Goal: Contribute content: Contribute content

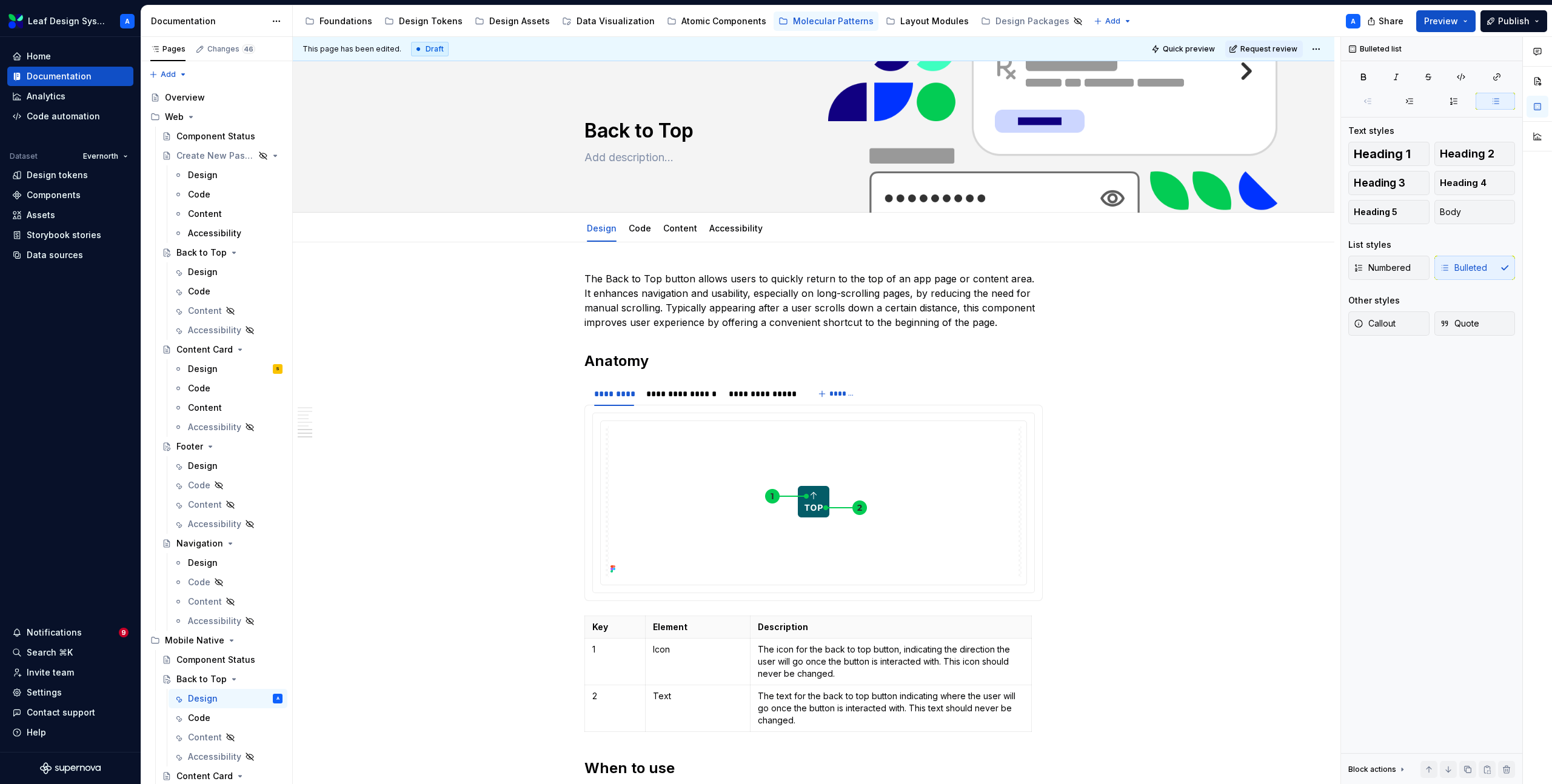
scroll to position [1794, 0]
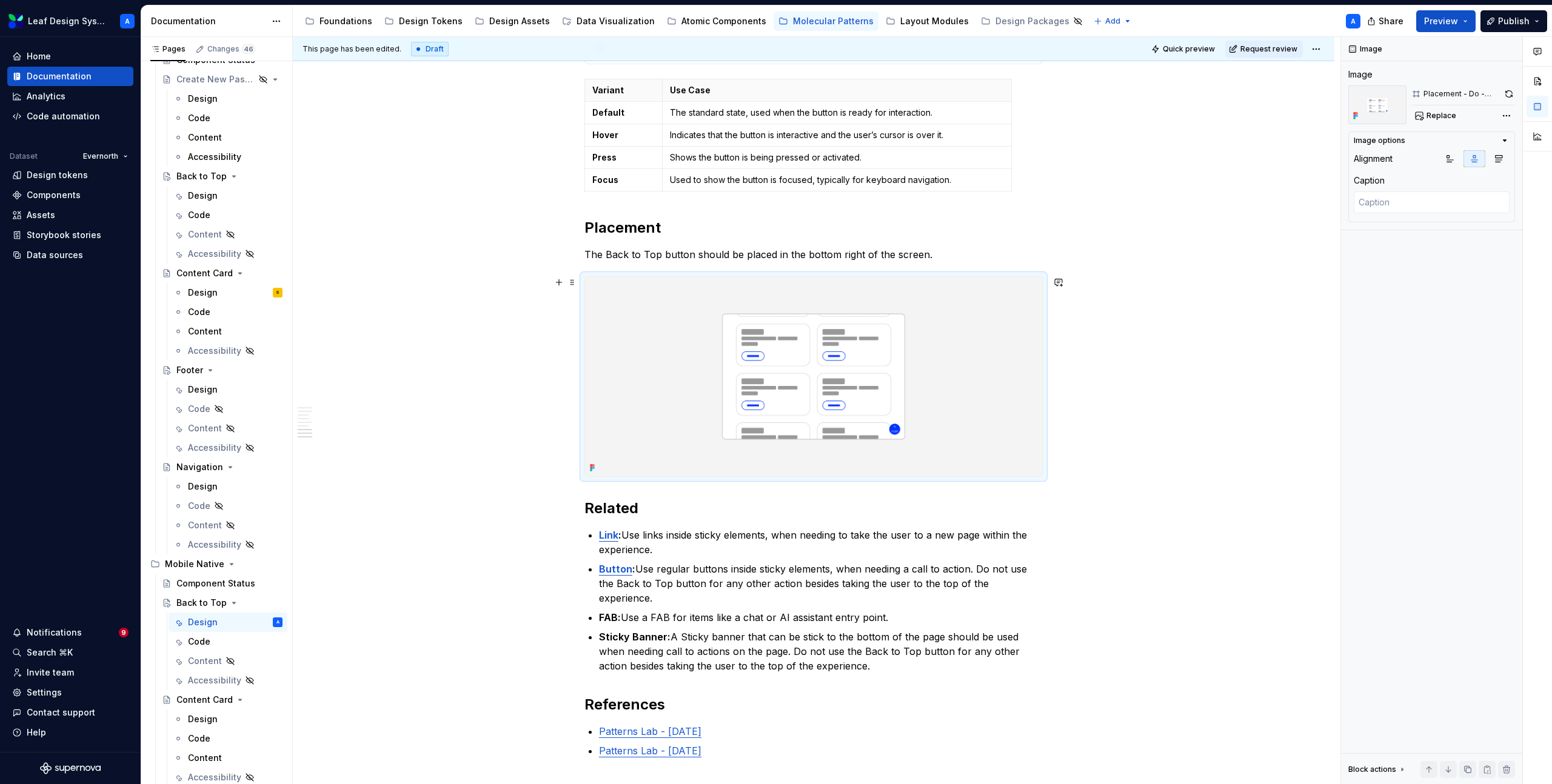
click at [873, 384] on img at bounding box center [813, 377] width 457 height 200
click at [1448, 114] on span "Replace" at bounding box center [1441, 116] width 29 height 9
type textarea "*"
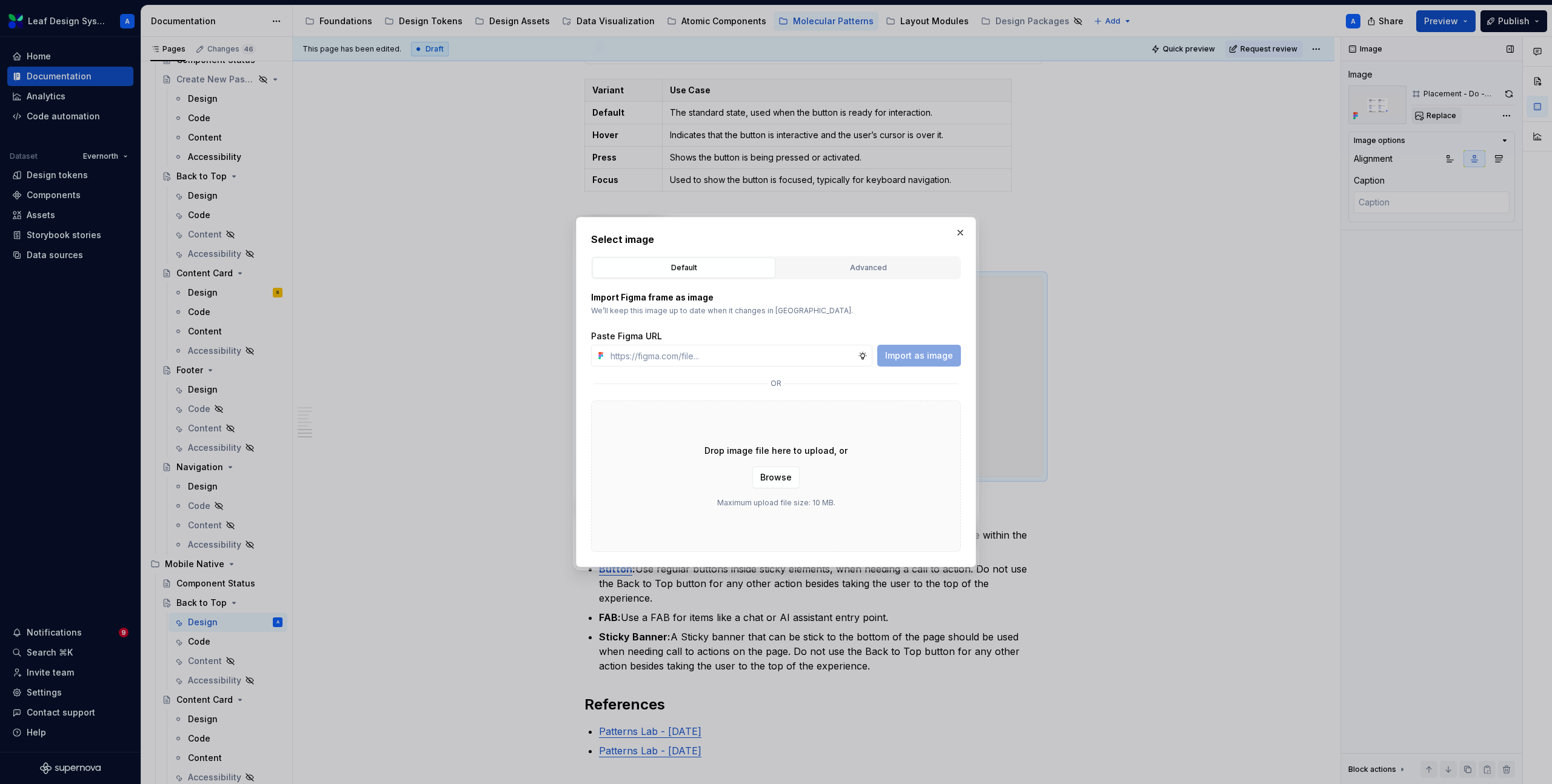
type input "[URL][DOMAIN_NAME]"
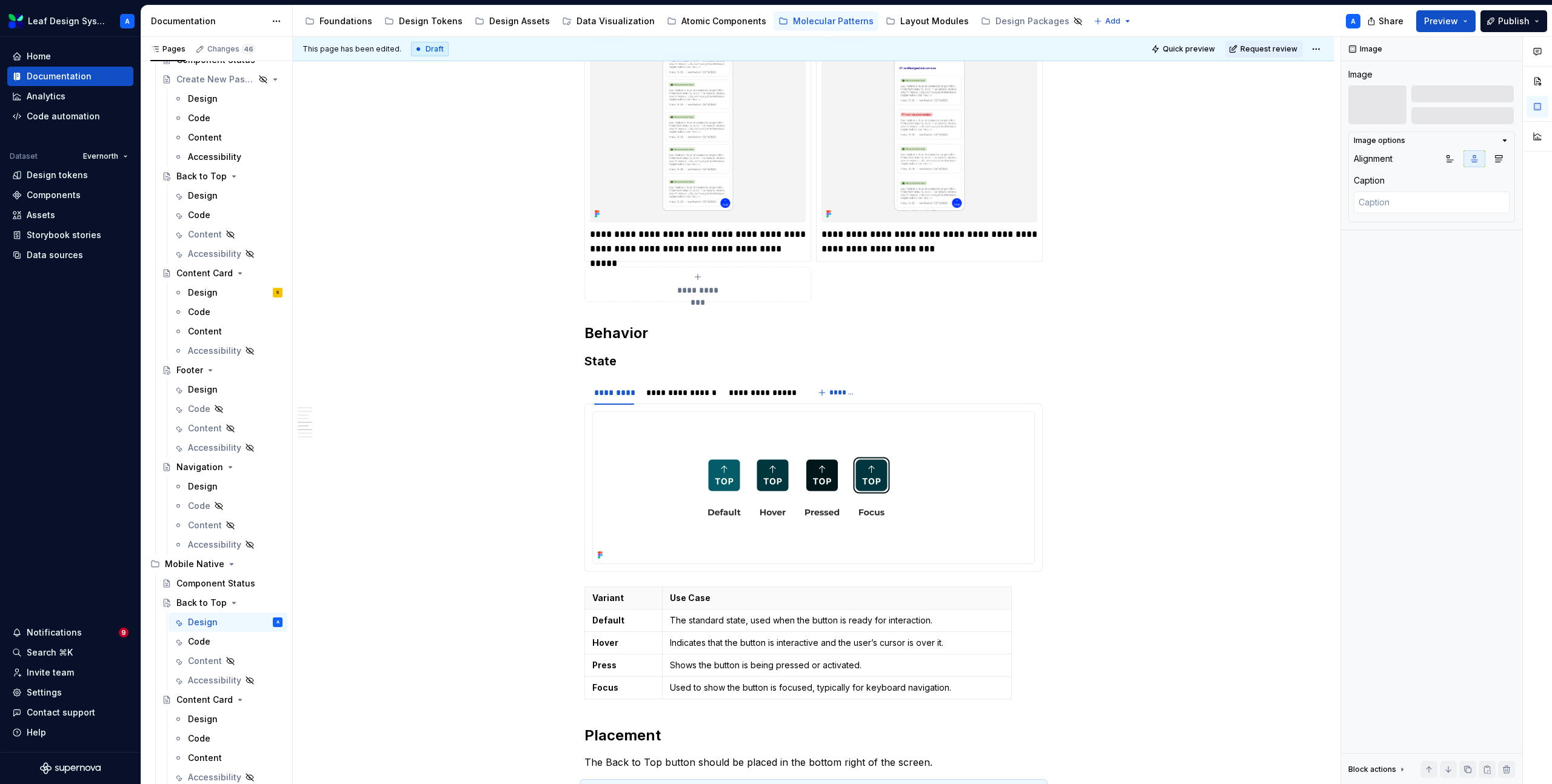
scroll to position [1336, 0]
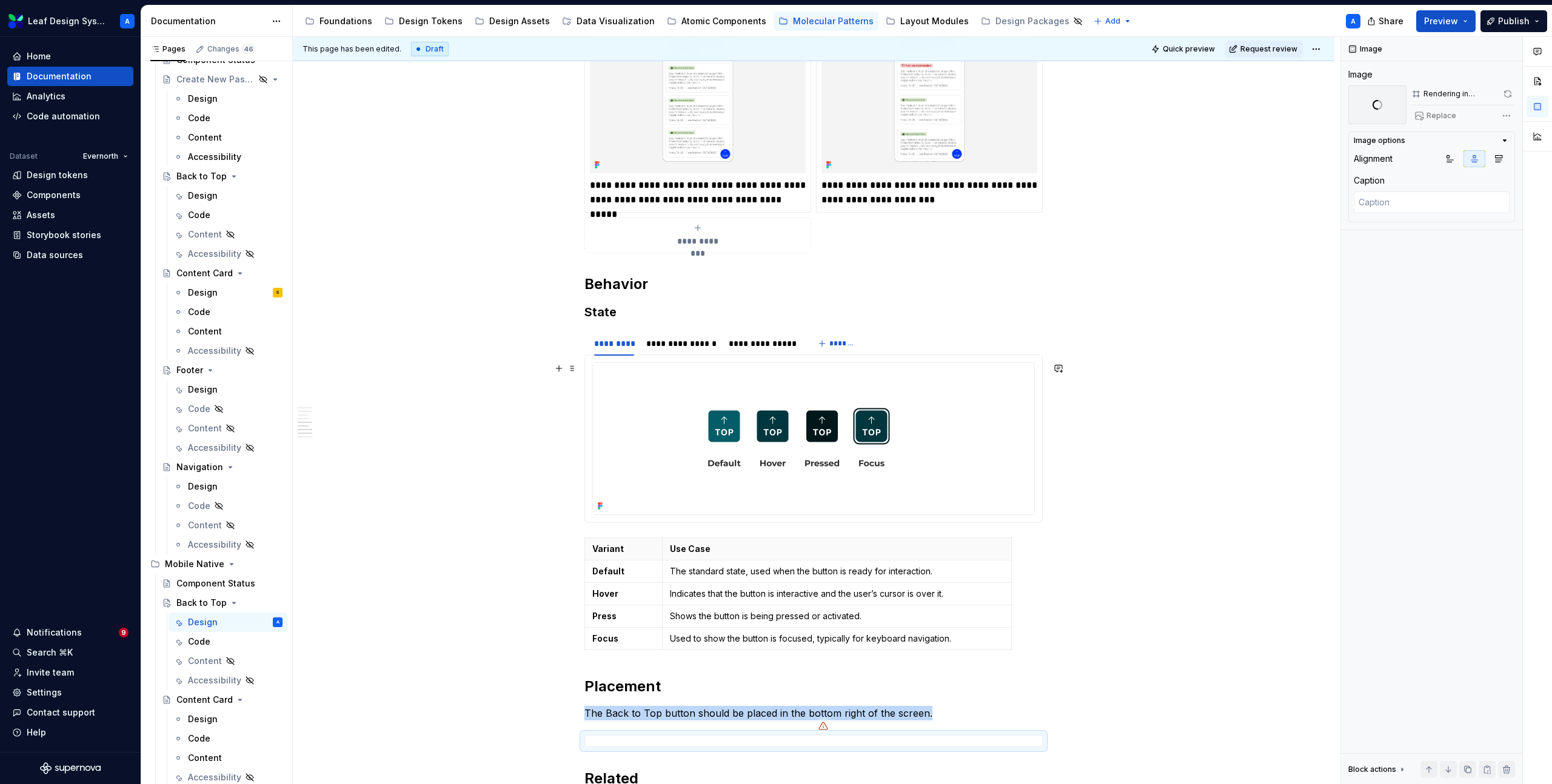
click at [770, 459] on img at bounding box center [798, 439] width 410 height 151
click at [1436, 111] on span "Replace" at bounding box center [1441, 116] width 29 height 9
type textarea "*"
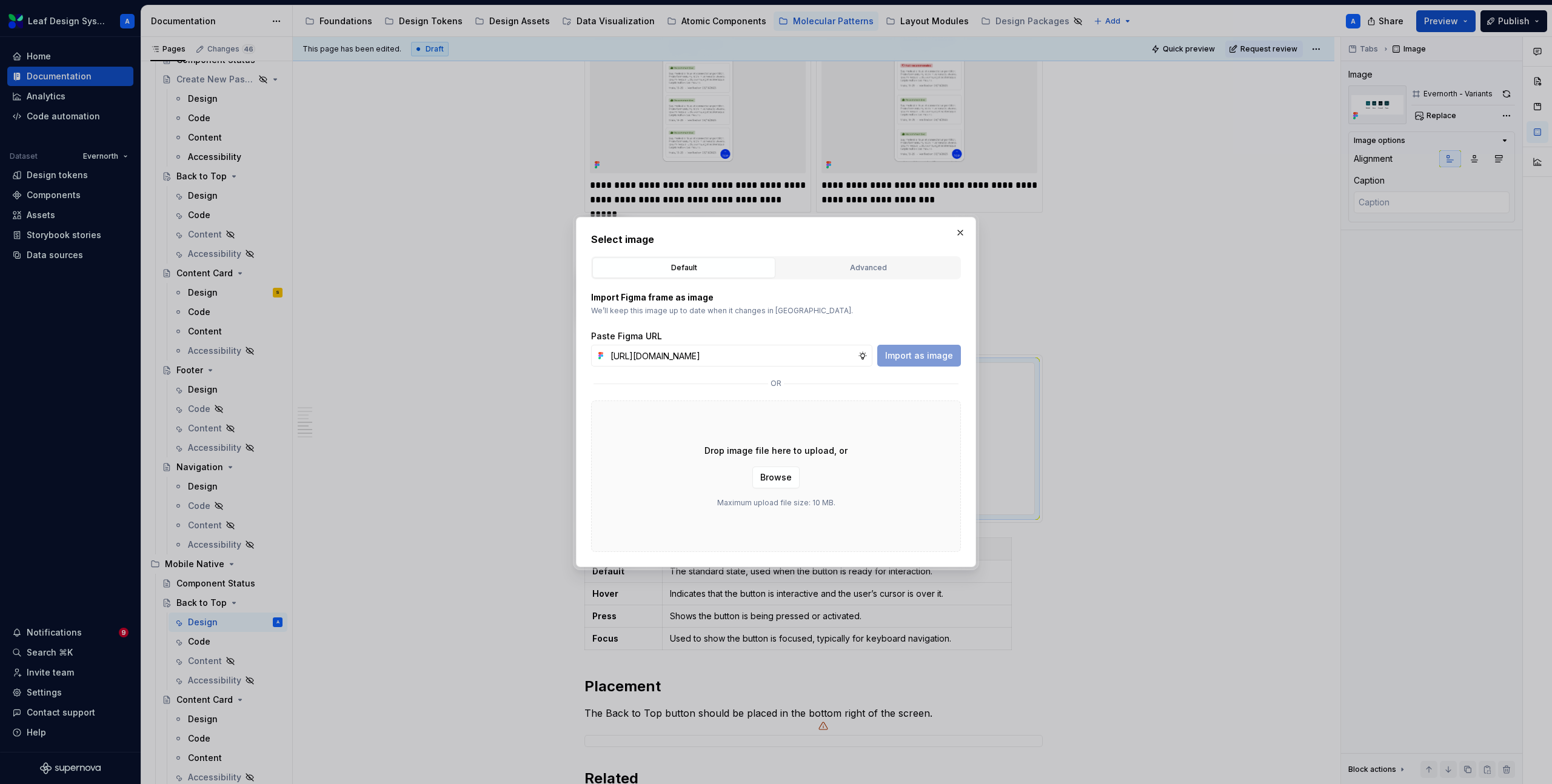
scroll to position [0, 364]
type input "[URL][DOMAIN_NAME]"
click at [915, 356] on span "Import as image" at bounding box center [919, 356] width 68 height 12
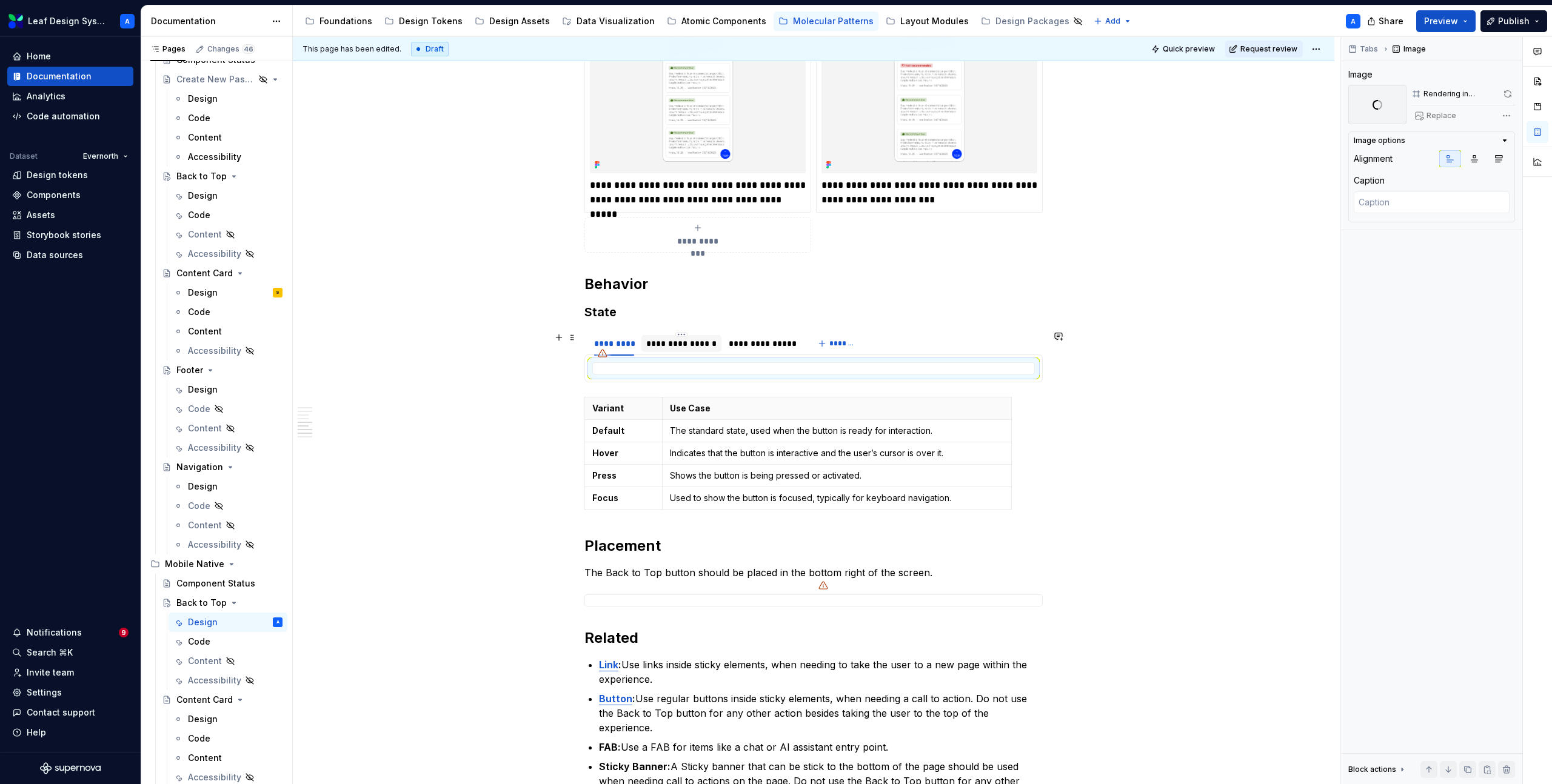
click at [683, 345] on div "**********" at bounding box center [681, 343] width 70 height 12
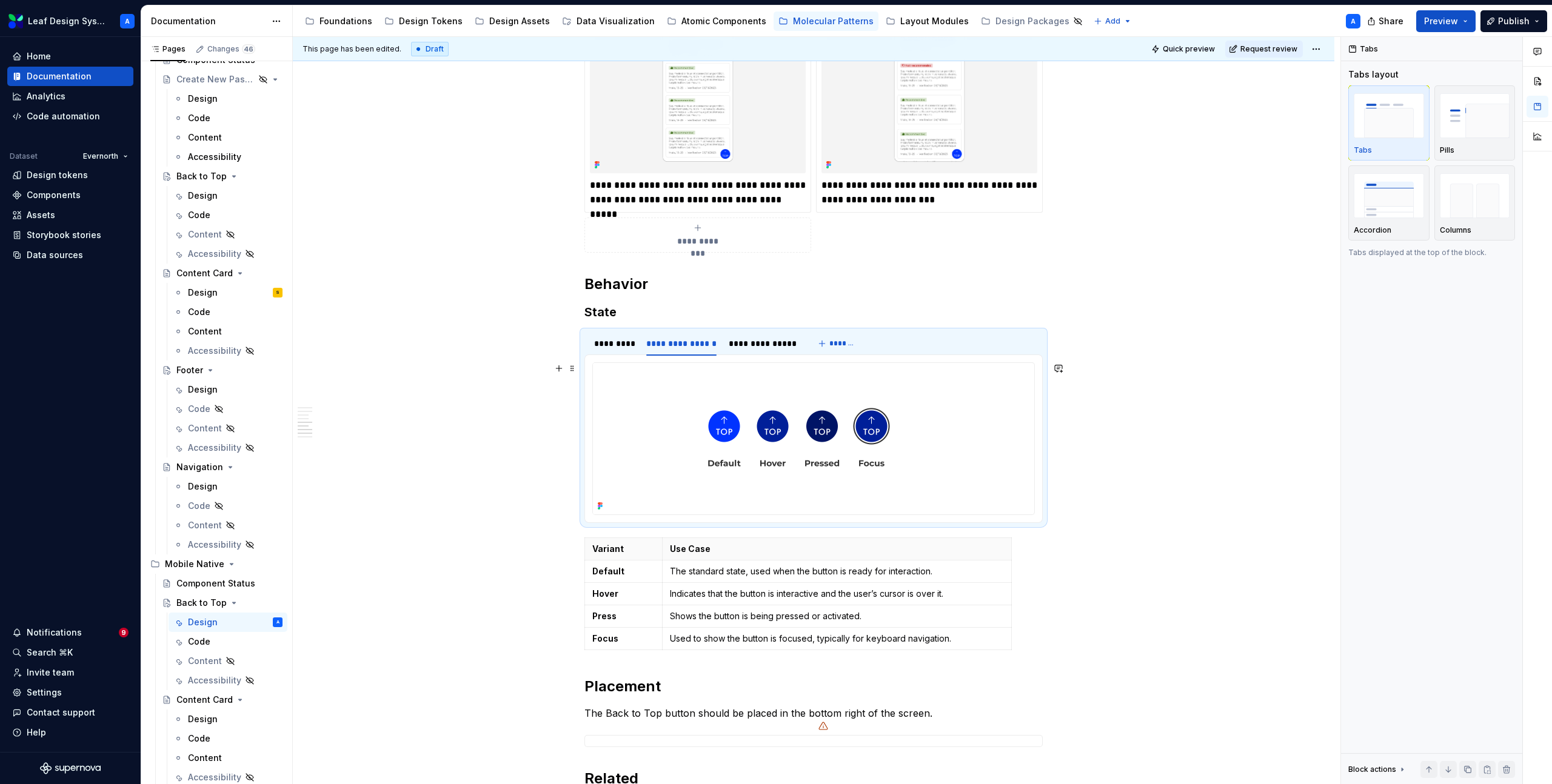
click at [737, 428] on img at bounding box center [798, 439] width 410 height 151
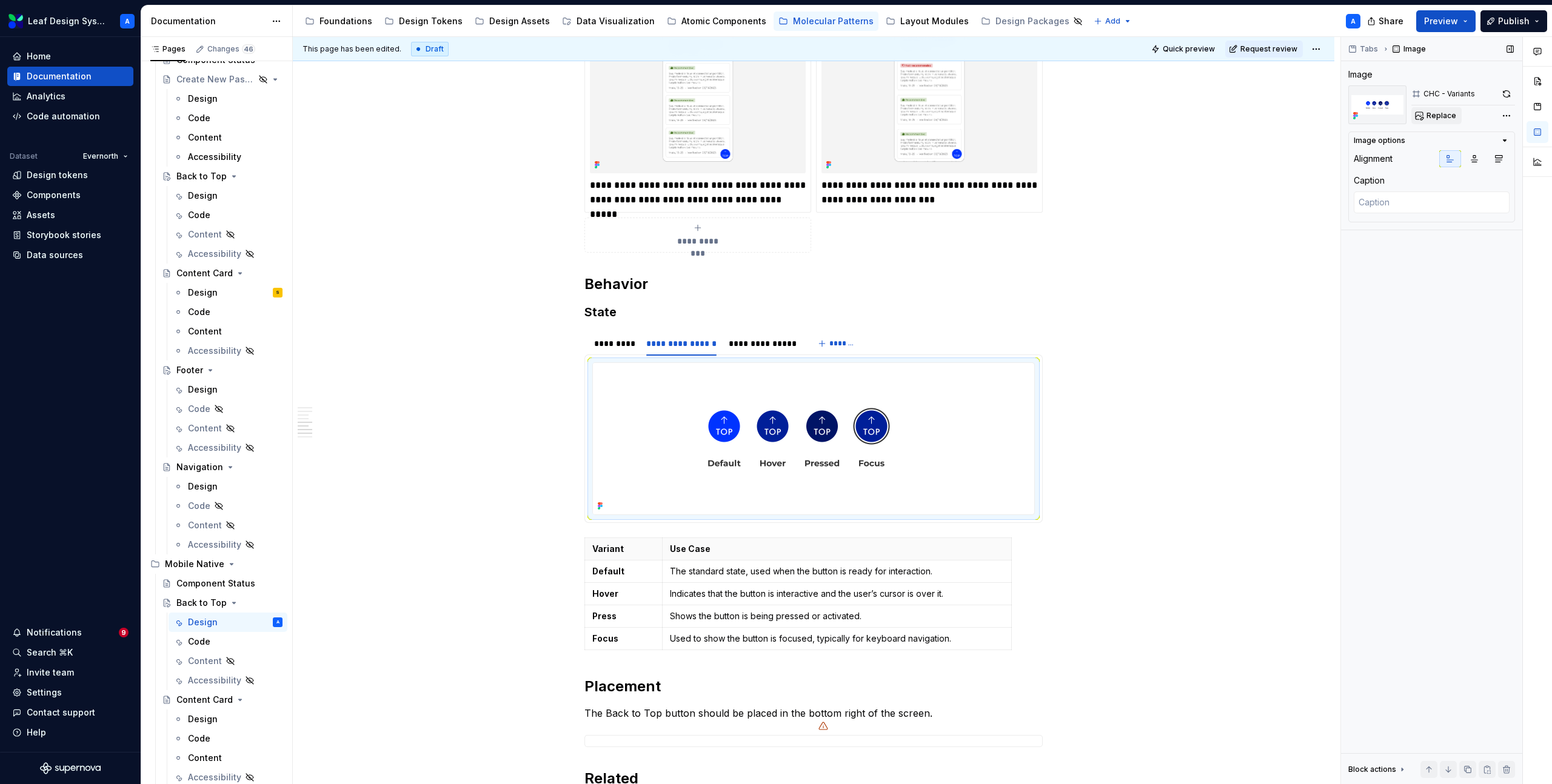
click at [1439, 113] on span "Replace" at bounding box center [1441, 116] width 29 height 9
type textarea "*"
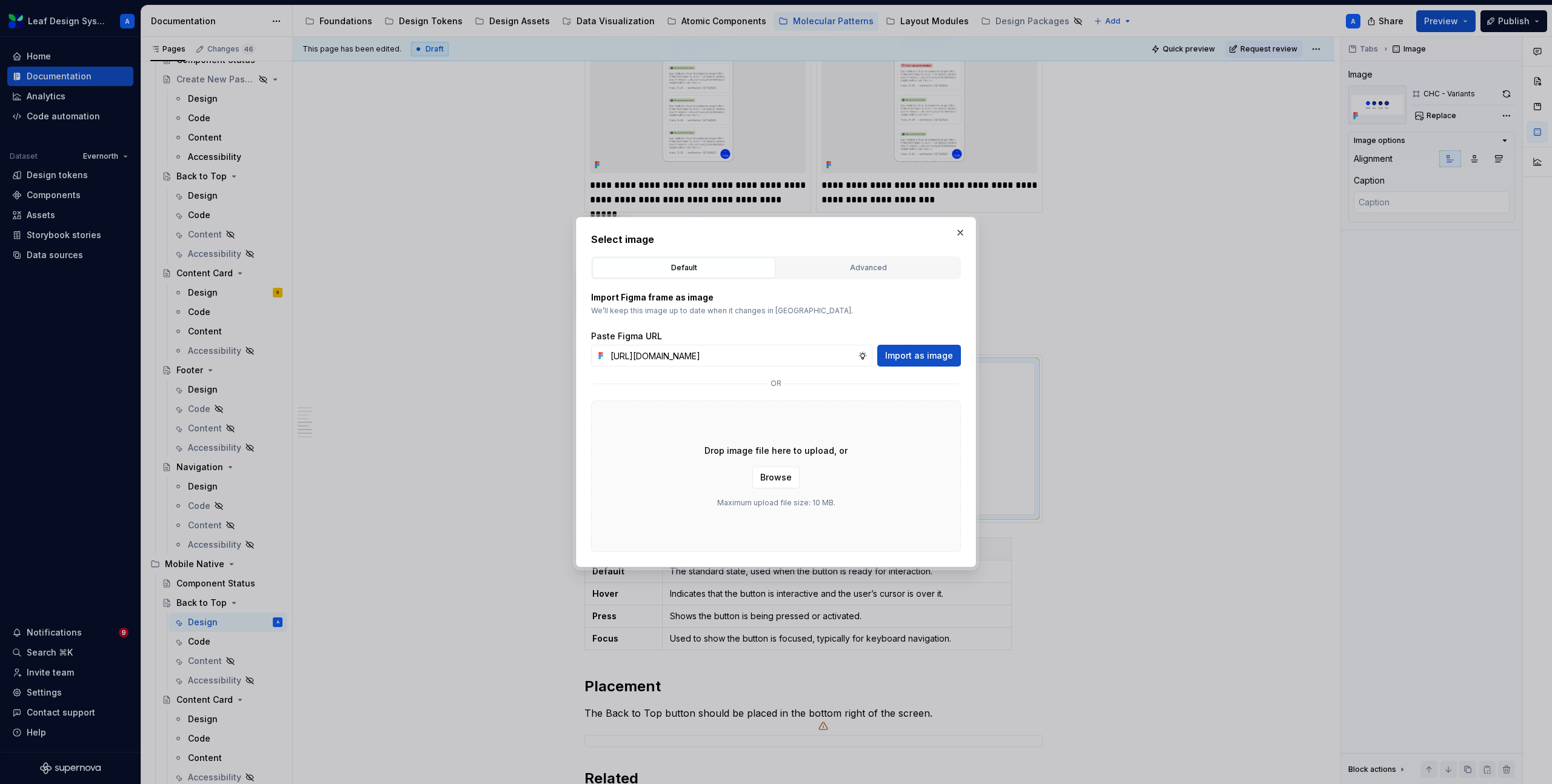
scroll to position [0, 362]
type input "[URL][DOMAIN_NAME]"
click at [921, 354] on span "Import as image" at bounding box center [919, 356] width 68 height 12
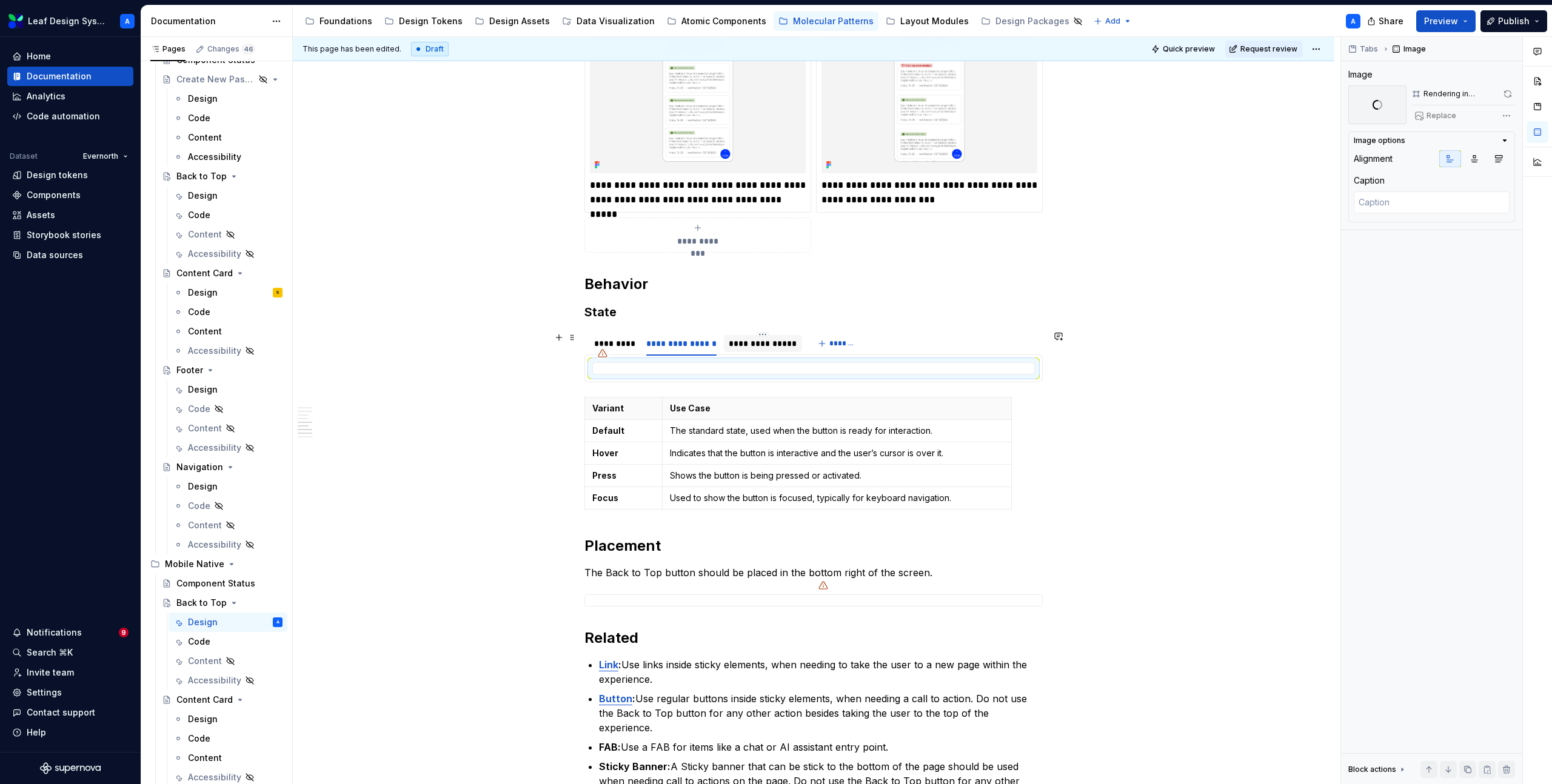
click at [765, 342] on div "**********" at bounding box center [763, 343] width 68 height 12
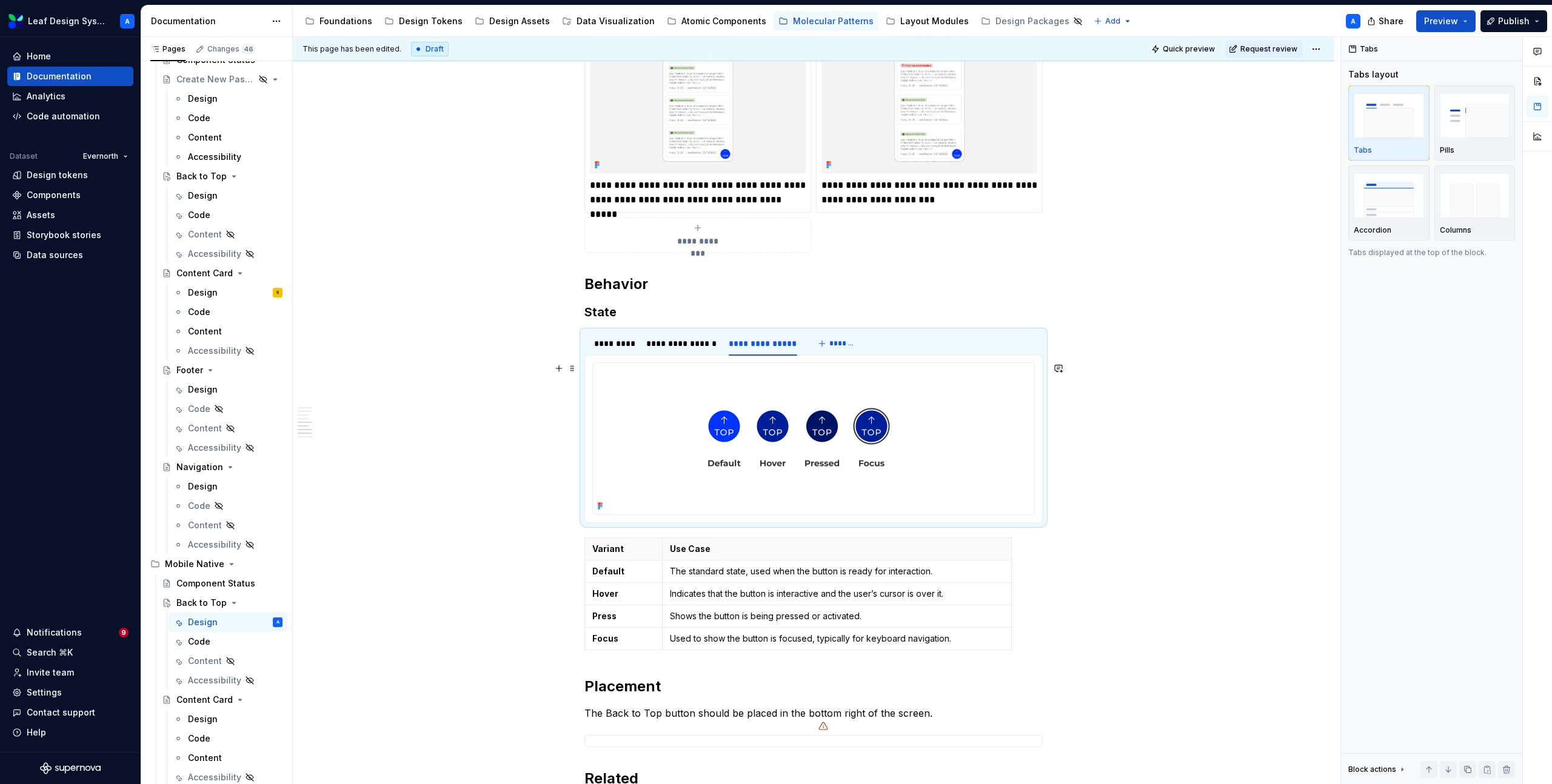
click at [784, 413] on img at bounding box center [798, 439] width 410 height 151
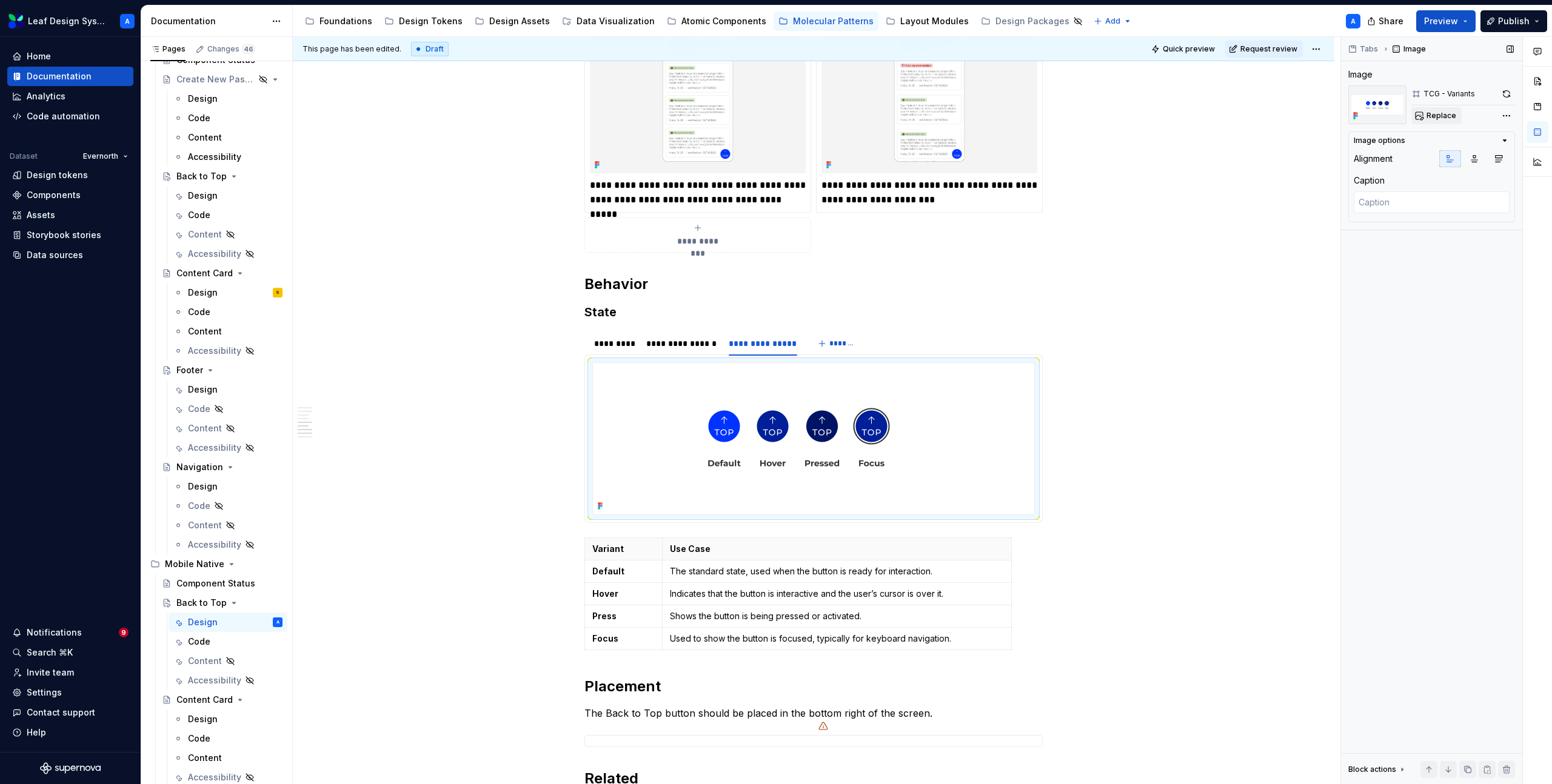
click at [1431, 116] on span "Replace" at bounding box center [1441, 116] width 29 height 9
type textarea "*"
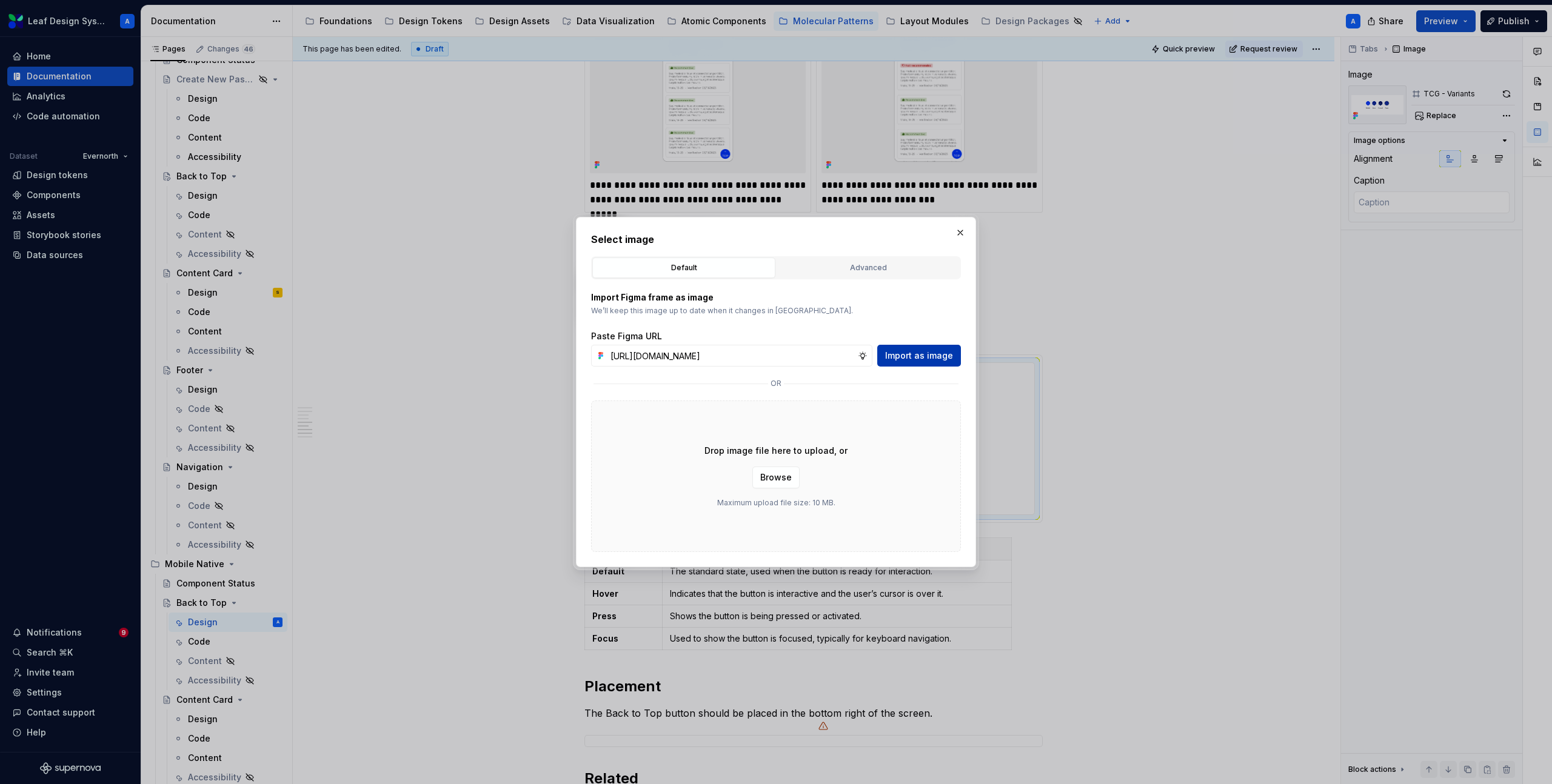
scroll to position [0, 363]
type input "[URL][DOMAIN_NAME]"
click at [894, 357] on span "Import as image" at bounding box center [919, 356] width 68 height 12
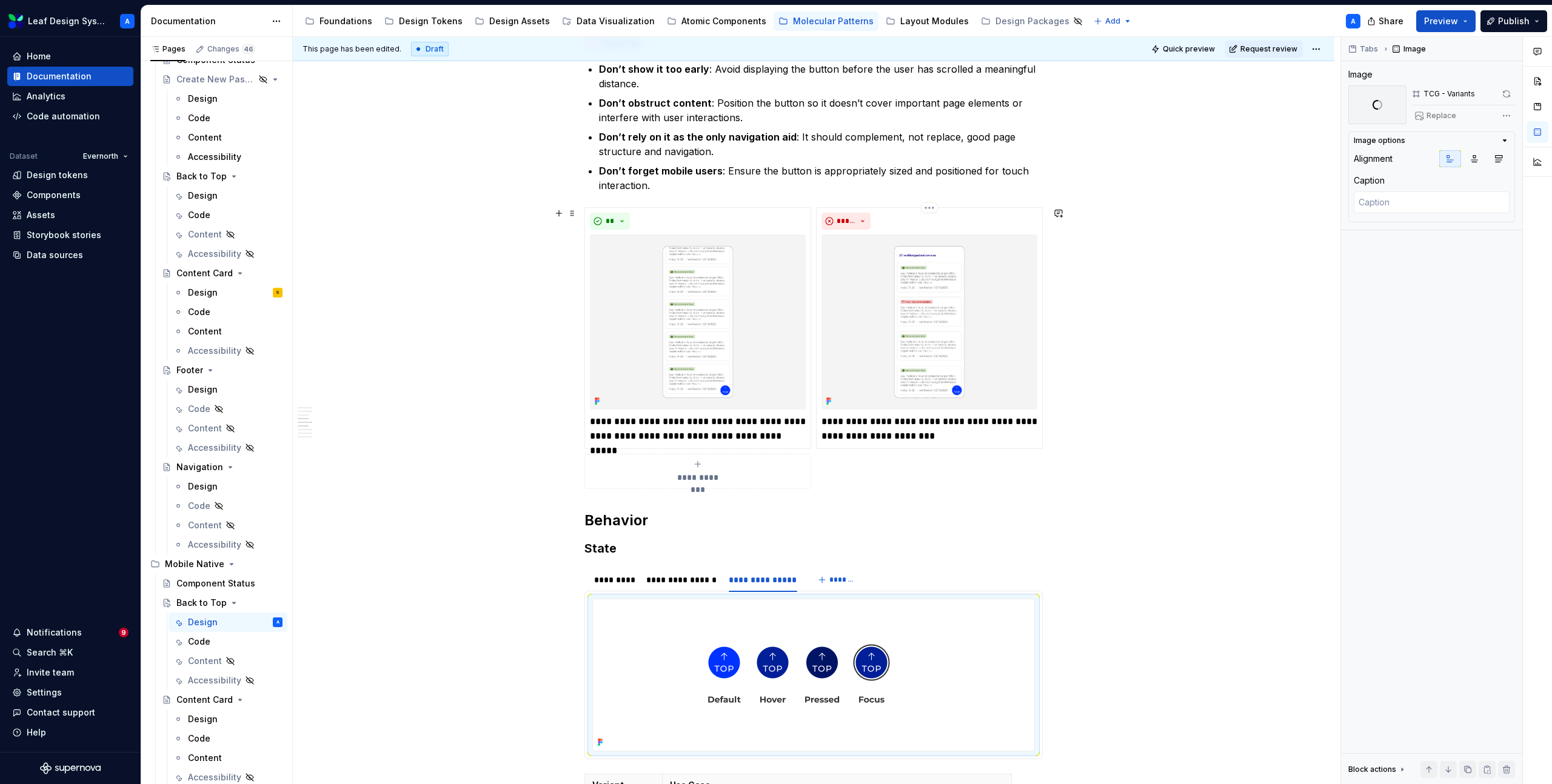
scroll to position [1068, 0]
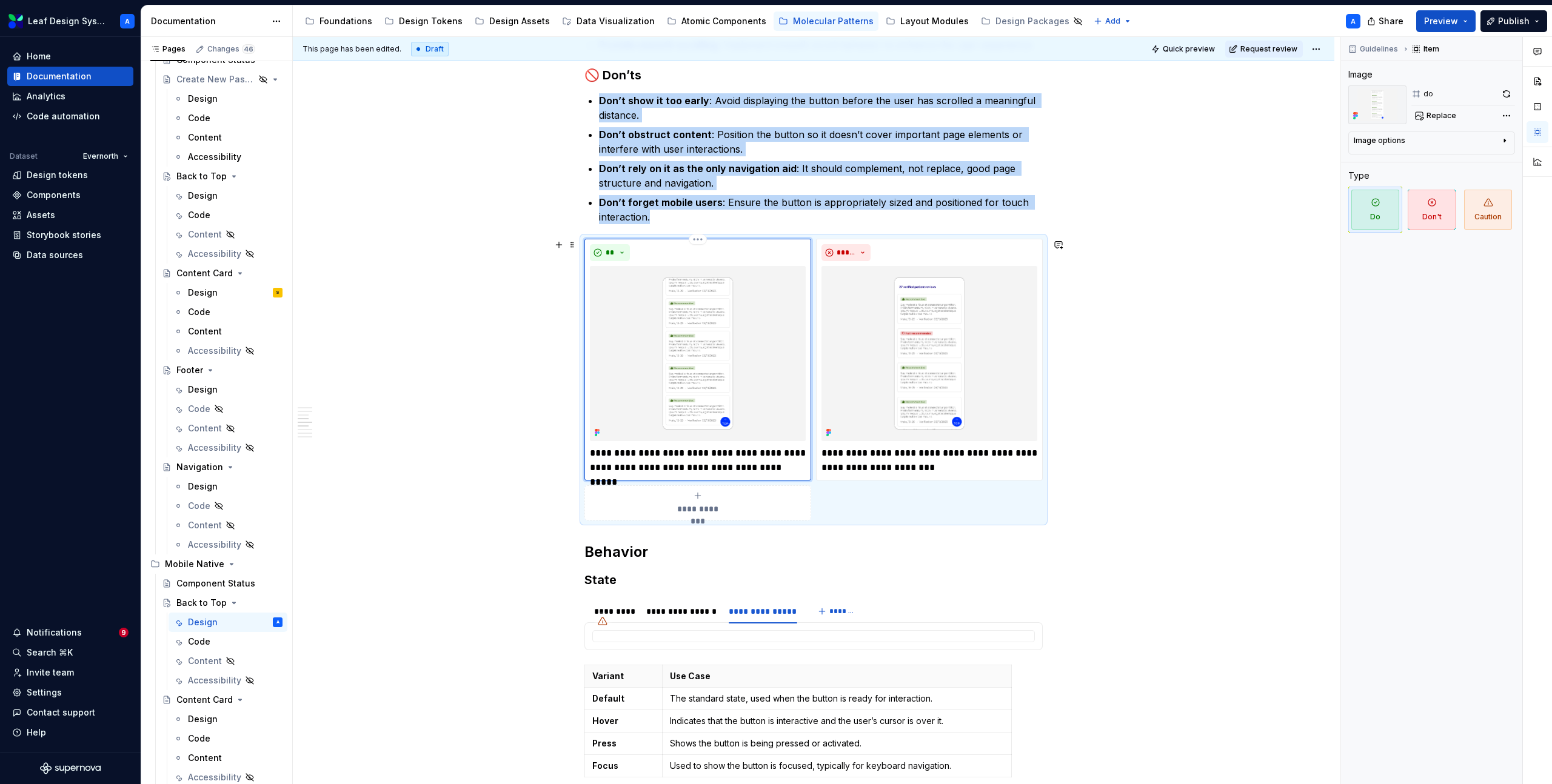
click at [700, 325] on img at bounding box center [698, 354] width 216 height 175
click at [1431, 119] on span "Replace" at bounding box center [1441, 116] width 29 height 9
type textarea "*"
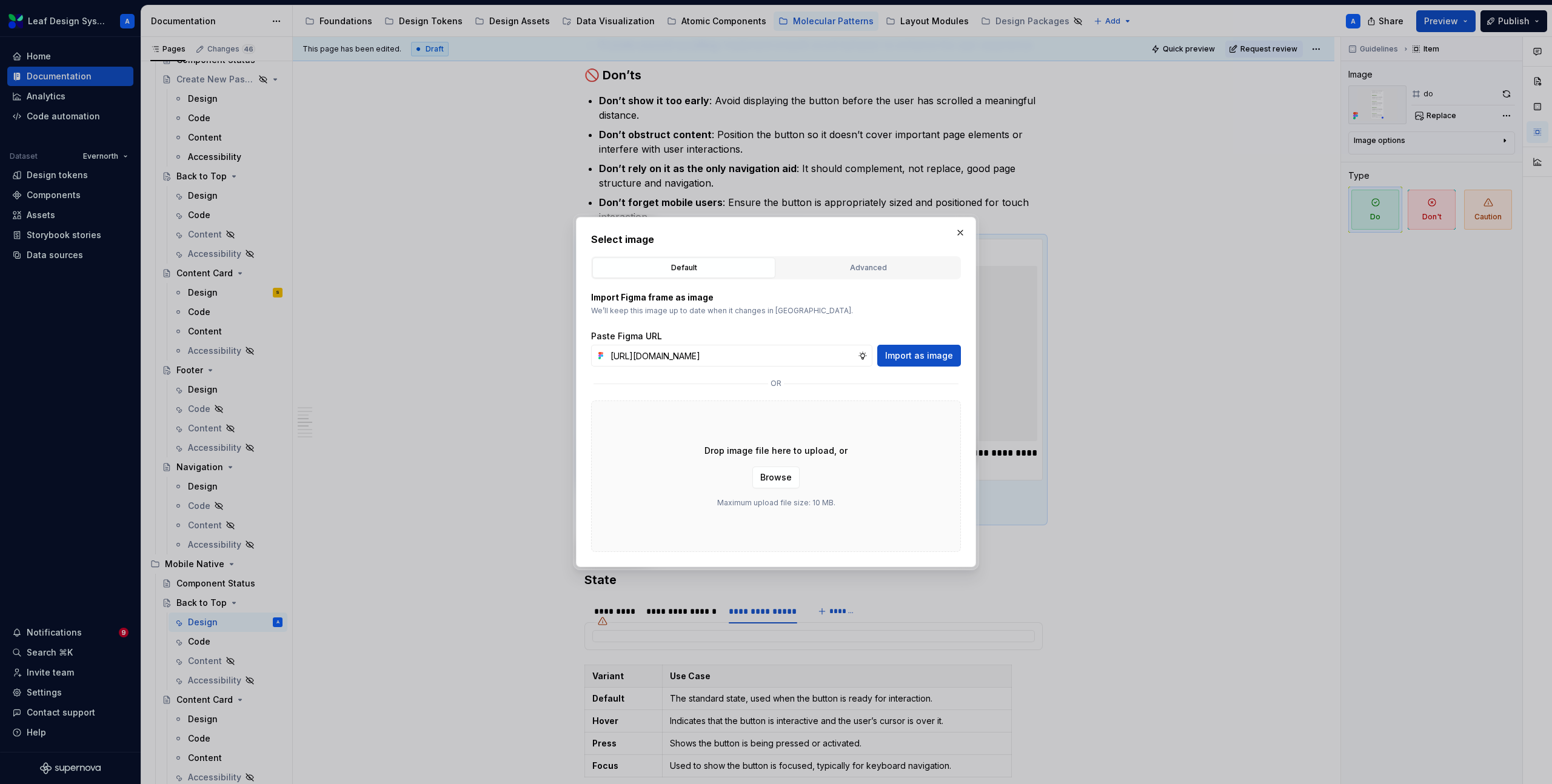
scroll to position [0, 364]
type input "[URL][DOMAIN_NAME]"
click at [946, 349] on span "Import as image" at bounding box center [919, 356] width 68 height 12
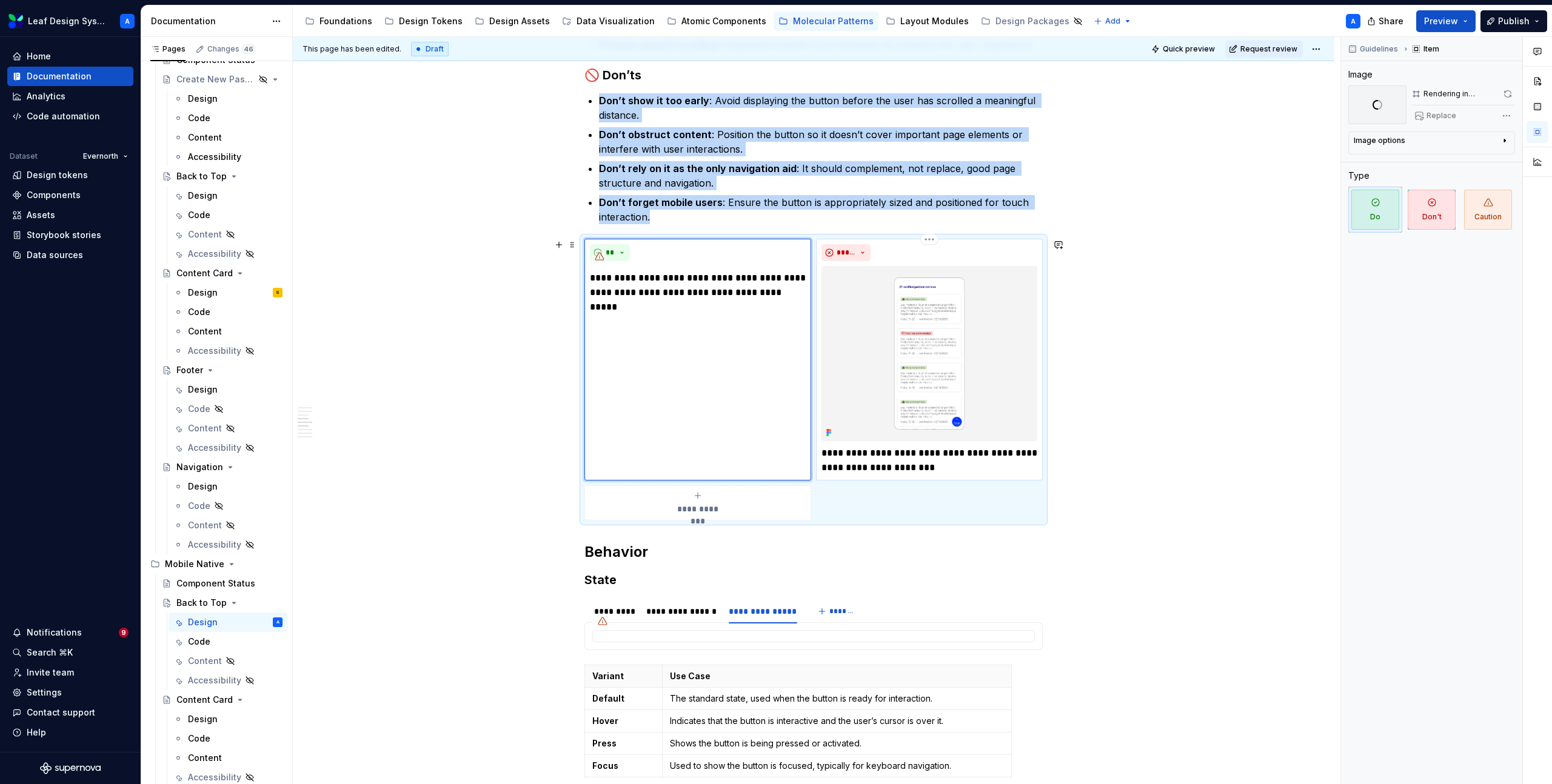
click at [919, 349] on img at bounding box center [929, 354] width 216 height 175
click at [1431, 113] on span "Replace" at bounding box center [1441, 116] width 29 height 9
type textarea "*"
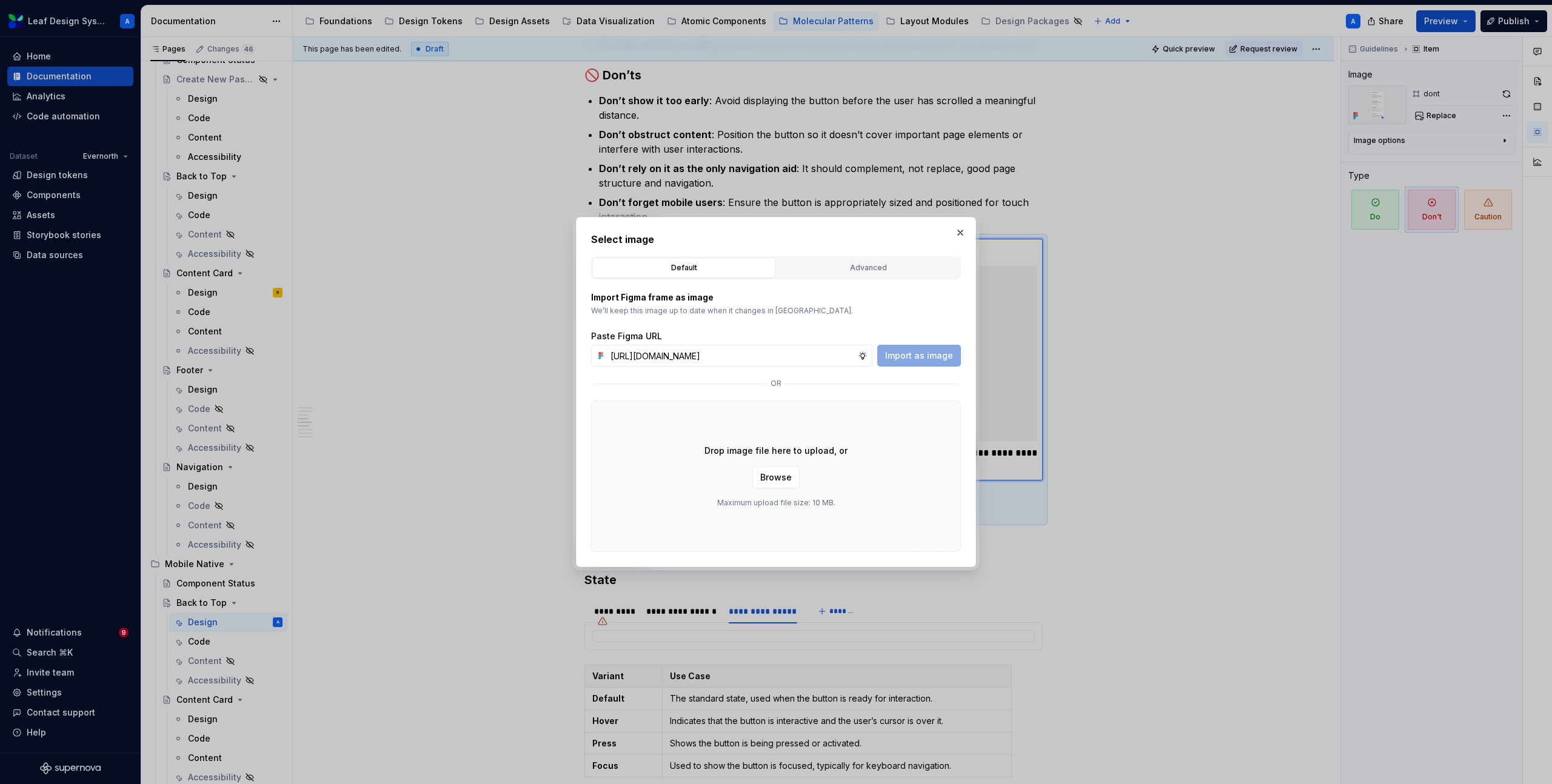
scroll to position [0, 364]
type input "[URL][DOMAIN_NAME]"
click at [884, 356] on button "Import as image" at bounding box center [919, 356] width 84 height 22
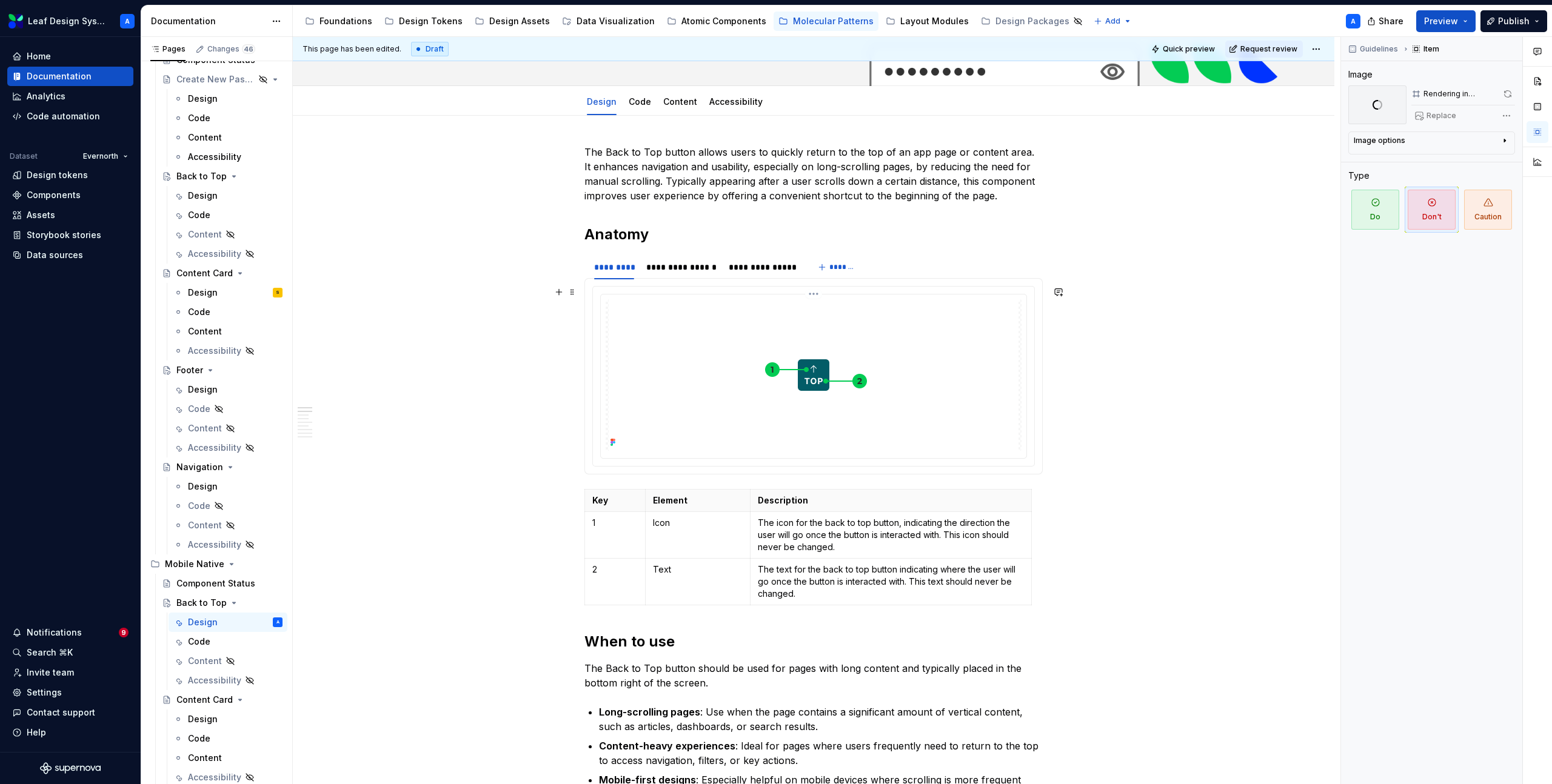
scroll to position [33, 0]
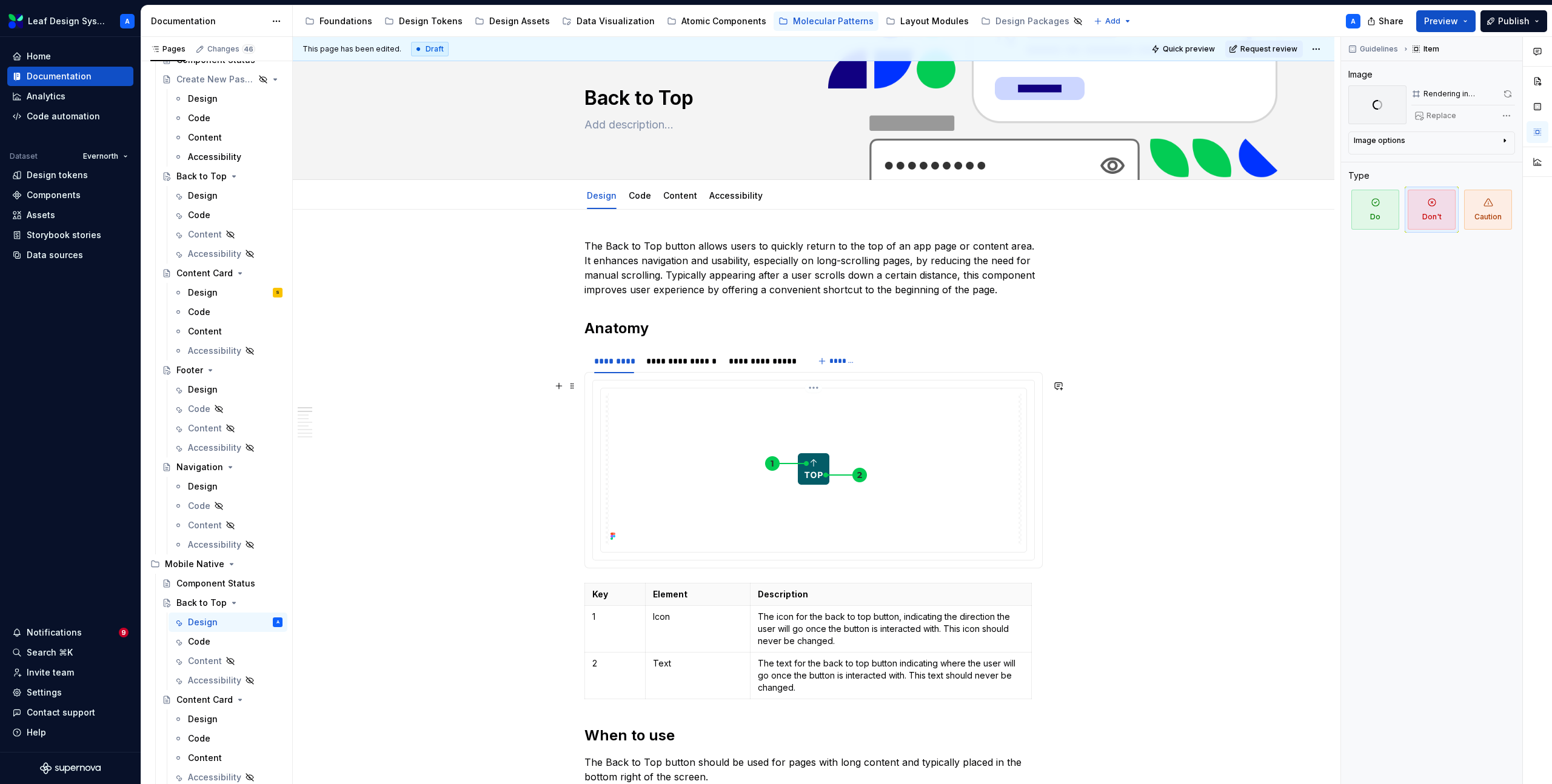
click at [819, 451] on img at bounding box center [814, 469] width 410 height 151
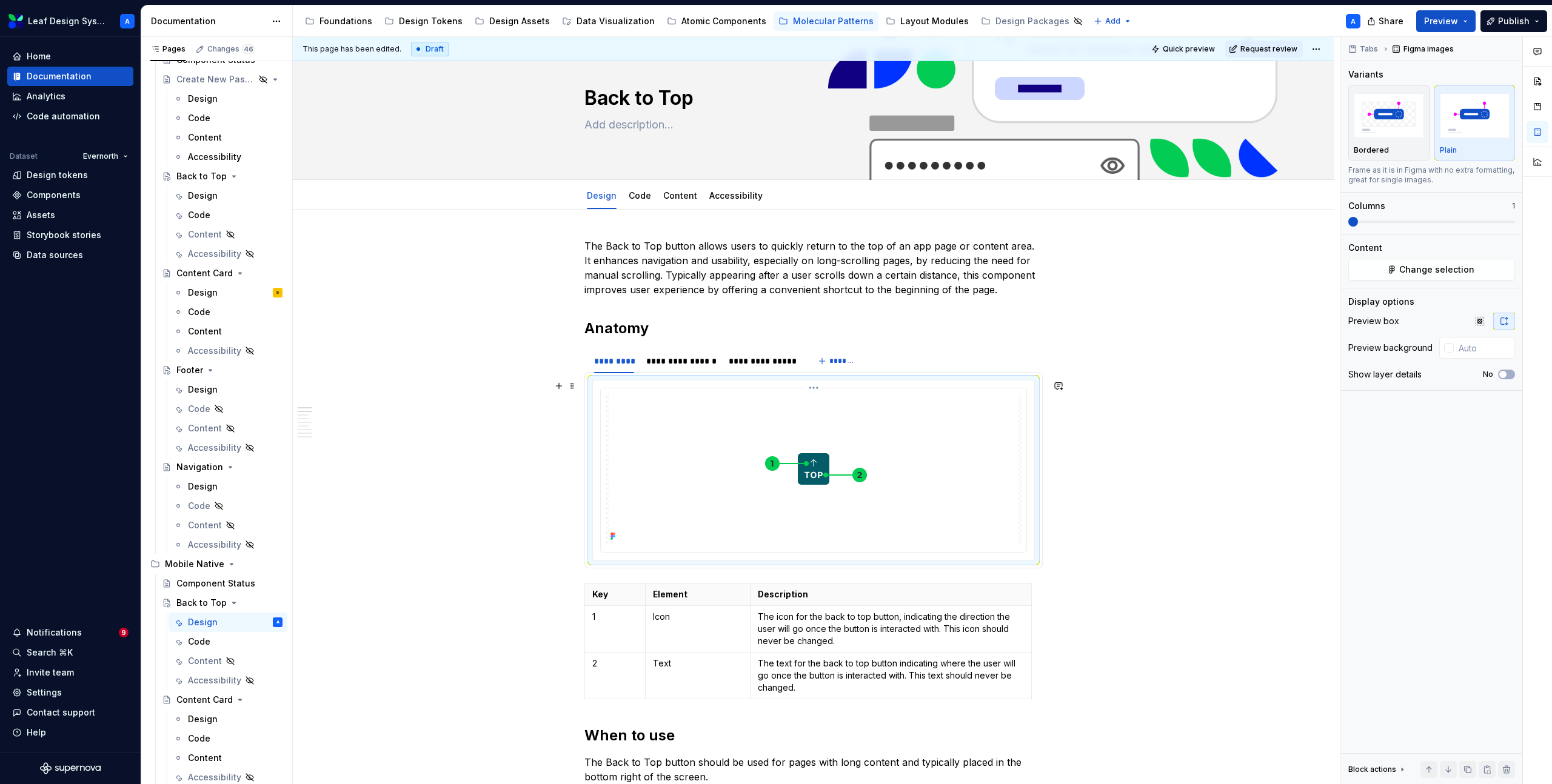
click at [855, 489] on img at bounding box center [814, 469] width 410 height 151
click at [796, 467] on img at bounding box center [814, 469] width 410 height 151
click at [1389, 272] on button "Change selection" at bounding box center [1431, 270] width 167 height 22
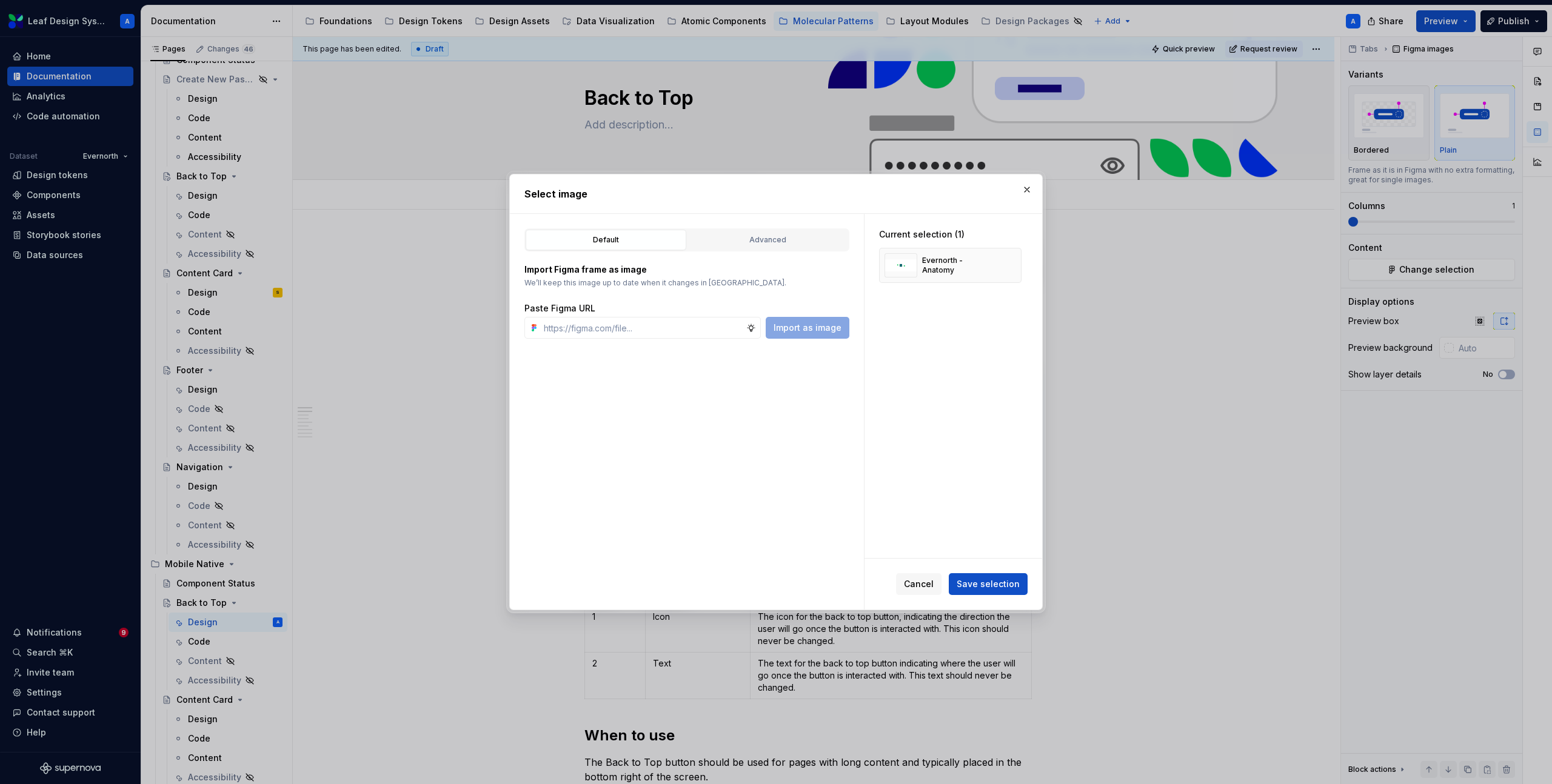
type textarea "*"
type input "[URL][DOMAIN_NAME]"
click at [790, 325] on span "Import as image" at bounding box center [807, 328] width 68 height 12
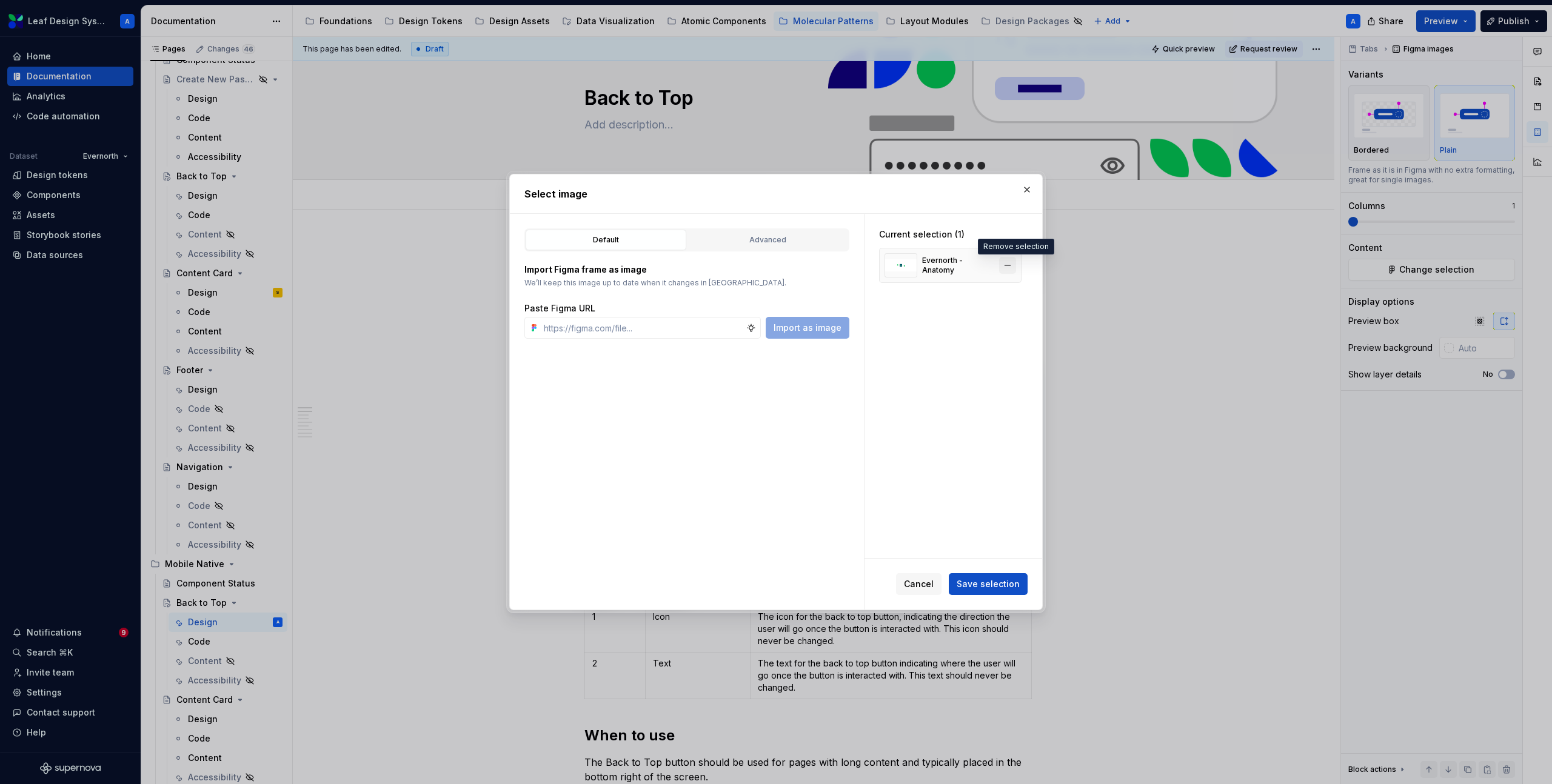
click at [1016, 265] on button "button" at bounding box center [1007, 265] width 17 height 17
click at [731, 329] on input "text" at bounding box center [643, 327] width 208 height 22
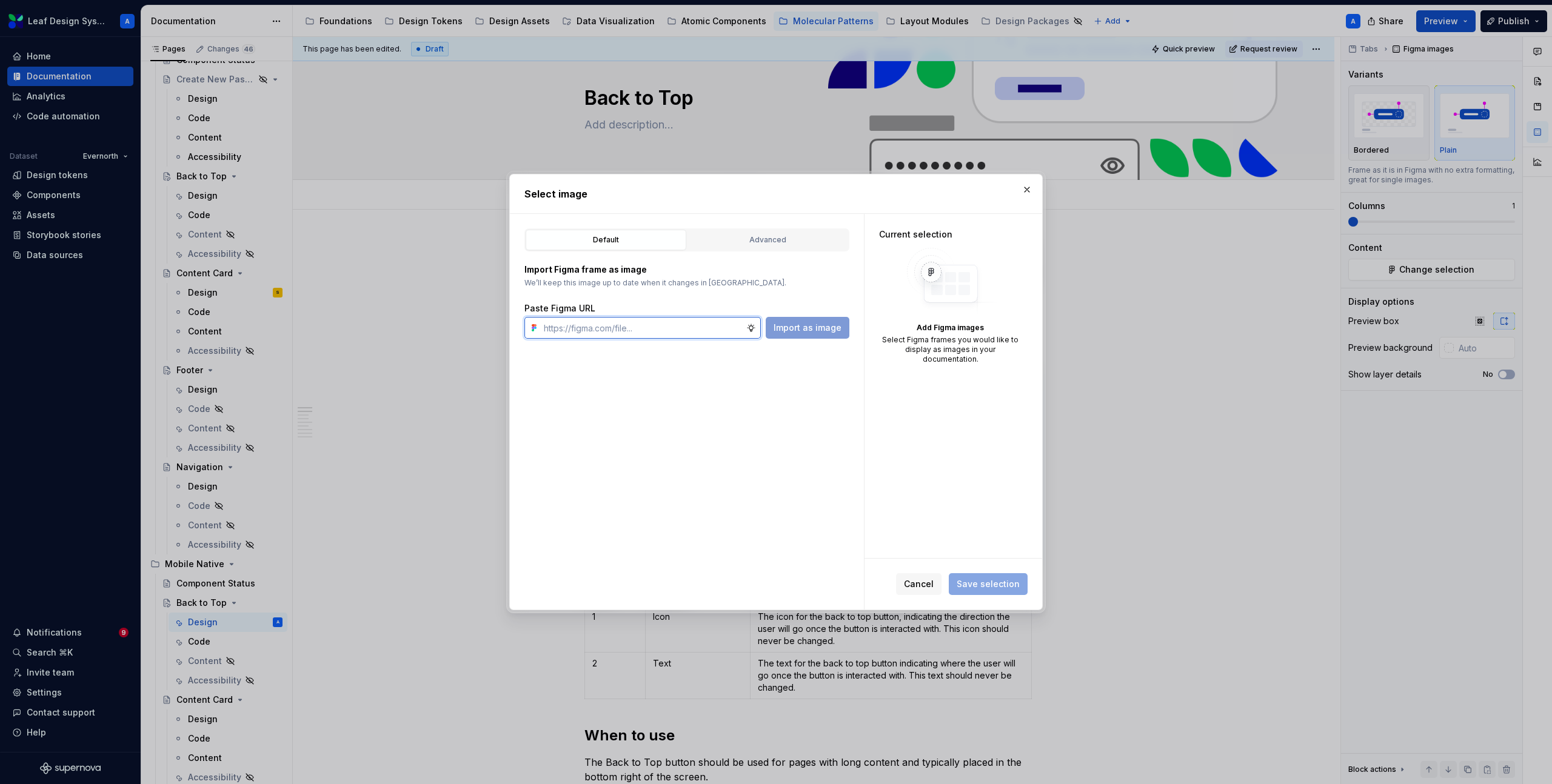
paste input "[URL][DOMAIN_NAME]"
type input "[URL][DOMAIN_NAME]"
click at [819, 329] on span "Import as image" at bounding box center [807, 328] width 68 height 12
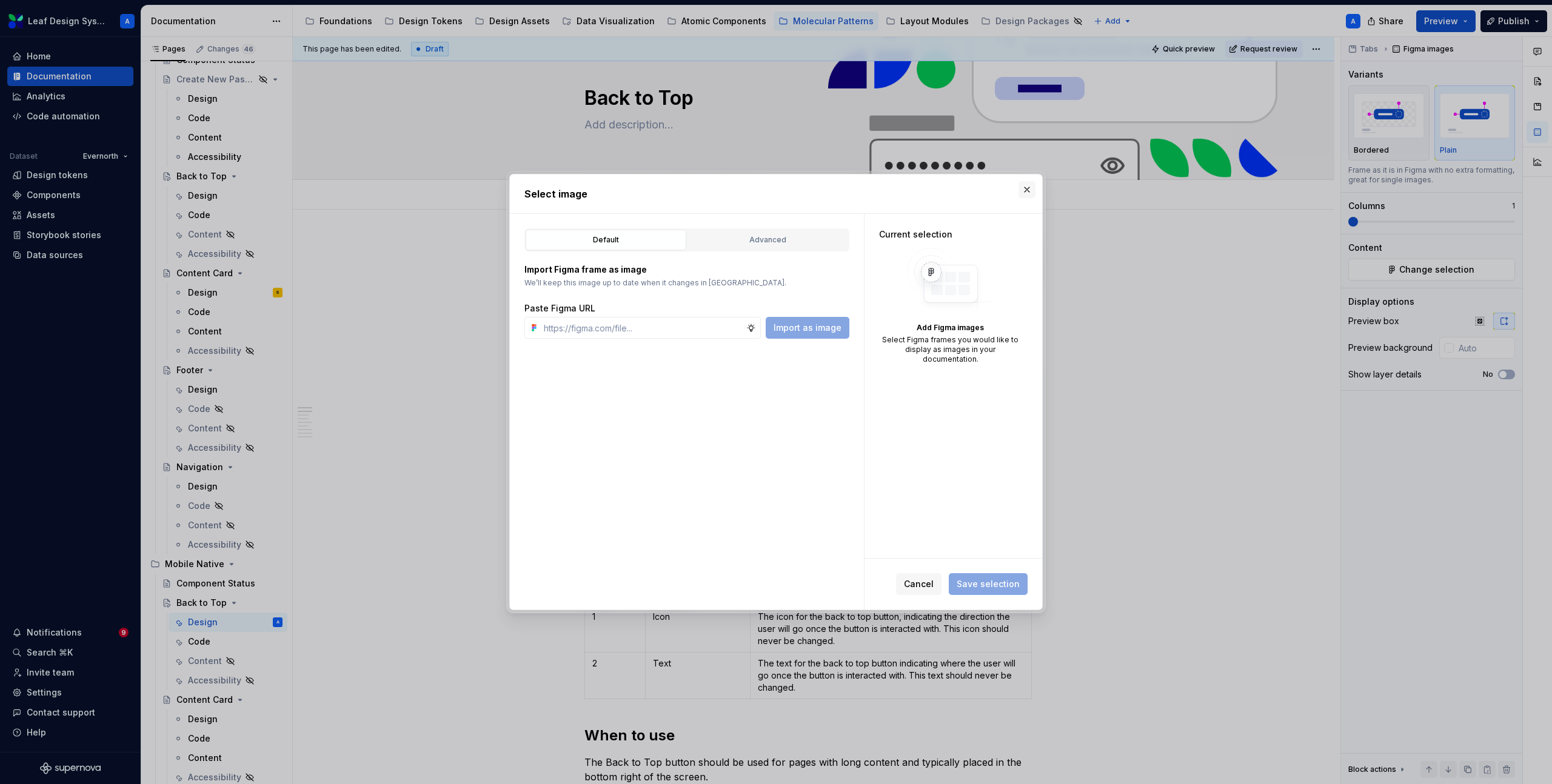
click at [1026, 189] on button "button" at bounding box center [1027, 189] width 17 height 17
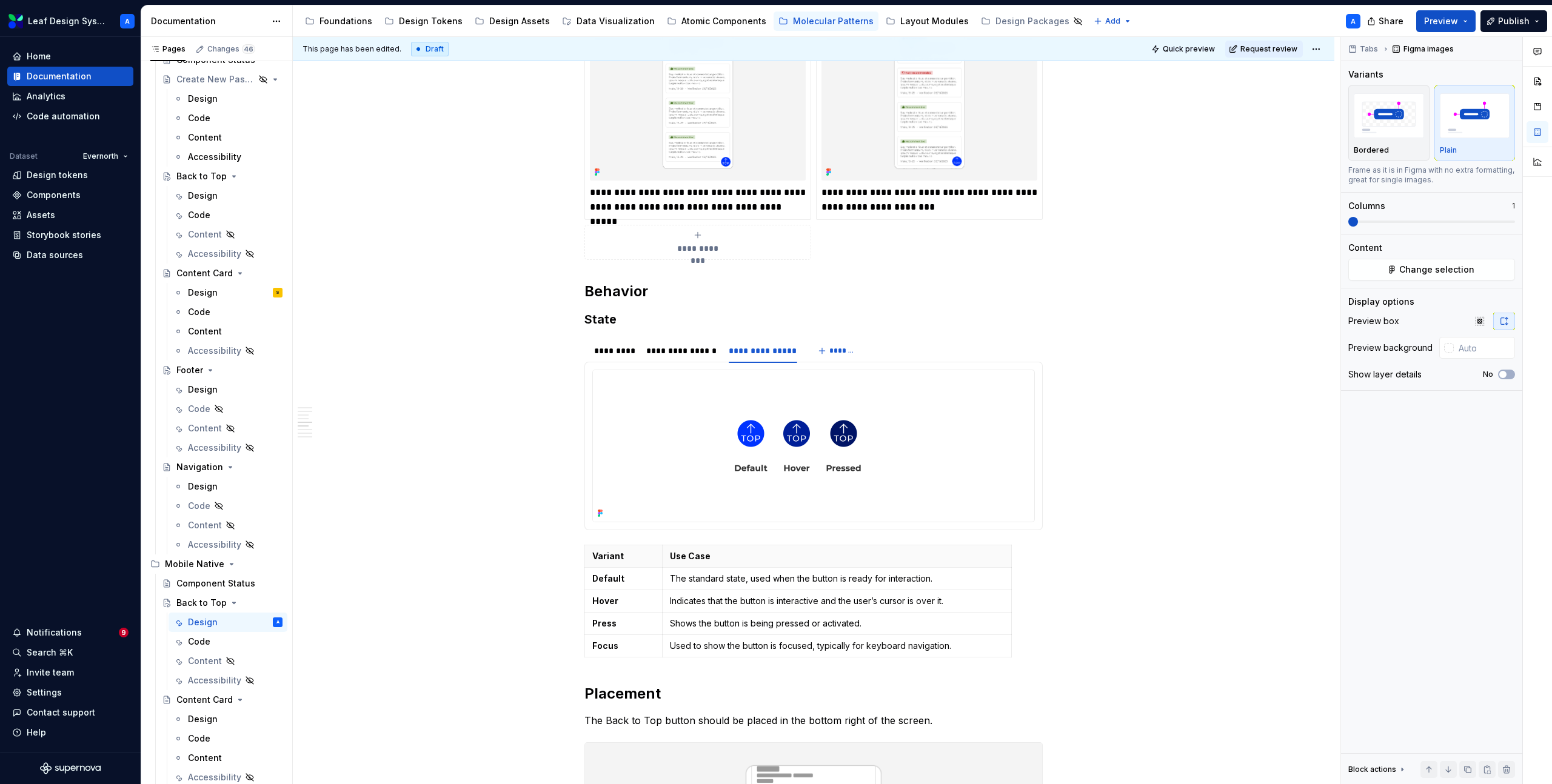
scroll to position [1504, 0]
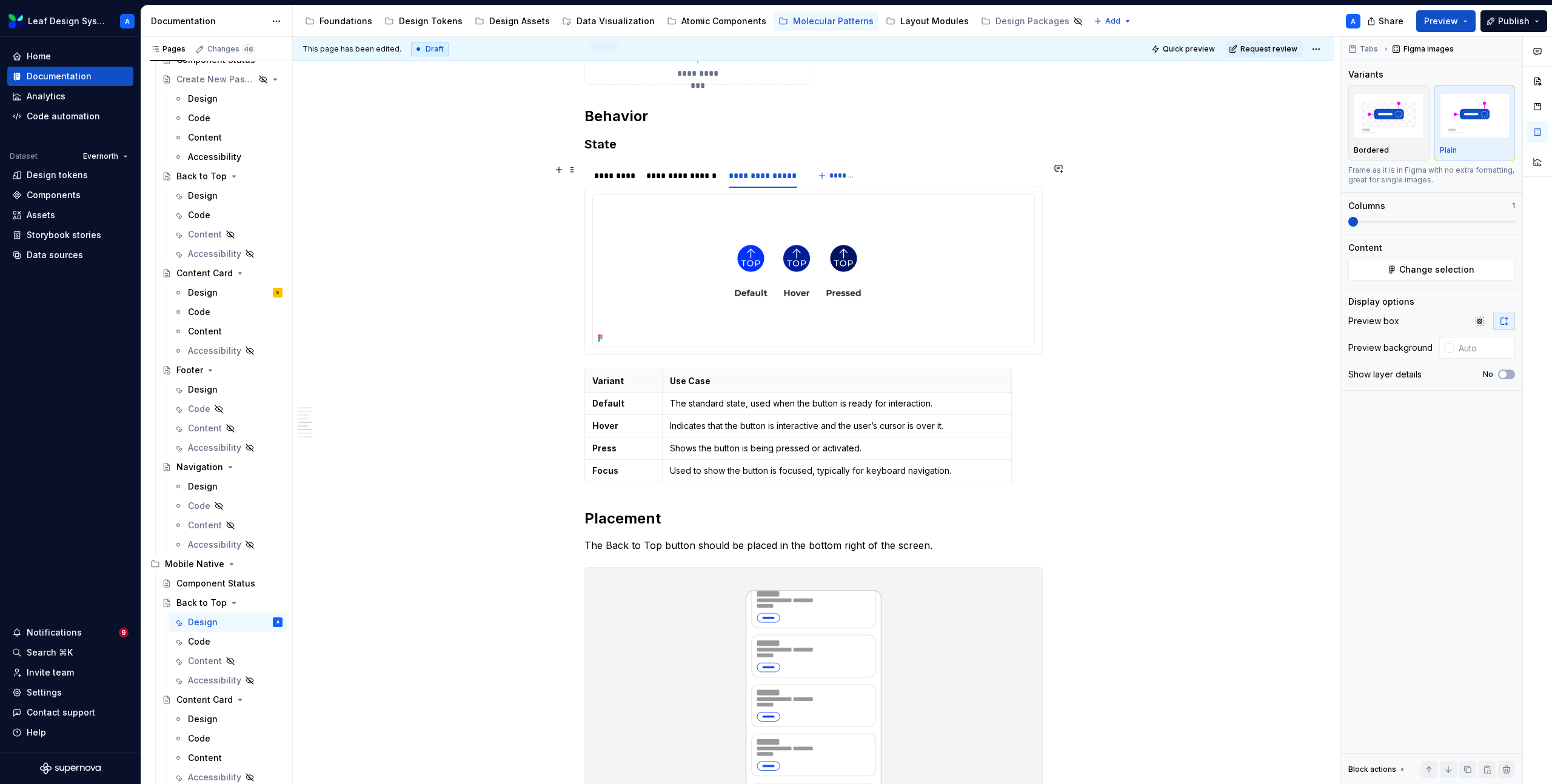
click at [591, 175] on div "**********" at bounding box center [696, 178] width 222 height 30
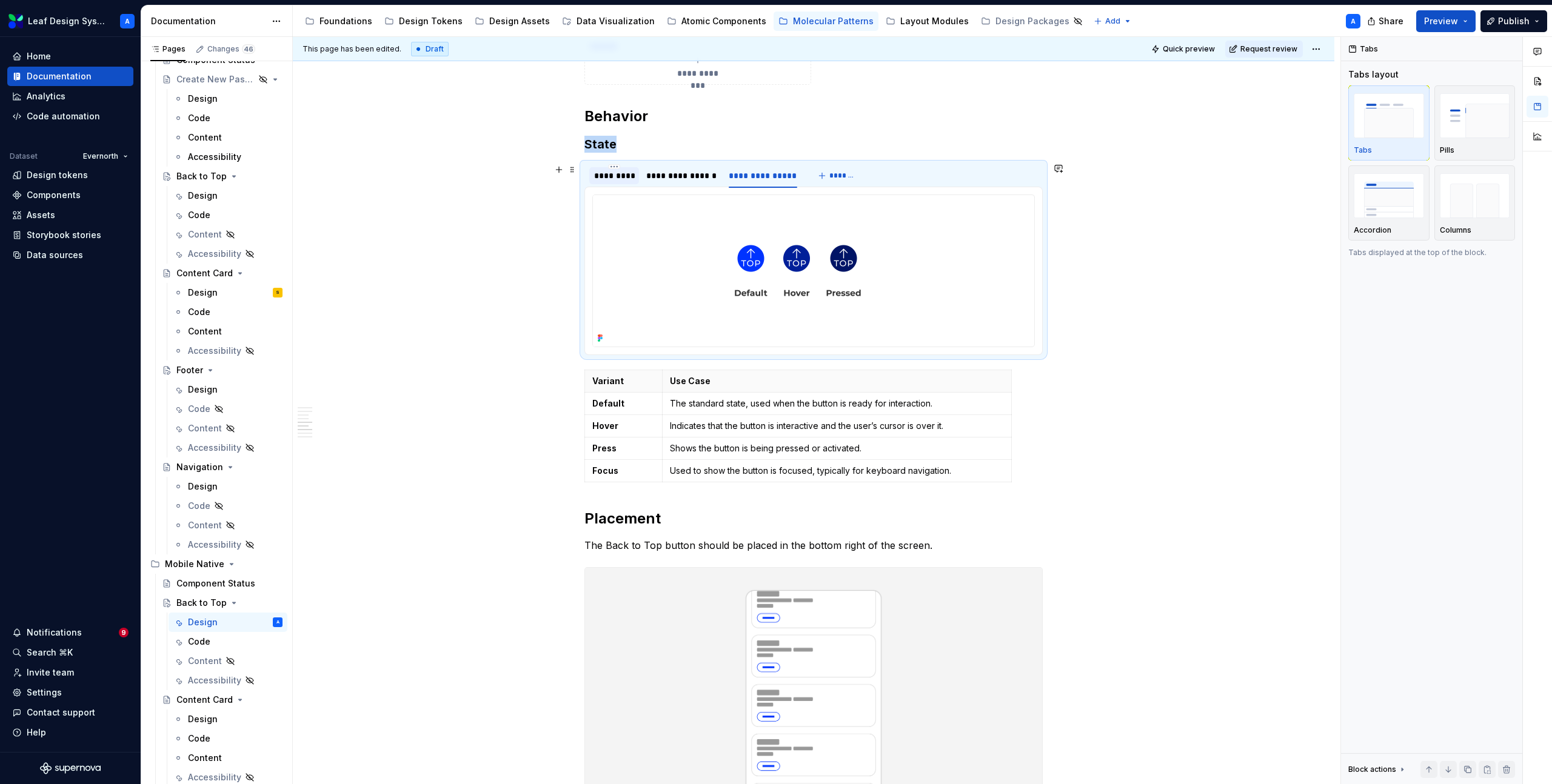
click at [612, 175] on div "*********" at bounding box center [614, 175] width 40 height 12
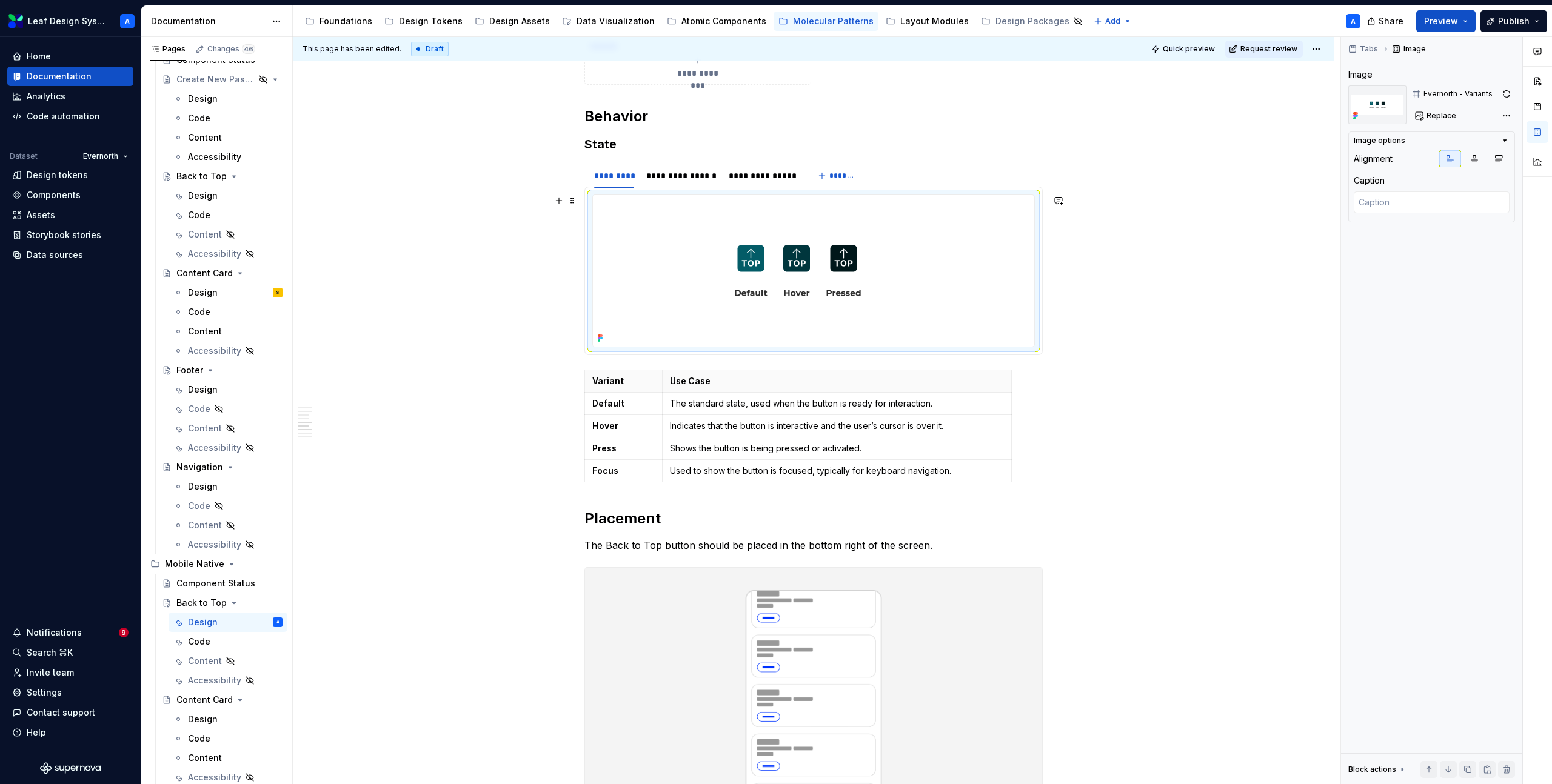
click at [751, 283] on img at bounding box center [798, 270] width 410 height 151
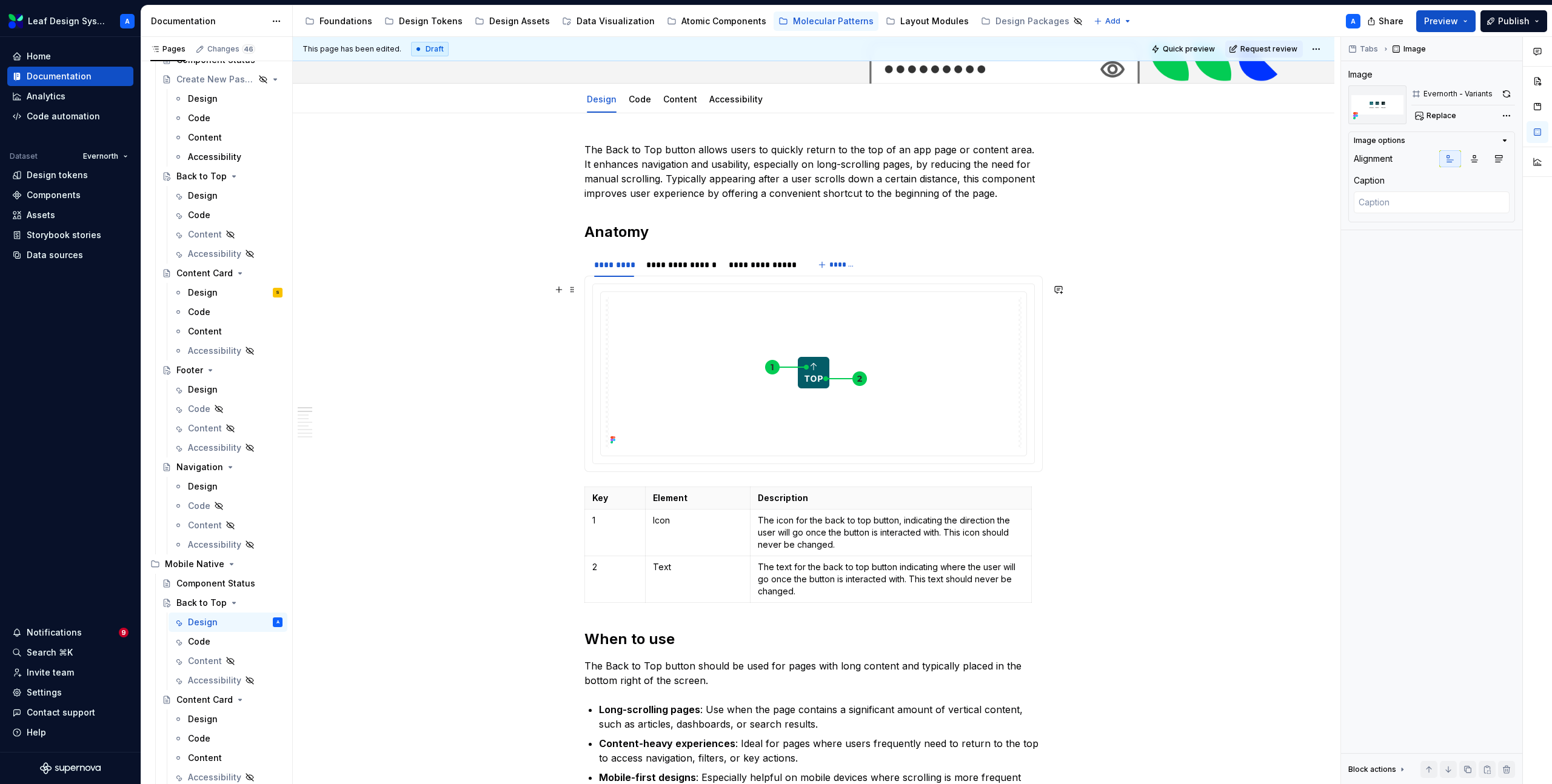
scroll to position [125, 0]
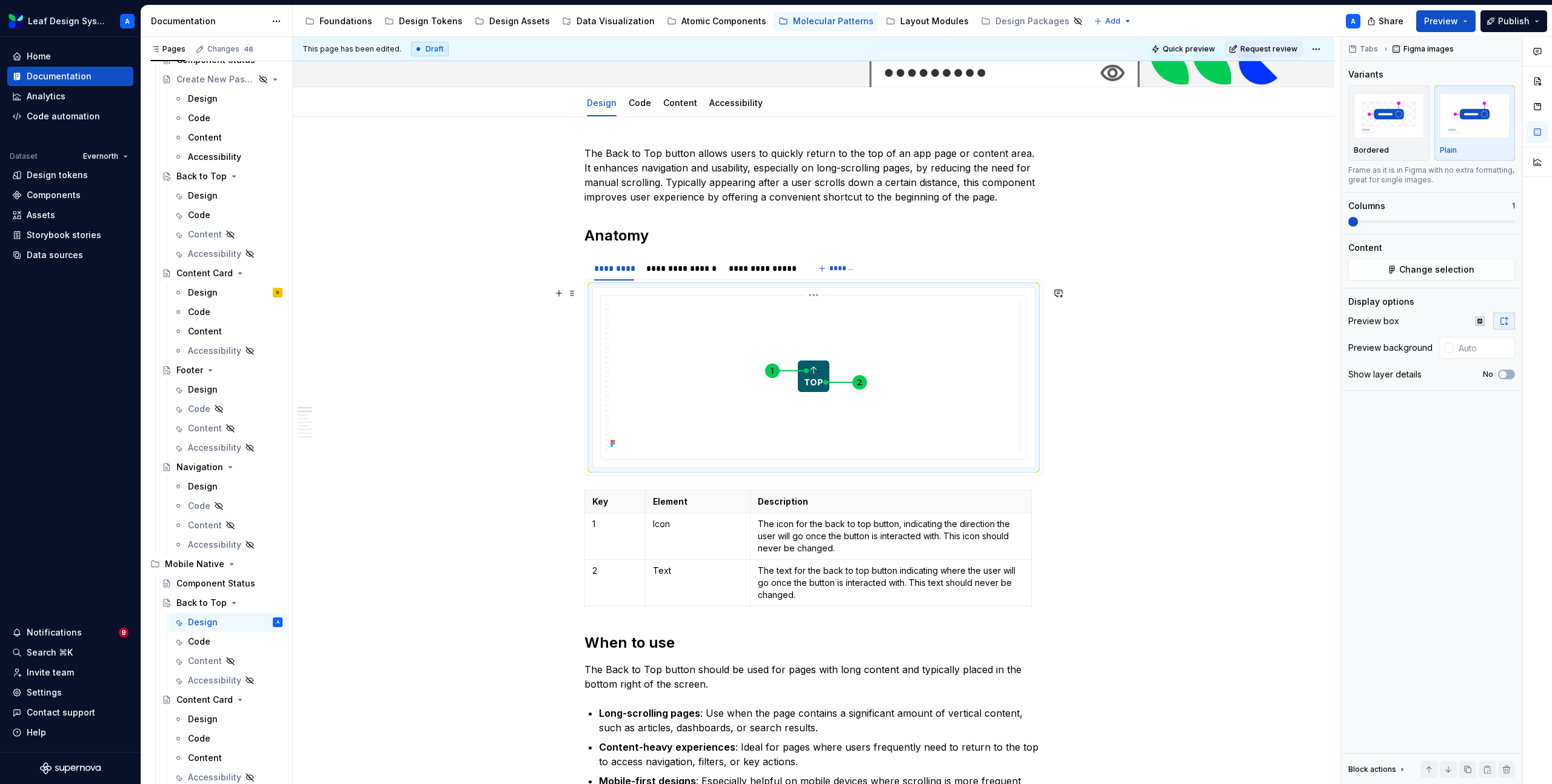
click at [746, 358] on img at bounding box center [814, 376] width 410 height 151
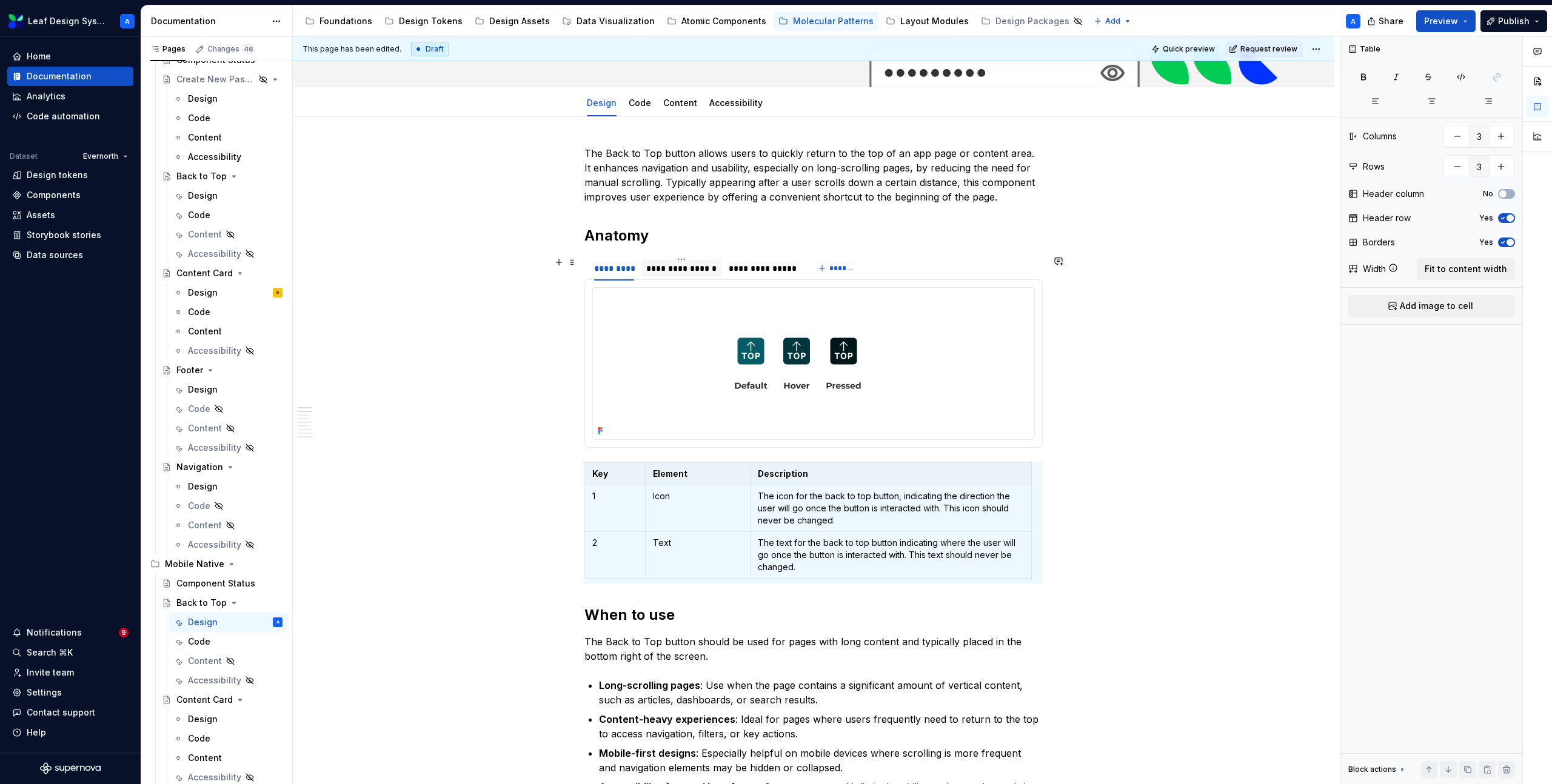
click at [683, 272] on div "**********" at bounding box center [681, 268] width 70 height 12
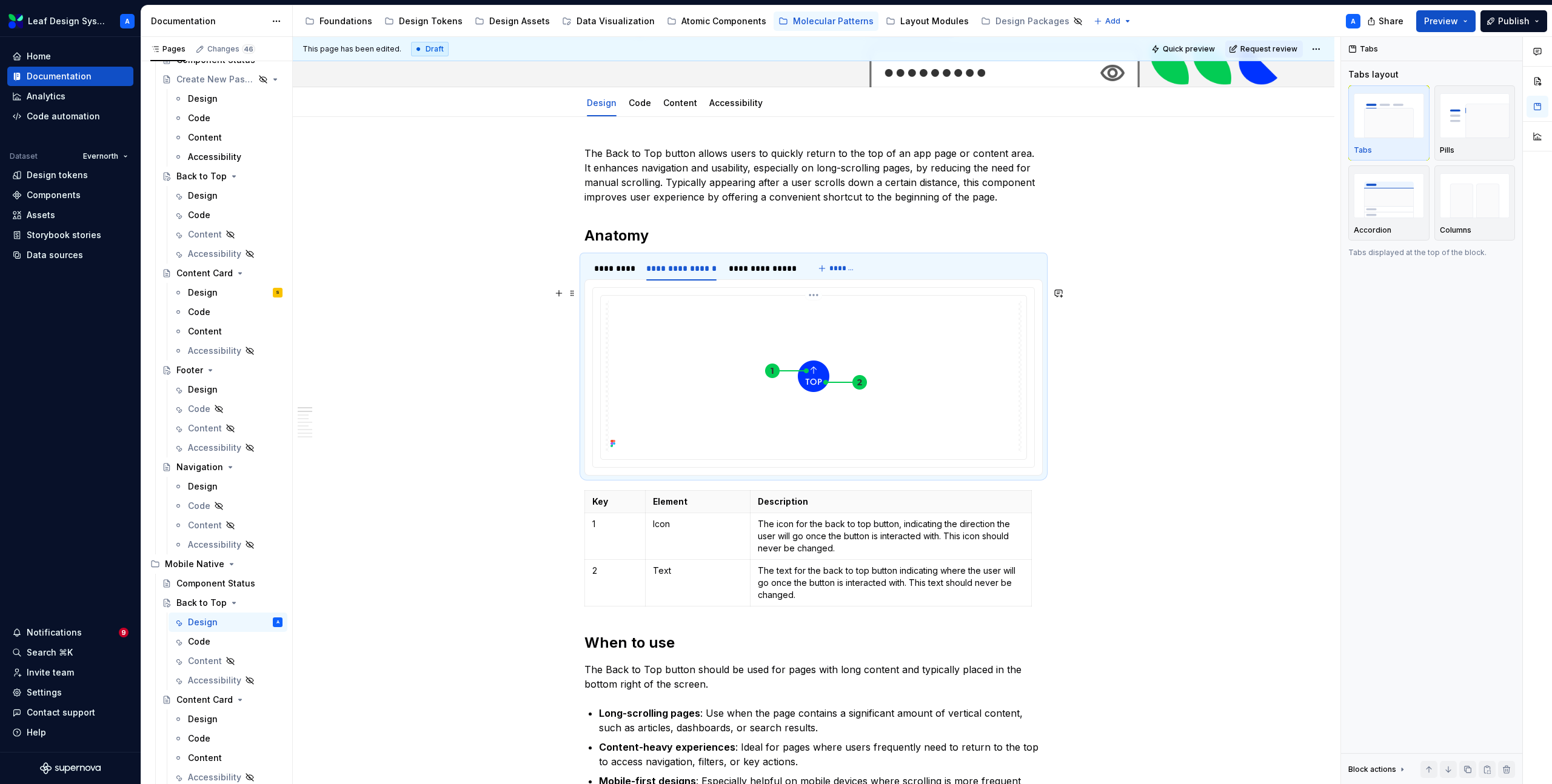
click at [708, 346] on img at bounding box center [814, 376] width 410 height 151
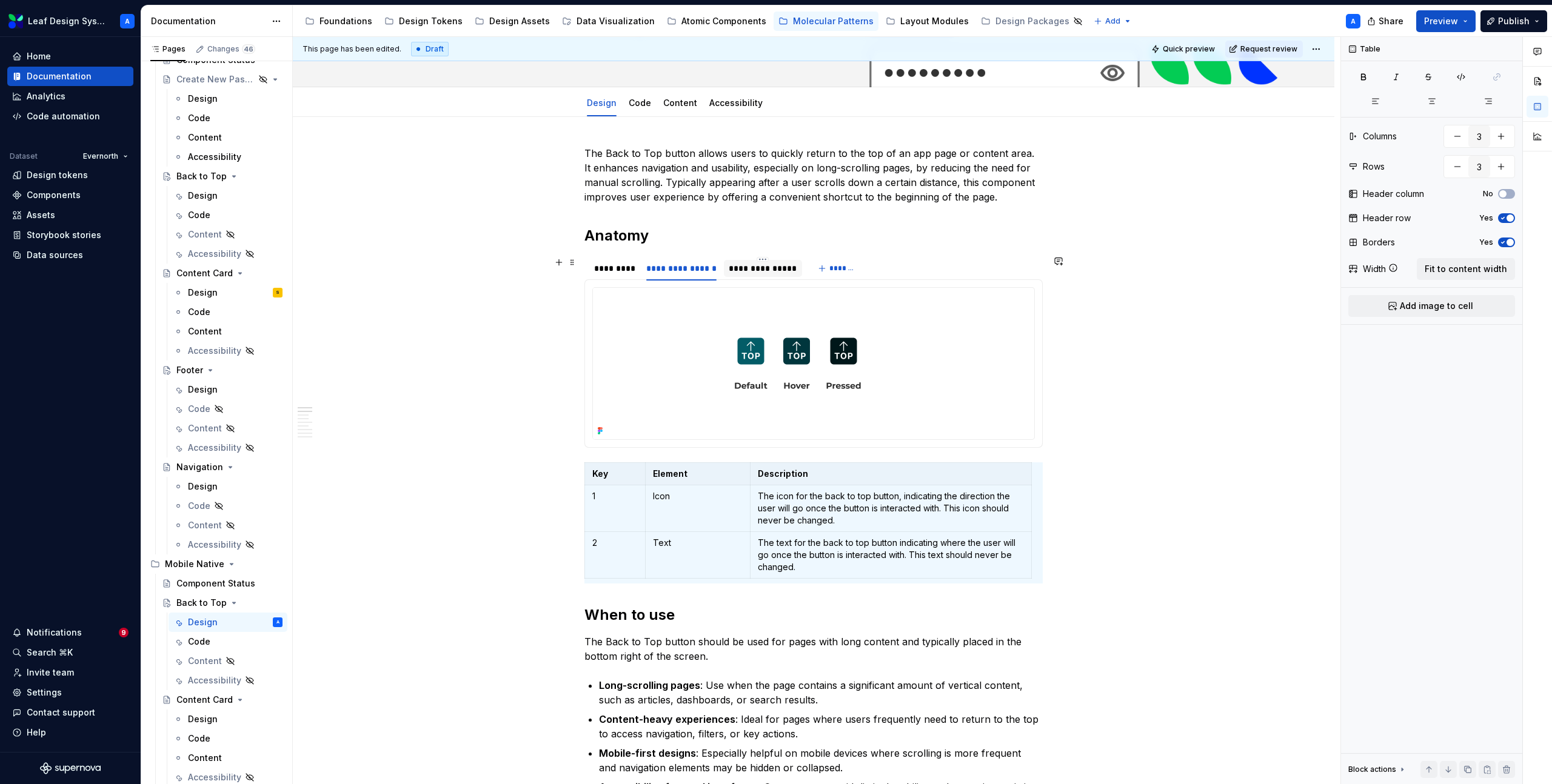
click at [739, 270] on div "**********" at bounding box center [763, 268] width 68 height 12
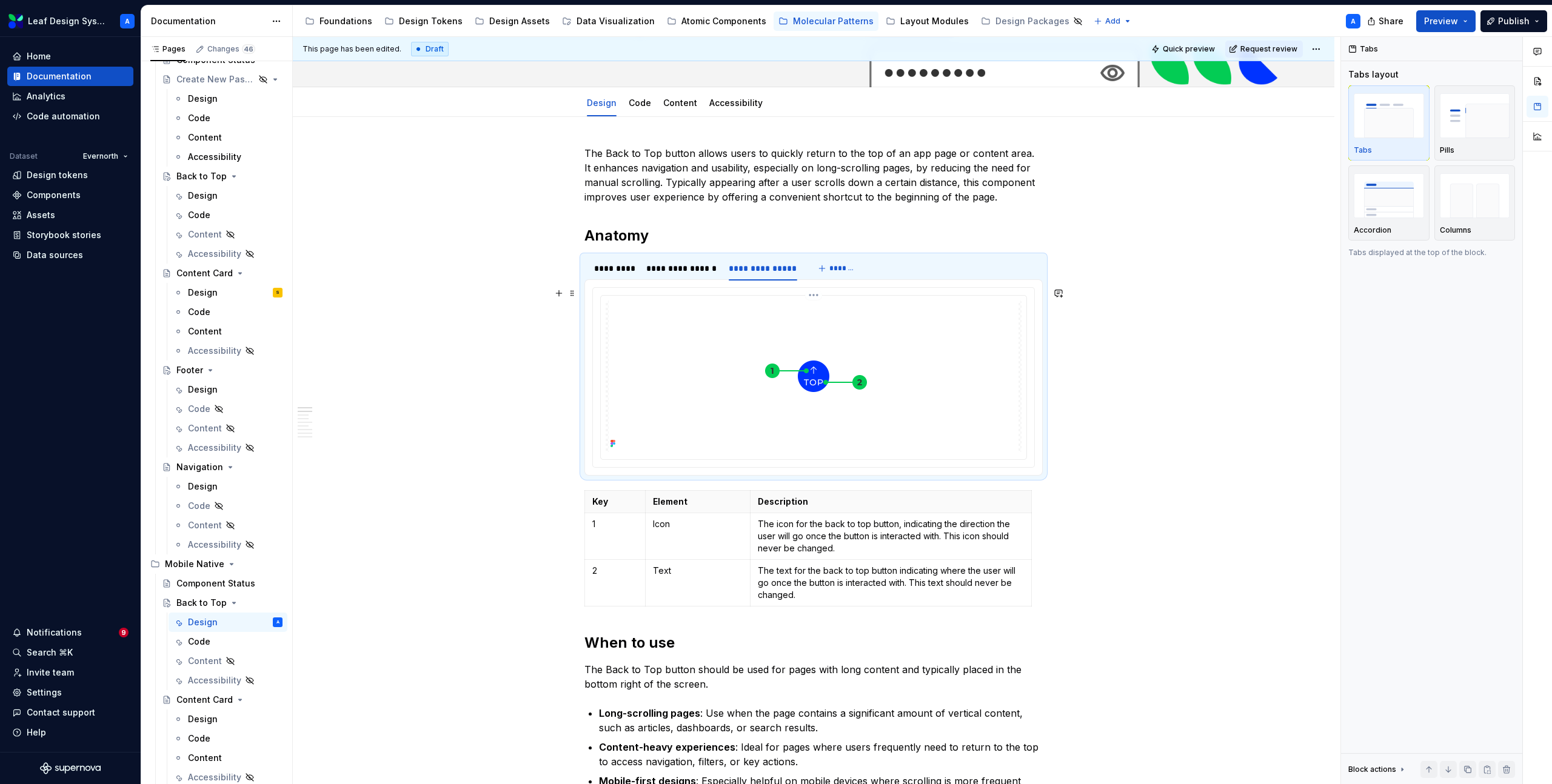
click at [721, 335] on img at bounding box center [814, 376] width 410 height 151
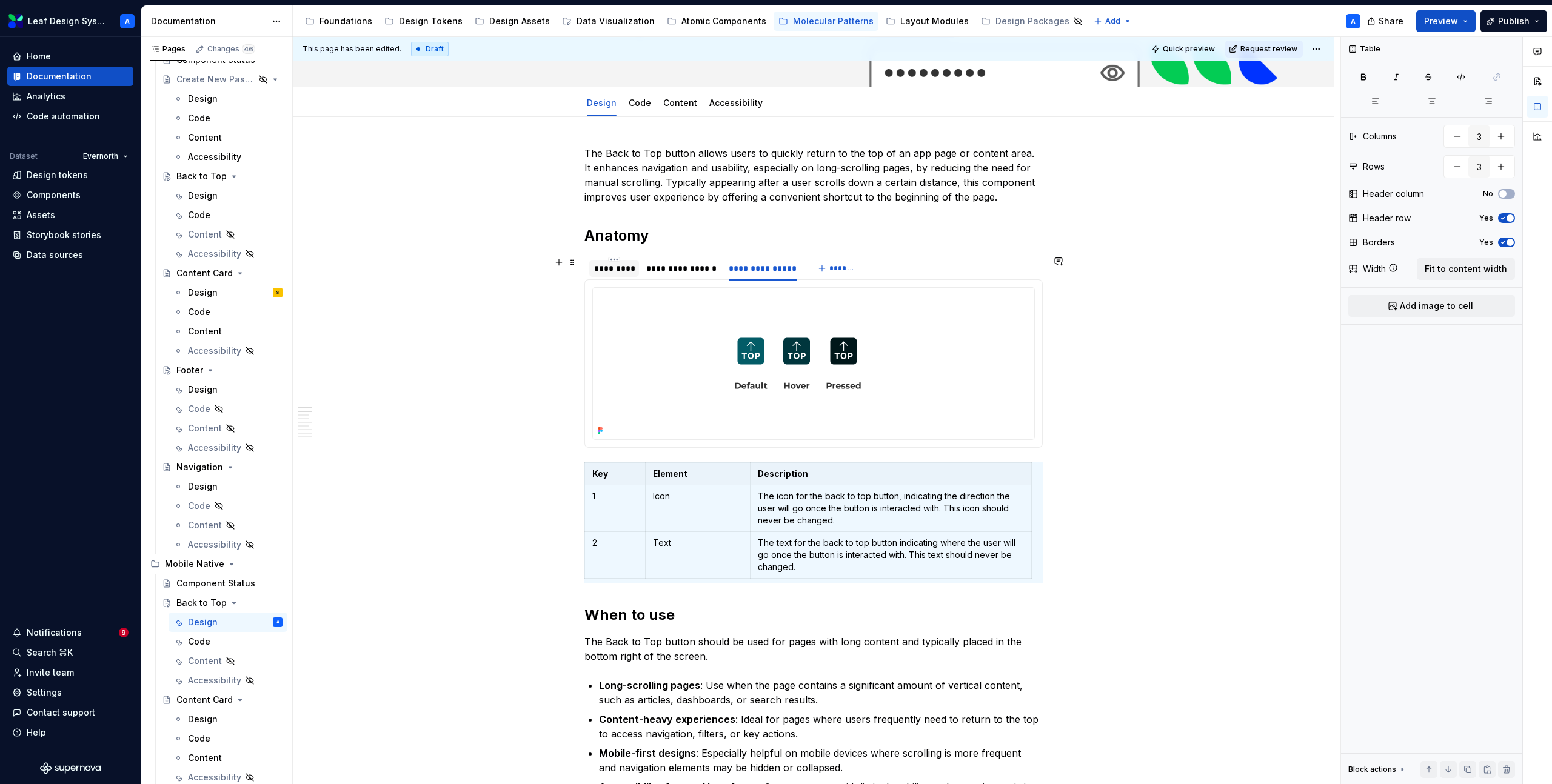
click at [617, 268] on div "*********" at bounding box center [614, 268] width 40 height 12
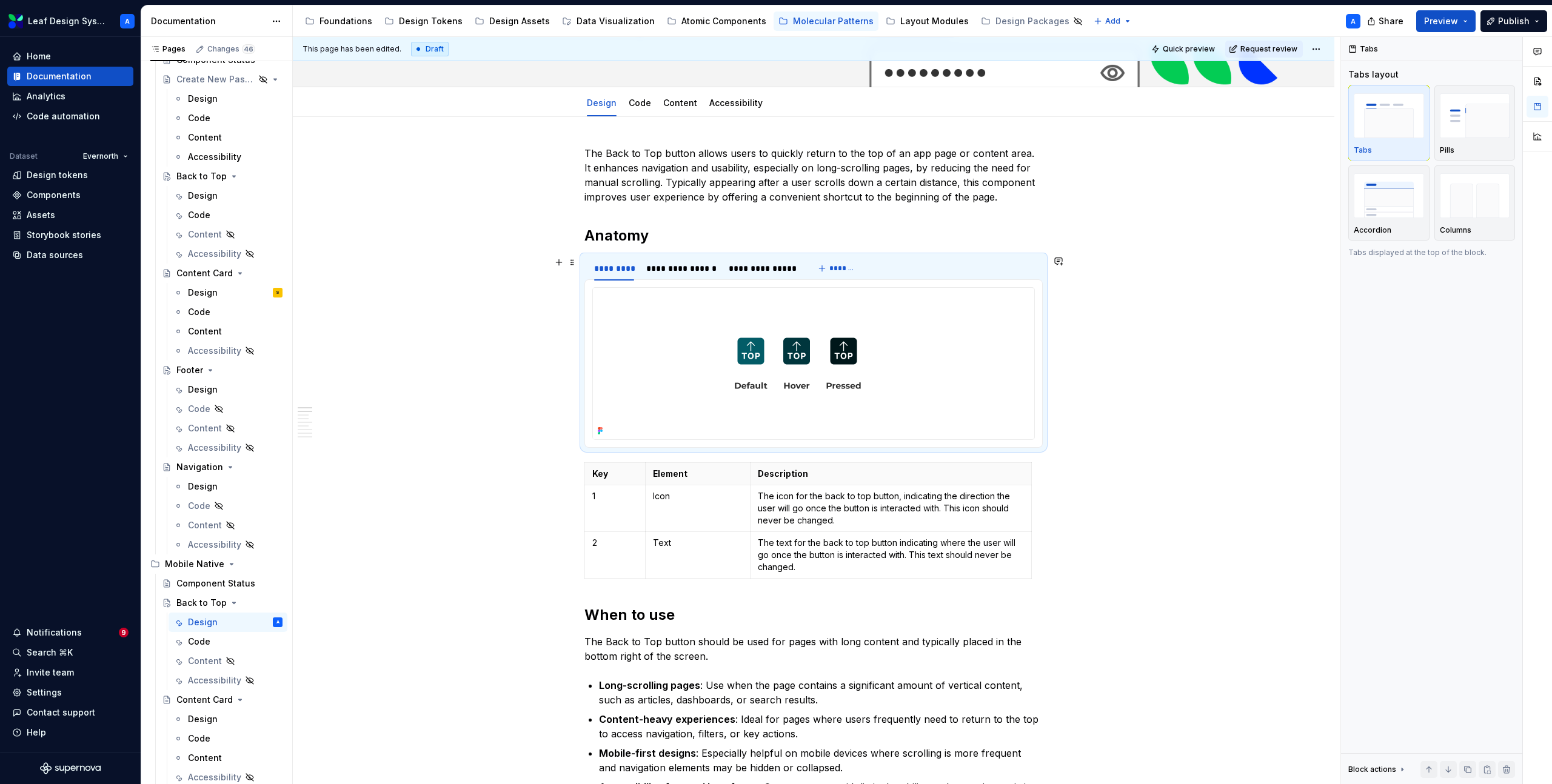
click at [779, 341] on img at bounding box center [798, 364] width 410 height 151
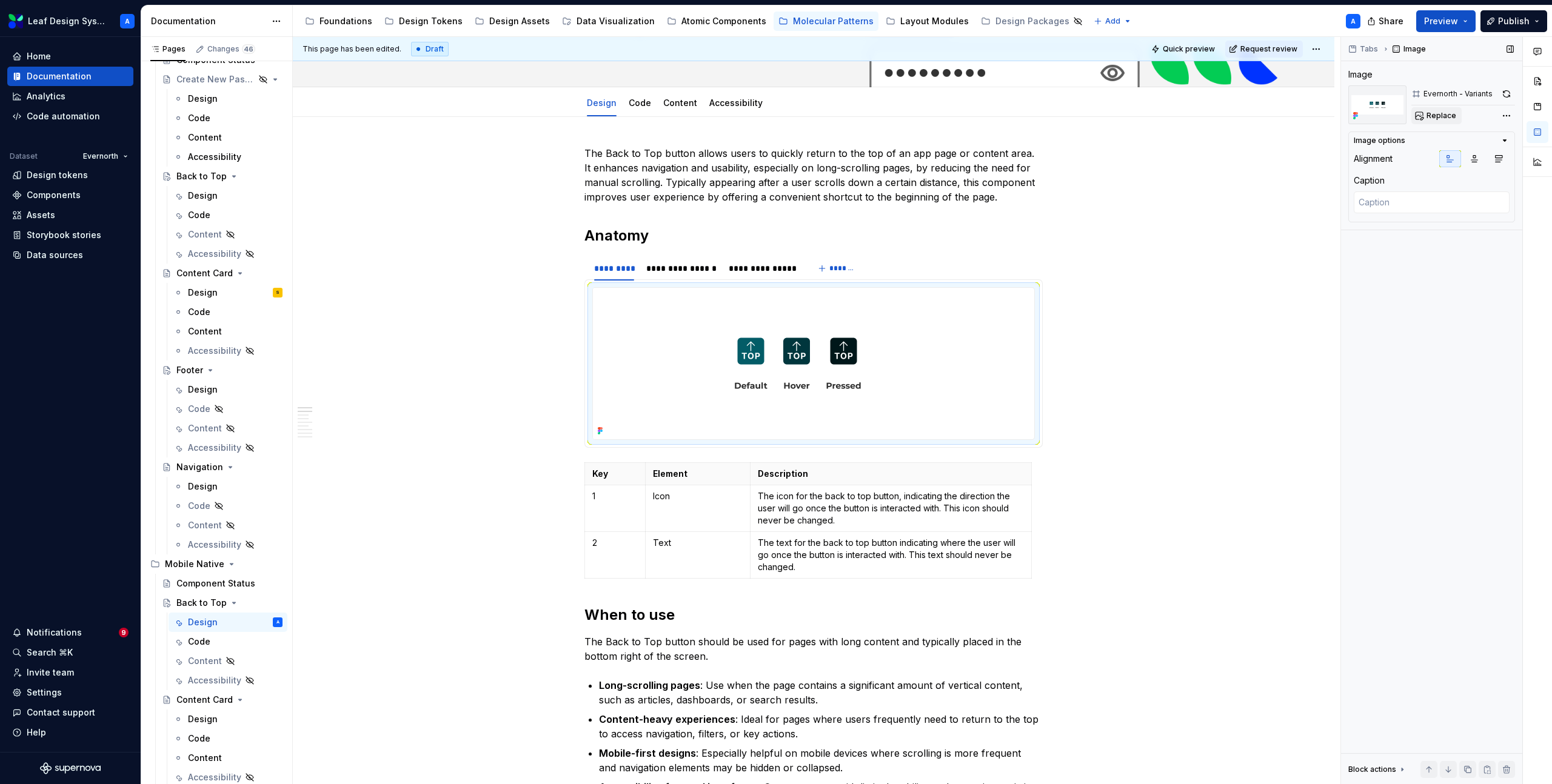
click at [1433, 114] on span "Replace" at bounding box center [1441, 116] width 29 height 9
type textarea "*"
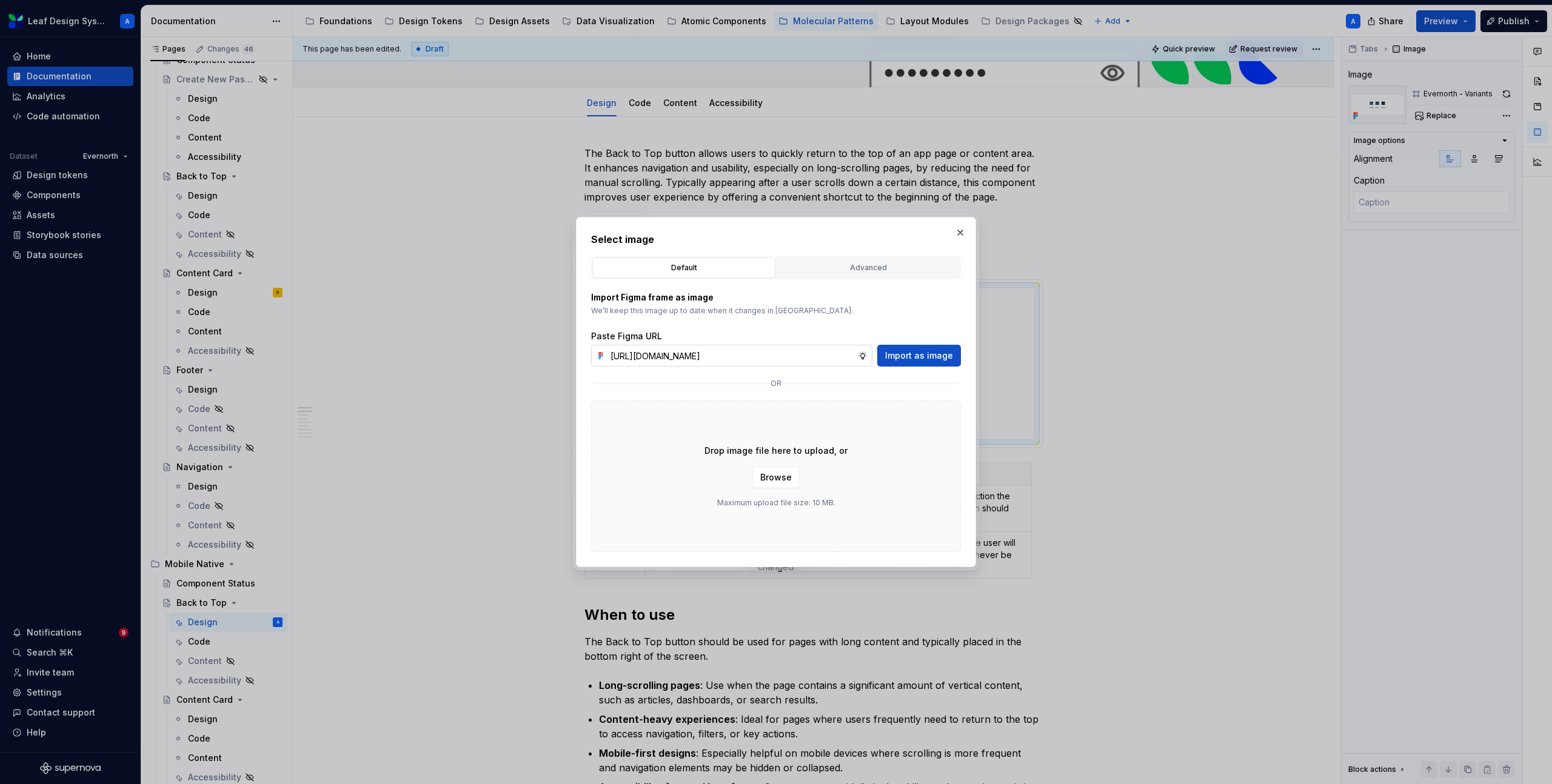
scroll to position [0, 364]
type input "[URL][DOMAIN_NAME]"
click at [897, 358] on span "Import as image" at bounding box center [919, 356] width 68 height 12
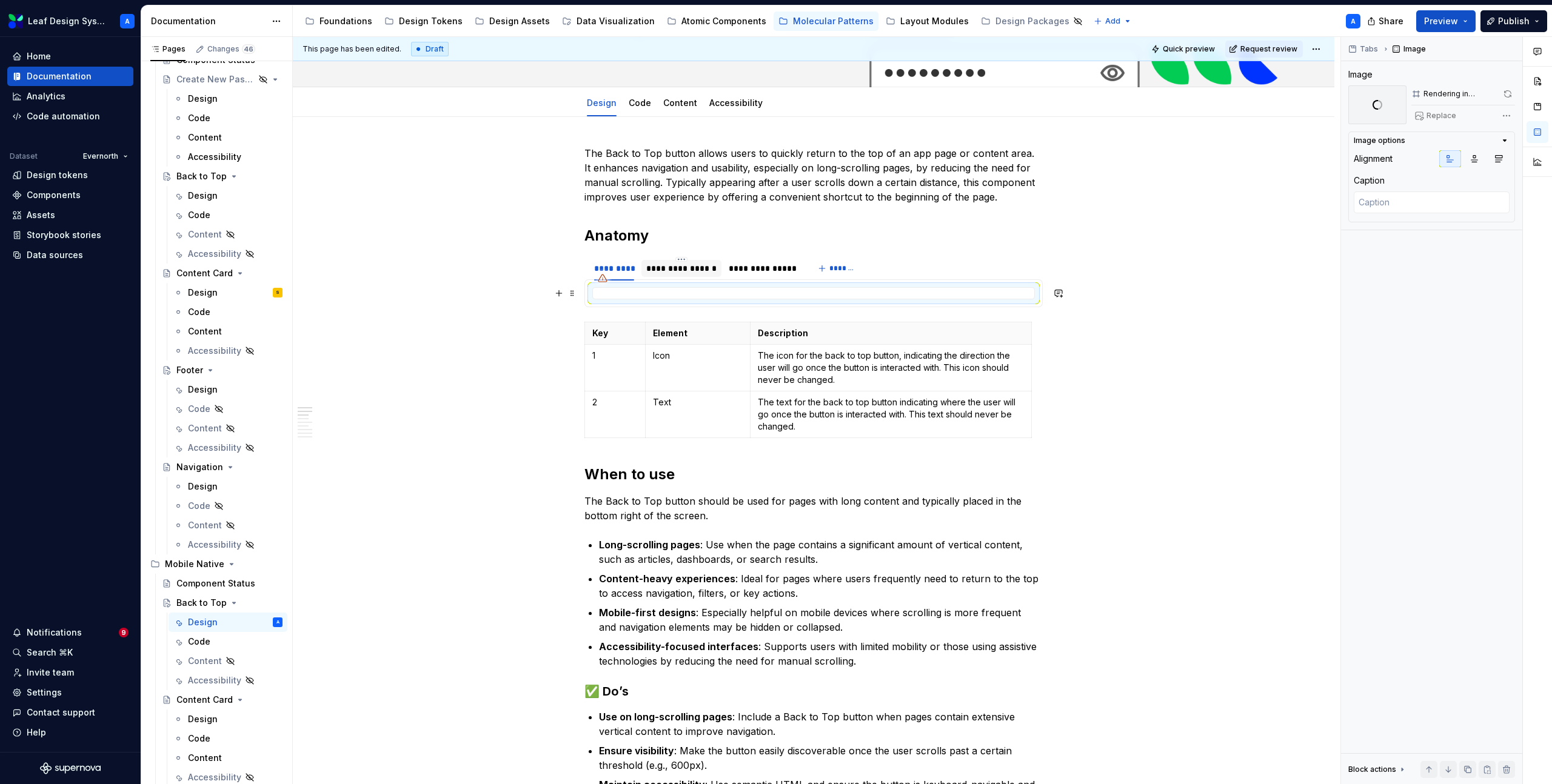
click at [675, 264] on div "**********" at bounding box center [681, 268] width 70 height 12
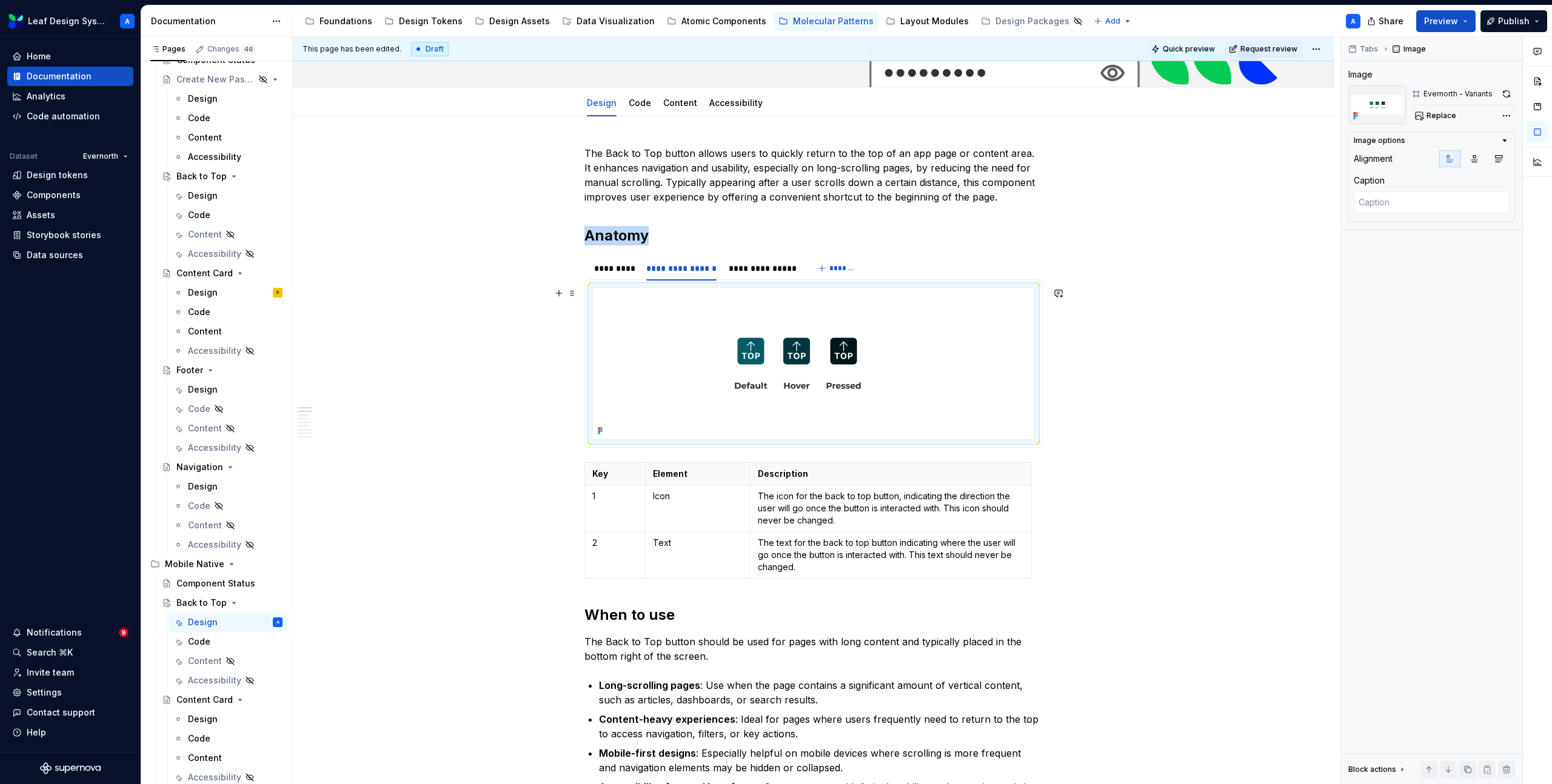
click at [734, 342] on img at bounding box center [798, 364] width 410 height 151
click at [1441, 119] on span "Replace" at bounding box center [1441, 116] width 29 height 9
type textarea "*"
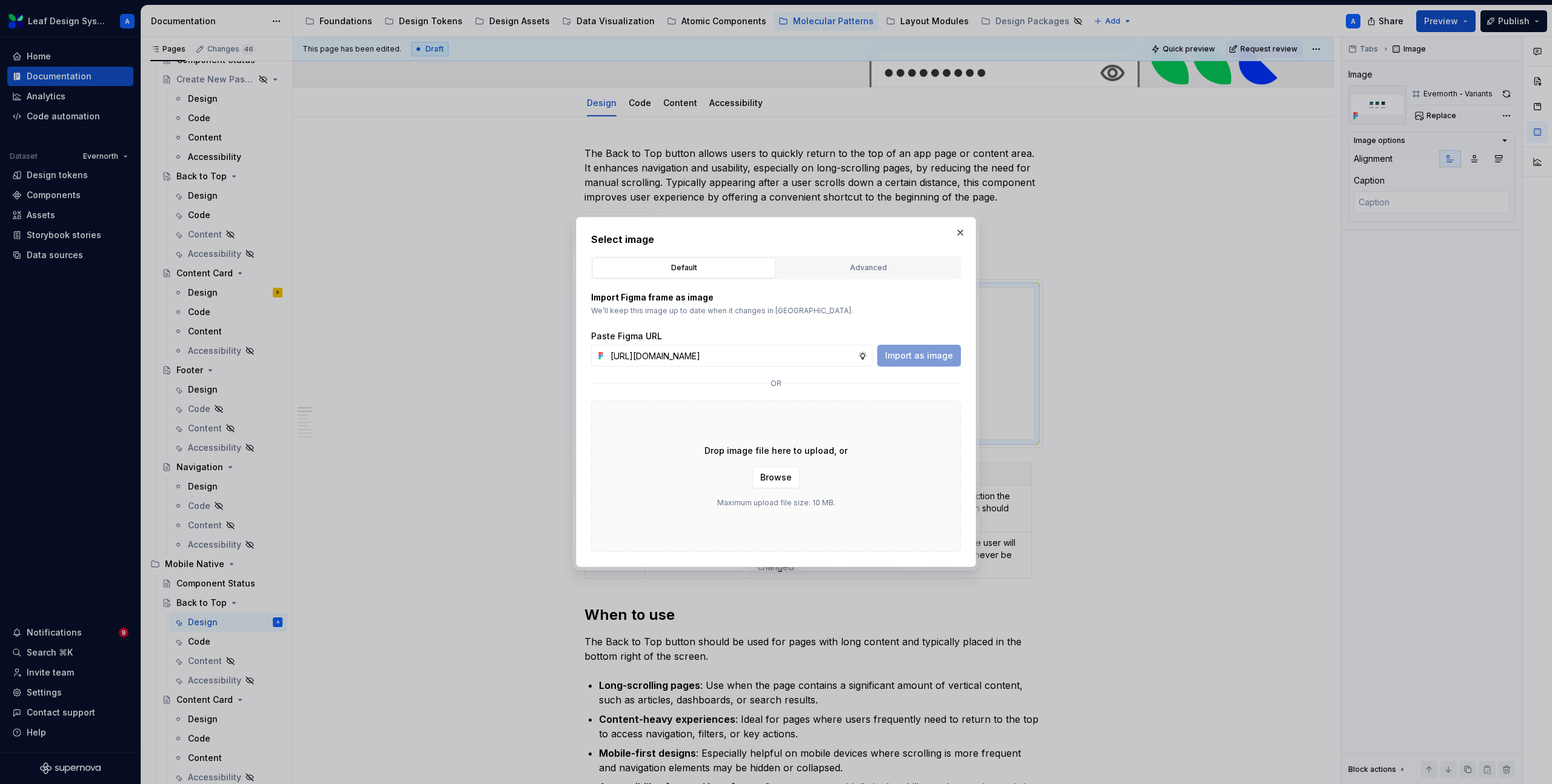
scroll to position [0, 364]
type input "[URL][DOMAIN_NAME]"
click at [926, 353] on span "Import as image" at bounding box center [919, 356] width 68 height 12
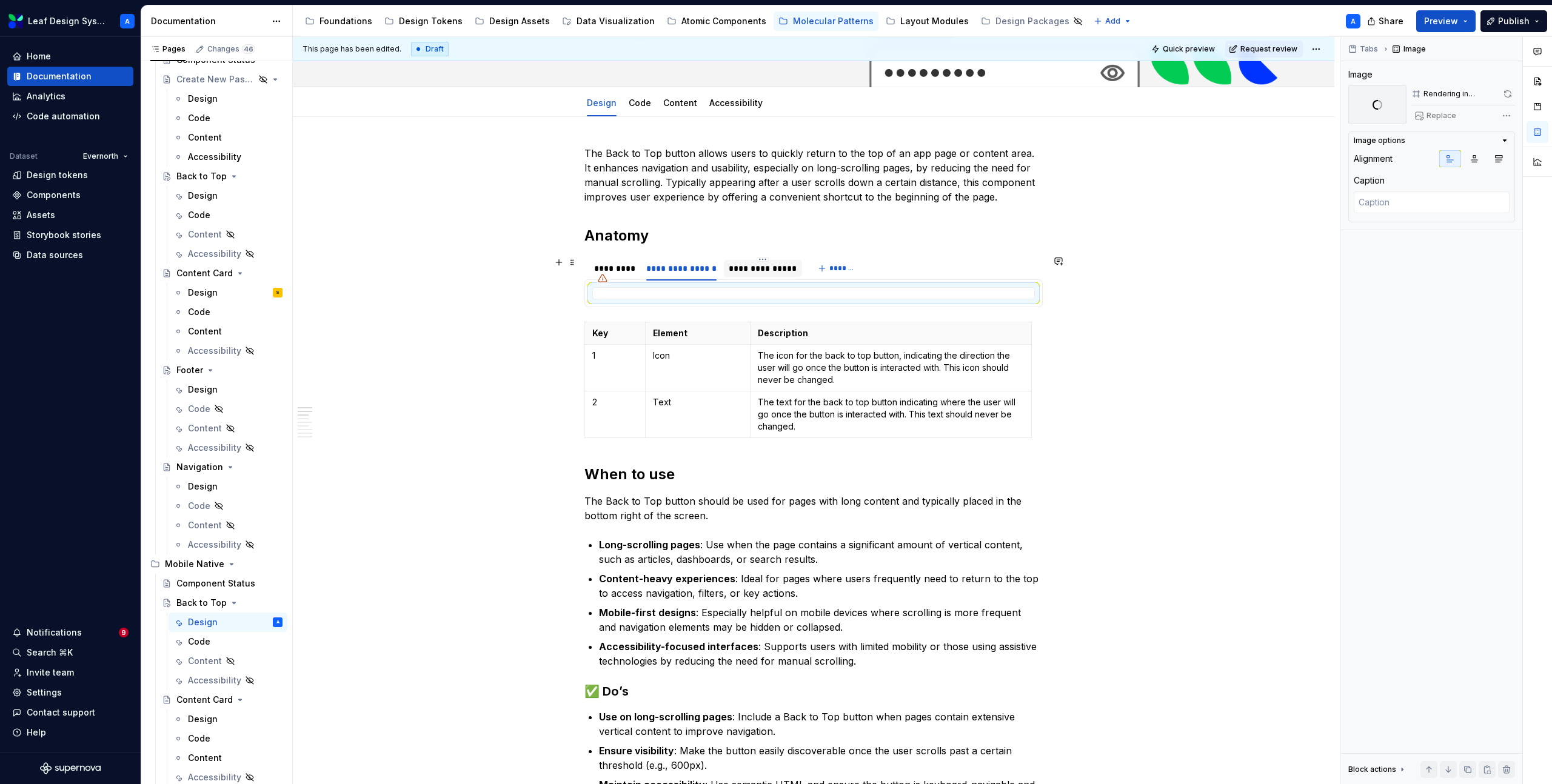
click at [758, 264] on div "**********" at bounding box center [763, 268] width 68 height 12
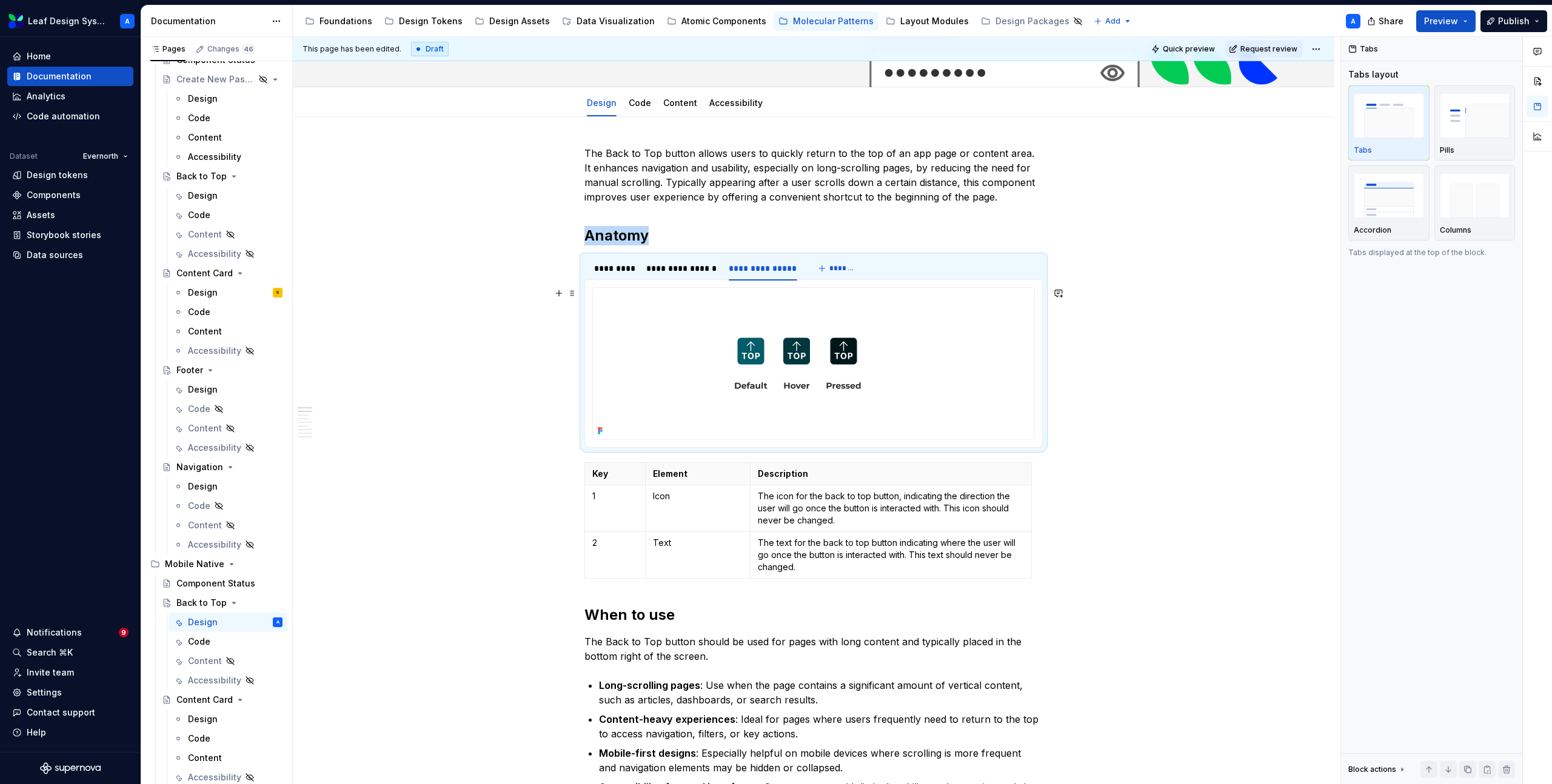
click at [770, 362] on img at bounding box center [798, 364] width 410 height 151
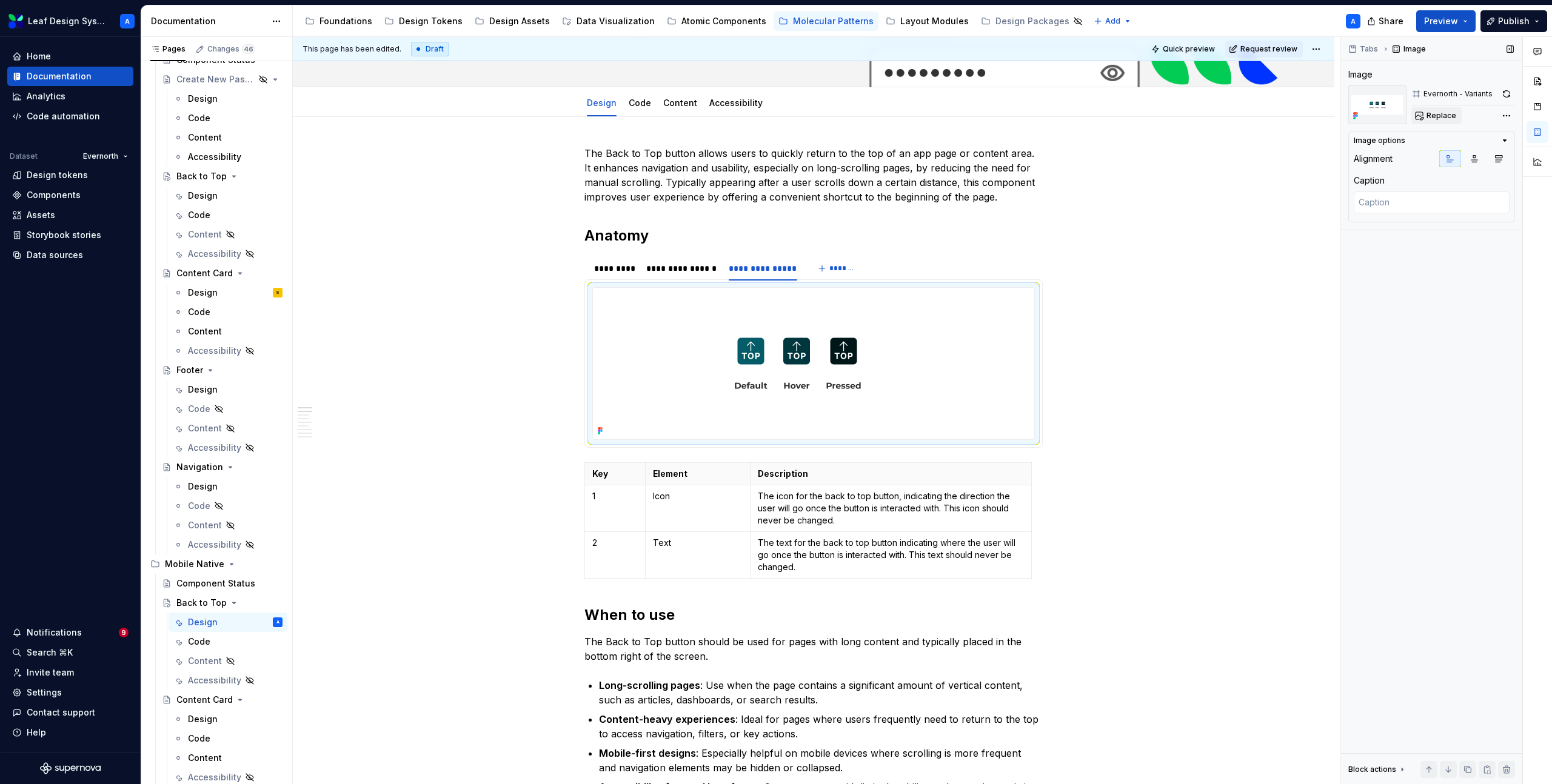
click at [1438, 118] on span "Replace" at bounding box center [1441, 116] width 29 height 9
type textarea "*"
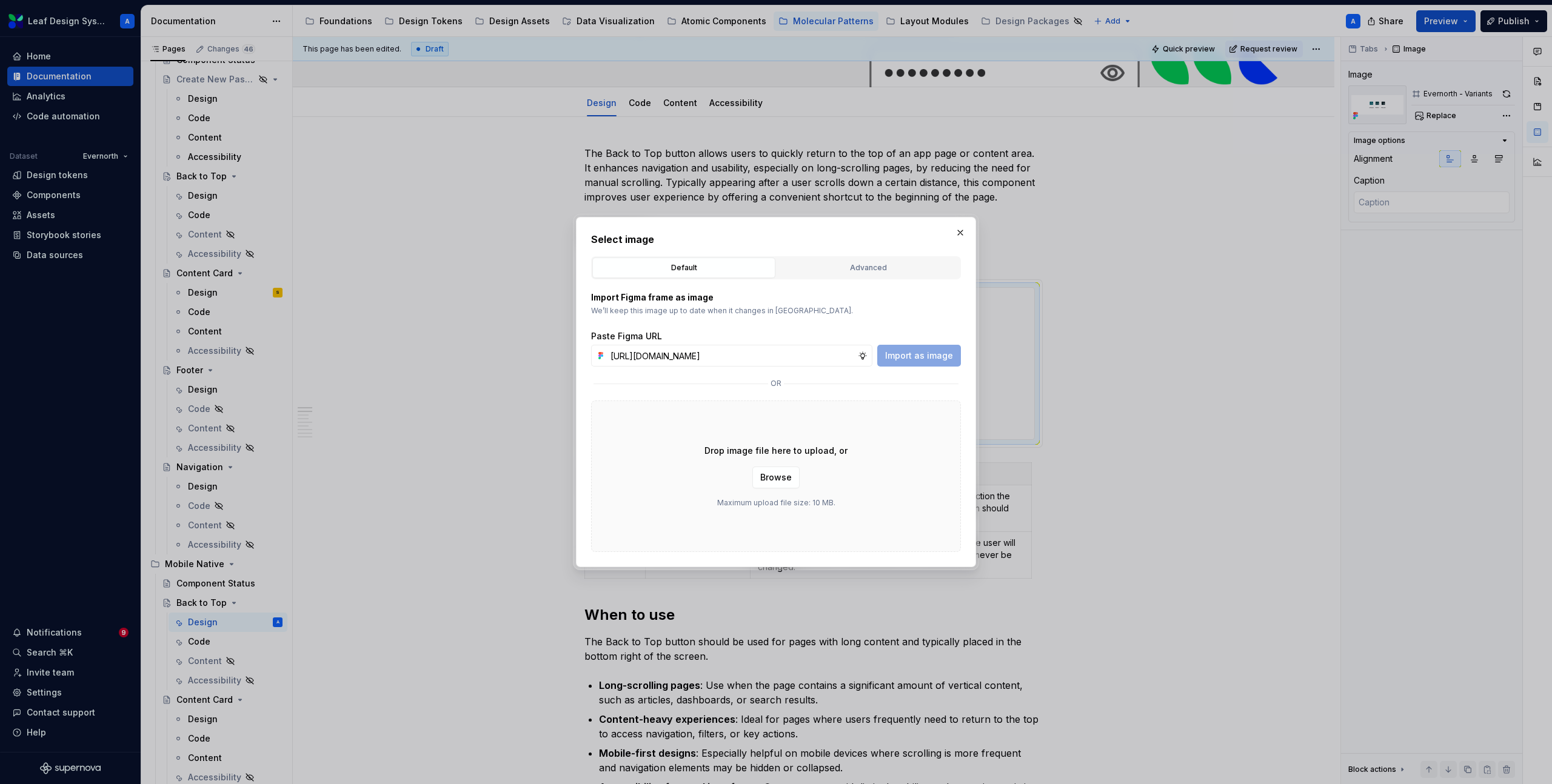
scroll to position [0, 364]
type input "[URL][DOMAIN_NAME]"
click at [918, 355] on span "Import as image" at bounding box center [919, 356] width 68 height 12
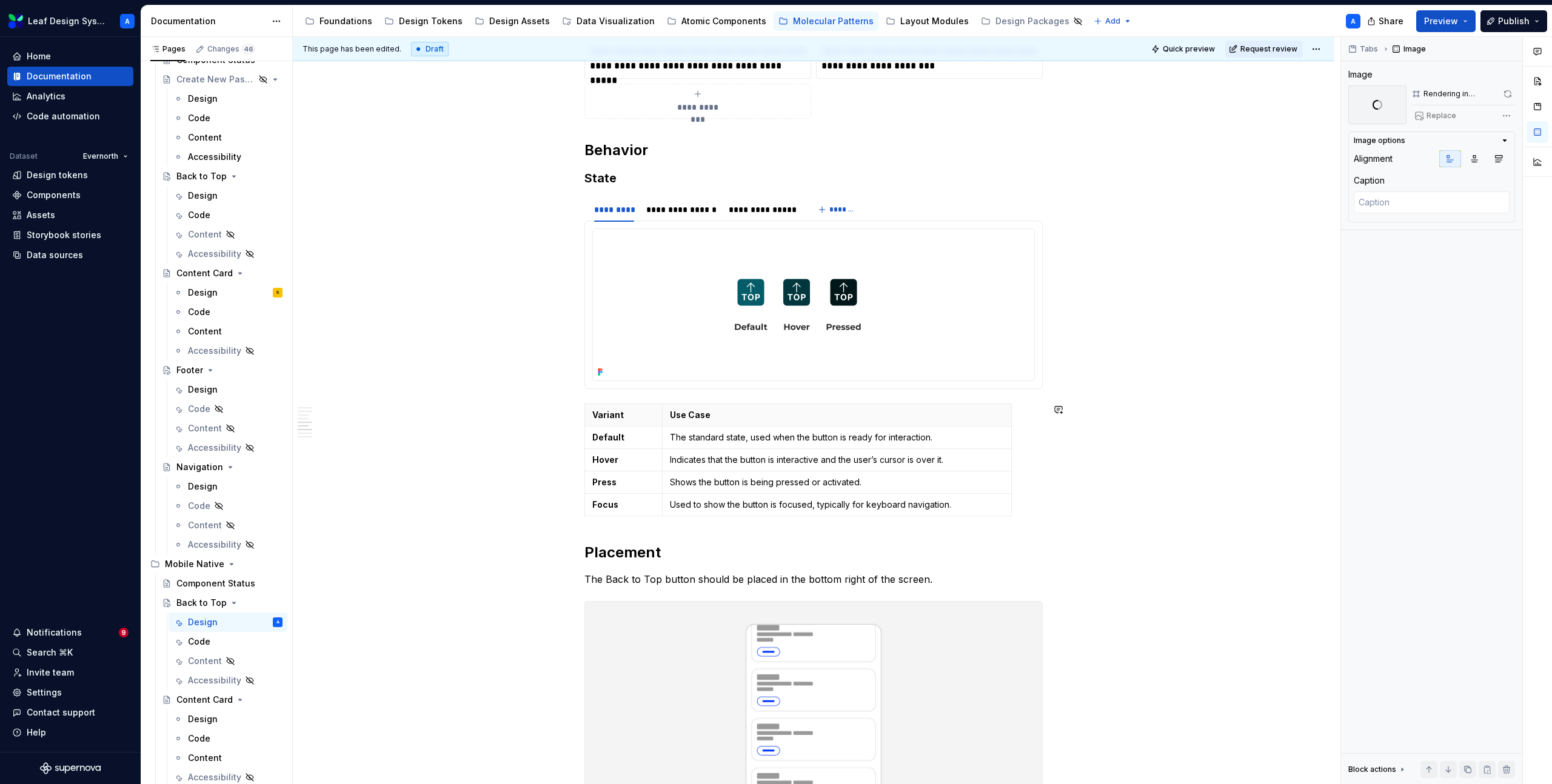
scroll to position [1272, 0]
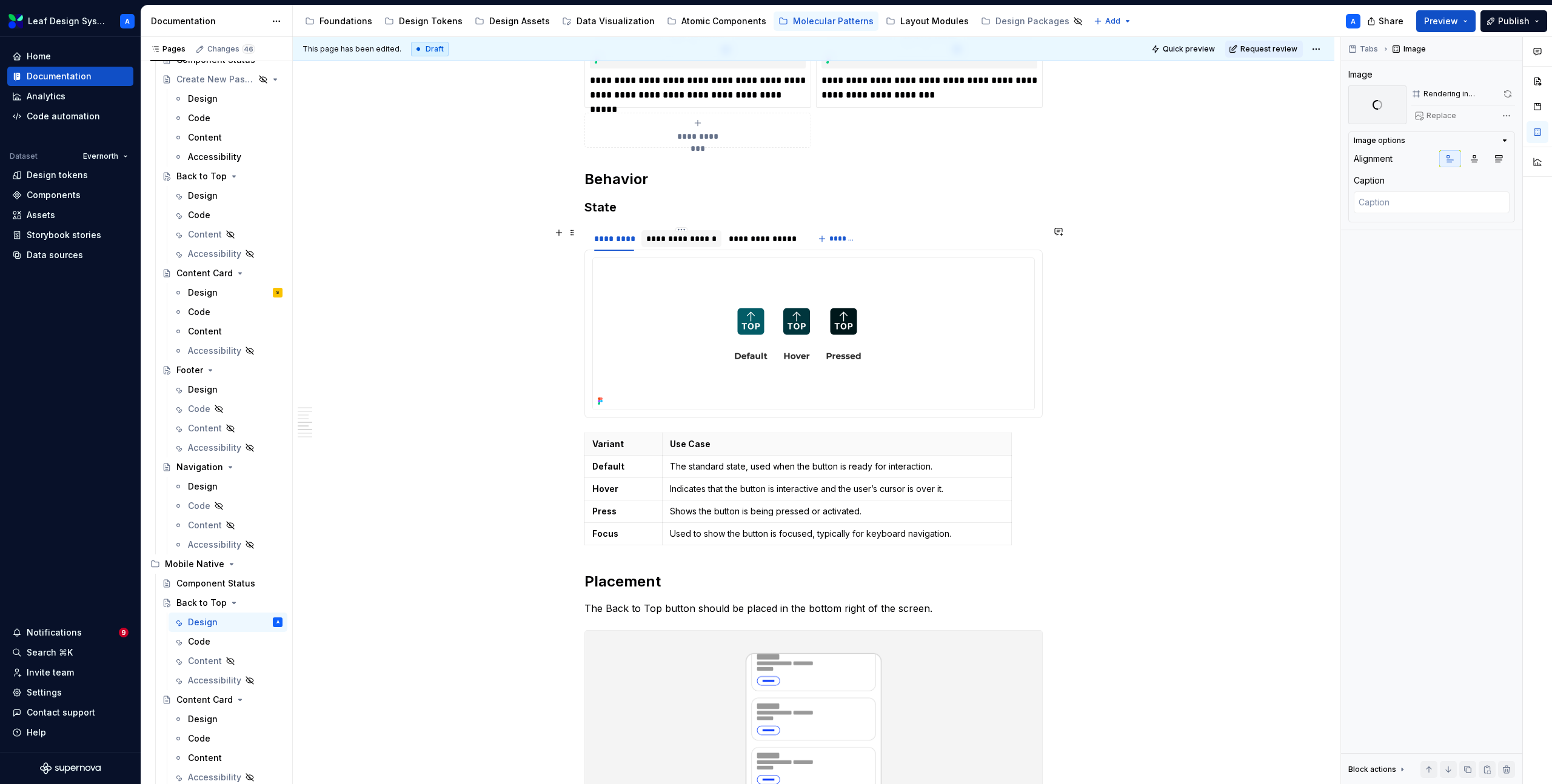
click at [681, 239] on div "**********" at bounding box center [681, 239] width 70 height 12
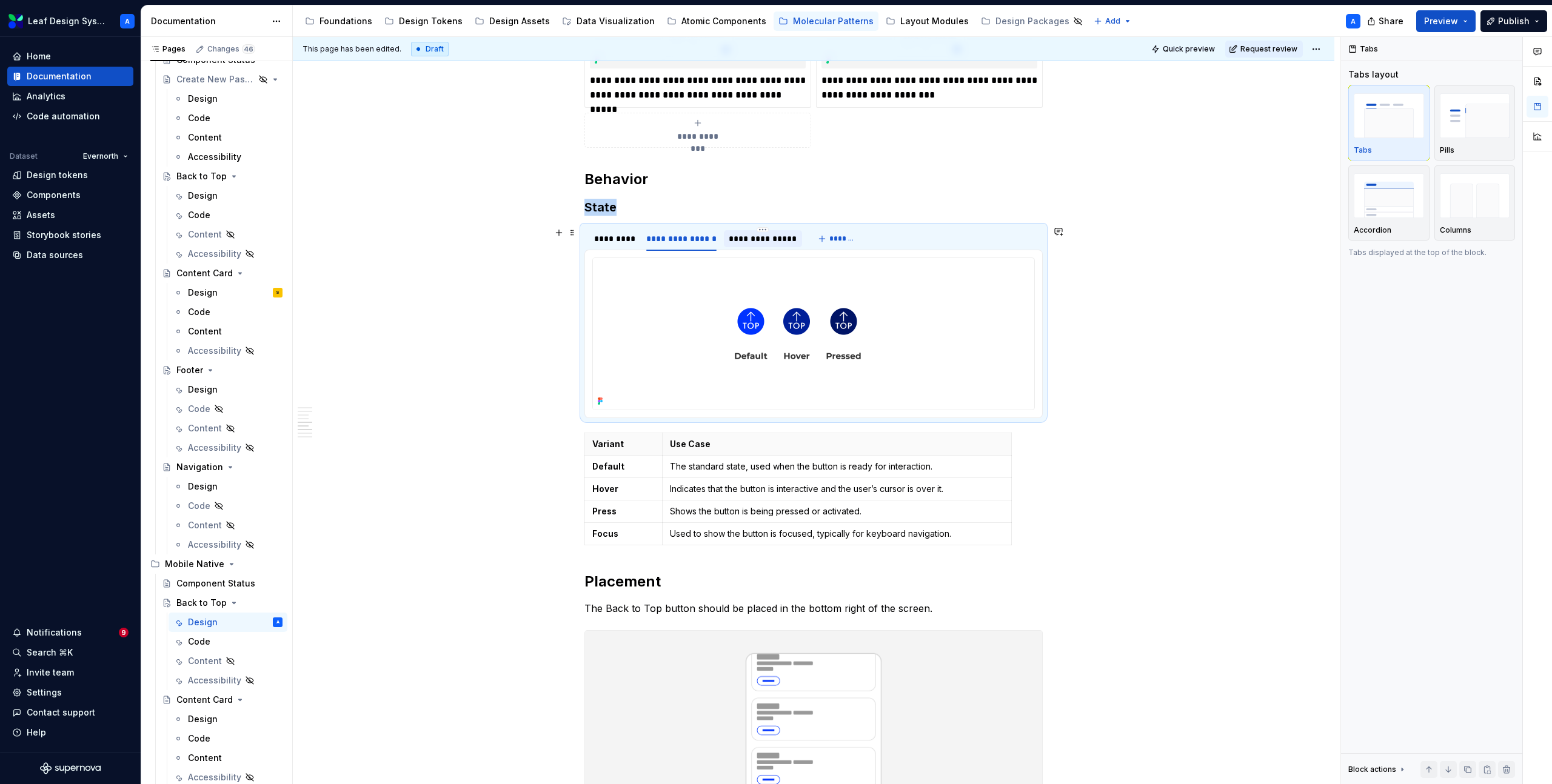
click at [756, 239] on div "**********" at bounding box center [763, 239] width 68 height 12
click at [631, 241] on div "*********" at bounding box center [614, 239] width 40 height 12
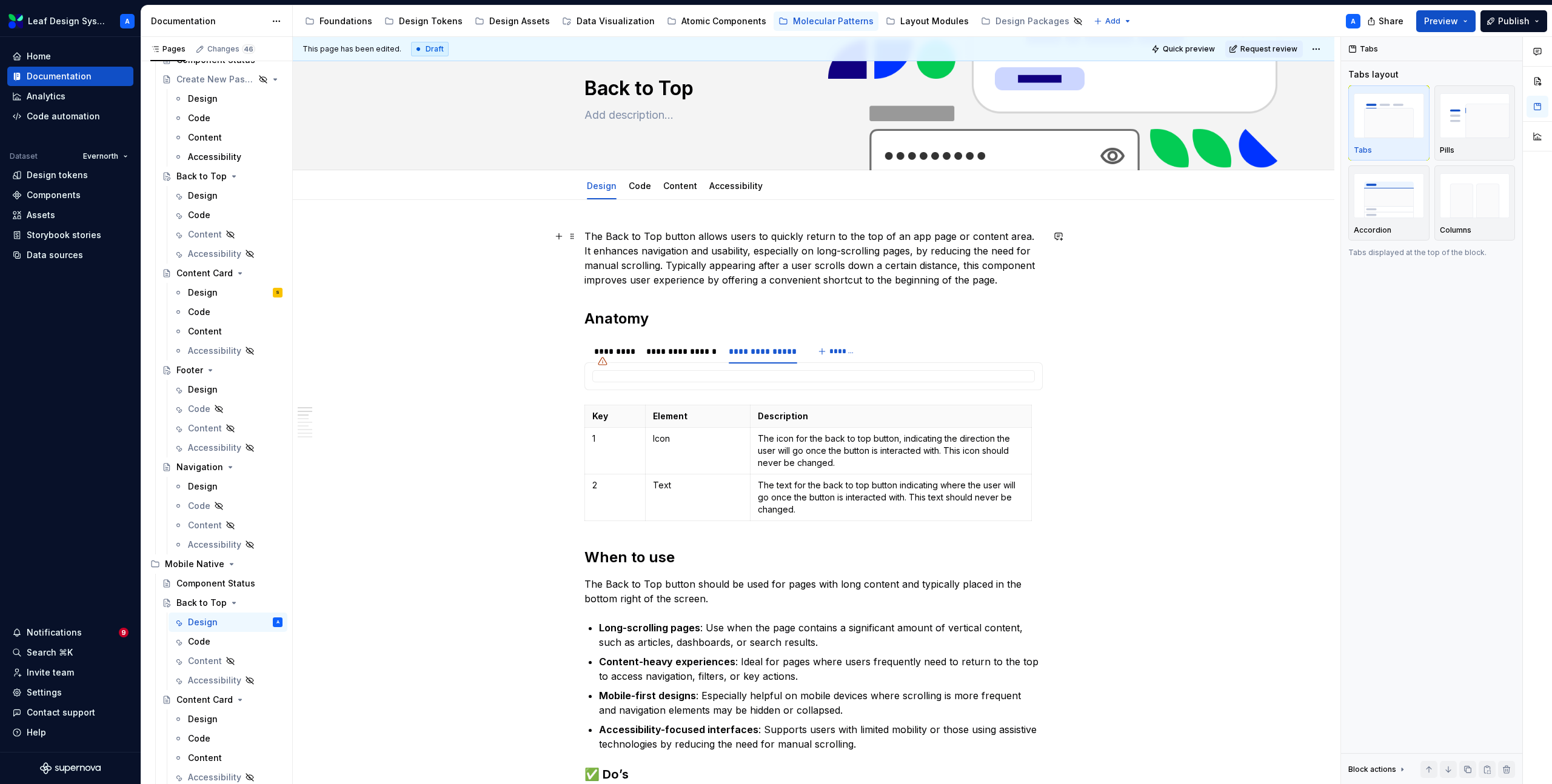
scroll to position [0, 0]
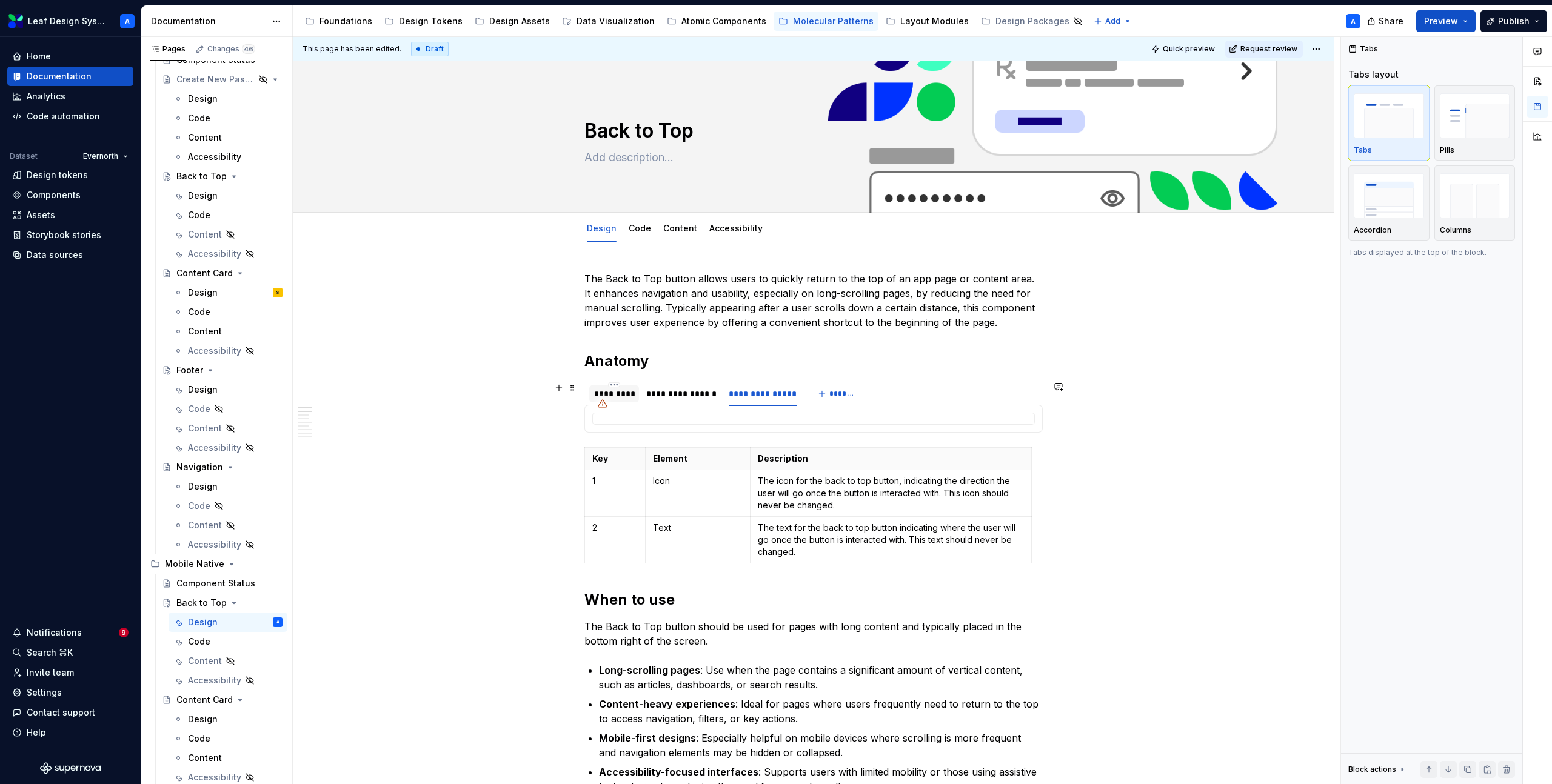
click at [624, 388] on div "*********" at bounding box center [614, 394] width 40 height 12
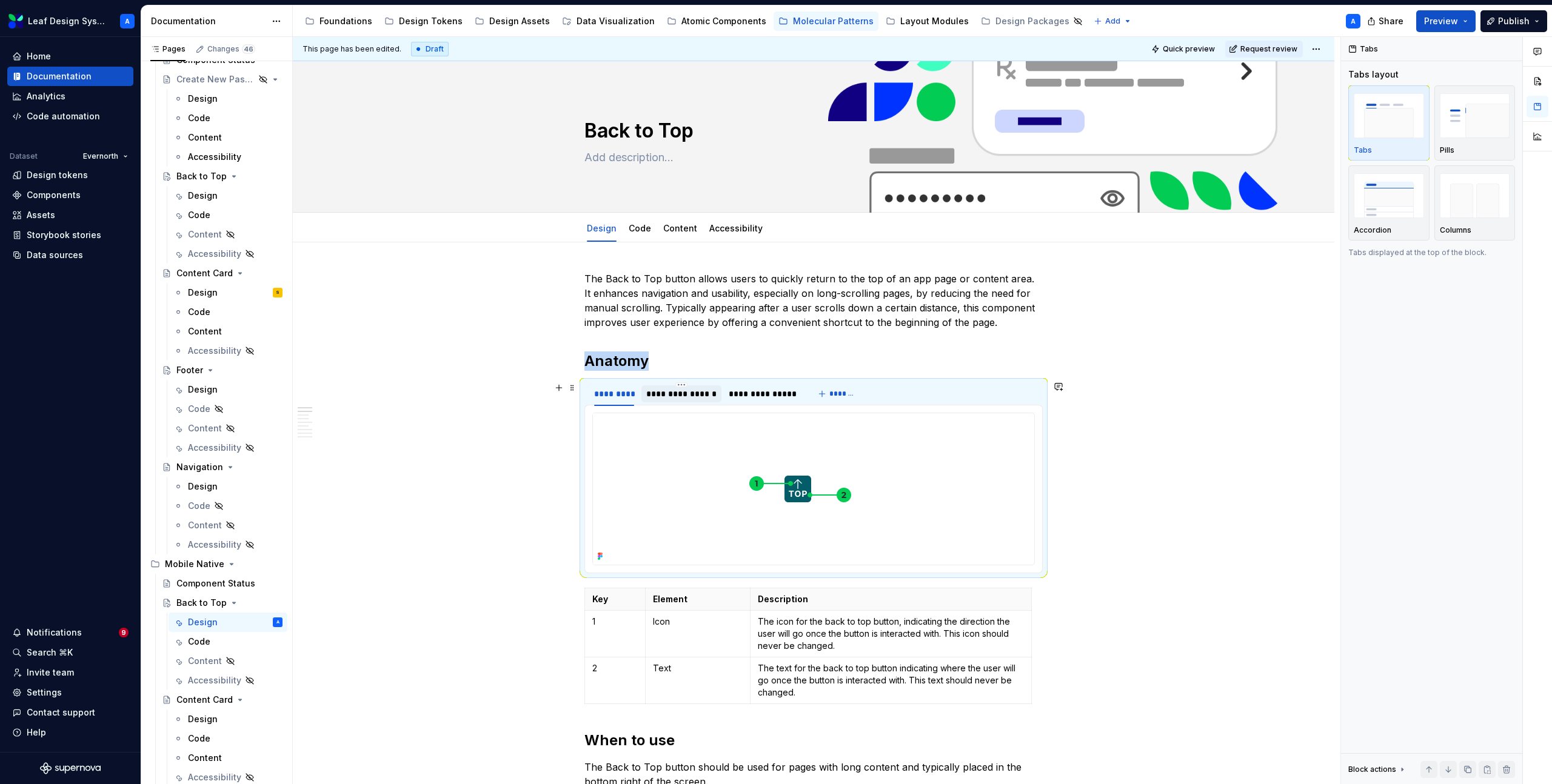
click at [678, 394] on div "**********" at bounding box center [681, 394] width 70 height 12
click at [764, 393] on div "**********" at bounding box center [763, 394] width 68 height 12
click at [1285, 51] on span "Request review" at bounding box center [1269, 49] width 57 height 9
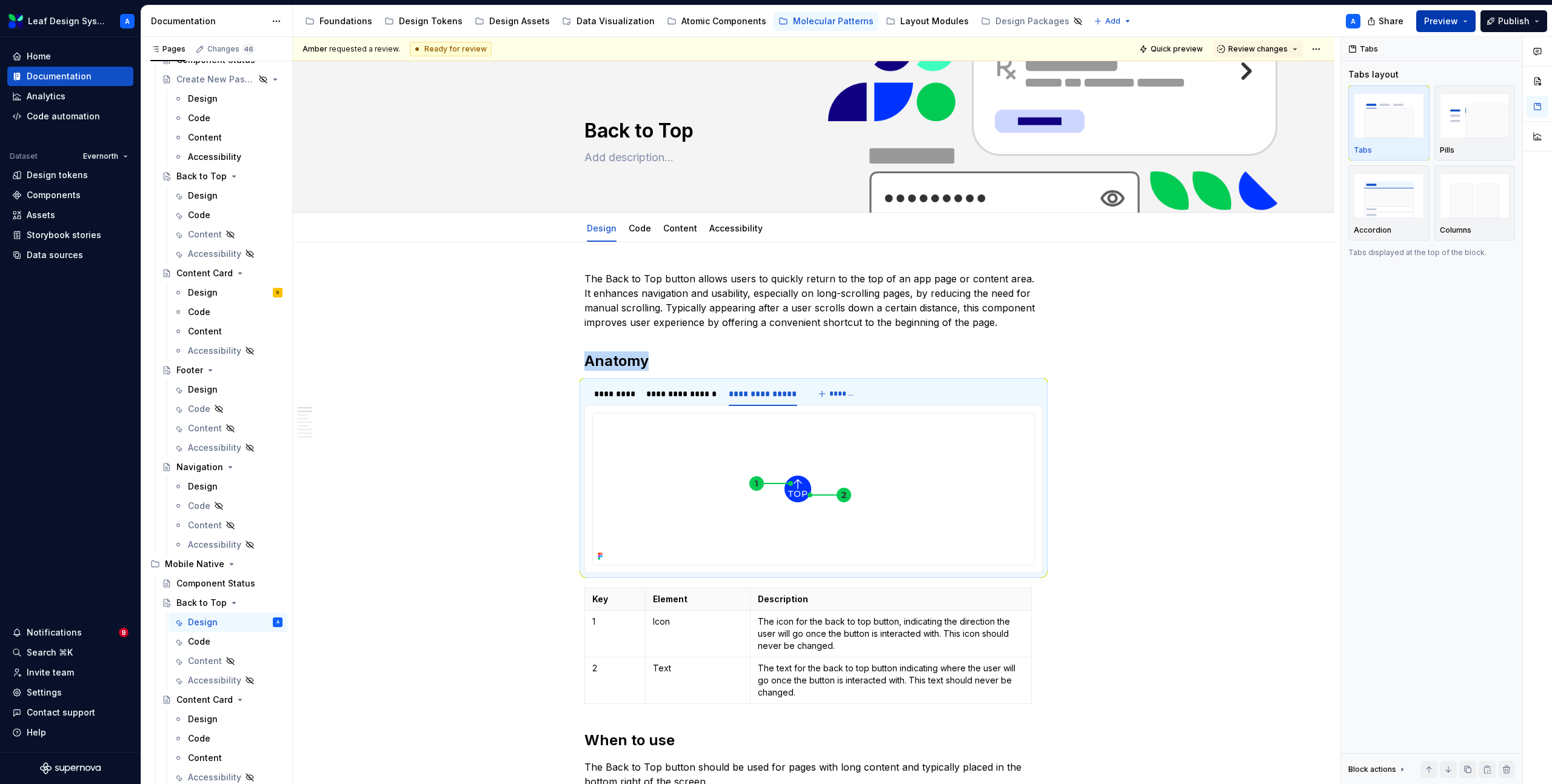
click at [1472, 21] on button "Preview" at bounding box center [1445, 21] width 60 height 22
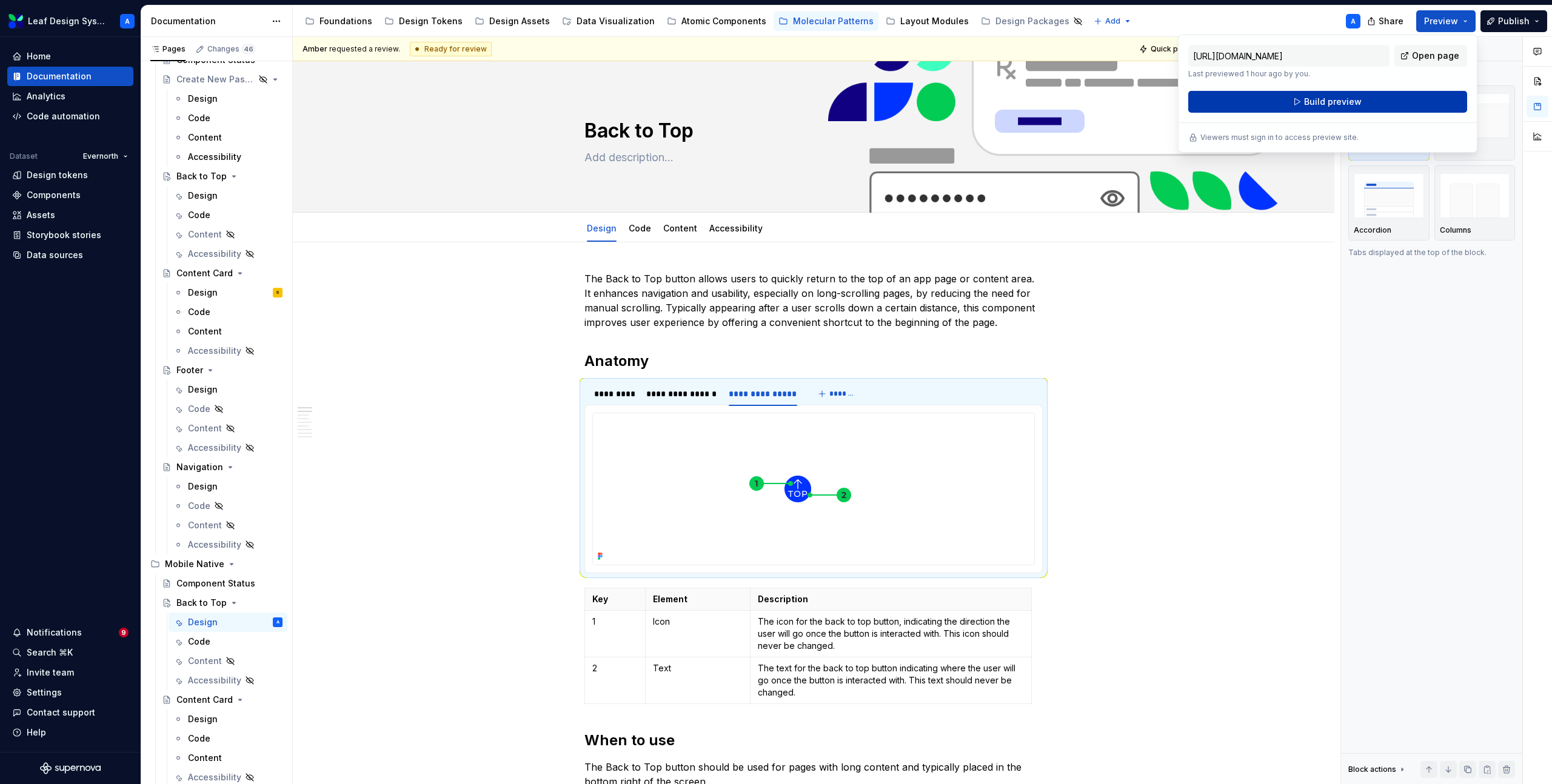
click at [1333, 106] on span "Build preview" at bounding box center [1333, 102] width 58 height 12
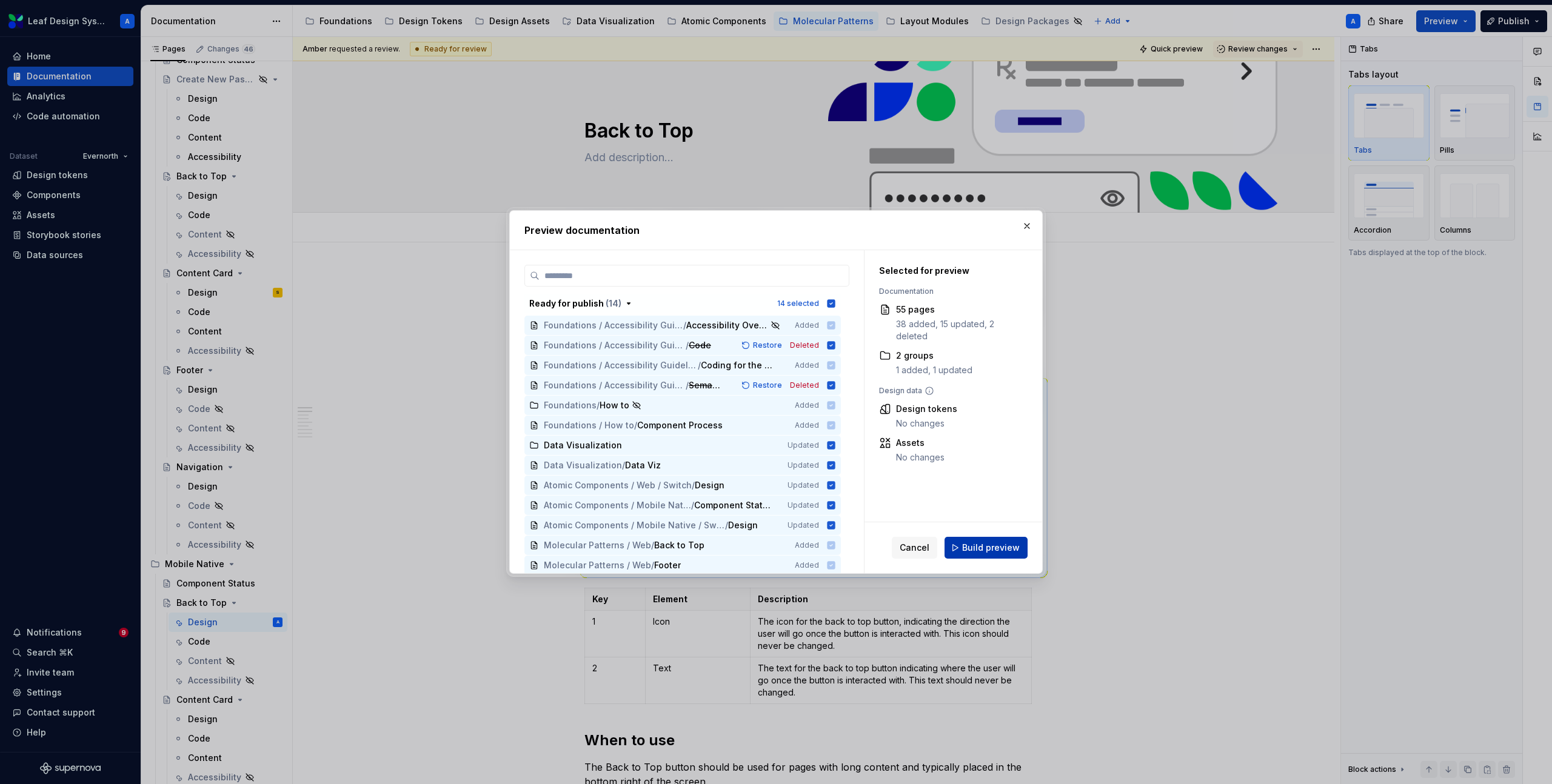
click at [1000, 549] on span "Build preview" at bounding box center [991, 548] width 58 height 12
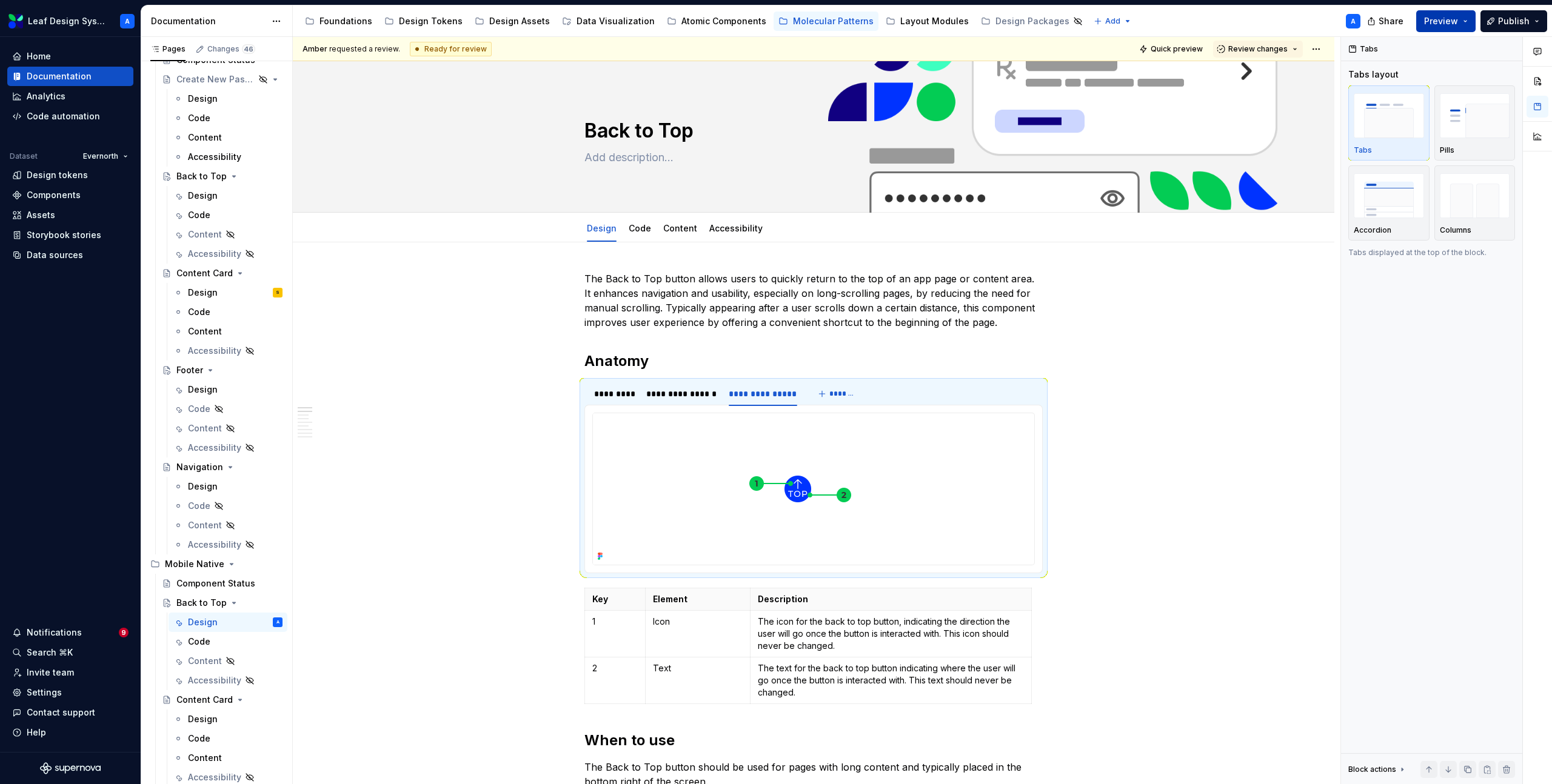
click at [1468, 22] on button "Preview" at bounding box center [1445, 21] width 60 height 22
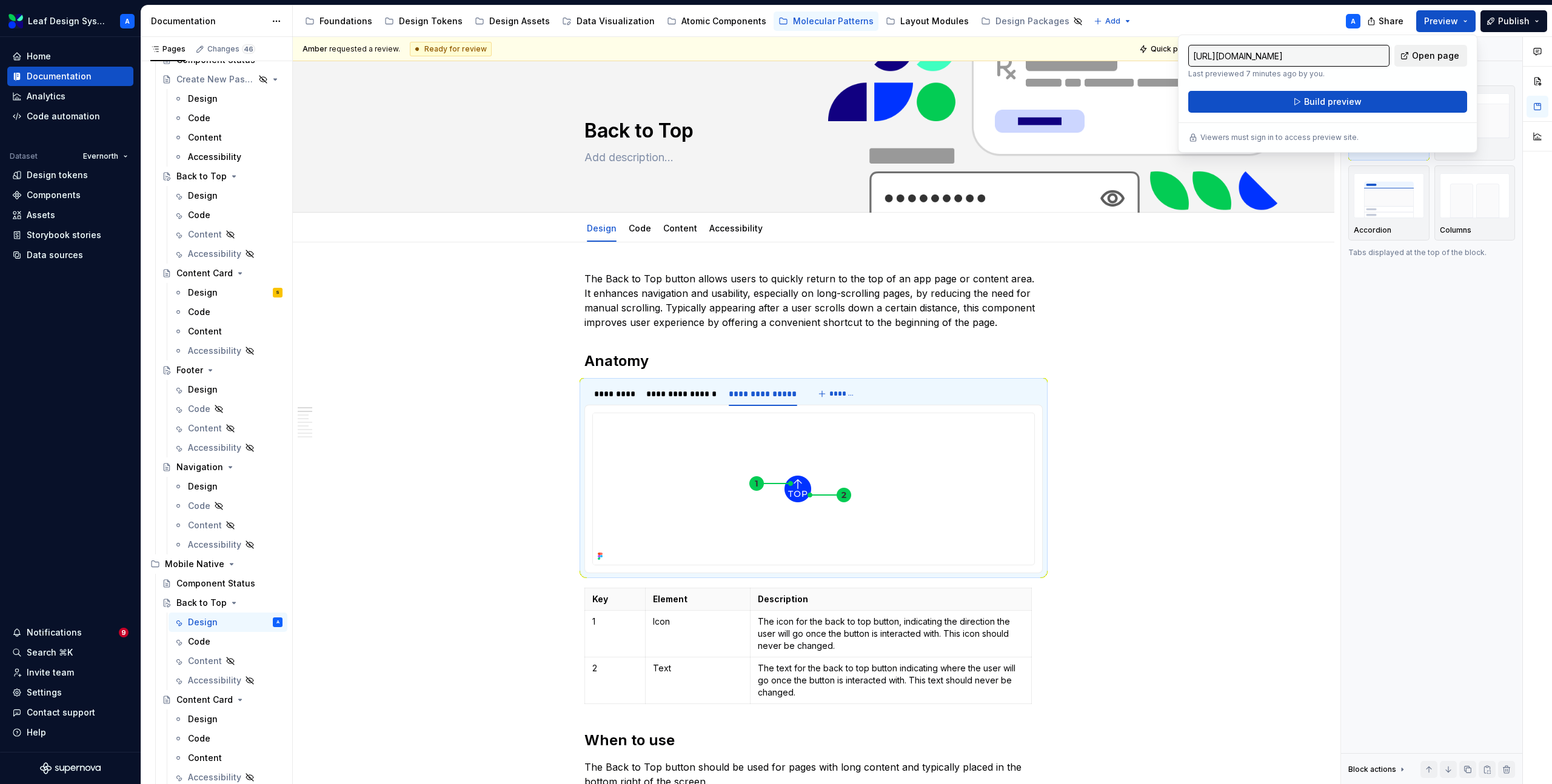
click at [1438, 52] on span "Open page" at bounding box center [1435, 56] width 48 height 12
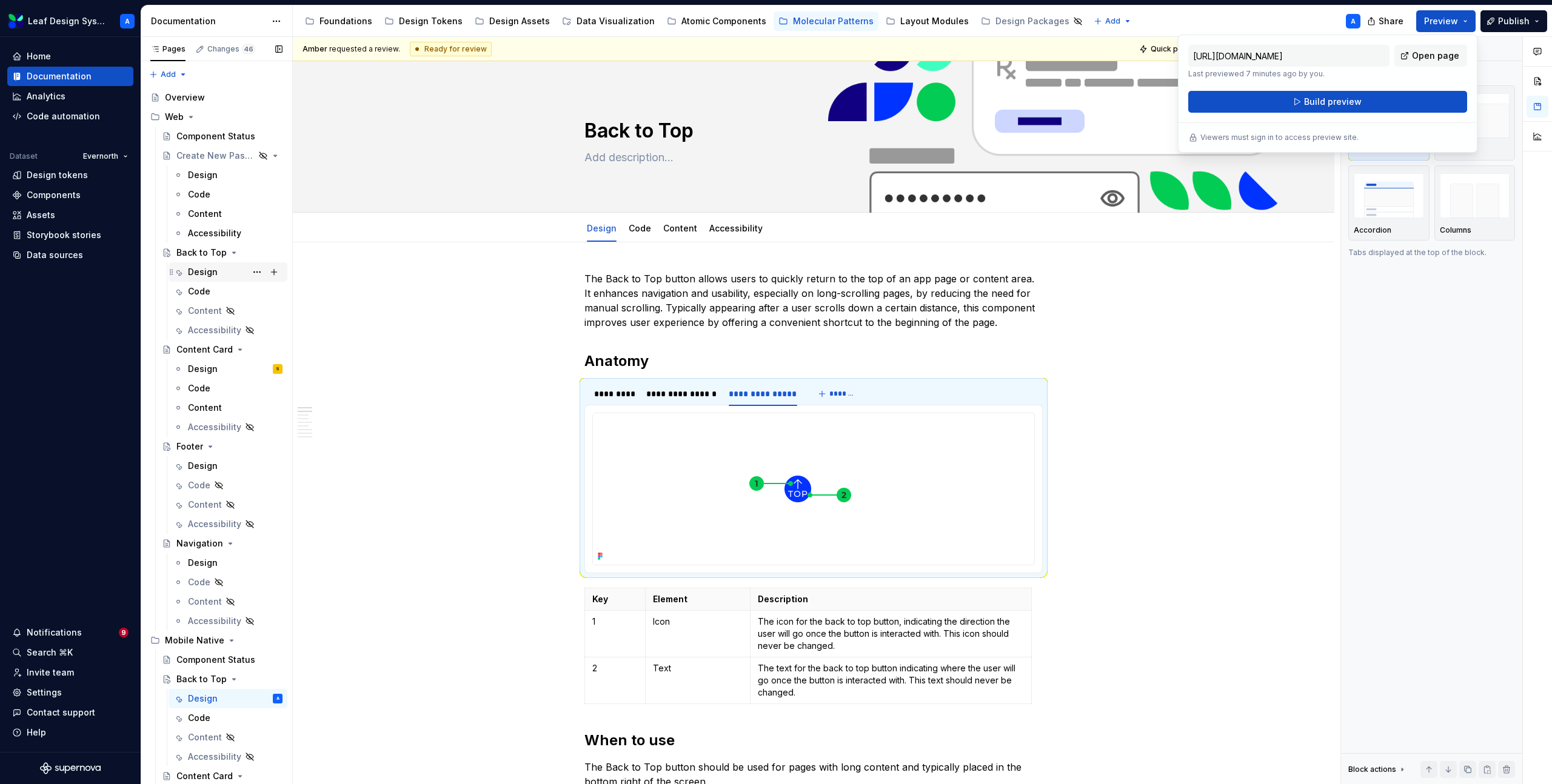
click at [206, 272] on div "Design" at bounding box center [203, 272] width 29 height 12
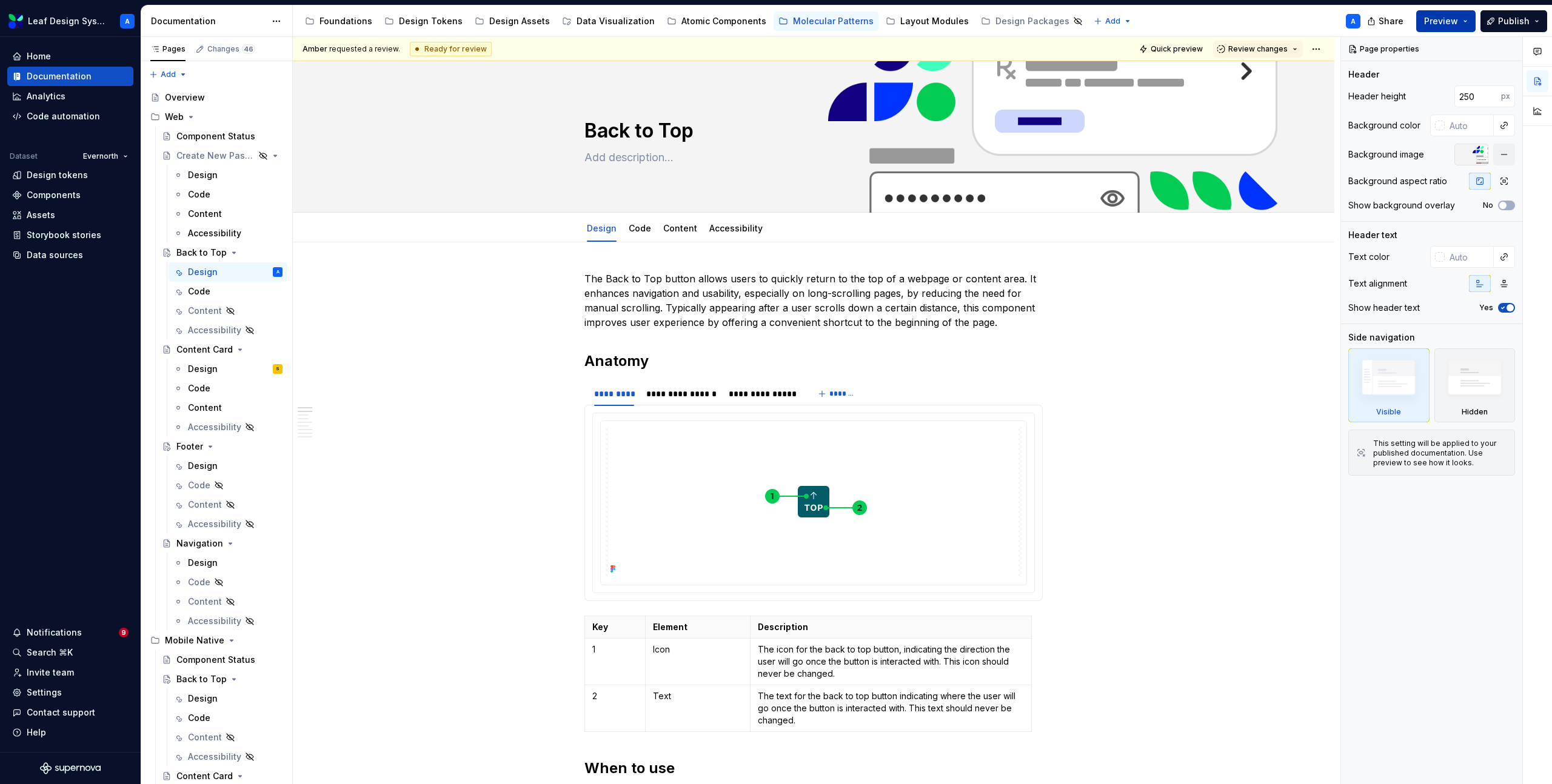
click at [1466, 25] on button "Preview" at bounding box center [1445, 21] width 60 height 22
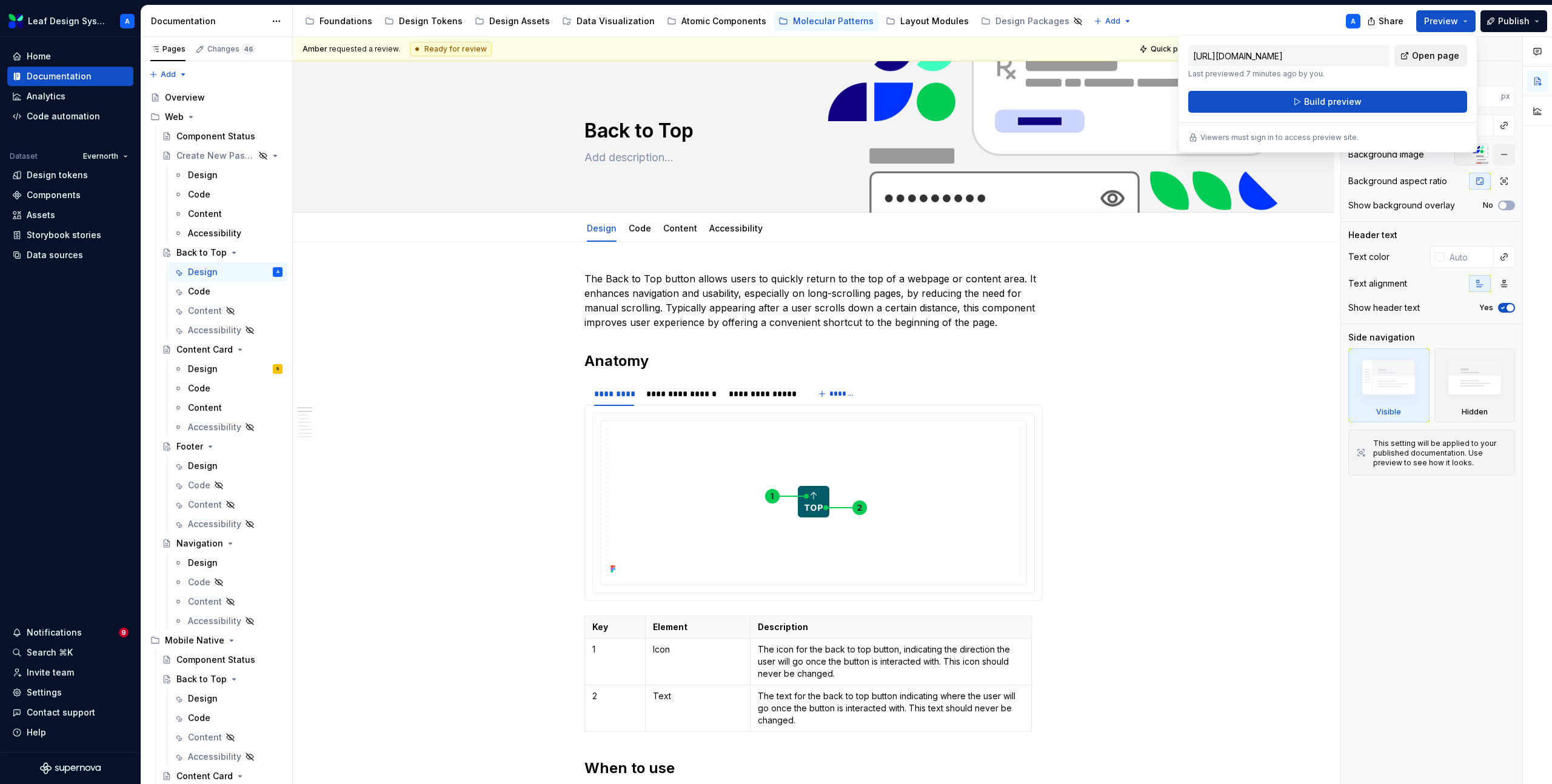
click at [1441, 54] on span "Open page" at bounding box center [1435, 56] width 48 height 12
click at [348, 21] on div "Foundations" at bounding box center [346, 21] width 53 height 12
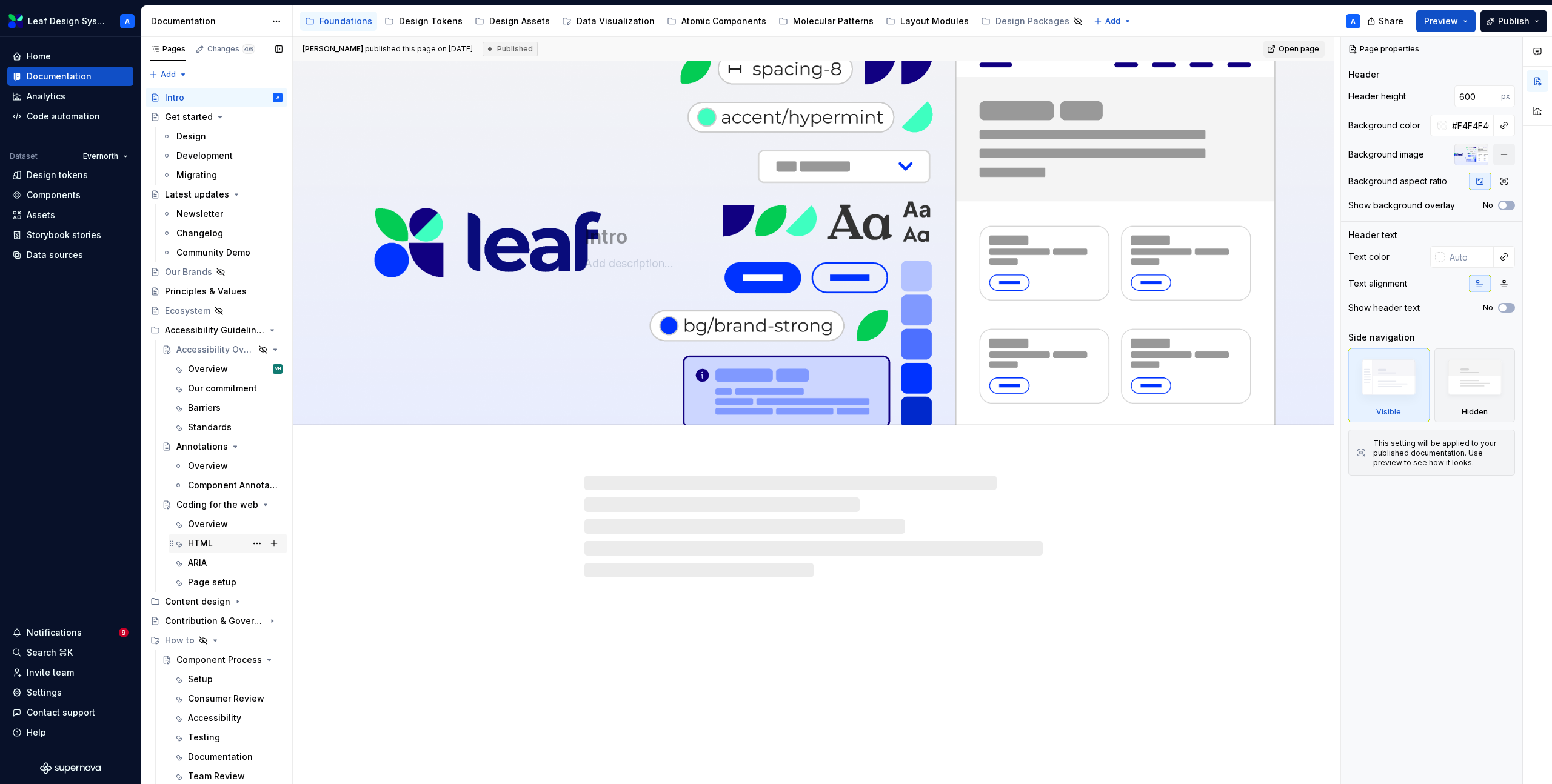
scroll to position [57, 0]
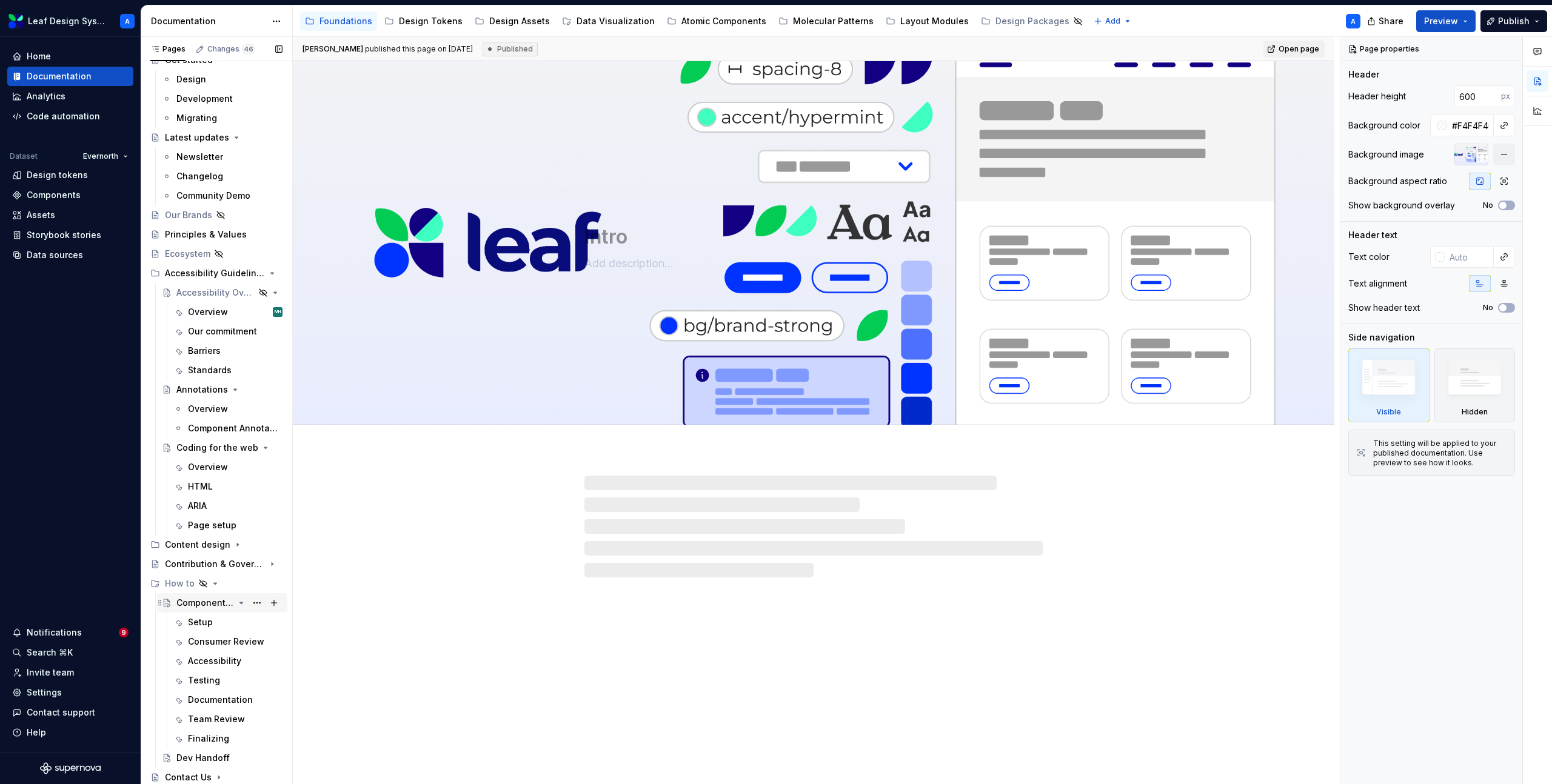
click at [204, 605] on div "Component Process" at bounding box center [205, 603] width 58 height 12
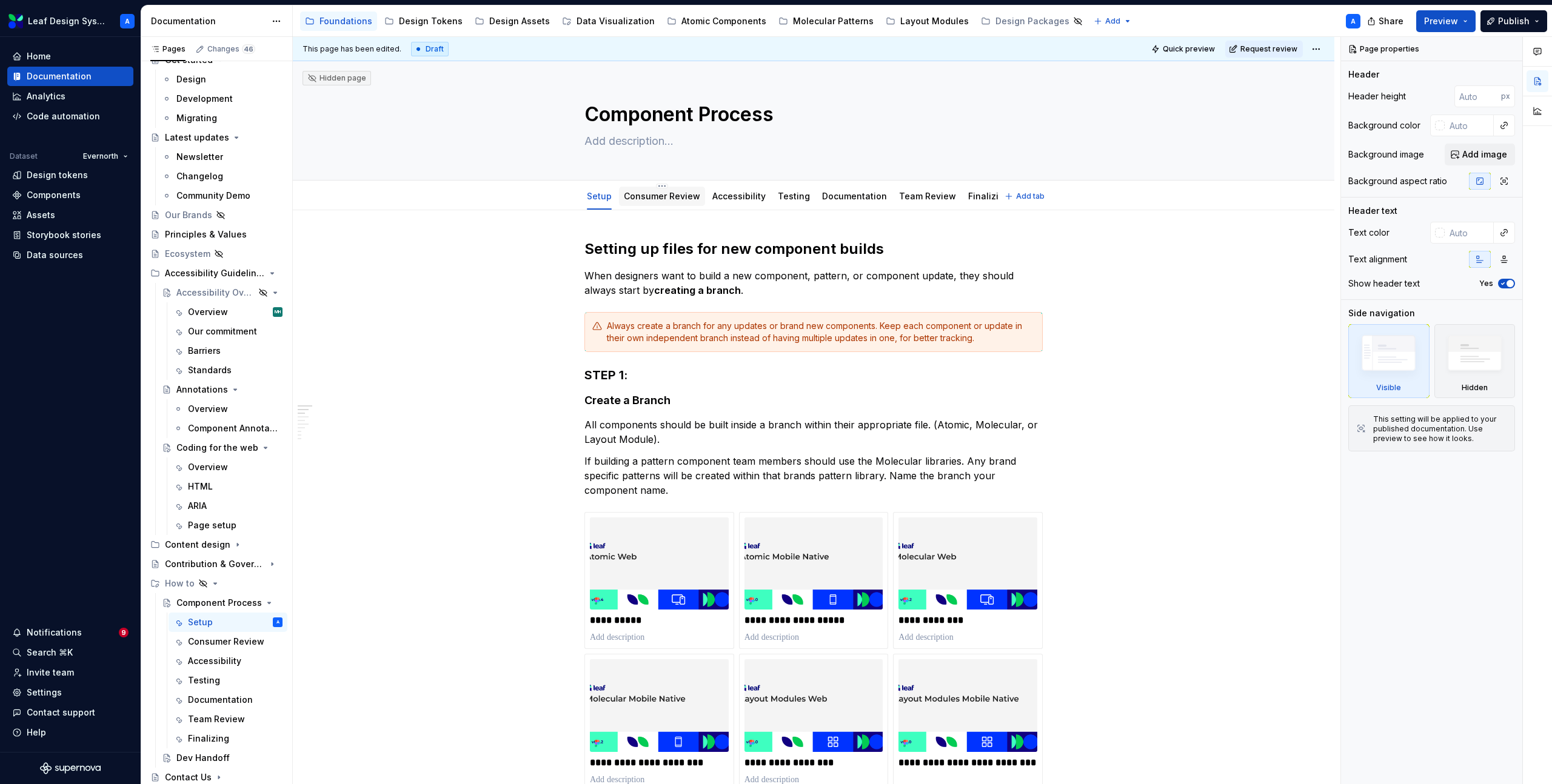
click at [638, 194] on link "Consumer Review" at bounding box center [662, 195] width 76 height 10
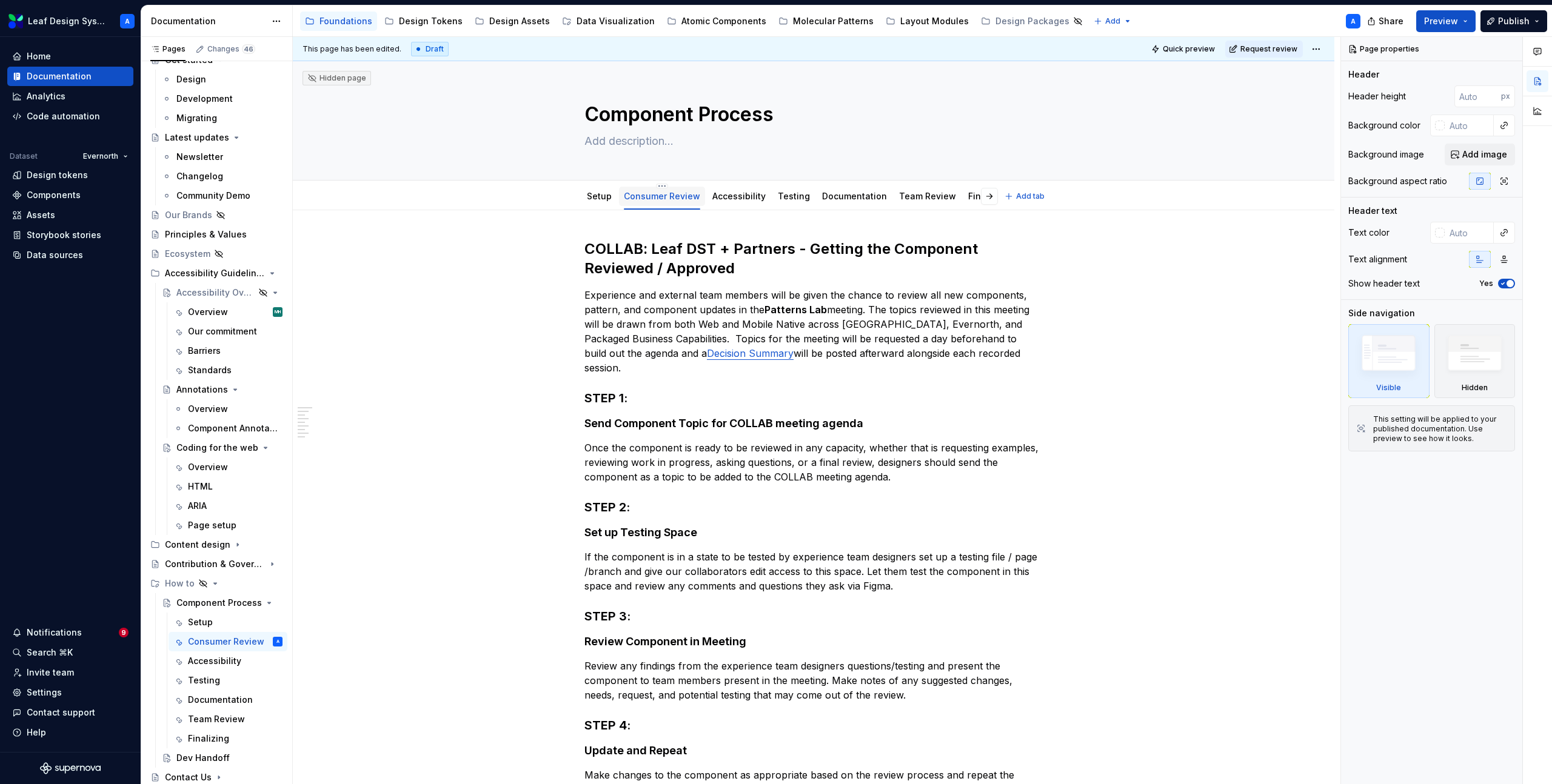
click at [655, 198] on link "Consumer Review" at bounding box center [662, 195] width 76 height 10
click at [662, 185] on html "Leaf Design System A Home Documentation Analytics Code automation Dataset Evern…" at bounding box center [776, 392] width 1552 height 784
click at [683, 205] on div "Rename tab" at bounding box center [719, 204] width 79 height 12
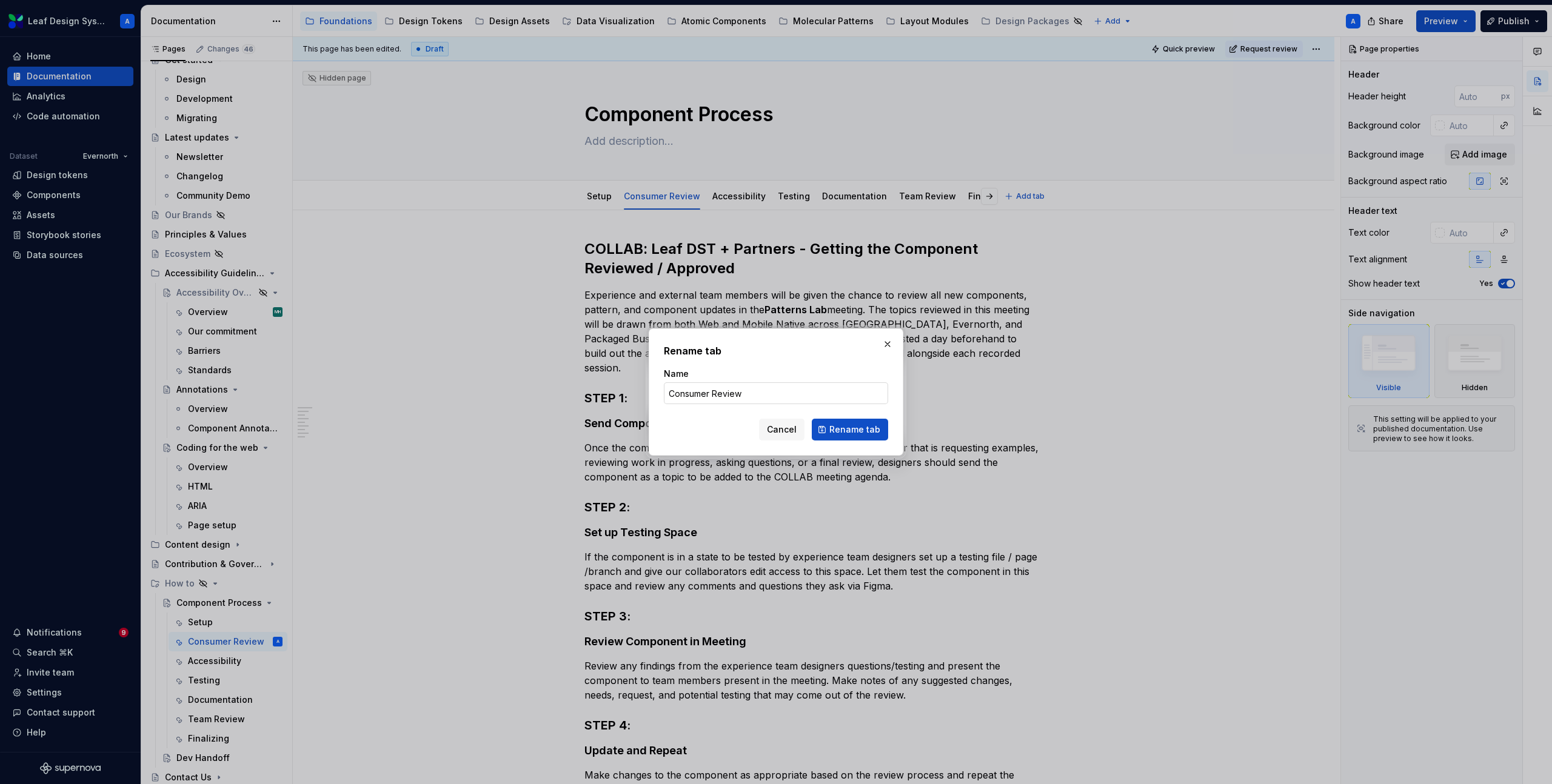
click at [707, 394] on input "Consumer Review" at bounding box center [776, 393] width 224 height 22
click at [690, 393] on input "Consumer Review" at bounding box center [776, 393] width 224 height 22
click at [890, 344] on button "button" at bounding box center [887, 343] width 17 height 17
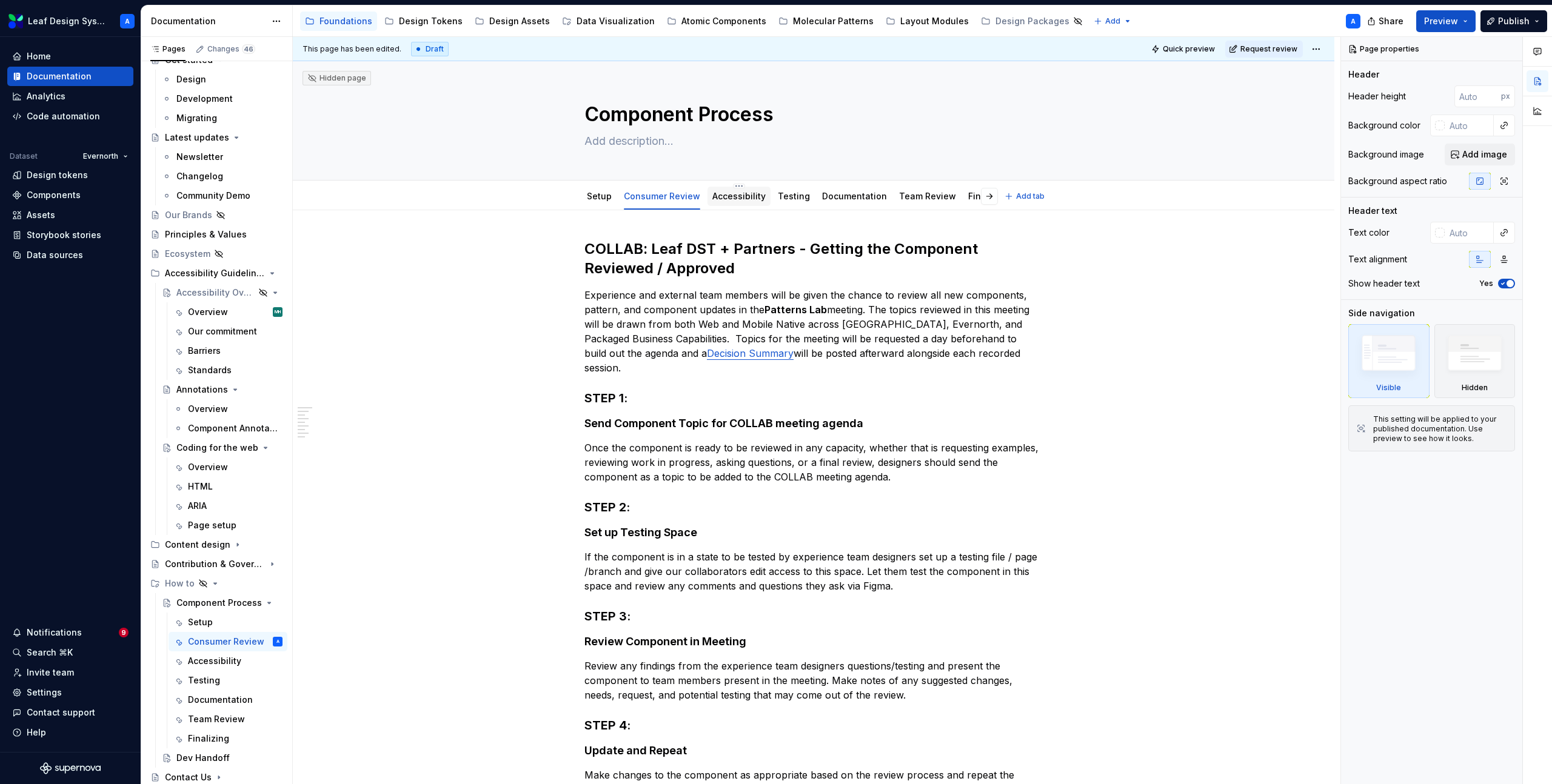
click at [729, 196] on link "Accessibility" at bounding box center [739, 195] width 54 height 10
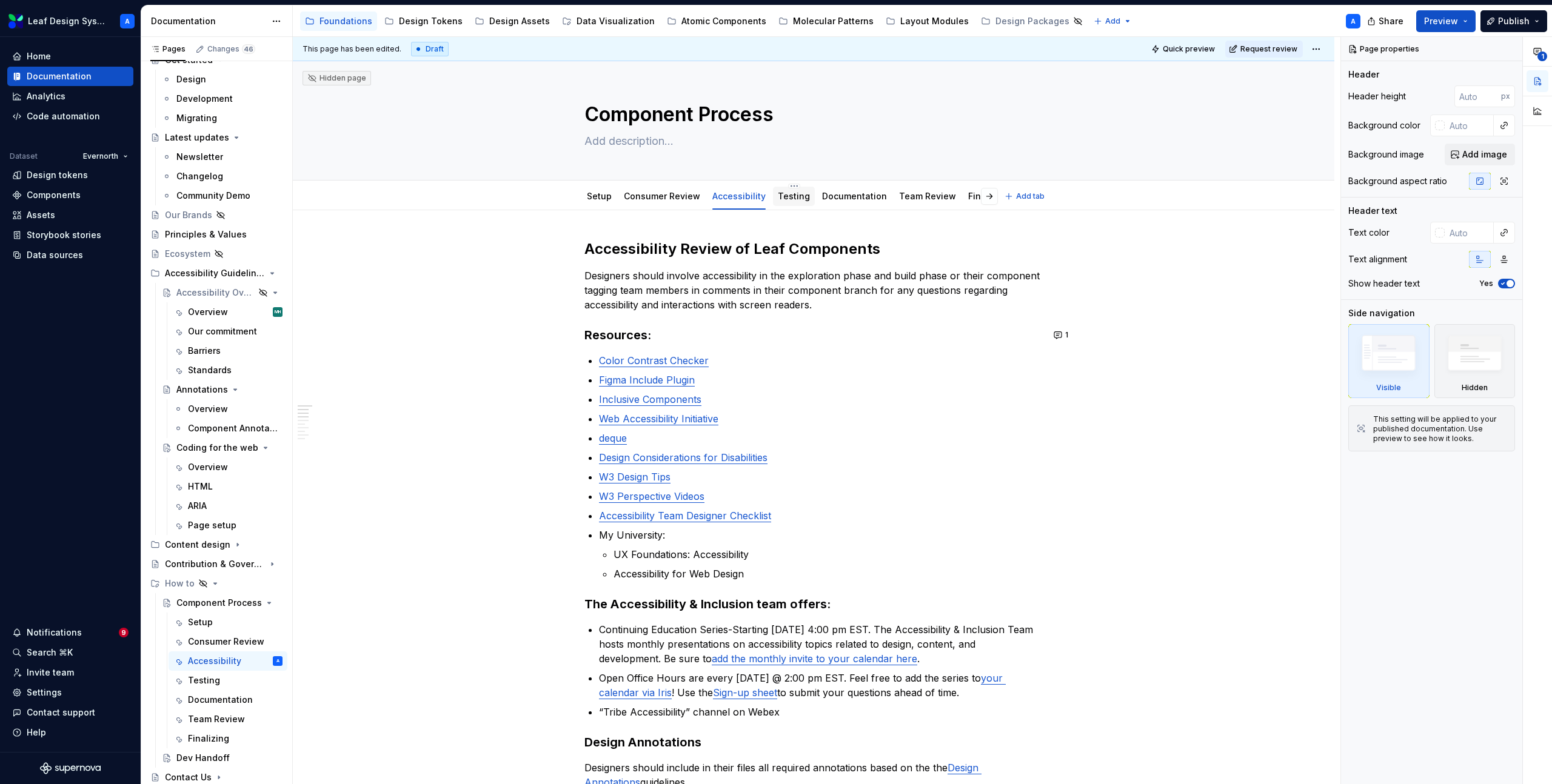
click at [790, 197] on link "Testing" at bounding box center [794, 195] width 32 height 10
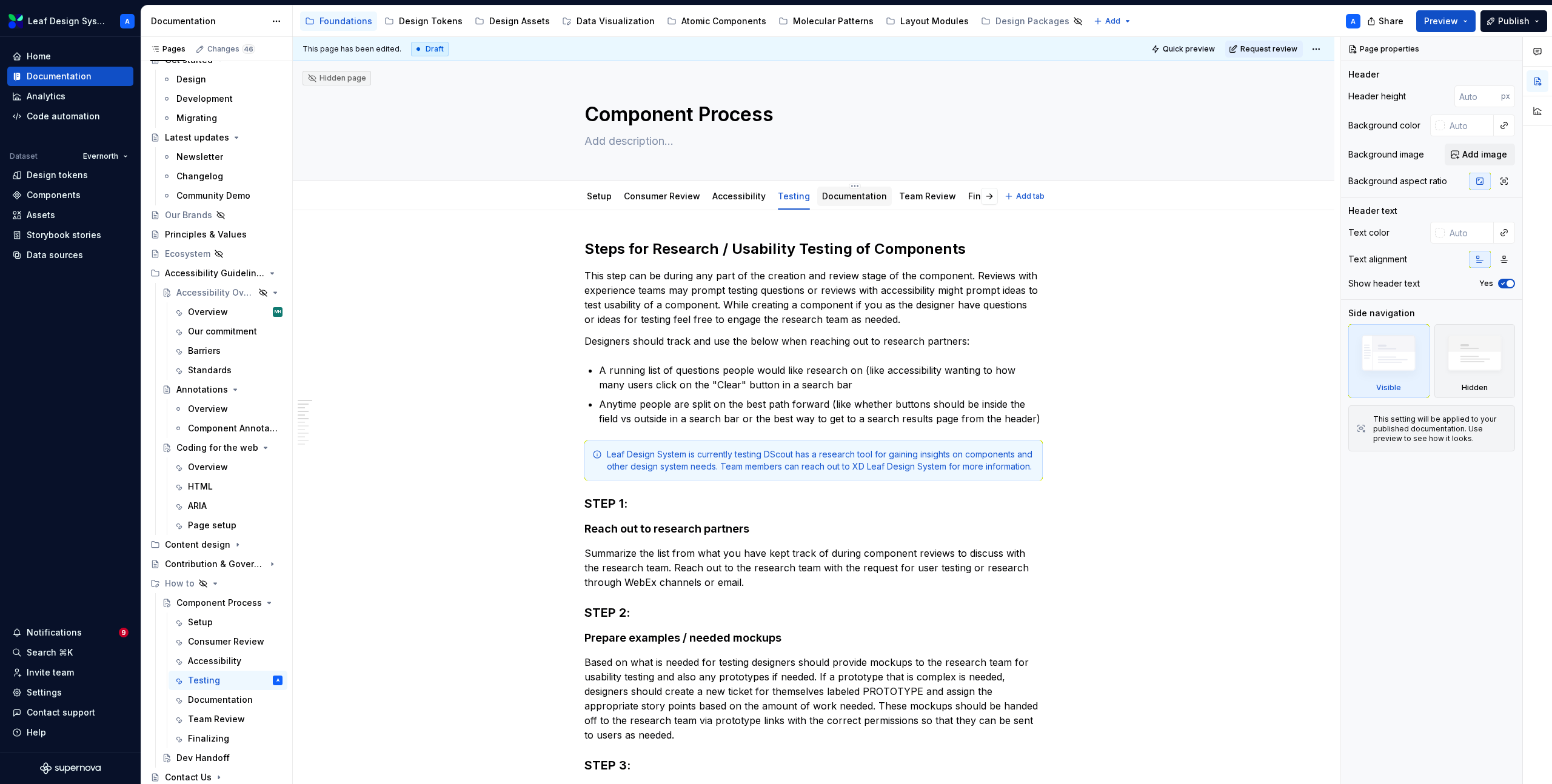
click at [829, 192] on link "Documentation" at bounding box center [854, 195] width 65 height 10
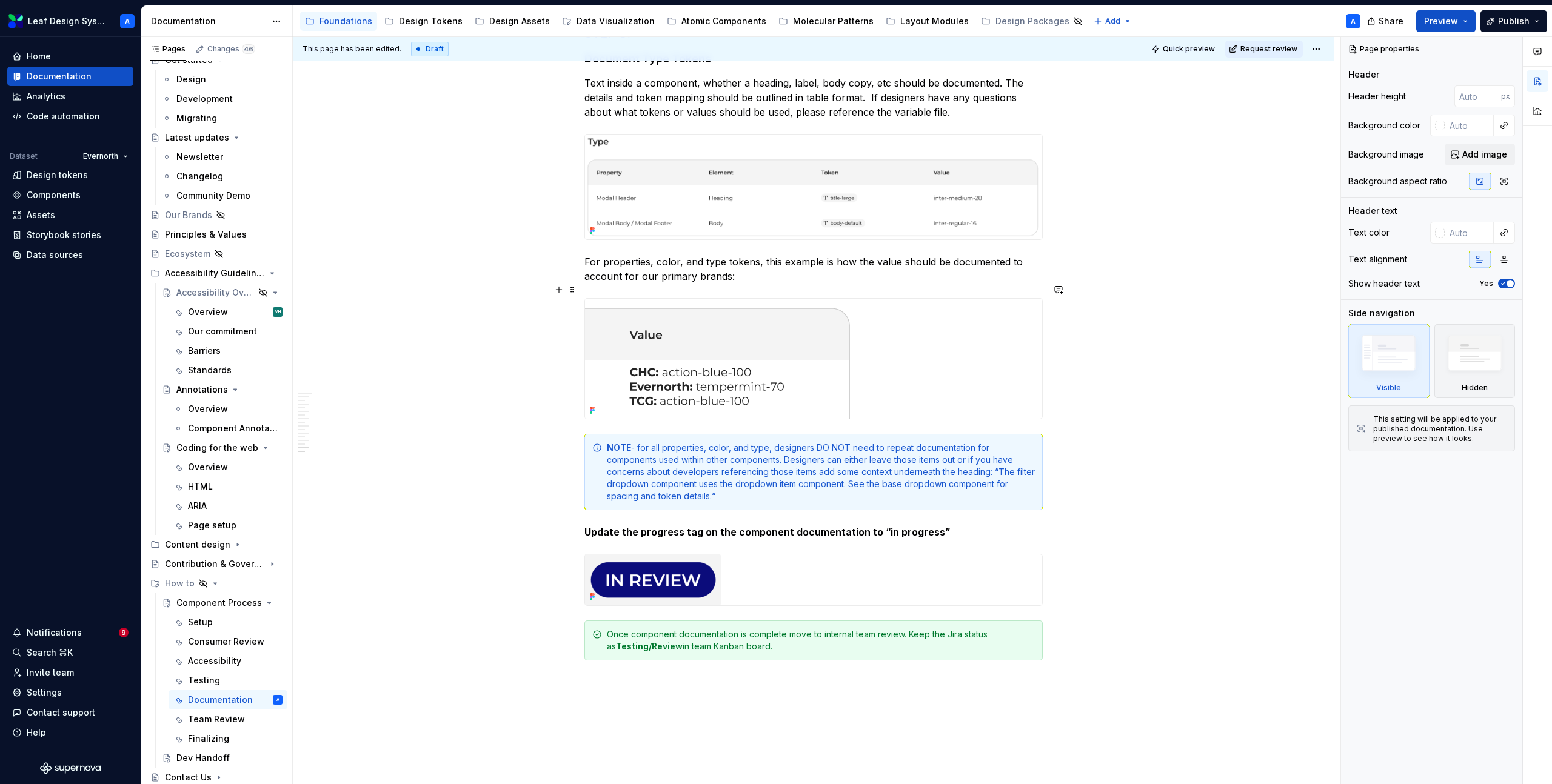
scroll to position [2980, 0]
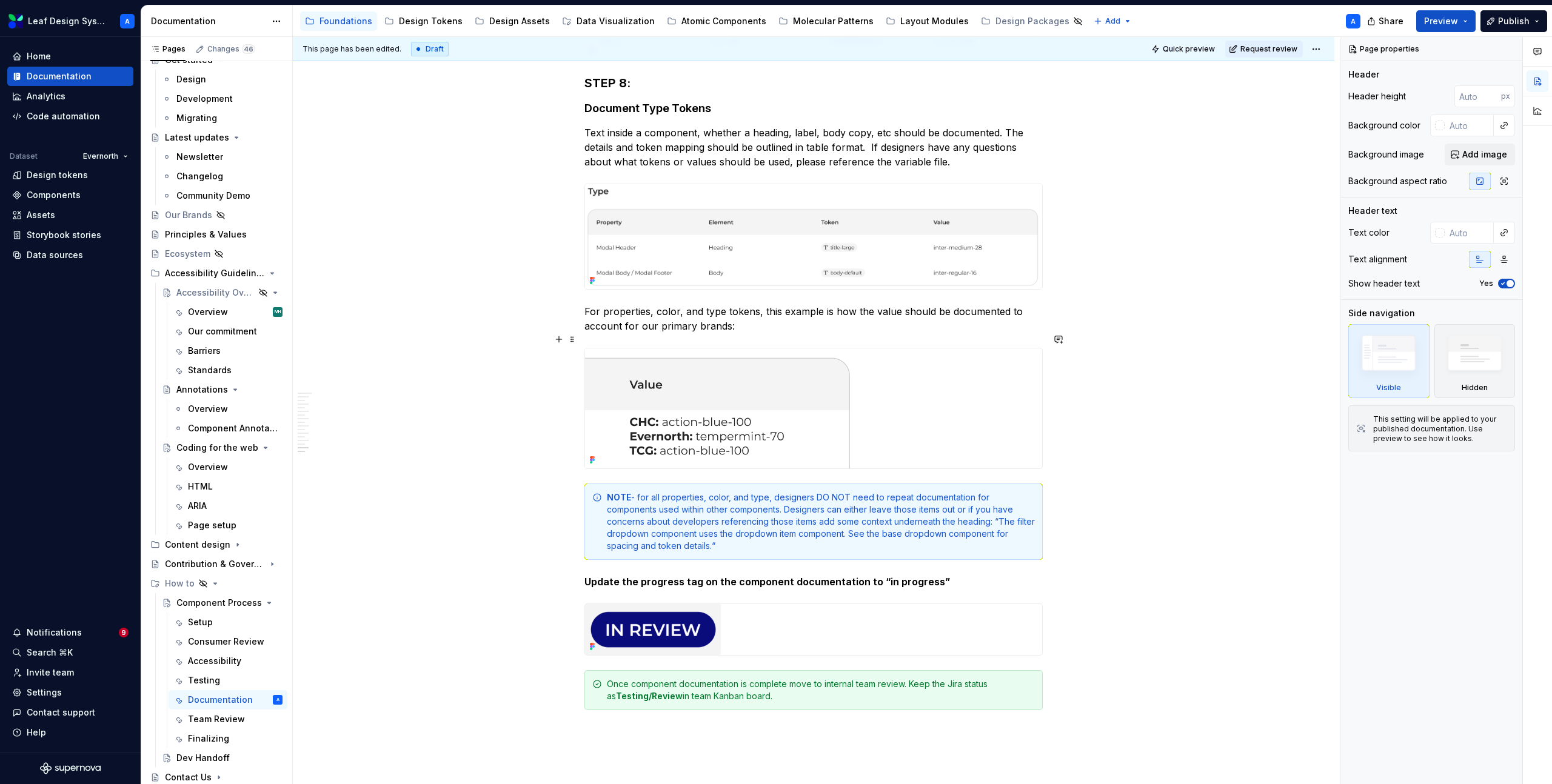
type textarea "*"
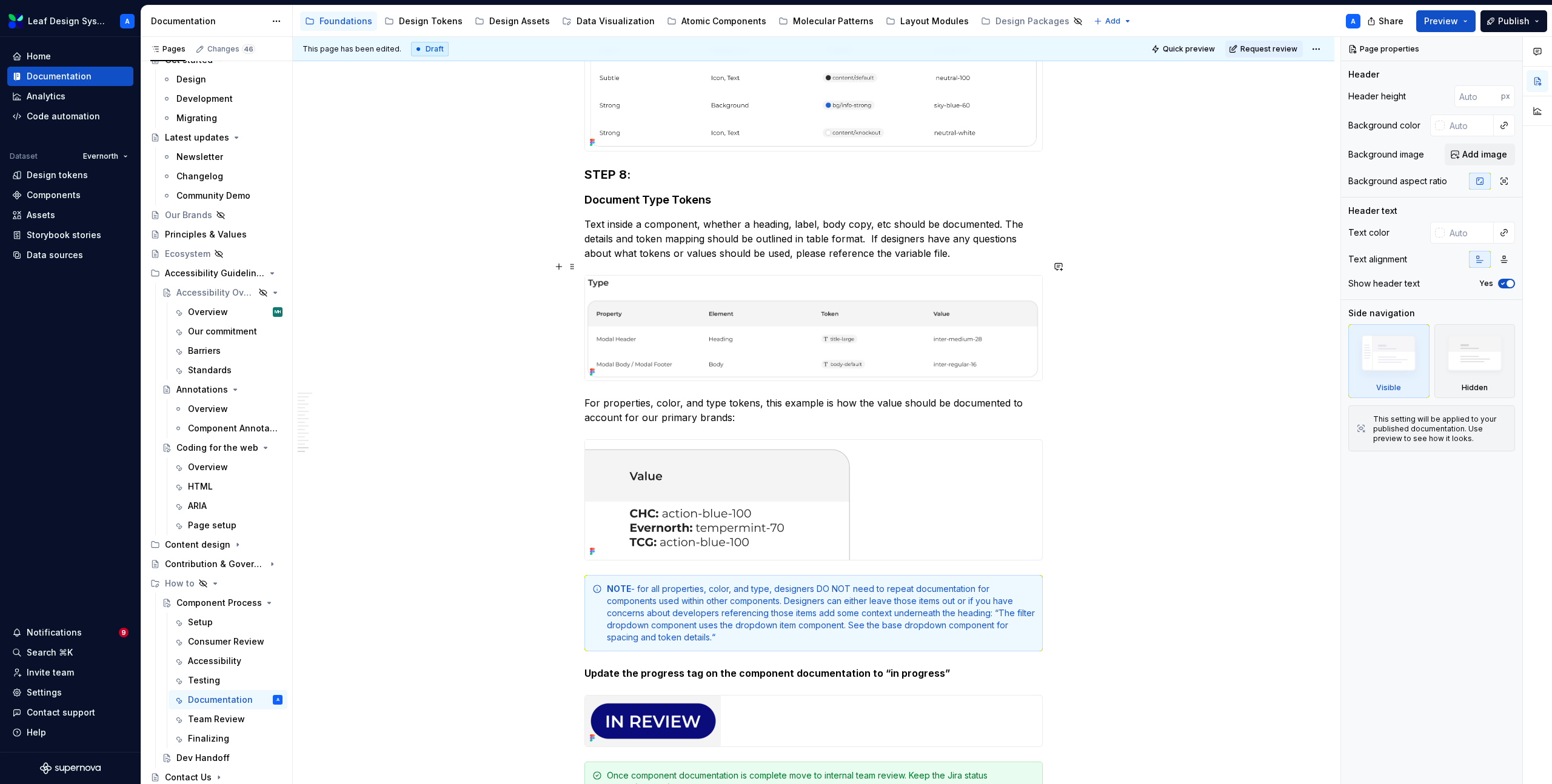
scroll to position [2866, 0]
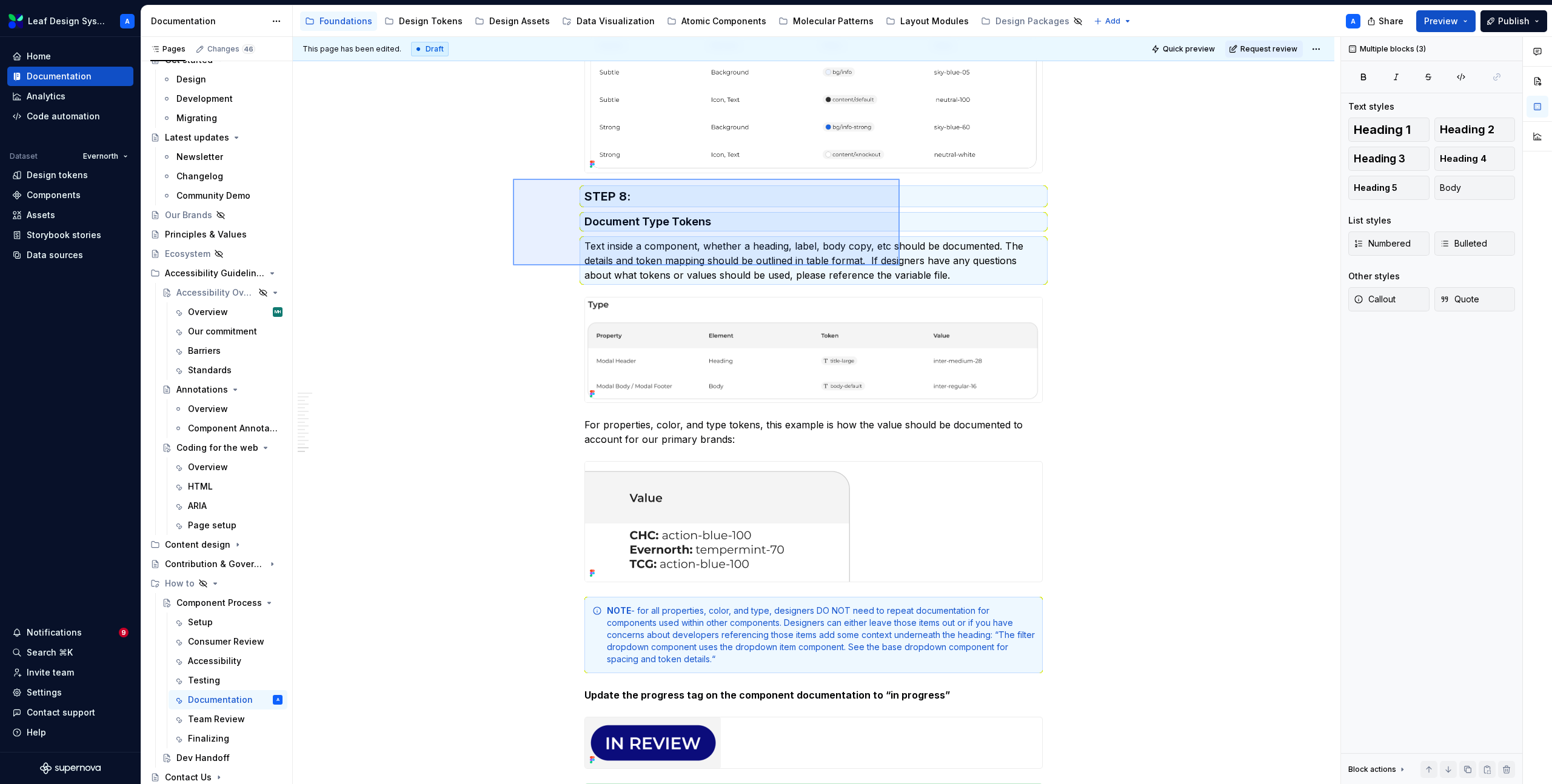
drag, startPoint x: 513, startPoint y: 179, endPoint x: 904, endPoint y: 264, distance: 400.1
click at [904, 264] on div "This page has been edited. Draft Quick preview Request review Hidden page Compo…" at bounding box center [817, 410] width 1048 height 748
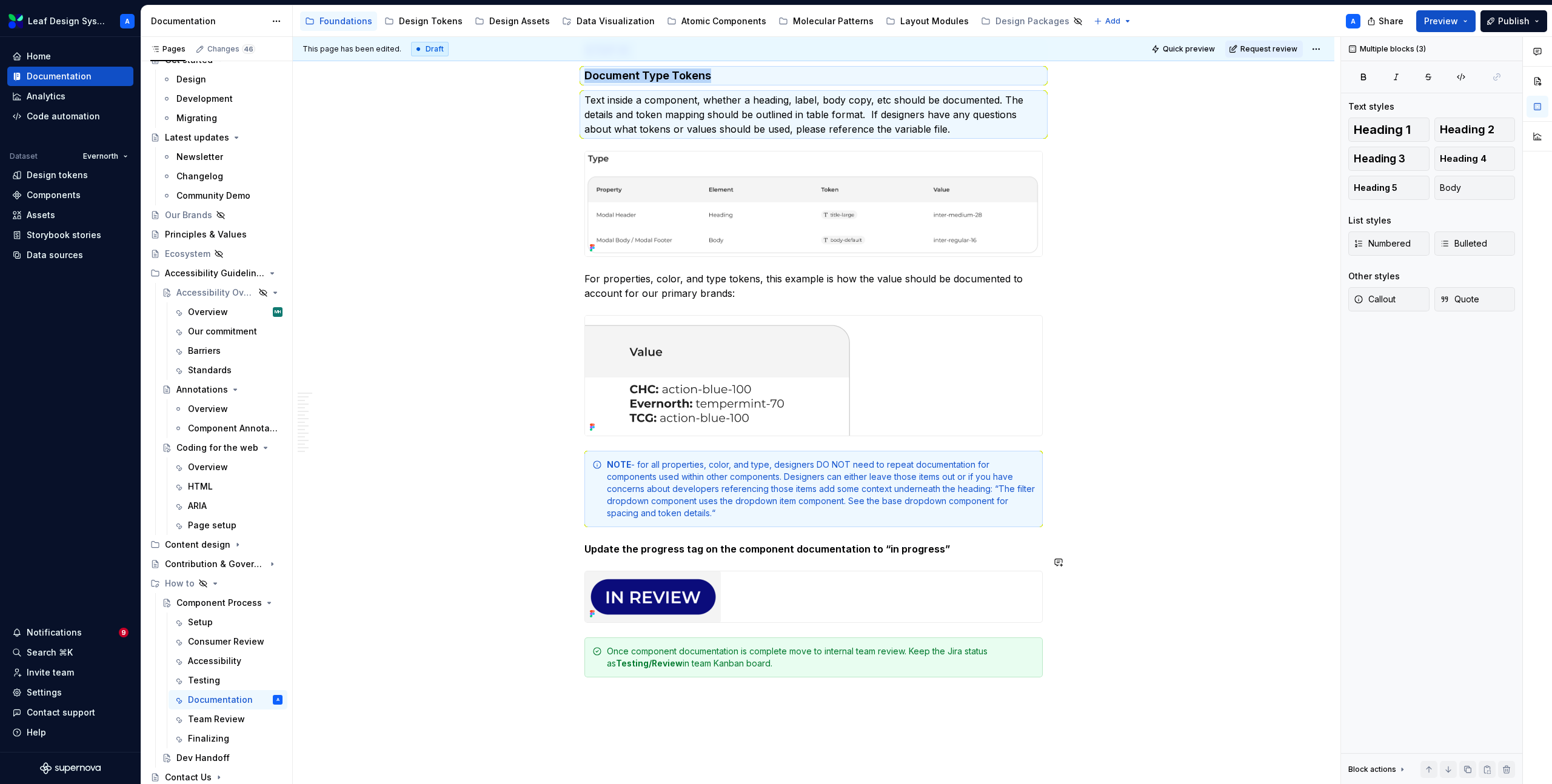
scroll to position [3051, 0]
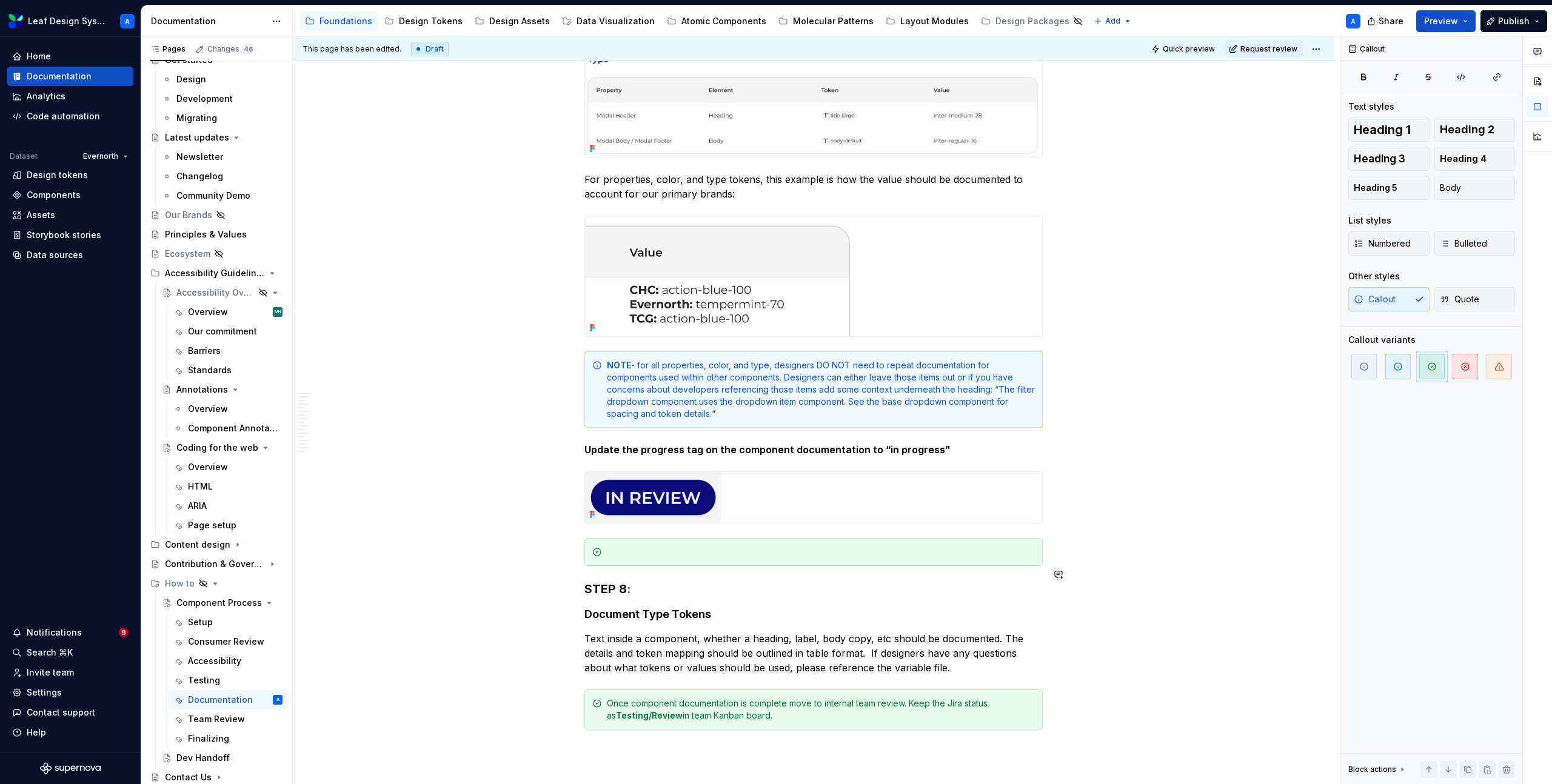
scroll to position [3137, 0]
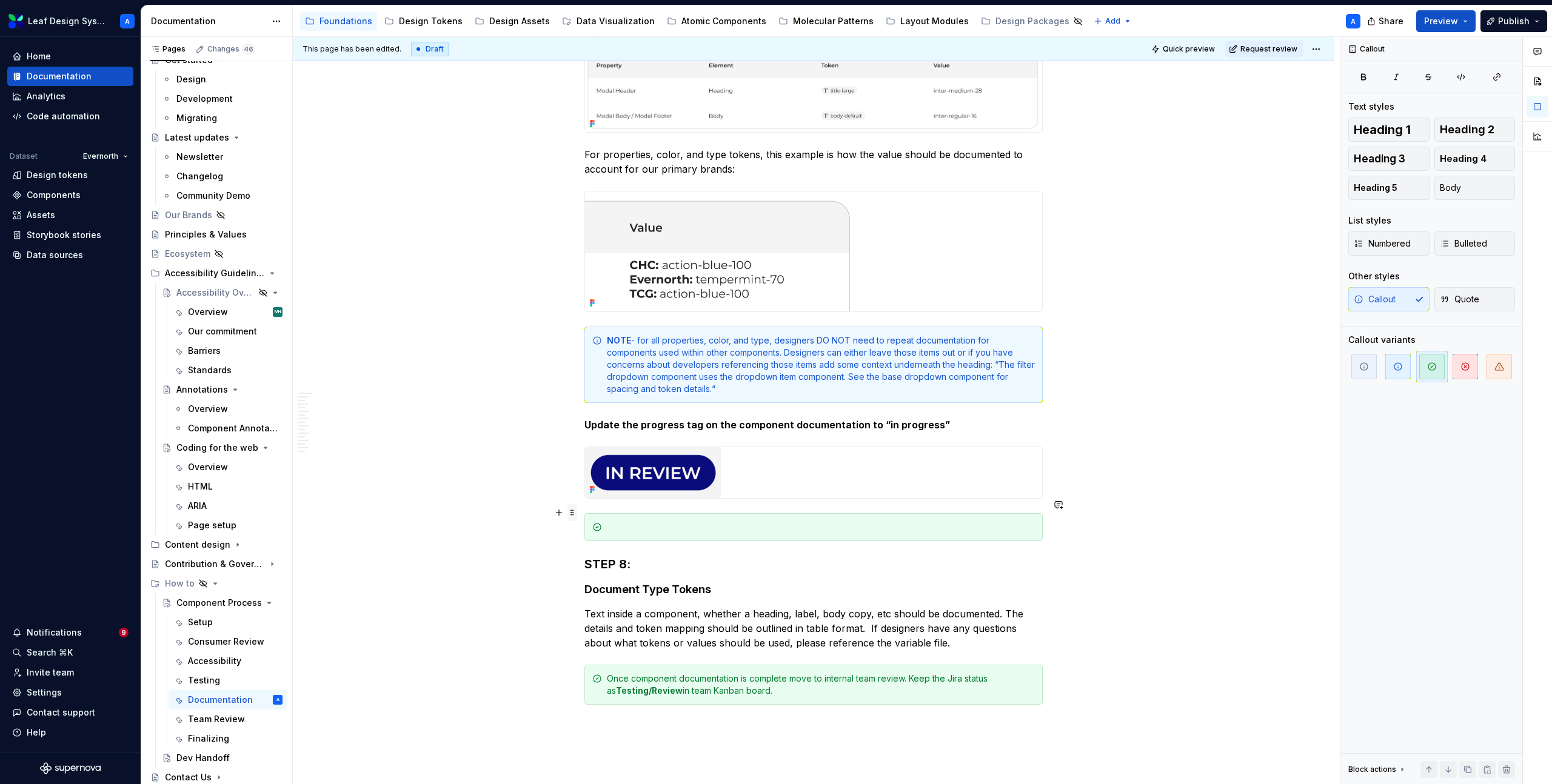
click at [577, 514] on span at bounding box center [572, 512] width 9 height 17
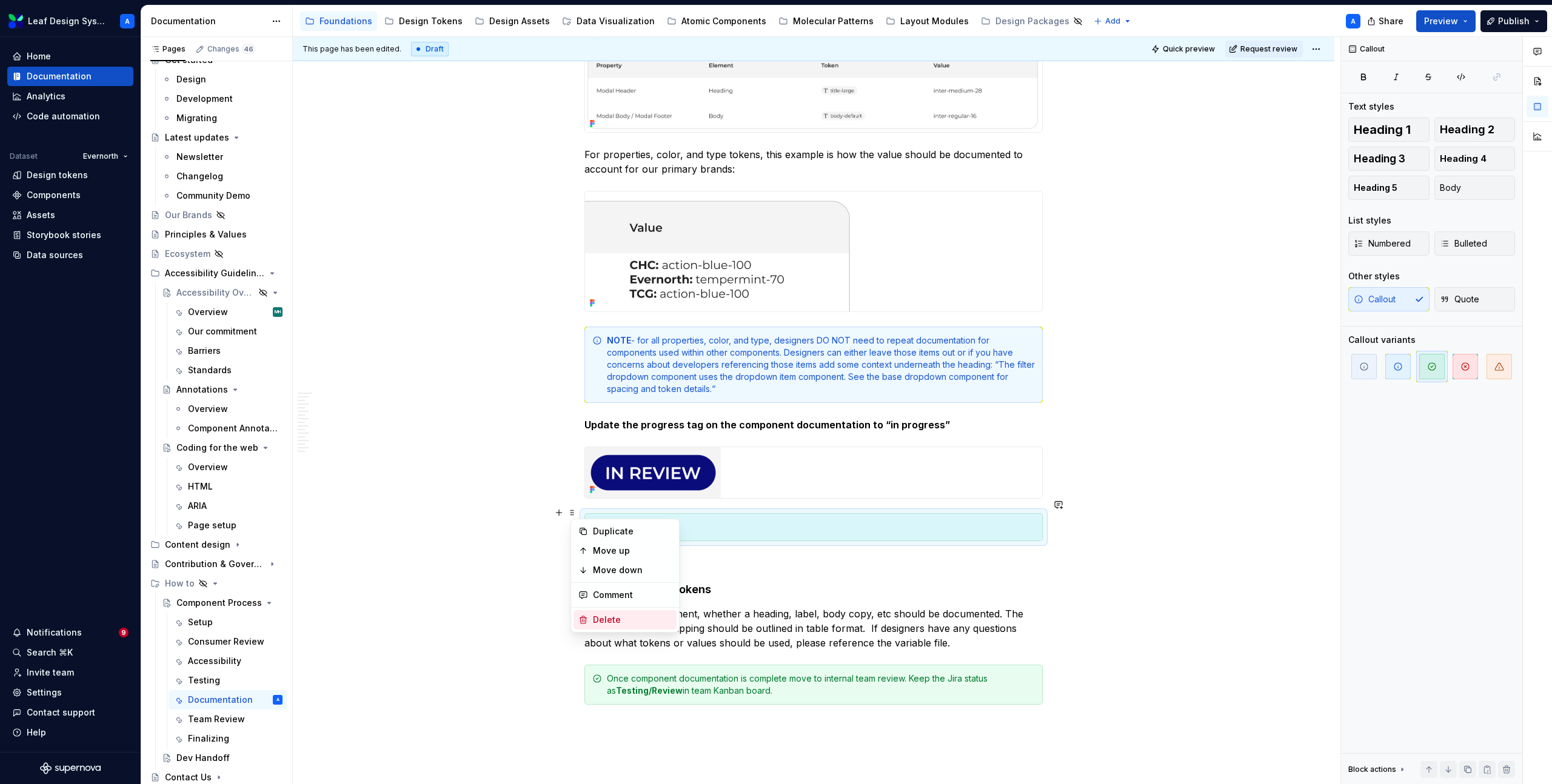
click at [614, 617] on div "Delete" at bounding box center [632, 620] width 79 height 12
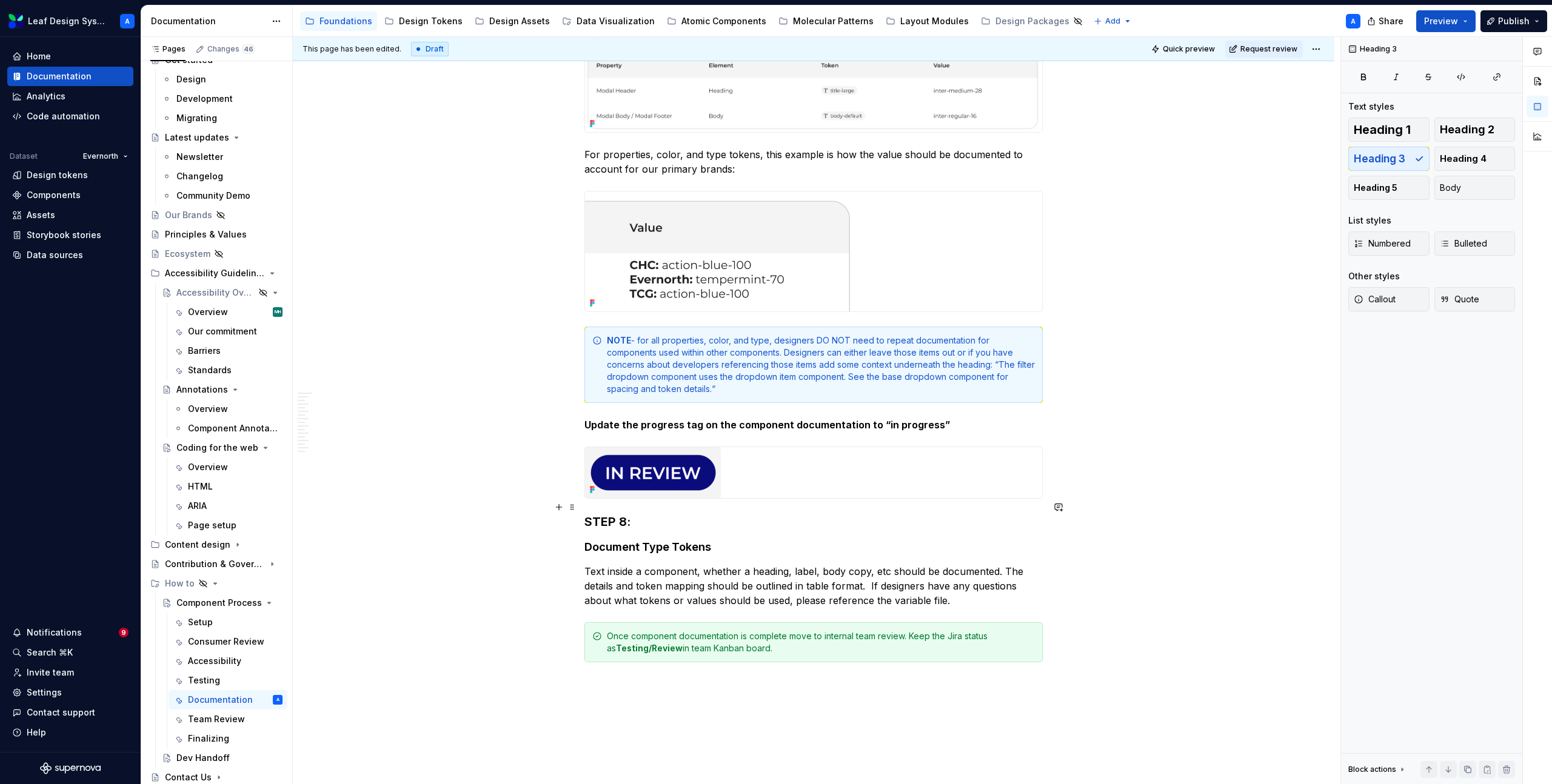
click at [628, 514] on h3 "STEP 8:" at bounding box center [814, 522] width 458 height 17
drag, startPoint x: 714, startPoint y: 532, endPoint x: 589, endPoint y: 534, distance: 125.0
click at [589, 540] on h4 "Document Type Tokens" at bounding box center [814, 547] width 458 height 15
click at [640, 567] on p "Text inside a component, whether a heading, label, body copy, etc should be doc…" at bounding box center [814, 586] width 458 height 44
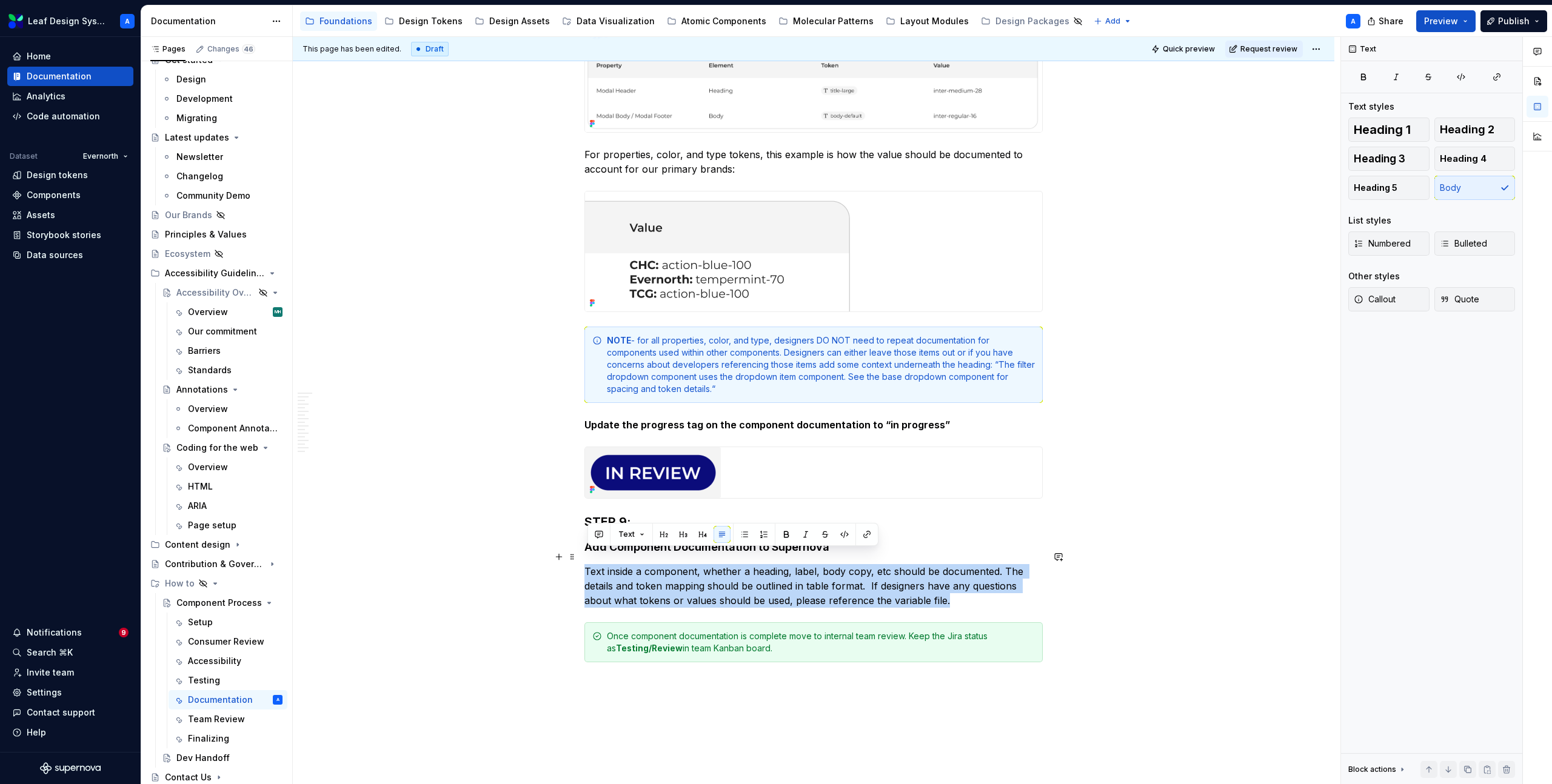
click at [640, 567] on p "Text inside a component, whether a heading, label, body copy, etc should be doc…" at bounding box center [814, 586] width 458 height 44
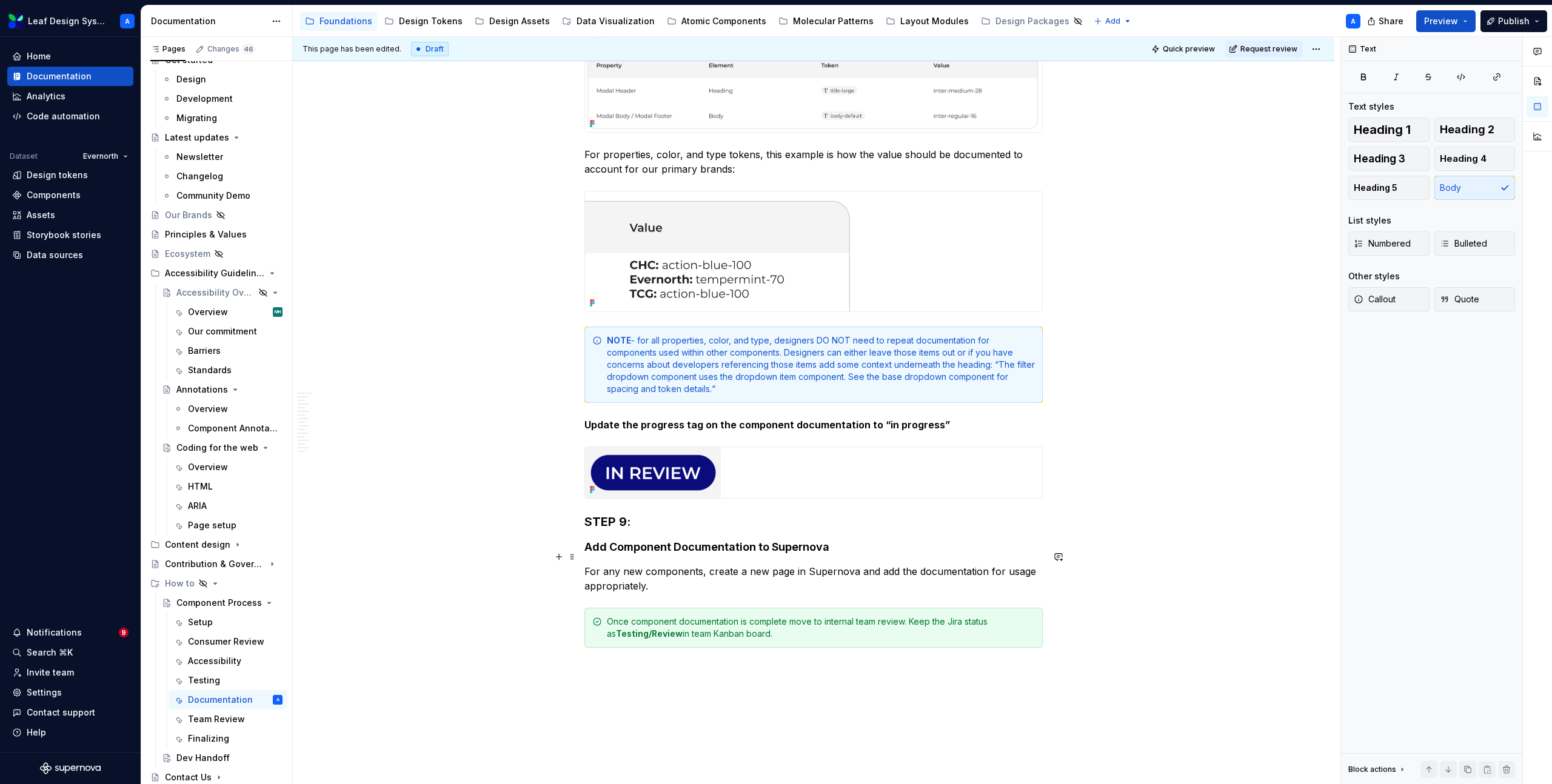
click at [890, 564] on p "For any new components, create a new page in Supernova and add the documentatio…" at bounding box center [814, 578] width 458 height 29
click at [886, 567] on p "For any new components, create a new page in Supernova and add the documentatio…" at bounding box center [814, 578] width 458 height 29
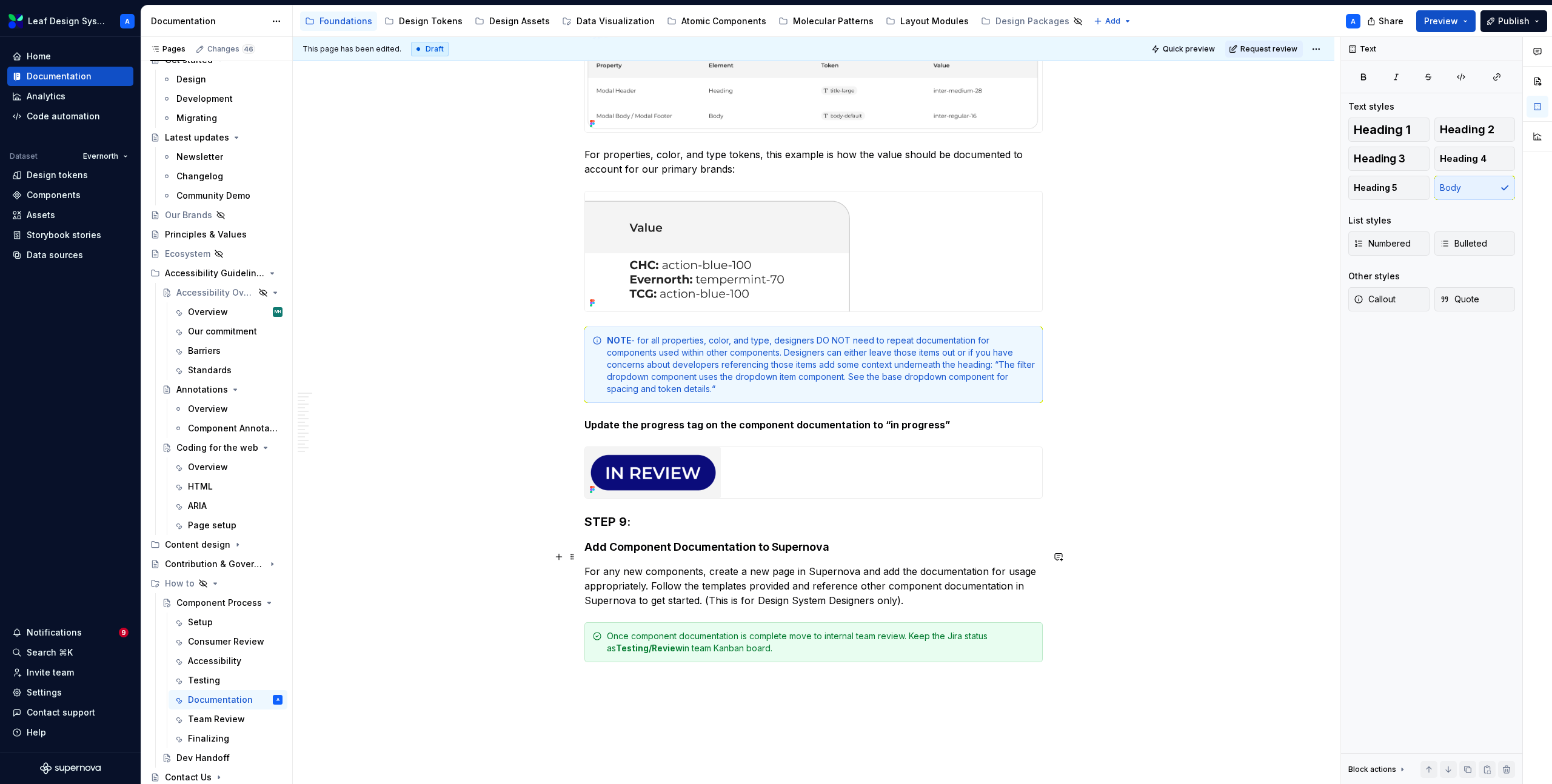
click at [730, 582] on p "For any new components, create a new page in Supernova and add the documentatio…" at bounding box center [814, 586] width 458 height 44
click at [936, 586] on p "For any new components, create a new page in Supernova and add the documentatio…" at bounding box center [814, 586] width 458 height 44
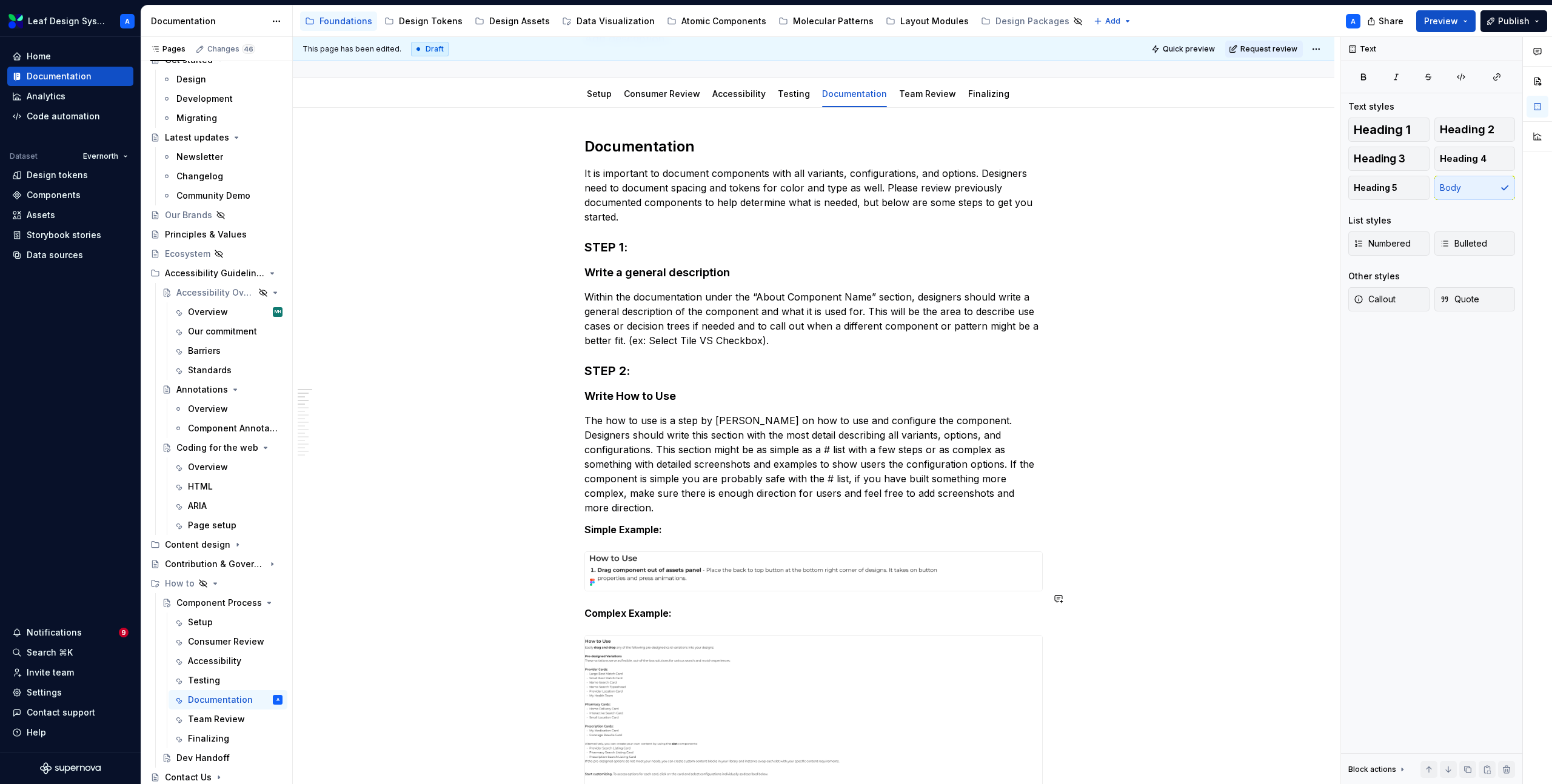
scroll to position [0, 0]
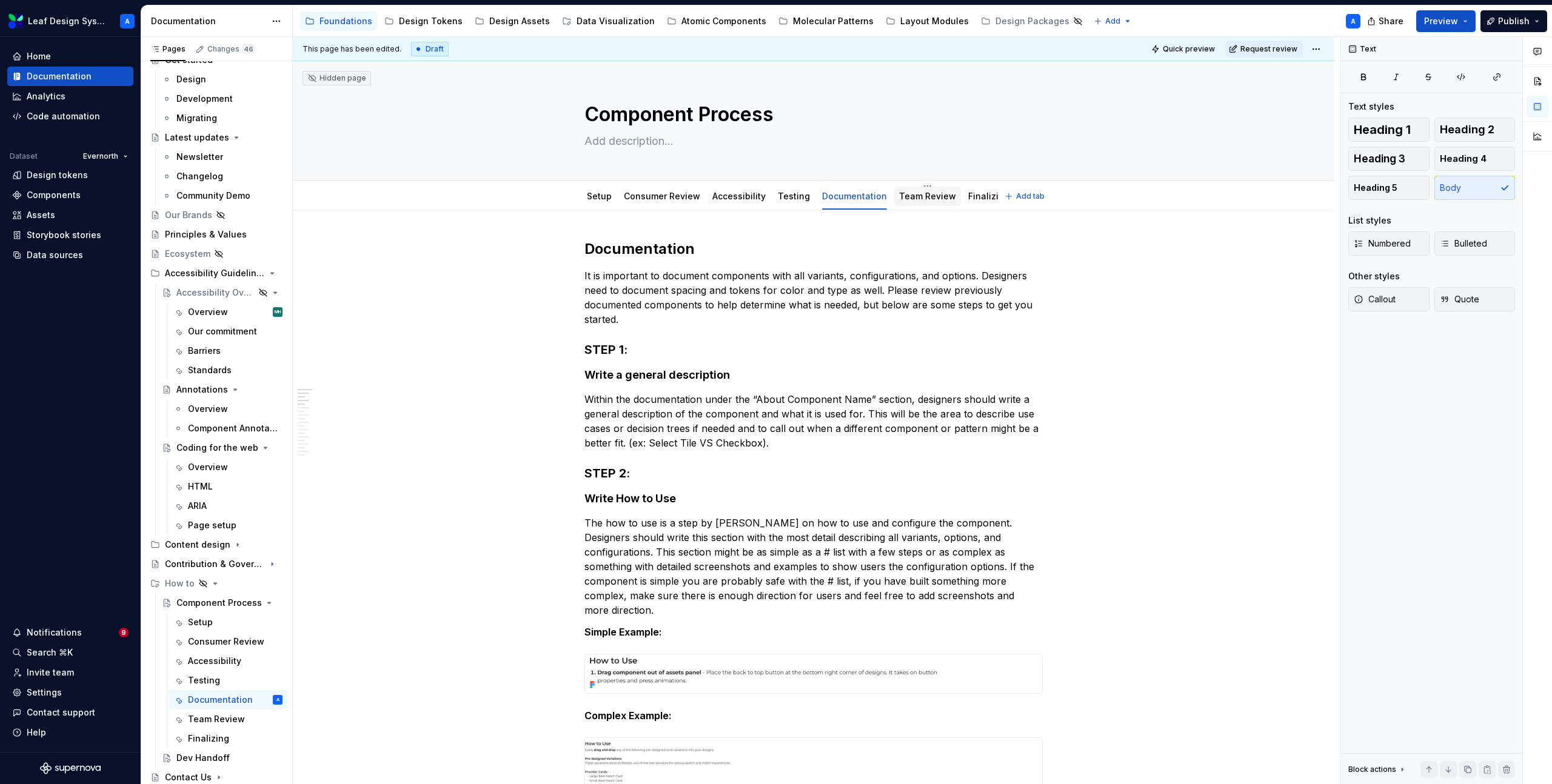
click at [899, 199] on link "Team Review" at bounding box center [927, 195] width 57 height 10
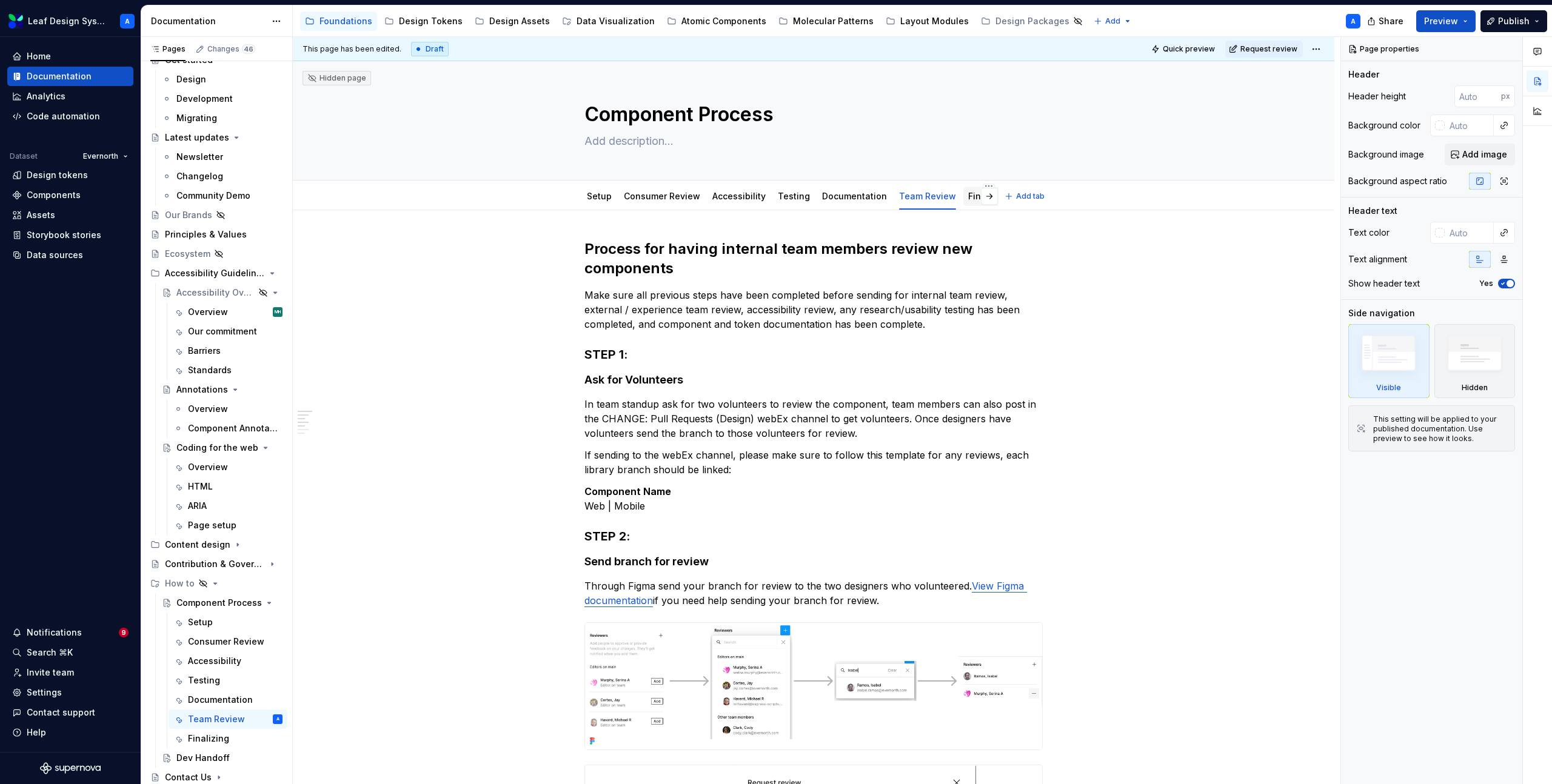
click at [969, 195] on link "Finalizing" at bounding box center [989, 195] width 42 height 10
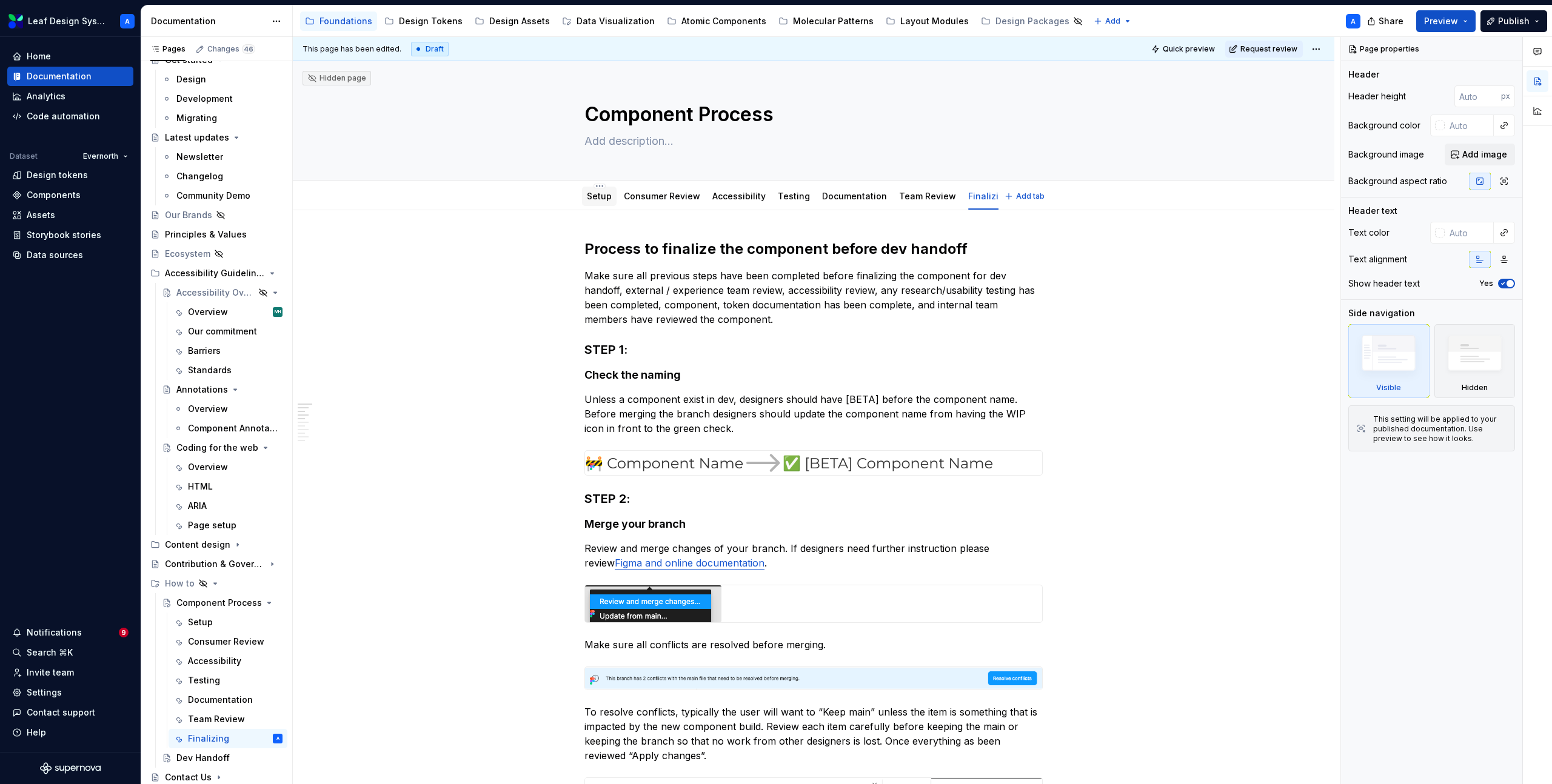
click at [600, 202] on div "Setup" at bounding box center [599, 196] width 25 height 15
click at [593, 192] on link "Setup" at bounding box center [599, 195] width 25 height 10
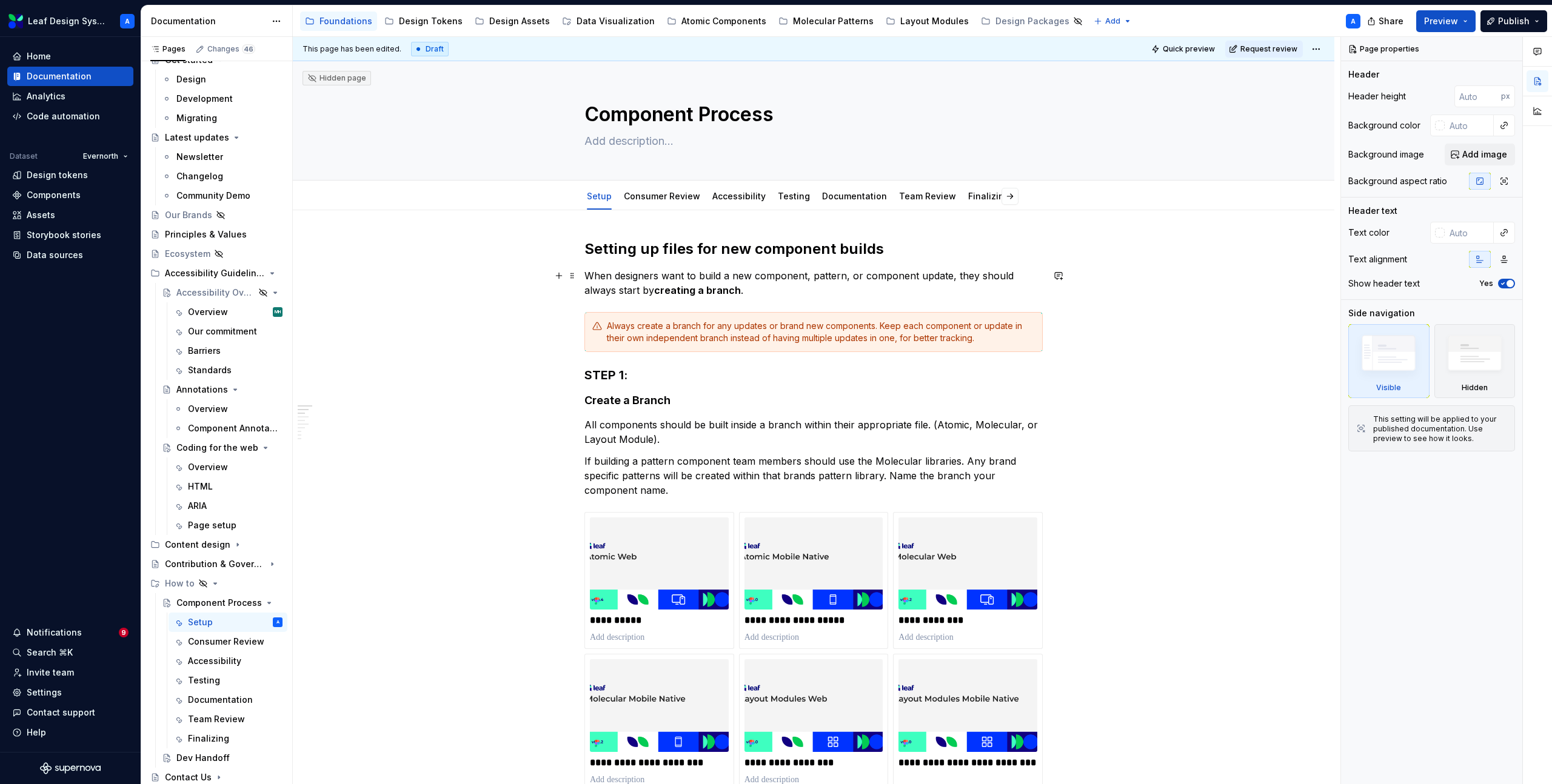
click at [798, 296] on p "When designers want to build a new component, pattern, or component update, the…" at bounding box center [814, 283] width 458 height 29
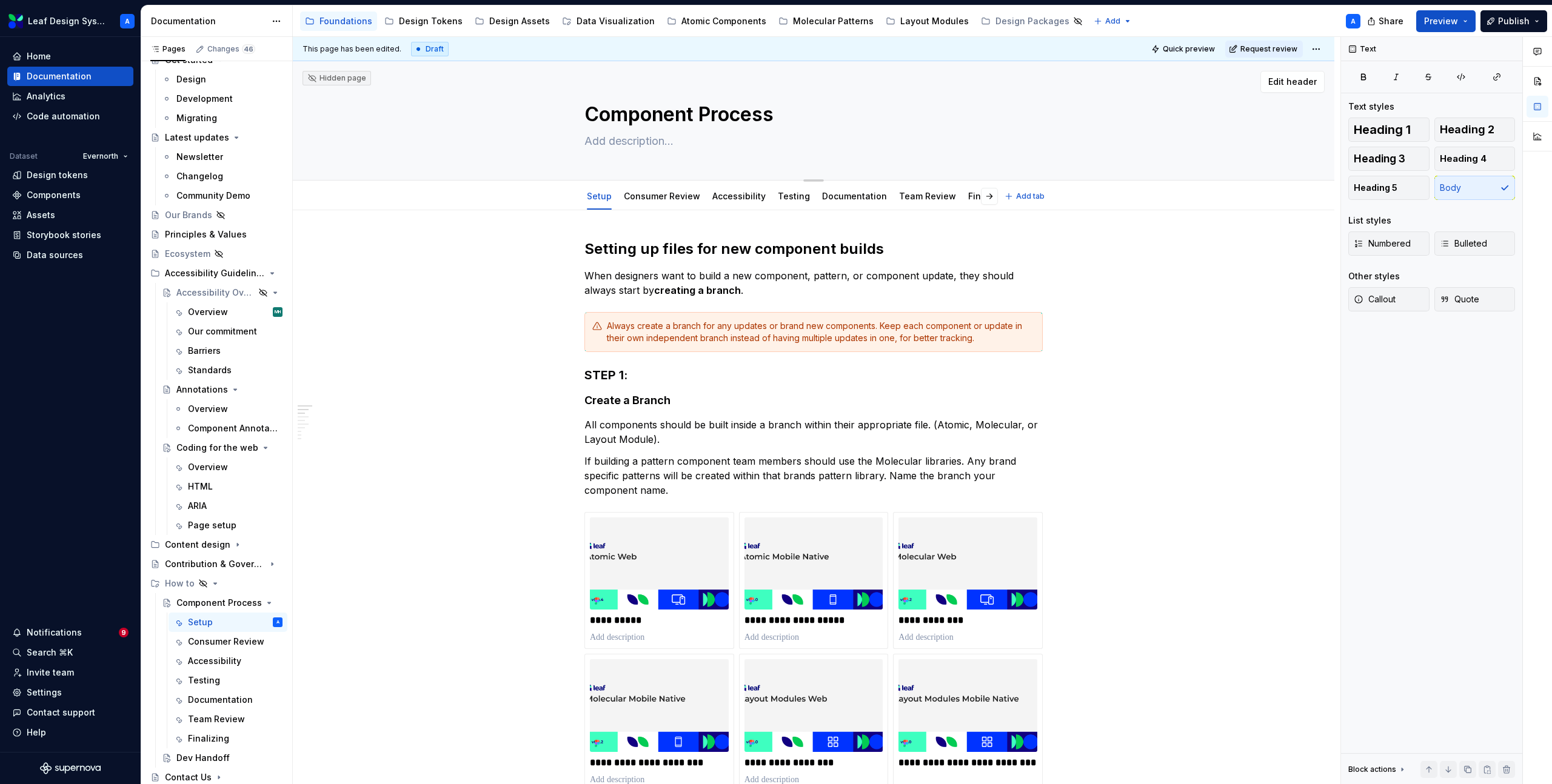
click at [641, 143] on textarea at bounding box center [811, 141] width 458 height 19
type textarea "*"
type textarea "Th"
type textarea "*"
type textarea "The"
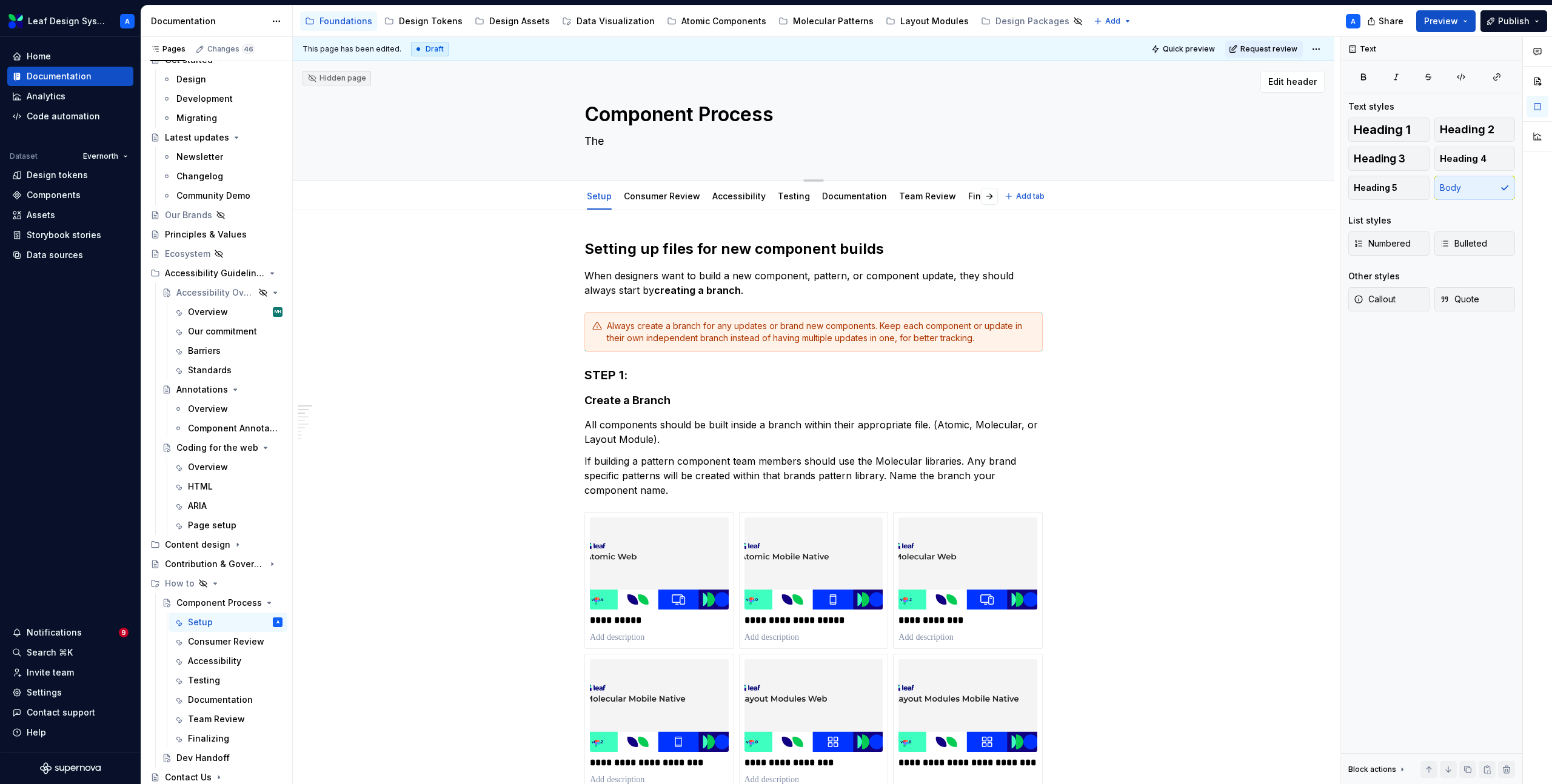
type textarea "*"
type textarea "The"
type textarea "*"
type textarea "The f"
type textarea "*"
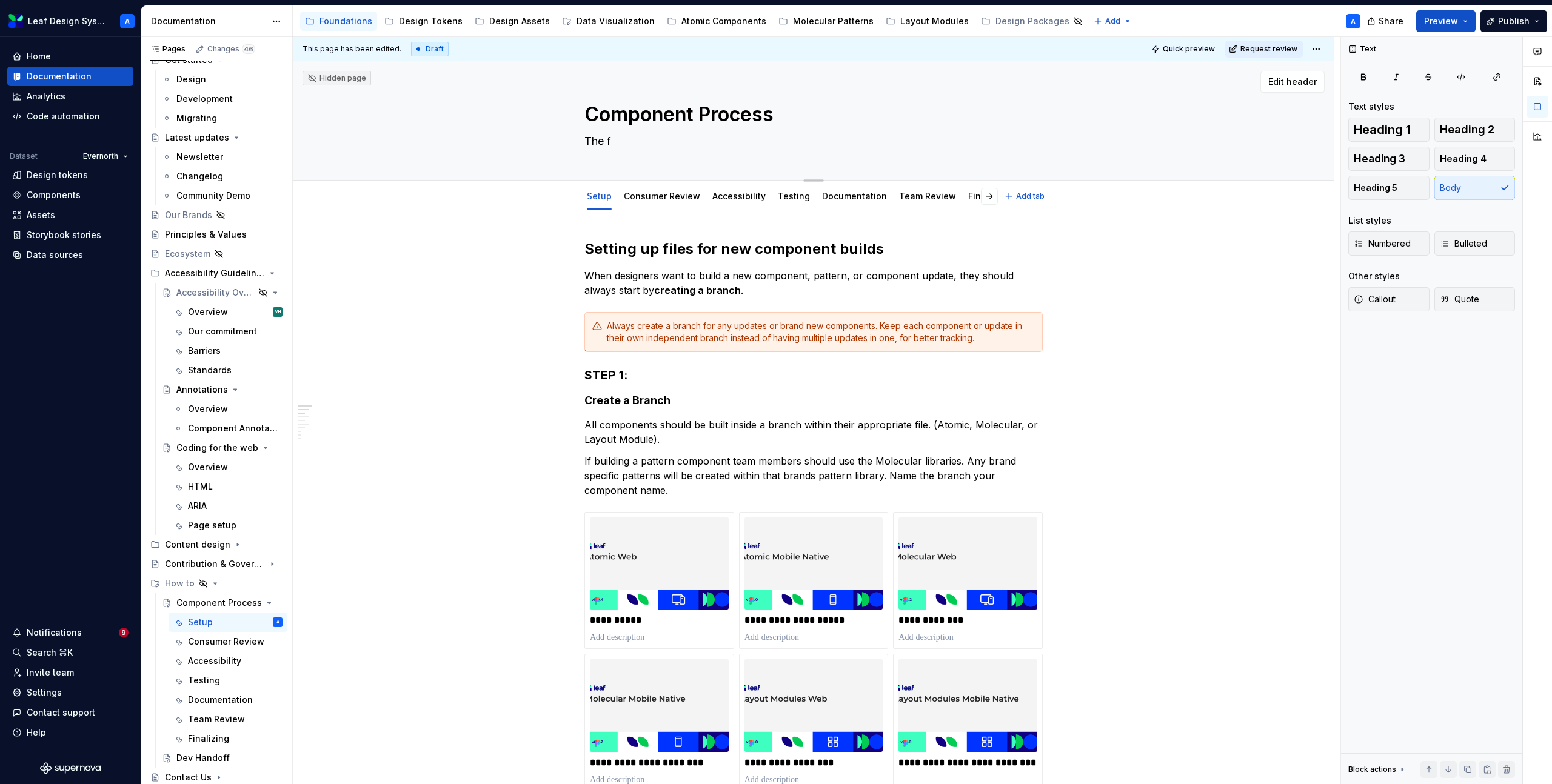
type textarea "The fo"
type textarea "*"
type textarea "The fol"
type textarea "*"
type textarea "The foll"
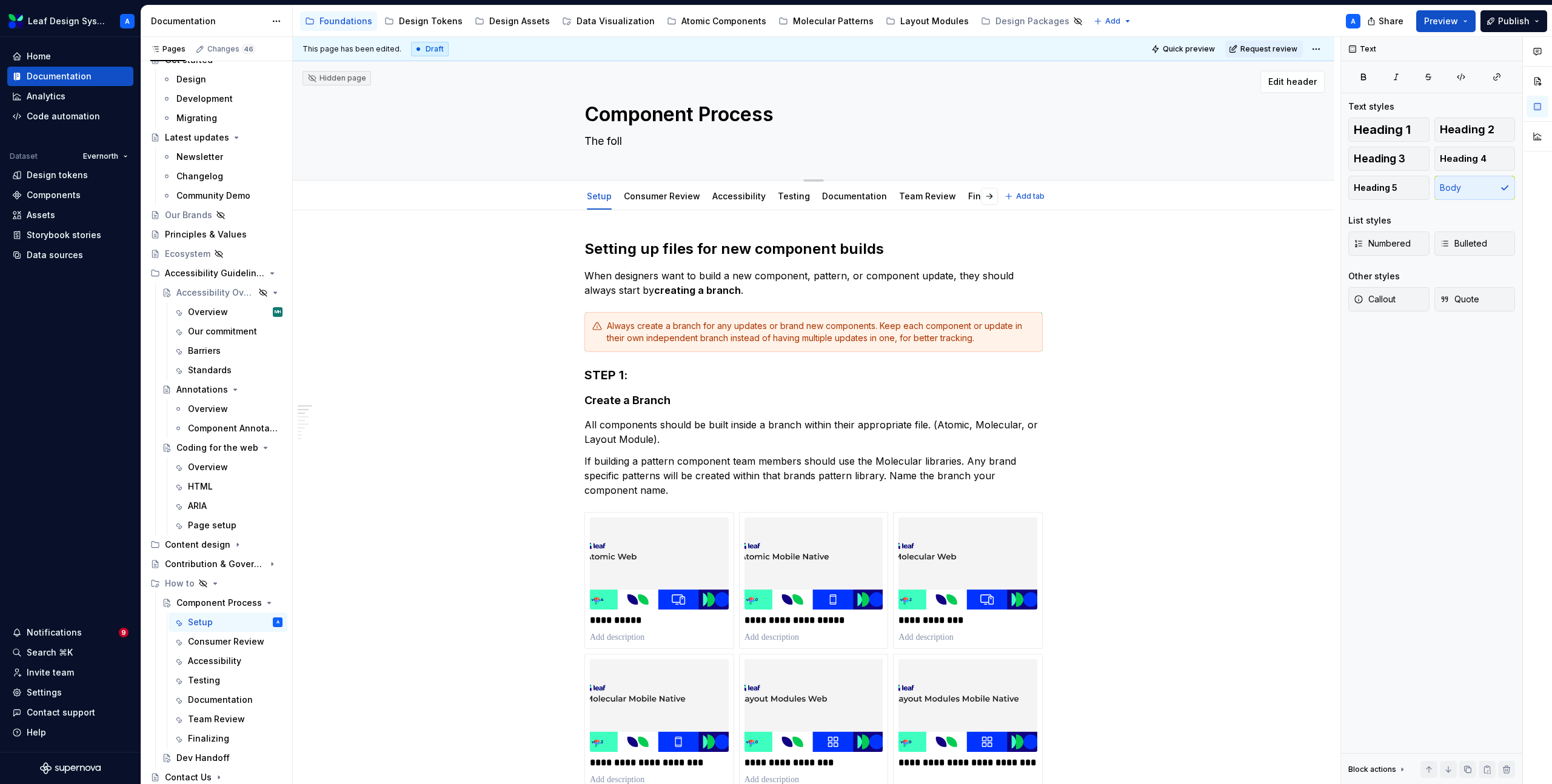
type textarea "*"
type textarea "The follo"
type textarea "*"
type textarea "The follow"
type textarea "*"
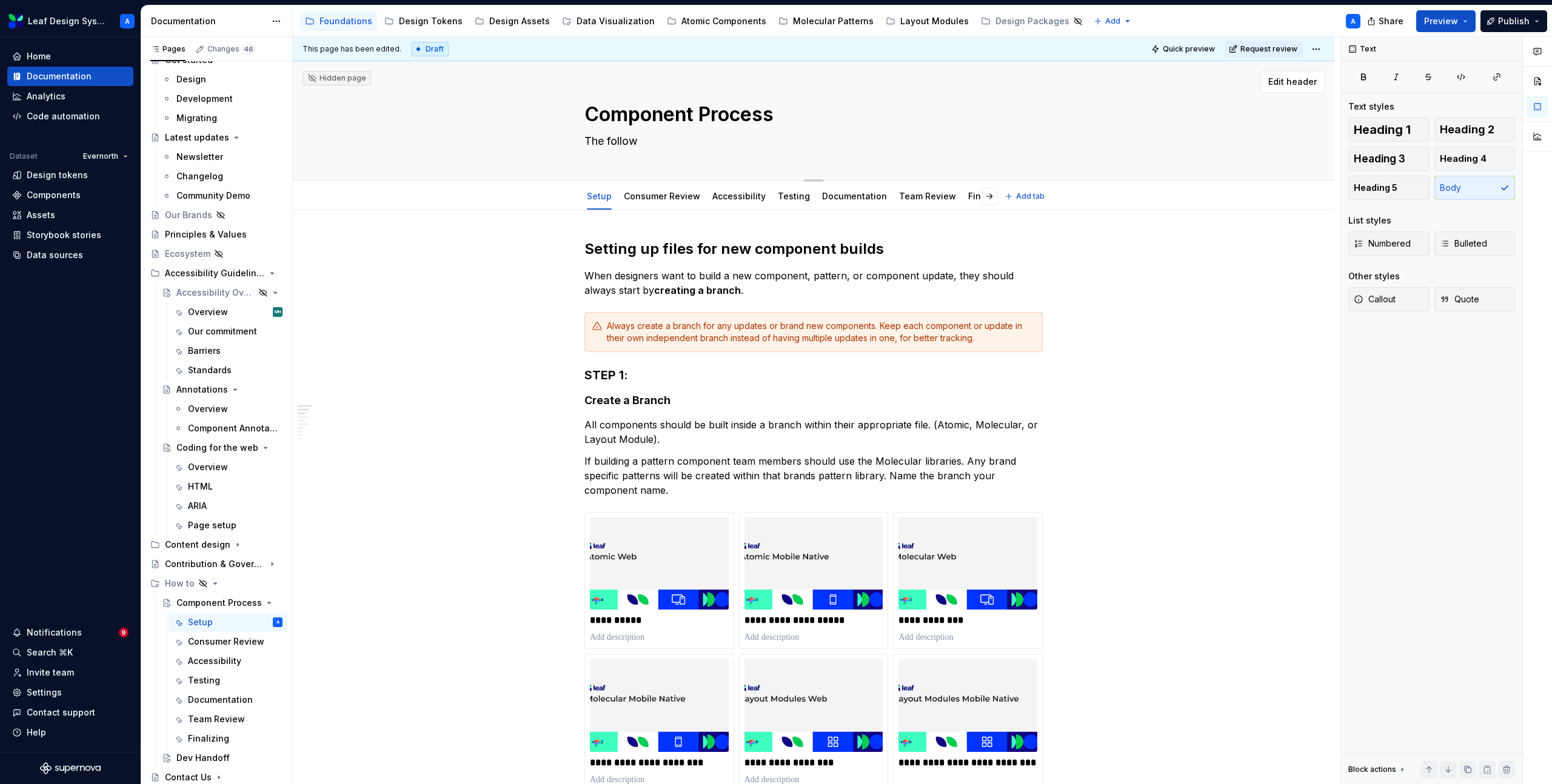
type textarea "The followi"
type textarea "*"
type textarea "The followin"
type textarea "*"
type textarea "The following"
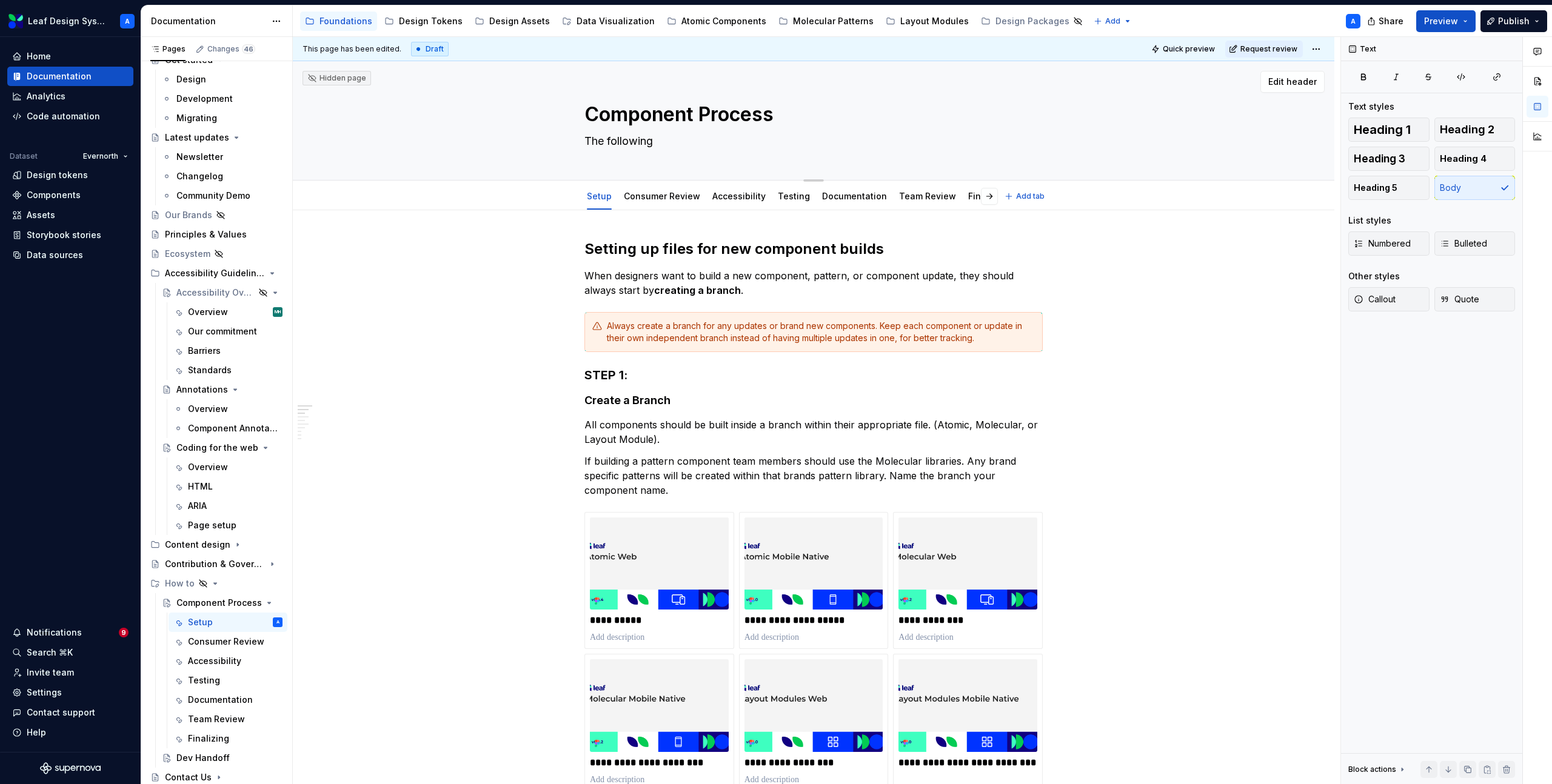
type textarea "*"
type textarea "The following"
type textarea "*"
type textarea "The following g"
type textarea "*"
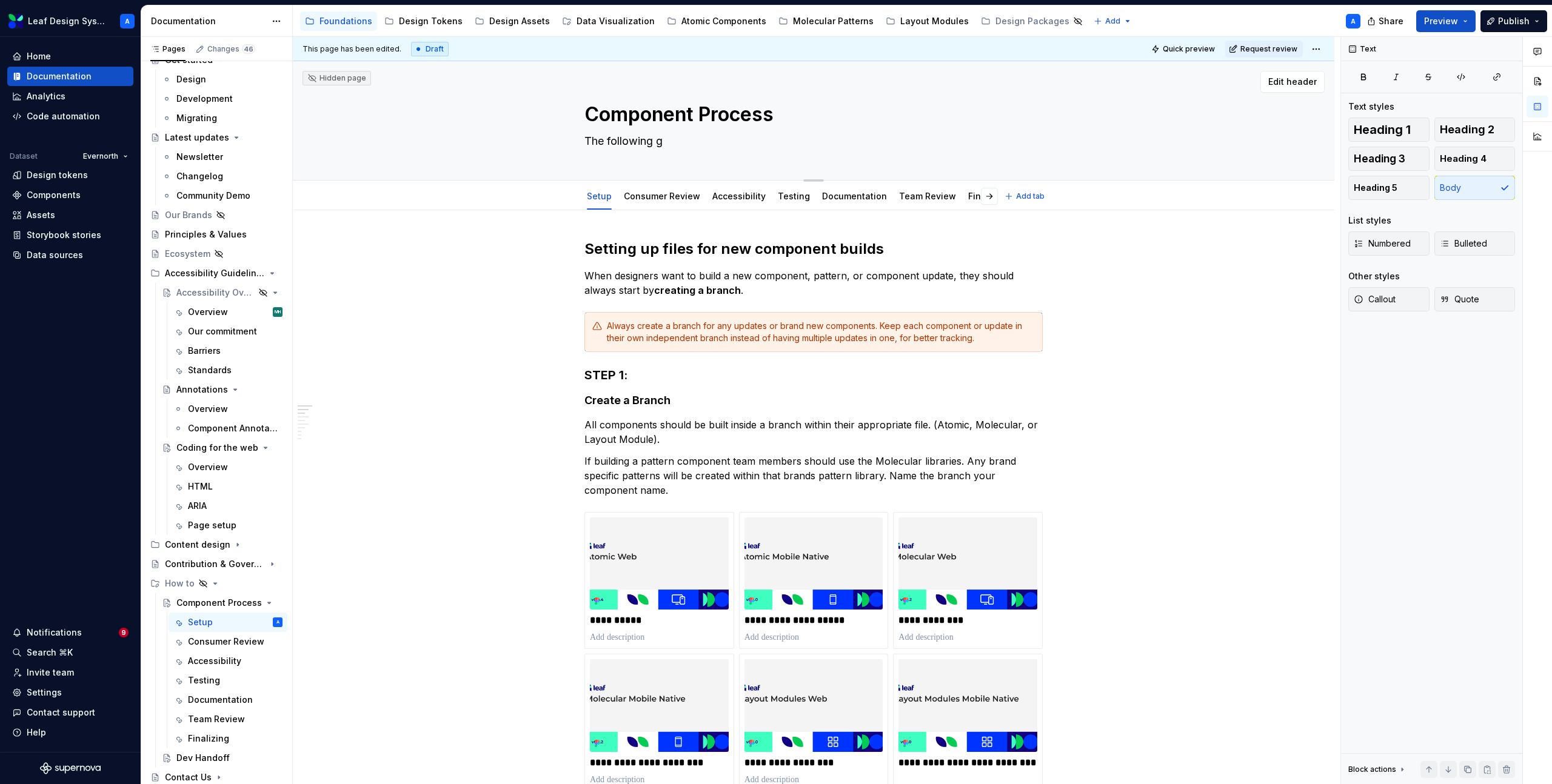
type textarea "The following gu"
type textarea "*"
type textarea "The following gui"
type textarea "*"
type textarea "The following guide"
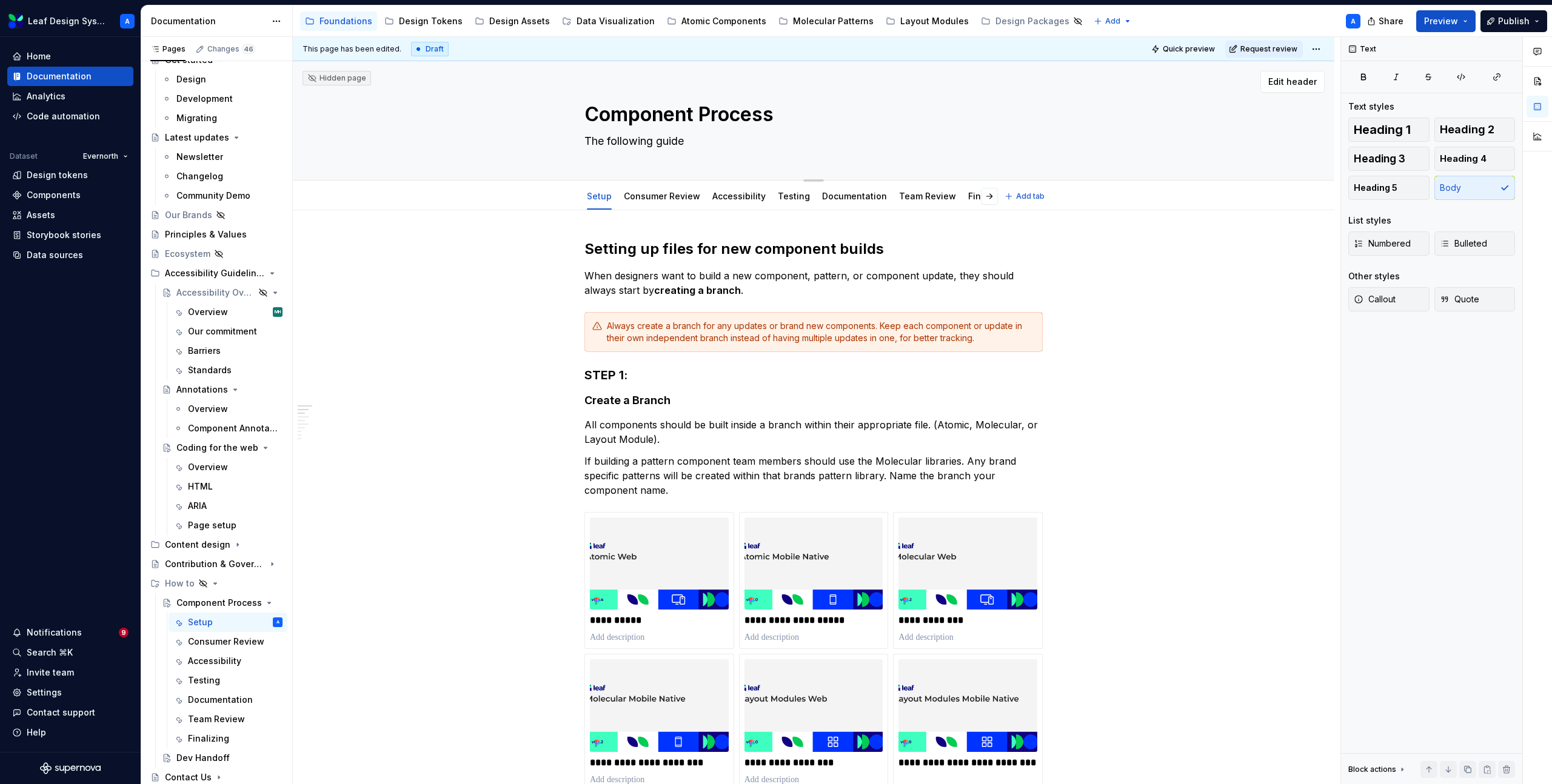
type textarea "*"
type textarea "The following guidel"
type textarea "*"
type textarea "The following guide"
type textarea "*"
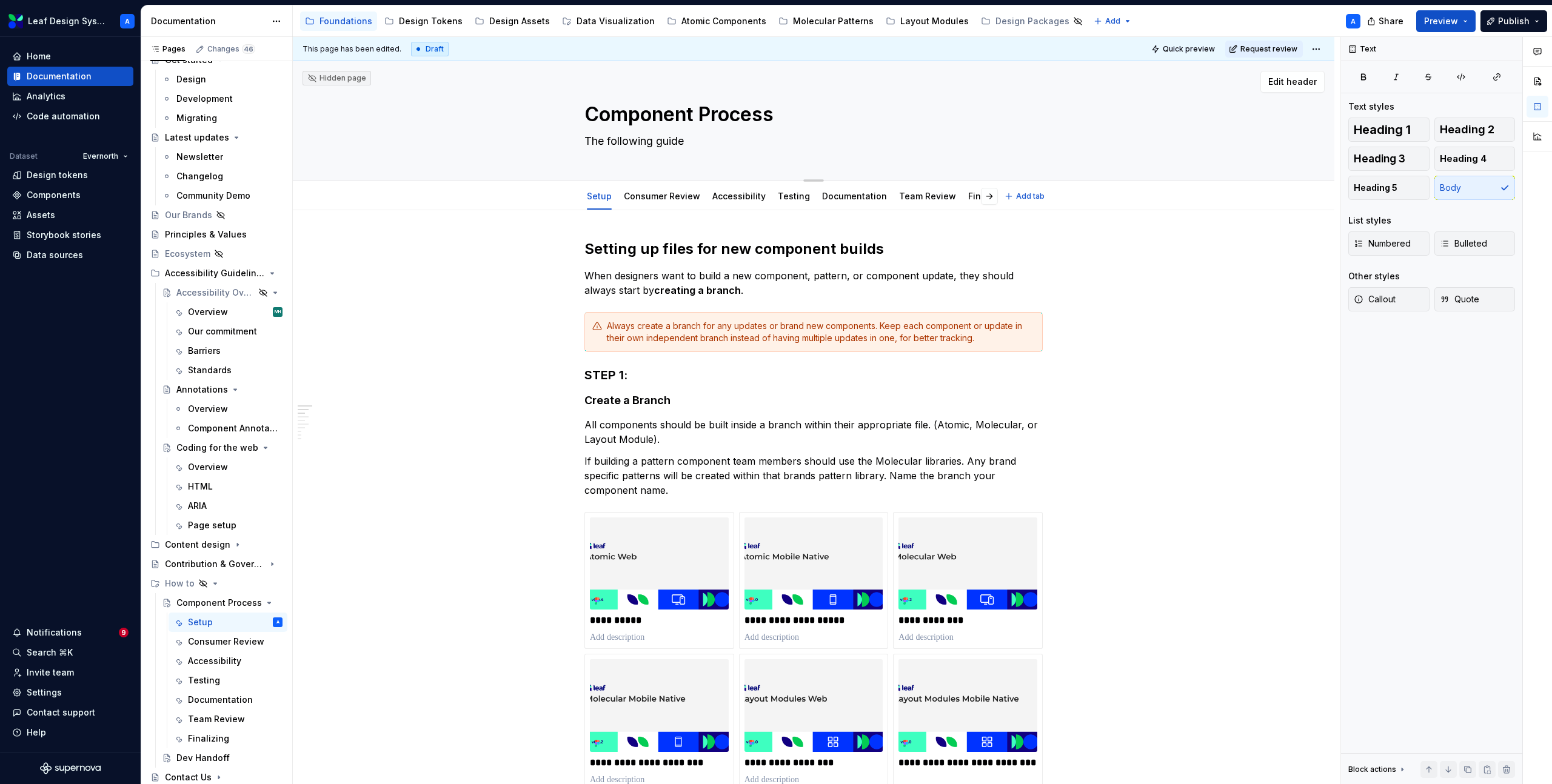
type textarea "The following guidel"
type textarea "*"
type textarea "The following guideli"
type textarea "*"
type textarea "The following guidelin"
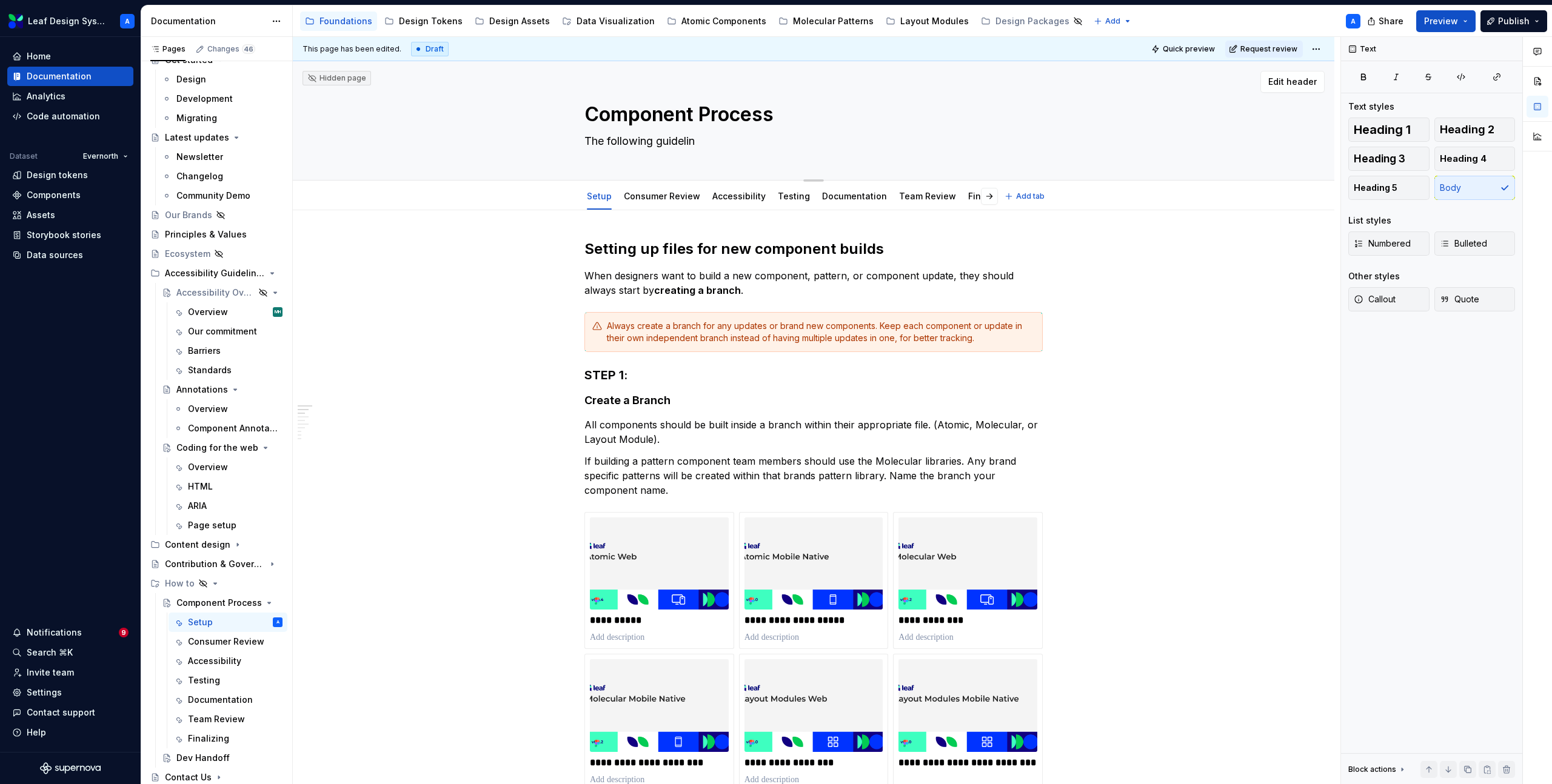
type textarea "*"
type textarea "The following guideline"
type textarea "*"
type textarea "The following guidelines"
type textarea "*"
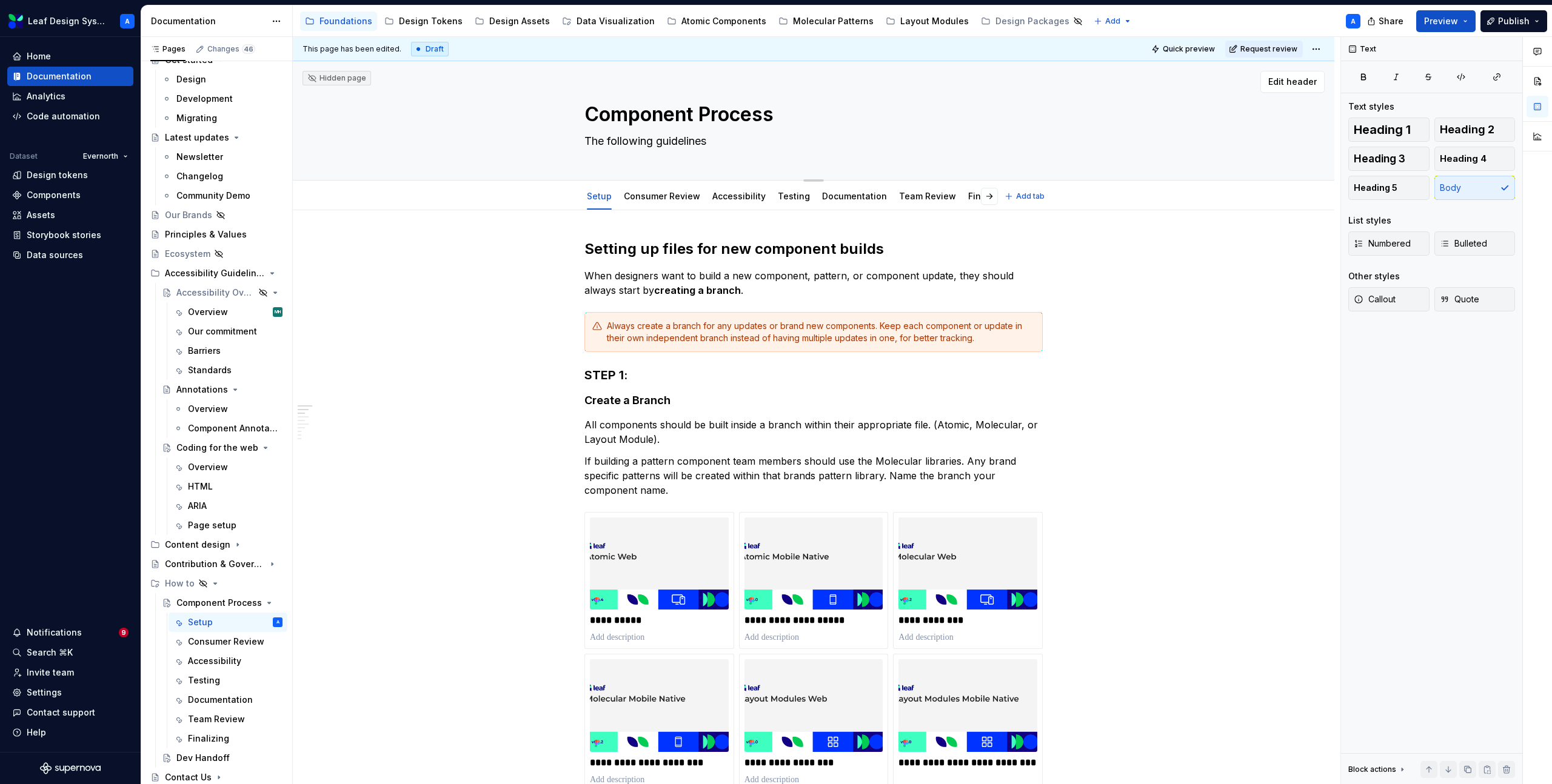
type textarea "The following guidelines f"
type textarea "*"
type textarea "The following guidelines"
type textarea "*"
type textarea "The following guidelines a"
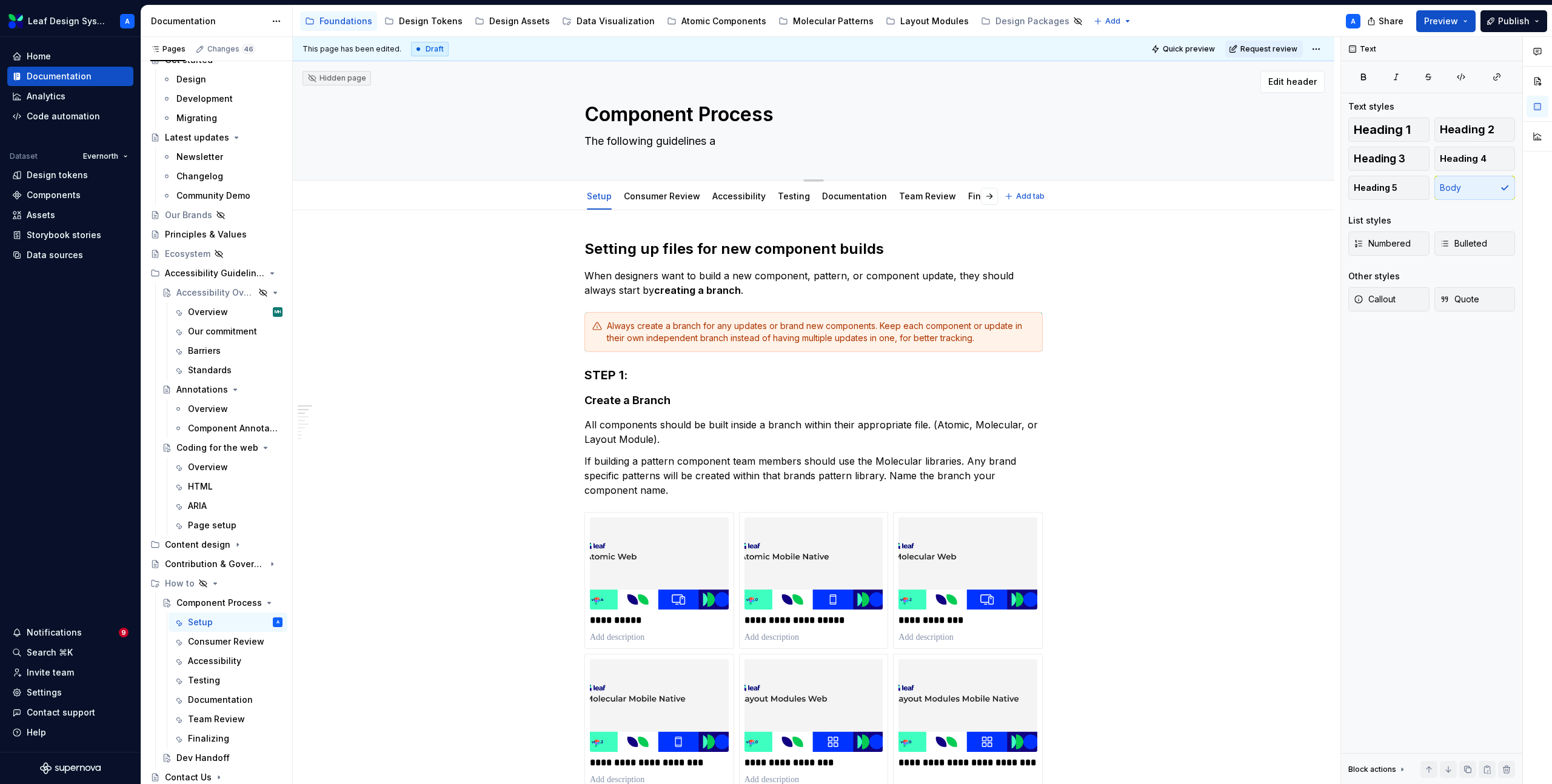
type textarea "*"
type textarea "The following guidelines ar"
type textarea "*"
type textarea "The following guidelines are"
type textarea "*"
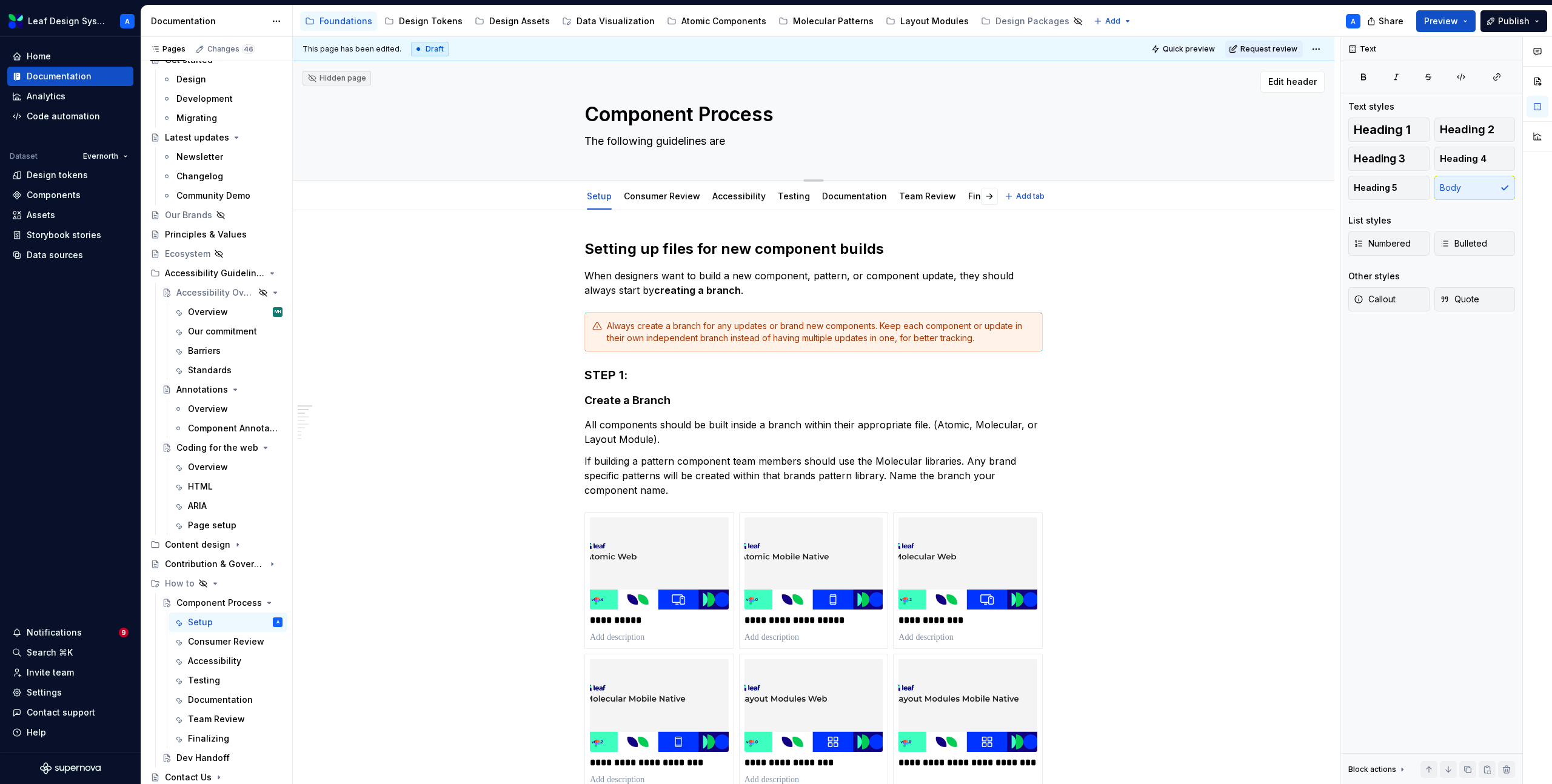
type textarea "The following guidelines are"
type textarea "*"
type textarea "The following guidelines are f"
type textarea "*"
type textarea "The following guidelines are fo"
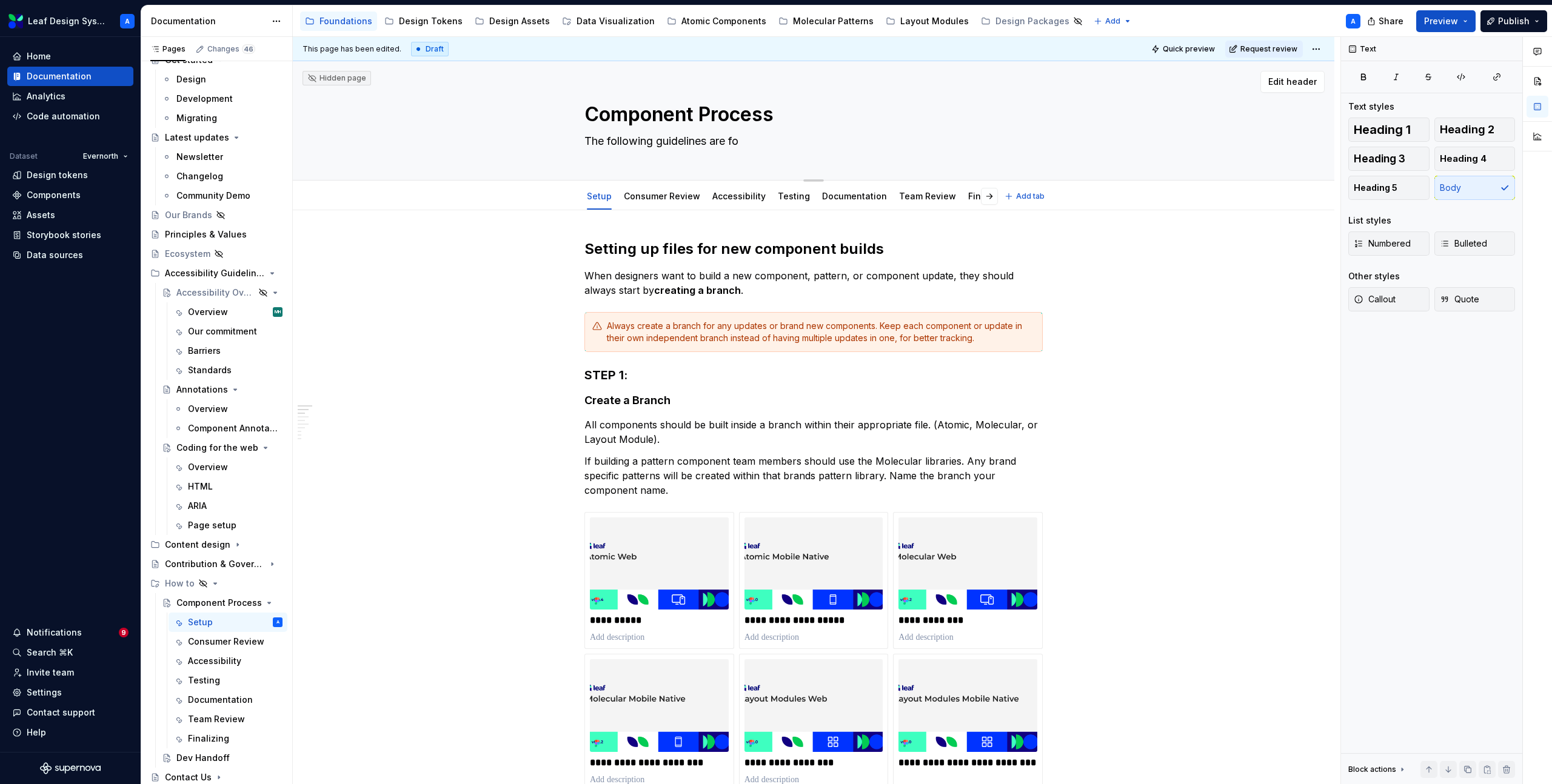
type textarea "*"
type textarea "The following guidelines are for"
type textarea "*"
type textarea "The following guidelines are for"
type textarea "*"
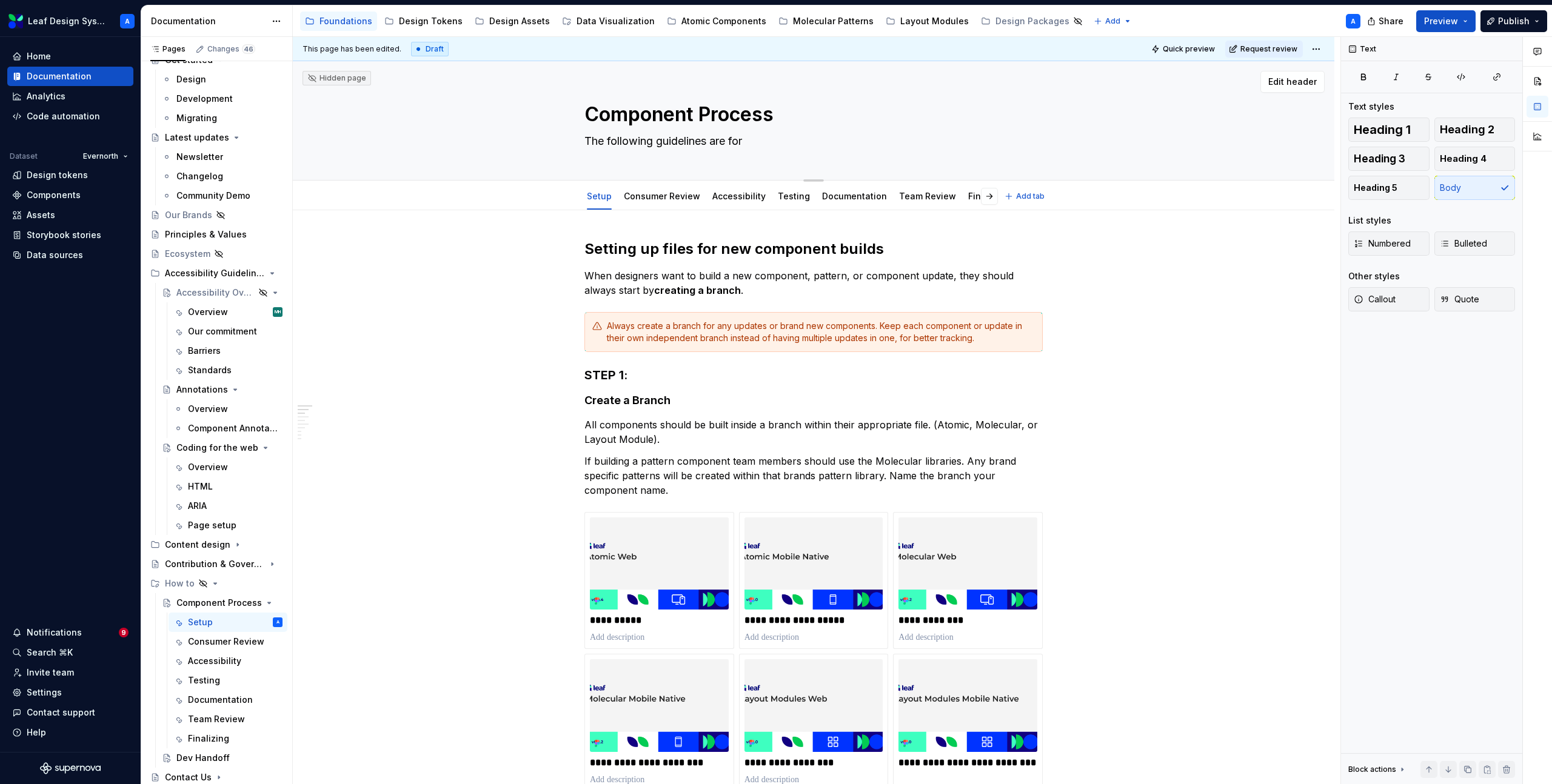
type textarea "The following guidelines are for L"
type textarea "*"
type textarea "The following guidelines are for Le"
type textarea "*"
type textarea "The following guidelines are for Lea"
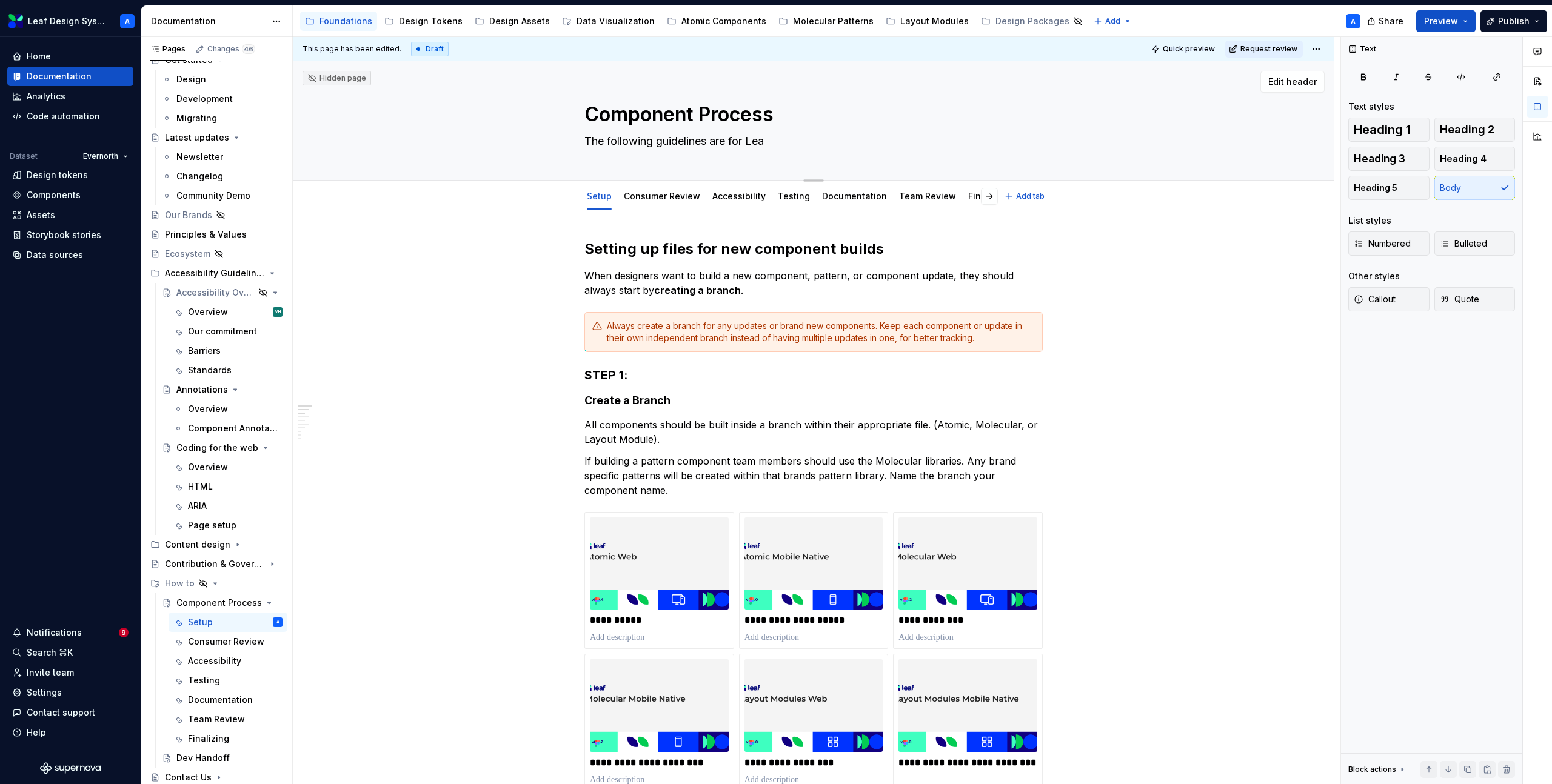
type textarea "*"
type textarea "The following guidelines are for Leaf"
type textarea "*"
type textarea "The following guidelines are for Leaf"
type textarea "*"
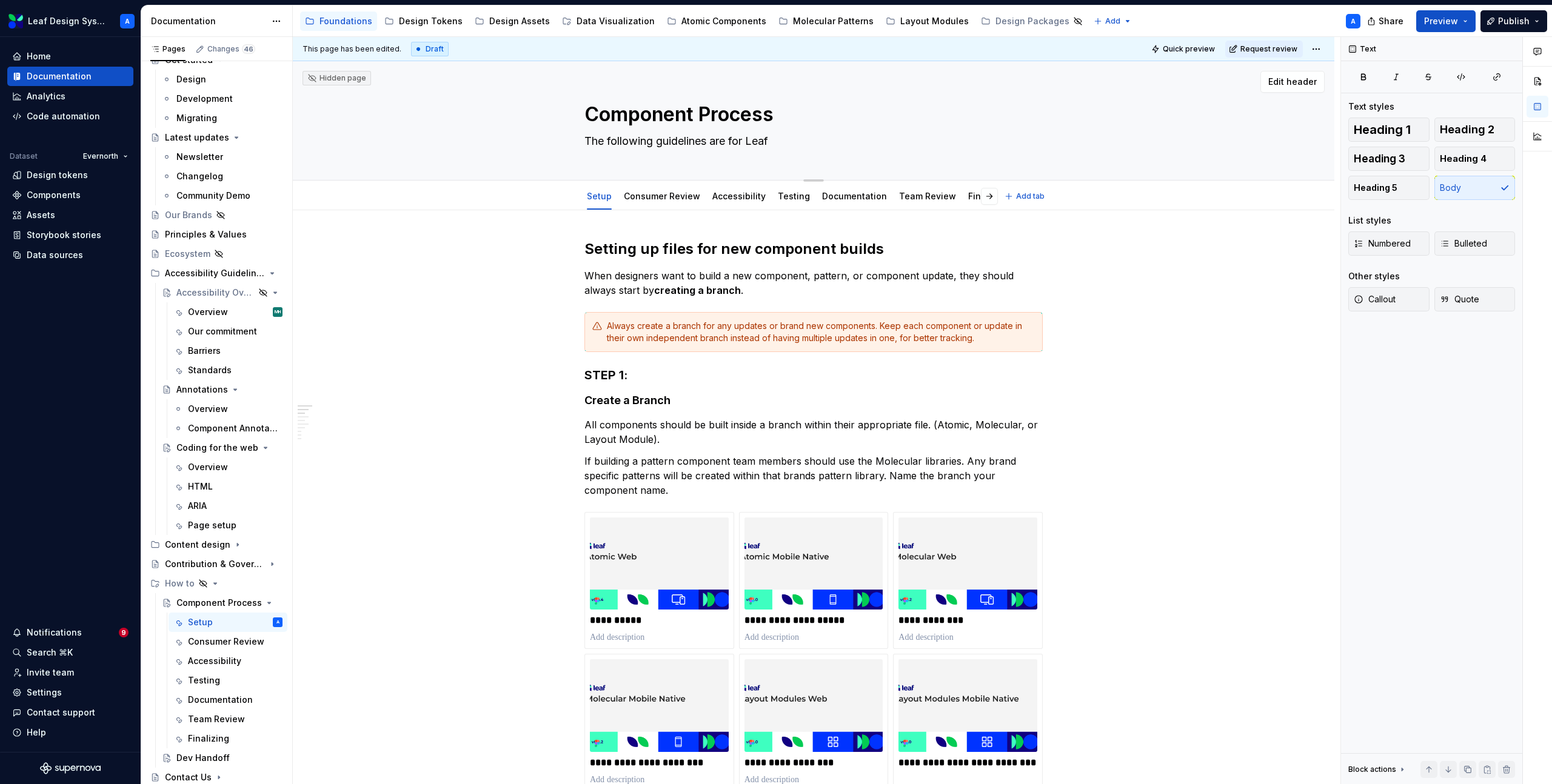
type textarea "The following guidelines are for Leaf D"
type textarea "*"
type textarea "The following guidelines are for Leaf De"
type textarea "*"
type textarea "The following guidelines are for Leaf Des"
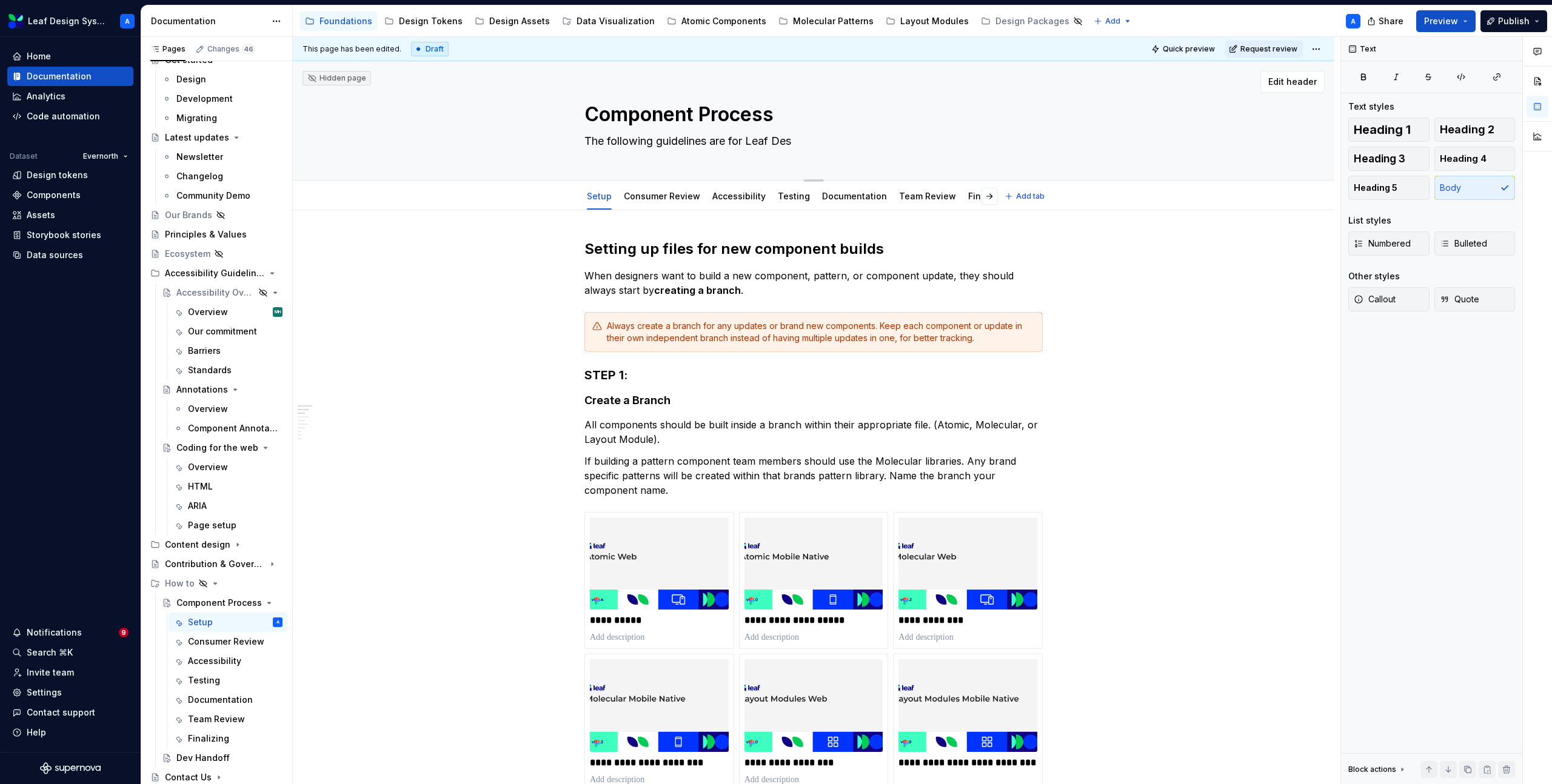
type textarea "*"
type textarea "The following guidelines are for Leaf Desi"
type textarea "*"
type textarea "The following guidelines are for Leaf Design"
type textarea "*"
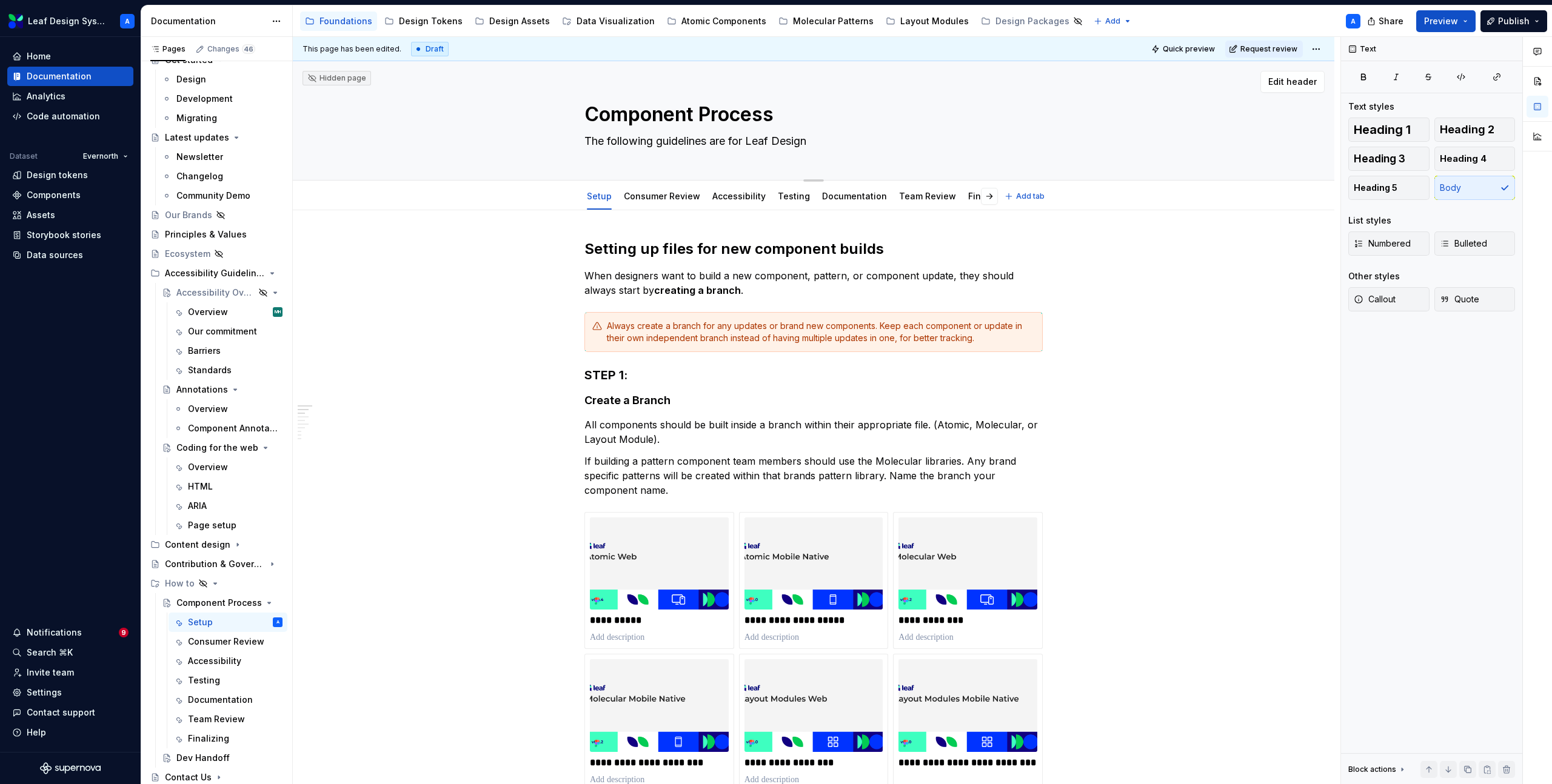
type textarea "The following guidelines are for Leaf Design S"
type textarea "*"
type textarea "The following guidelines are for Leaf Design Sy"
type textarea "*"
type textarea "The following guidelines are for Leaf Design Sys"
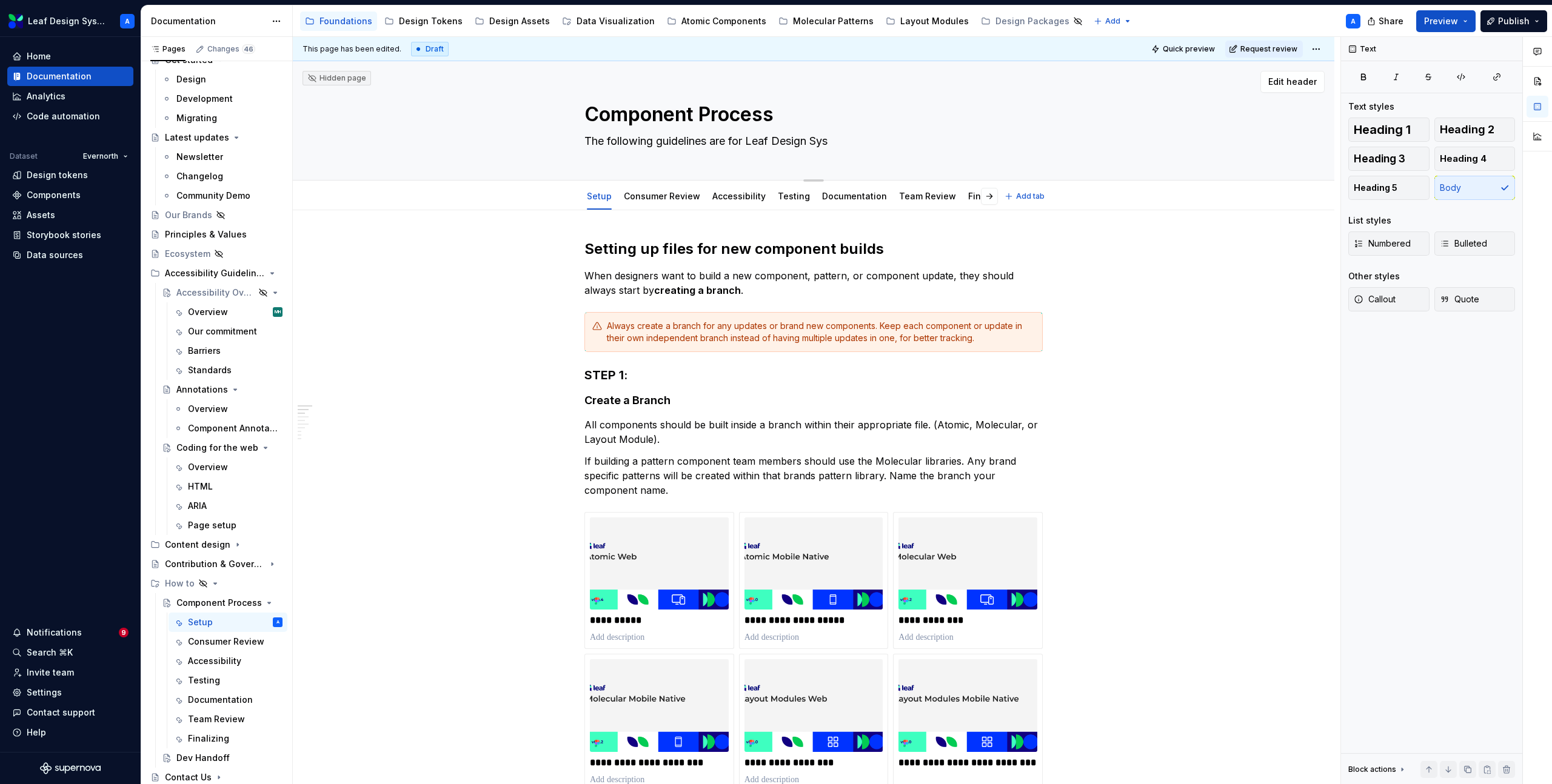
type textarea "*"
type textarea "The following guidelines are for Leaf Design Syst"
type textarea "*"
type textarea "The following guidelines are for Leaf Design Syste"
type textarea "*"
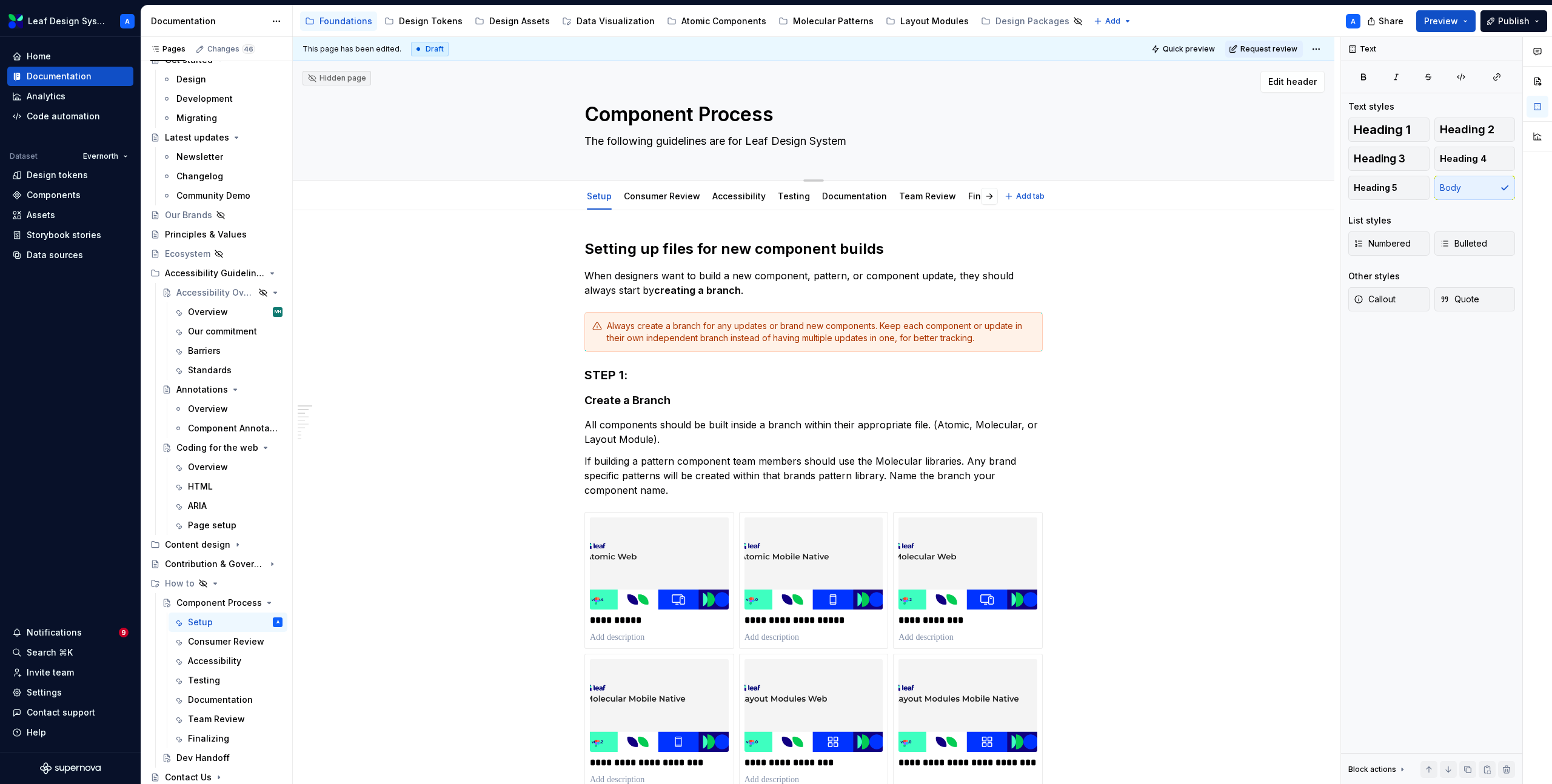
type textarea "The following guidelines are for Leaf Design System"
type textarea "*"
type textarea "The following guidelines are for Leaf Design System d"
type textarea "*"
type textarea "The following guidelines are for Leaf Design System de"
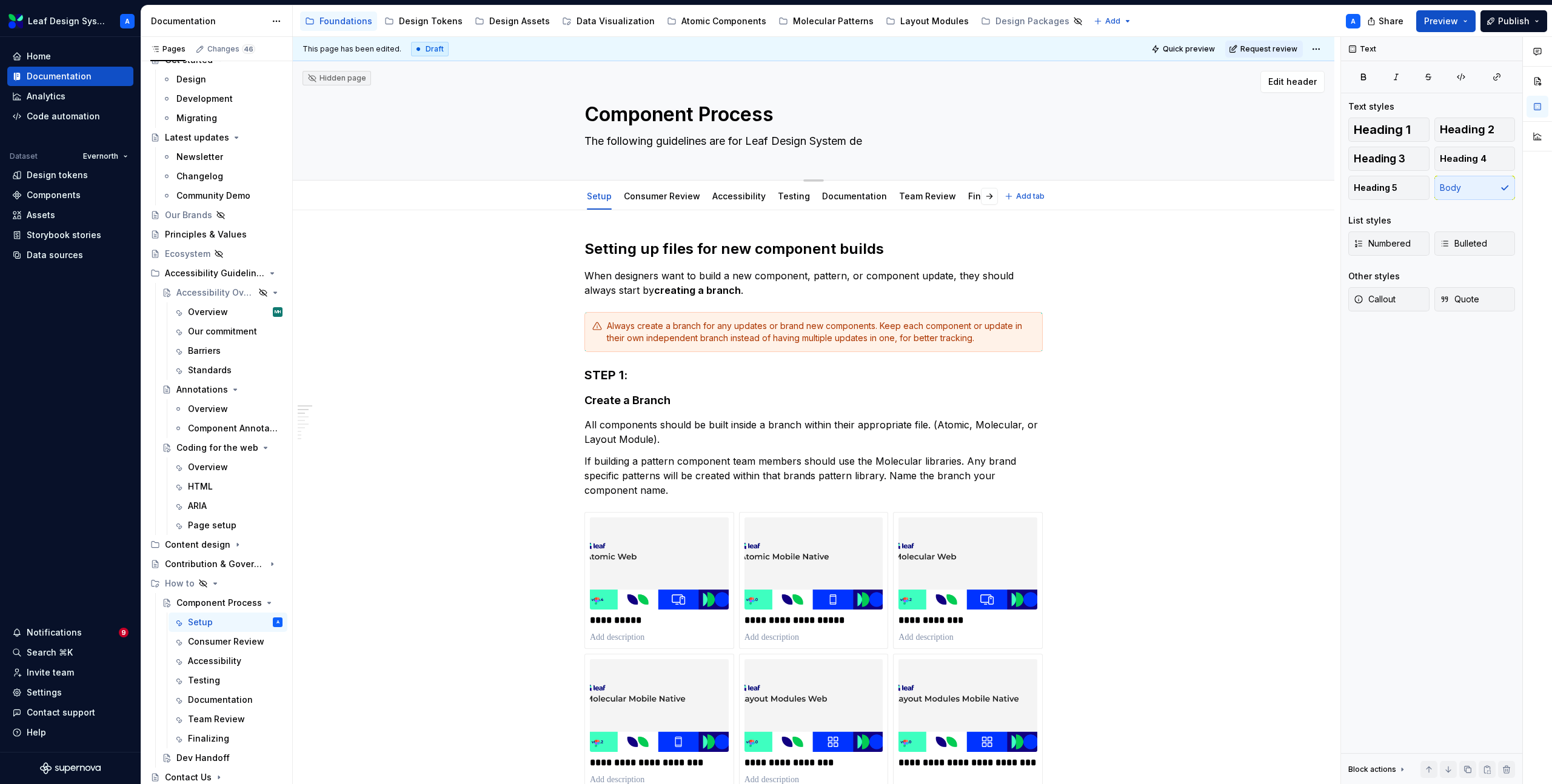
type textarea "*"
type textarea "The following guidelines are for Leaf Design System des"
type textarea "*"
type textarea "The following guidelines are for Leaf Design System desi"
type textarea "*"
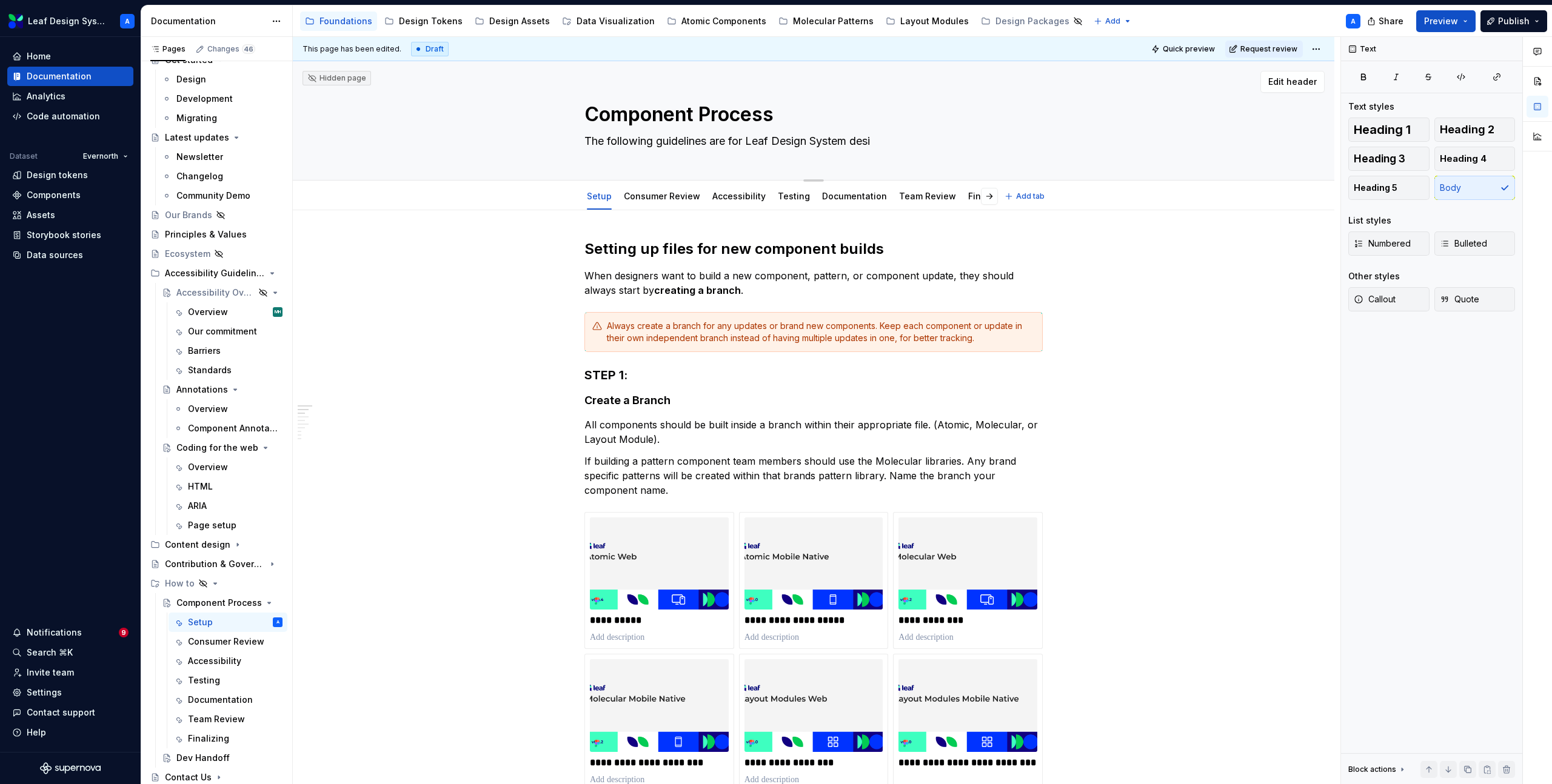
type textarea "The following guidelines are for Leaf Design System desig"
type textarea "*"
type textarea "The following guidelines are for Leaf Design System design"
type textarea "*"
type textarea "The following guidelines are for Leaf Design System designer"
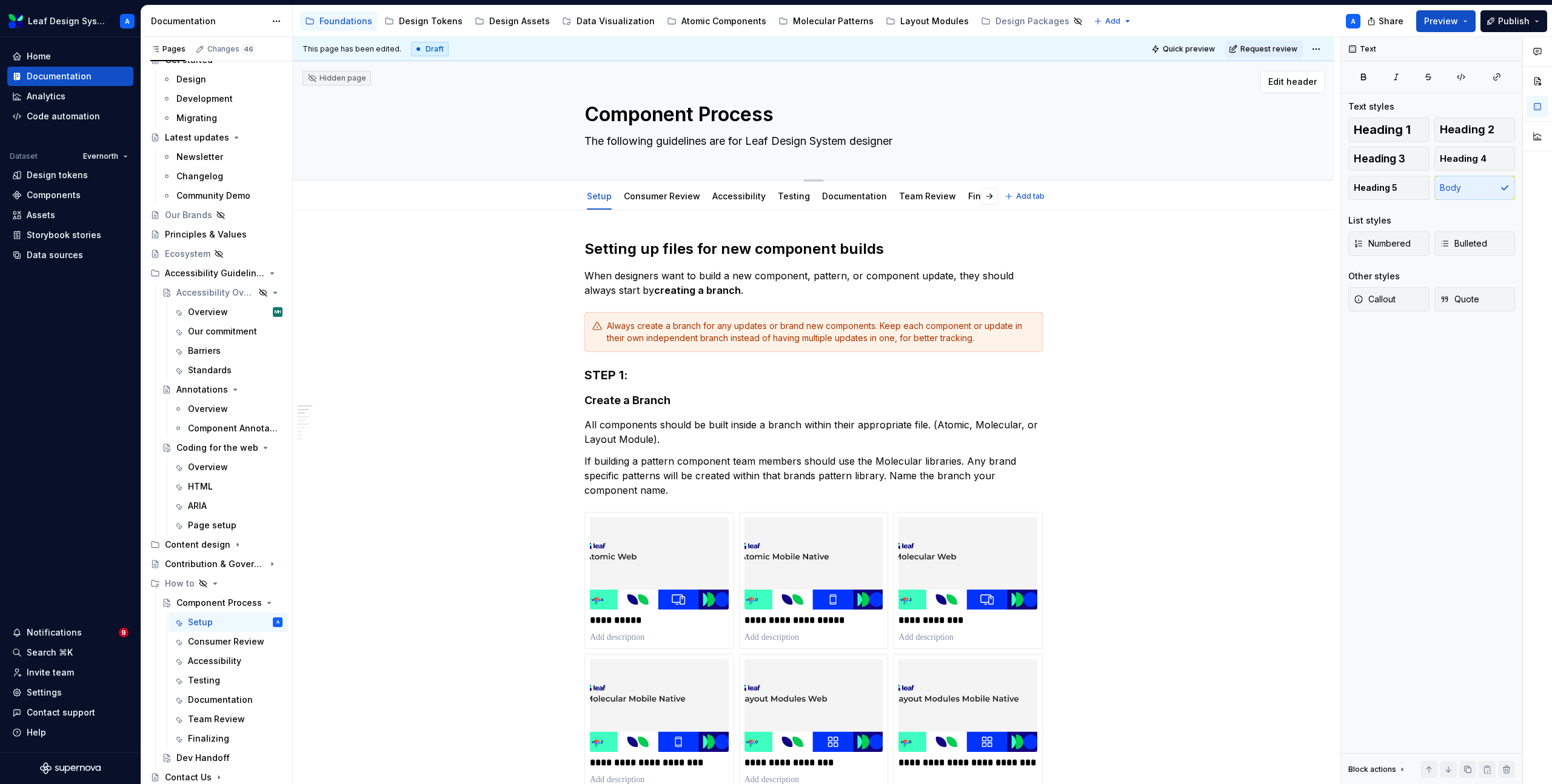
type textarea "*"
type textarea "The following guidelines are for Leaf Design System designers"
type textarea "*"
type textarea "The following guidelines are for Leaf Design System designers"
type textarea "*"
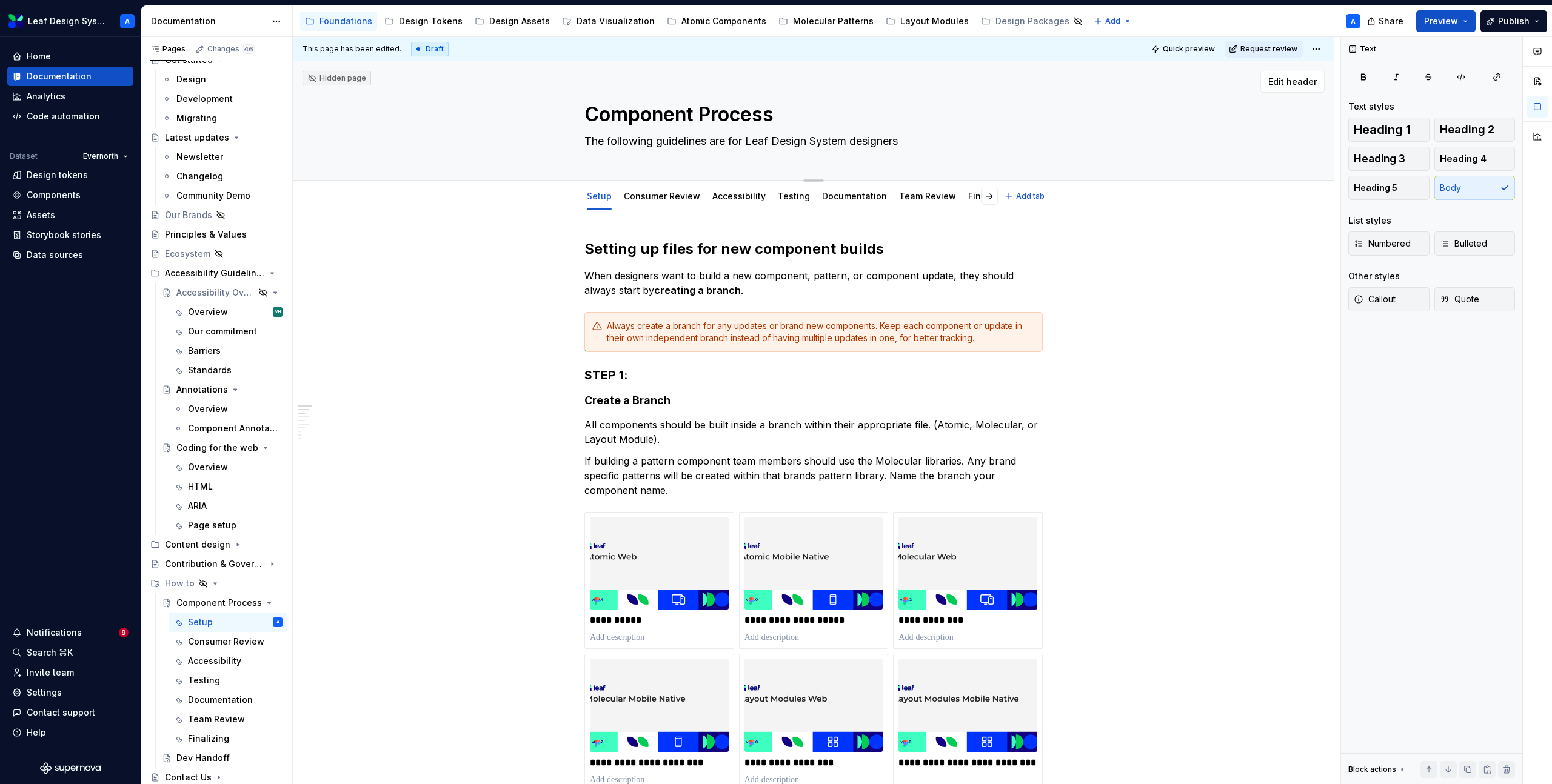
type textarea "The following guidelines are for Leaf Design System designers a"
type textarea "*"
type textarea "The following guidelines are for Leaf Design System designers and"
type textarea "*"
type textarea "The following guidelines are for Leaf Design System designers and"
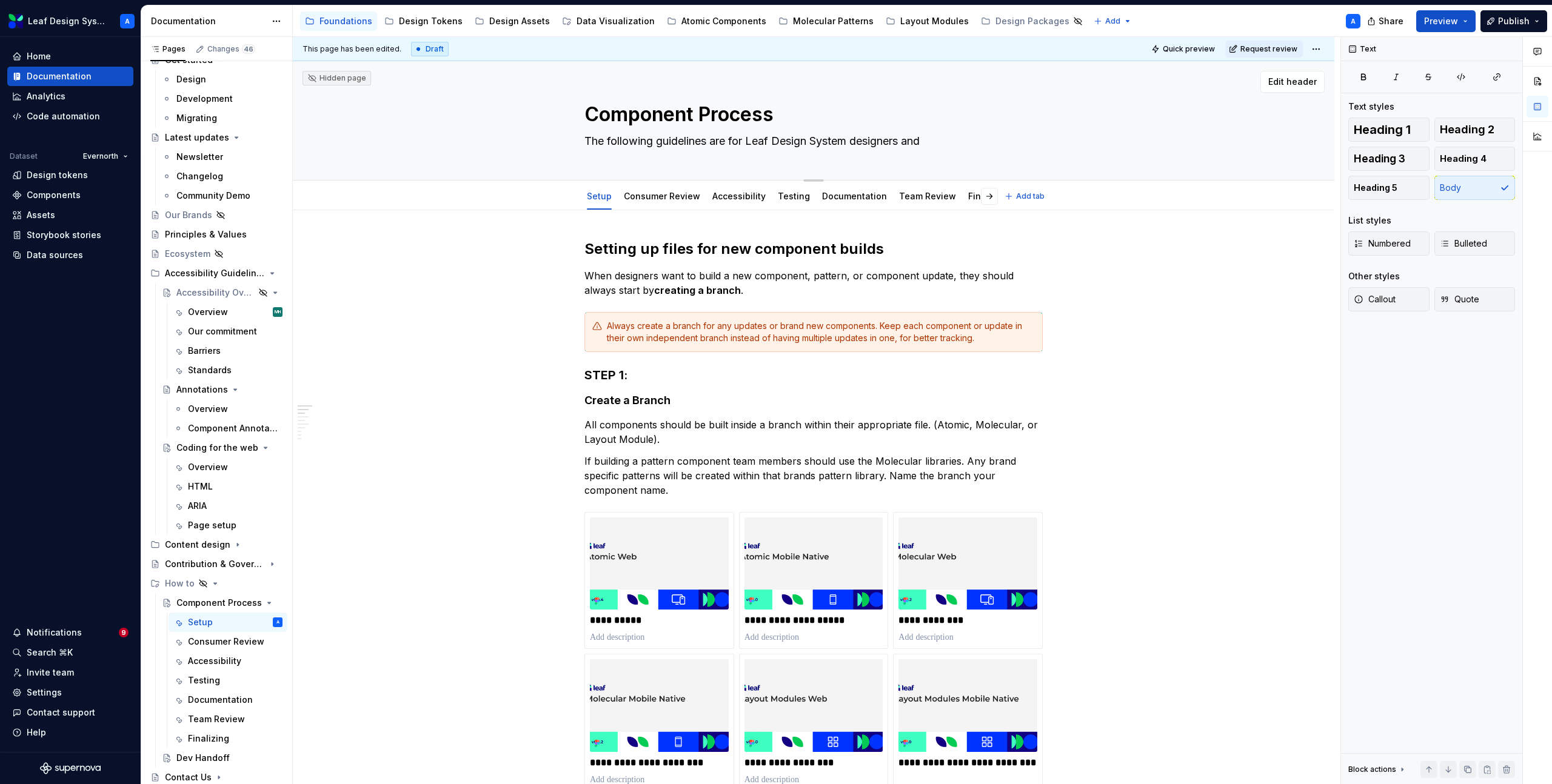
type textarea "*"
type textarea "The following guidelines are for Leaf Design System designers and f"
type textarea "*"
type textarea "The following guidelines are for Leaf Design System designers and fo"
type textarea "*"
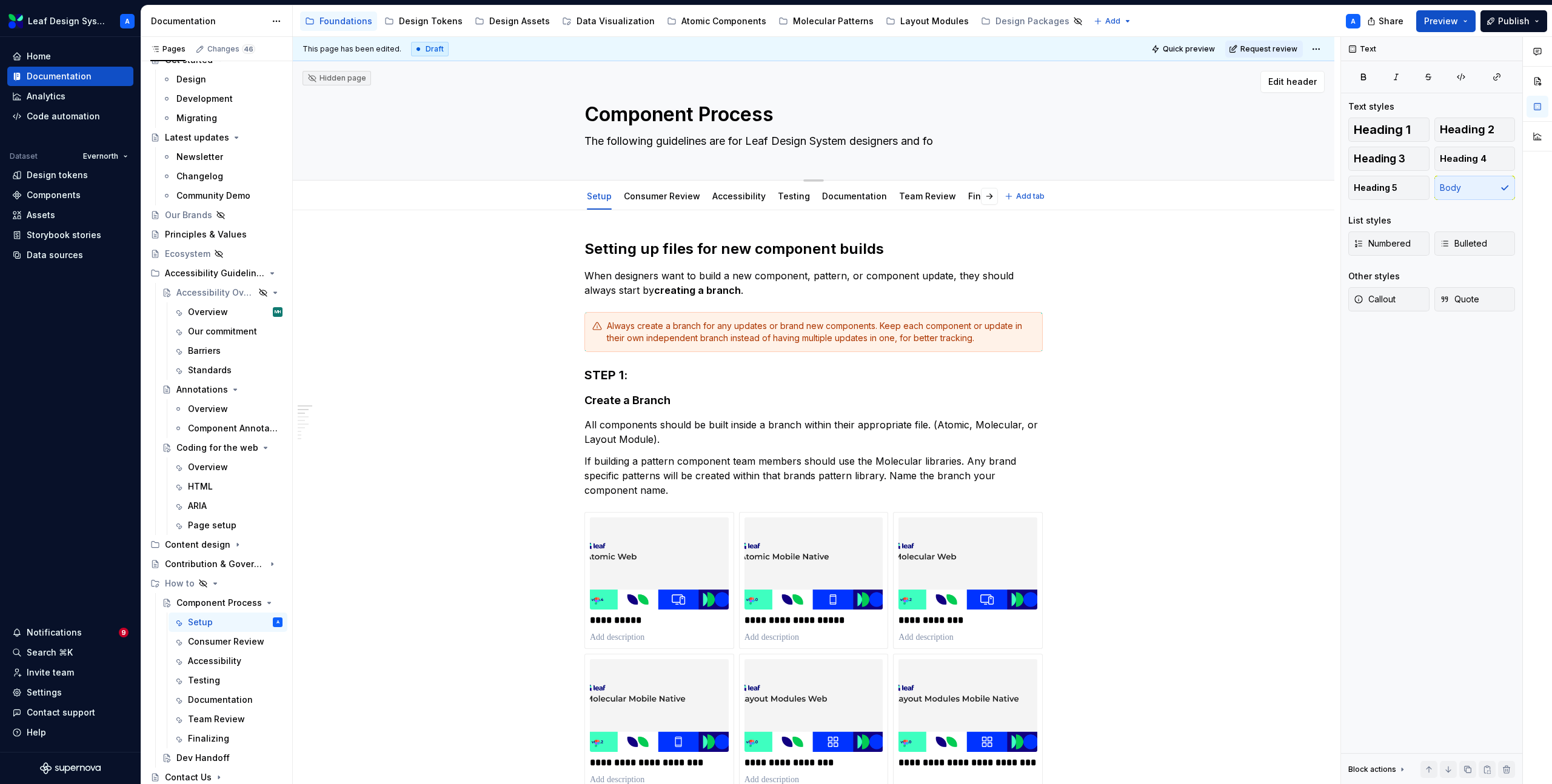
type textarea "The following guidelines are for Leaf Design System designers and for"
type textarea "*"
type textarea "The following guidelines are for Leaf Design System designers and for"
type textarea "*"
type textarea "The following guidelines are for Leaf Design System designers and for c"
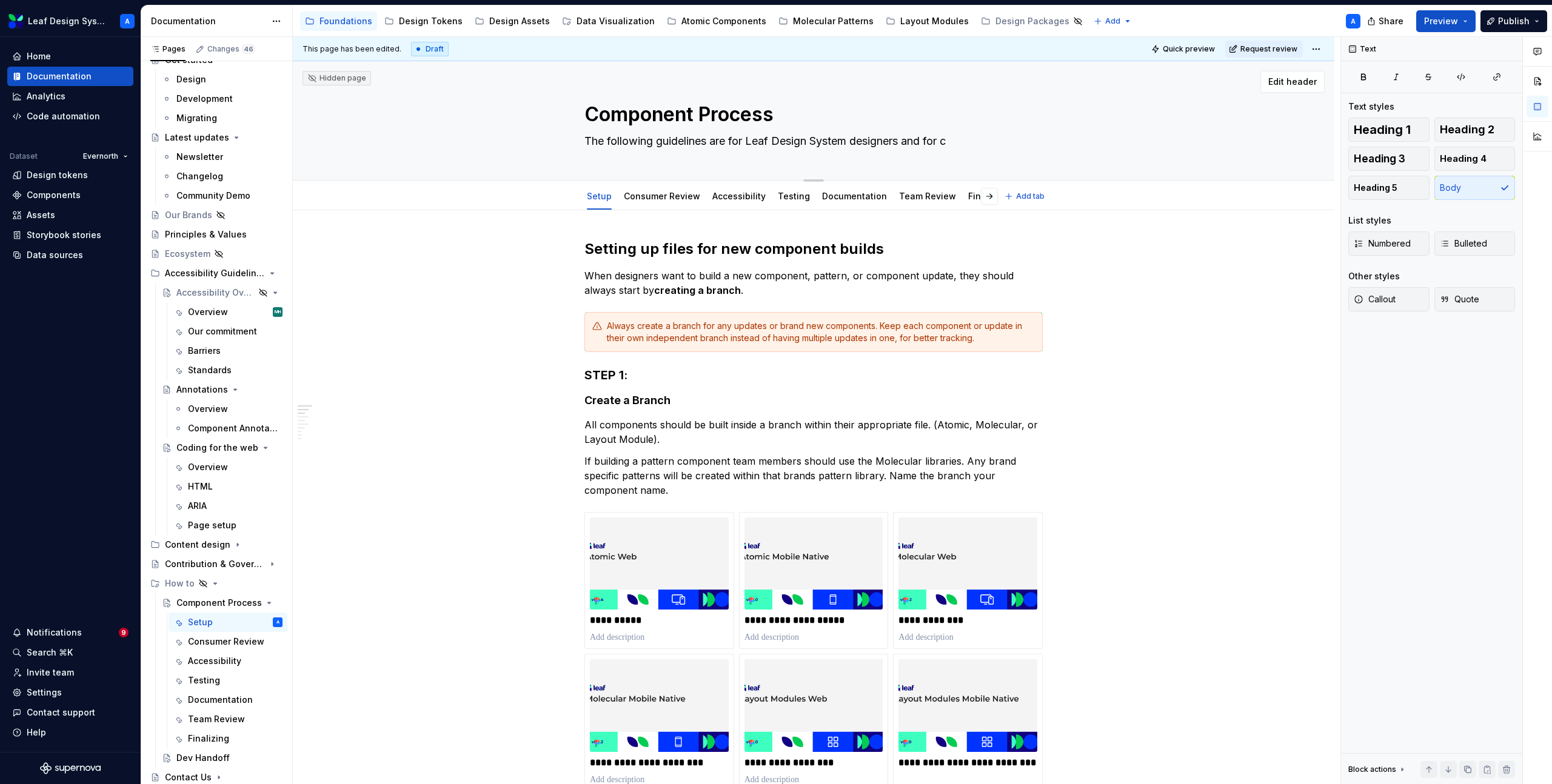
type textarea "*"
type textarea "The following guidelines are for Leaf Design System designers and for co"
type textarea "*"
type textarea "The following guidelines are for Leaf Design System designers and for con"
type textarea "*"
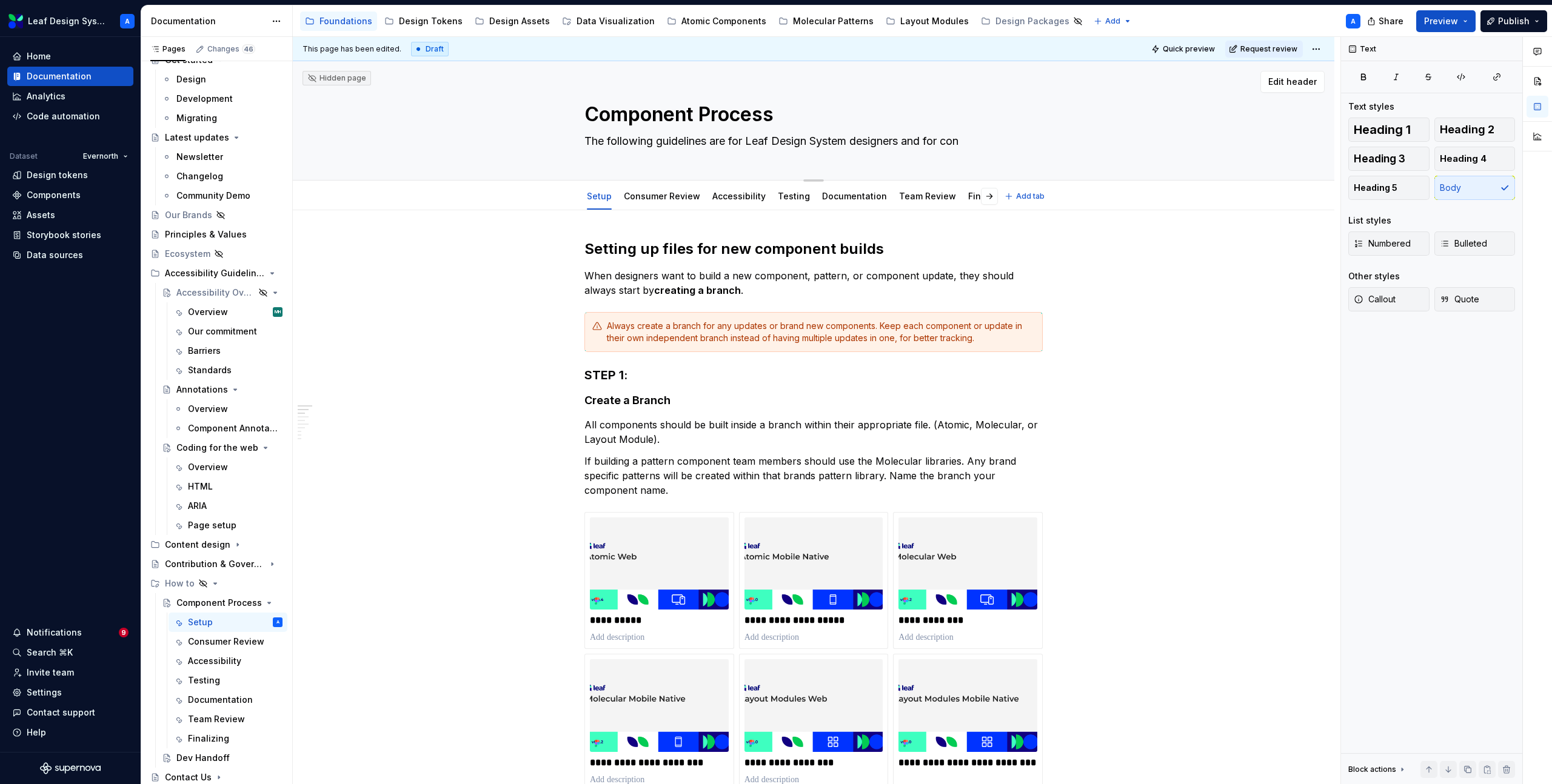
type textarea "The following guidelines are for Leaf Design System designers and for cont"
type textarea "*"
type textarea "The following guidelines are for Leaf Design System designers and for contr"
type textarea "*"
type textarea "The following guidelines are for Leaf Design System designers and for contri"
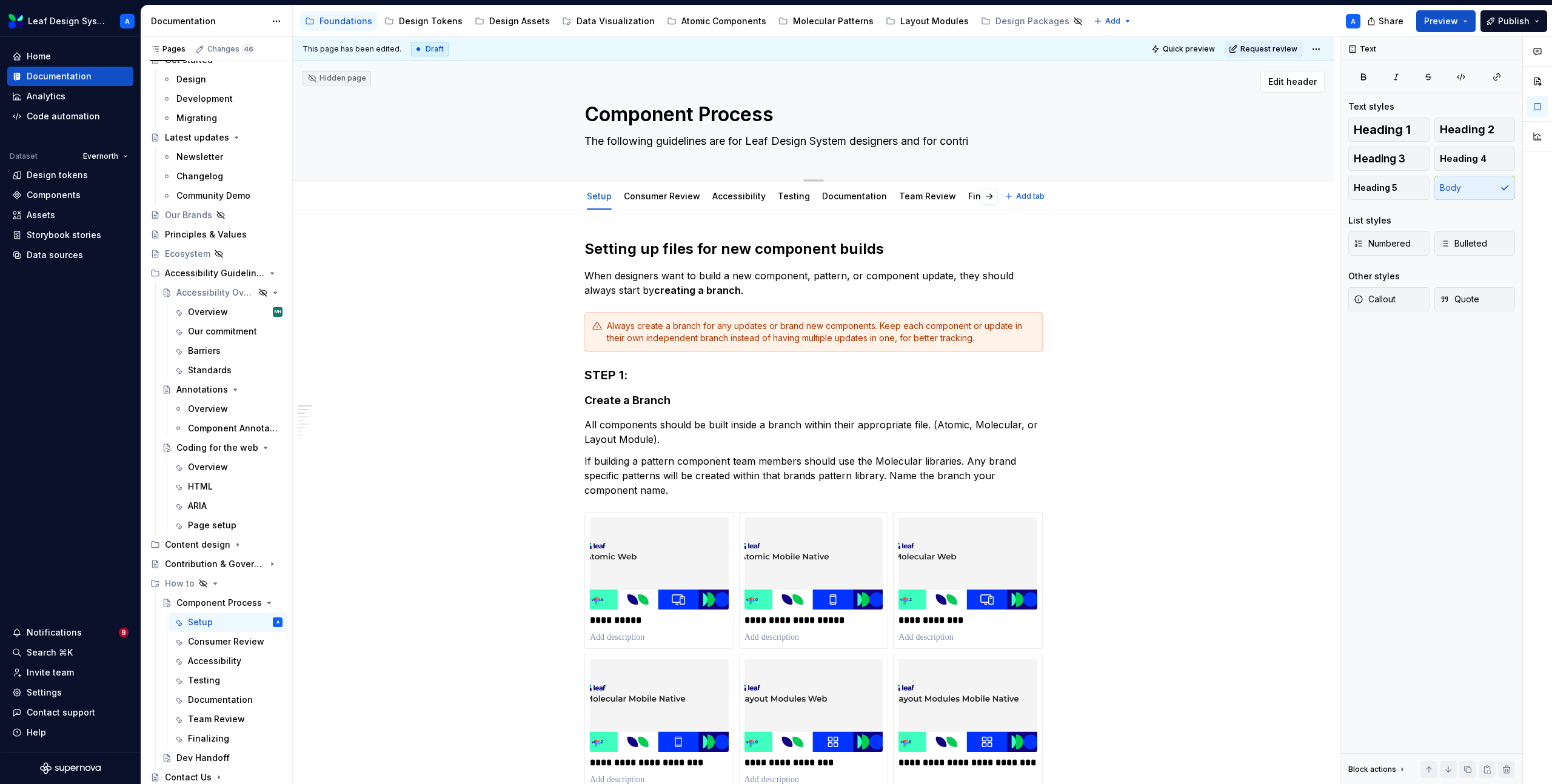
type textarea "*"
type textarea "The following guidelines are for Leaf Design System designers and for contrib"
type textarea "*"
type textarea "The following guidelines are for Leaf Design System designers and for contribu"
type textarea "*"
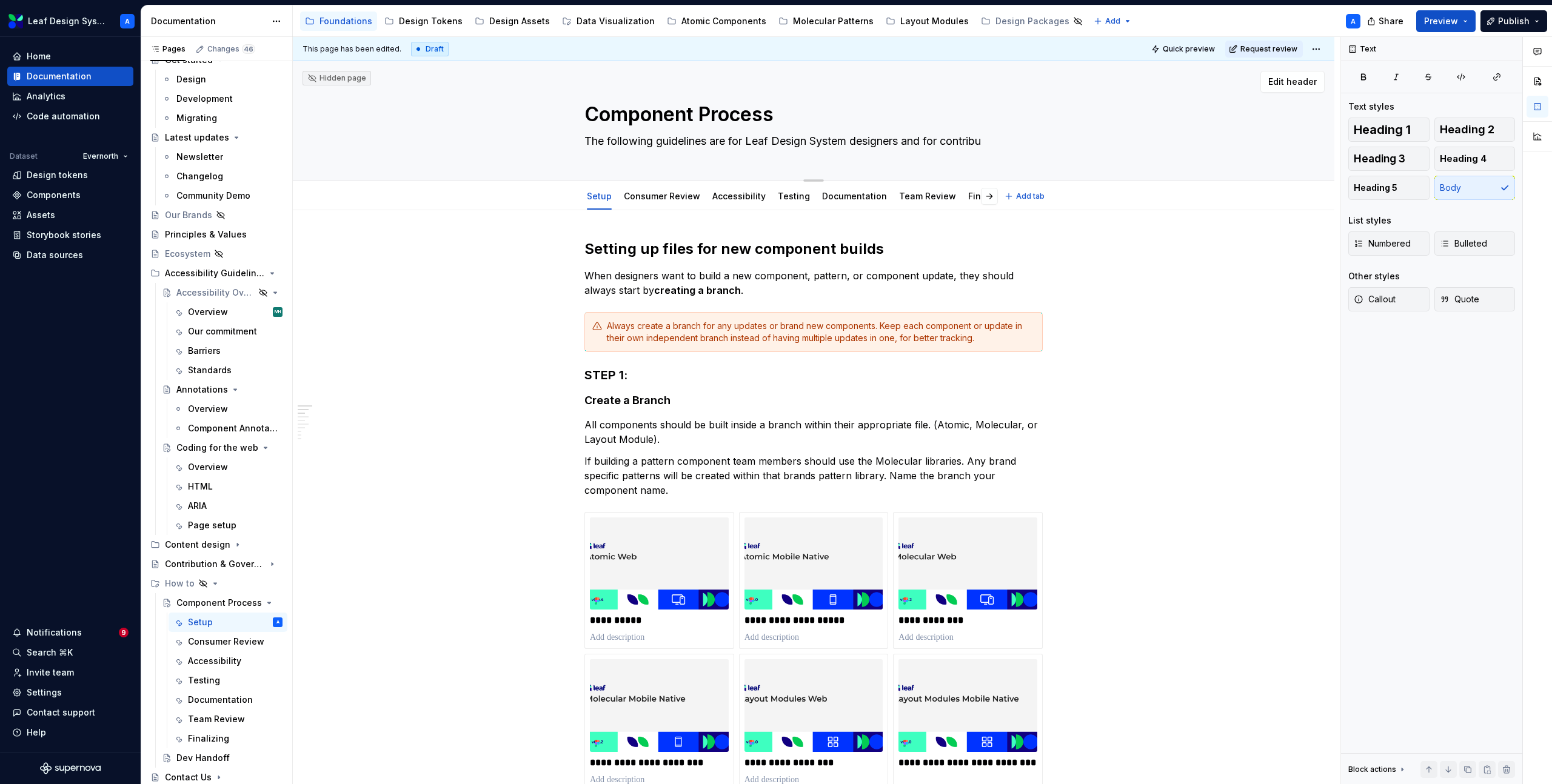
type textarea "The following guidelines are for Leaf Design System designers and for contribut"
type textarea "*"
type textarea "The following guidelines are for Leaf Design System designers and for contributi"
type textarea "*"
type textarea "The following guidelines are for Leaf Design System designers and for contribut…"
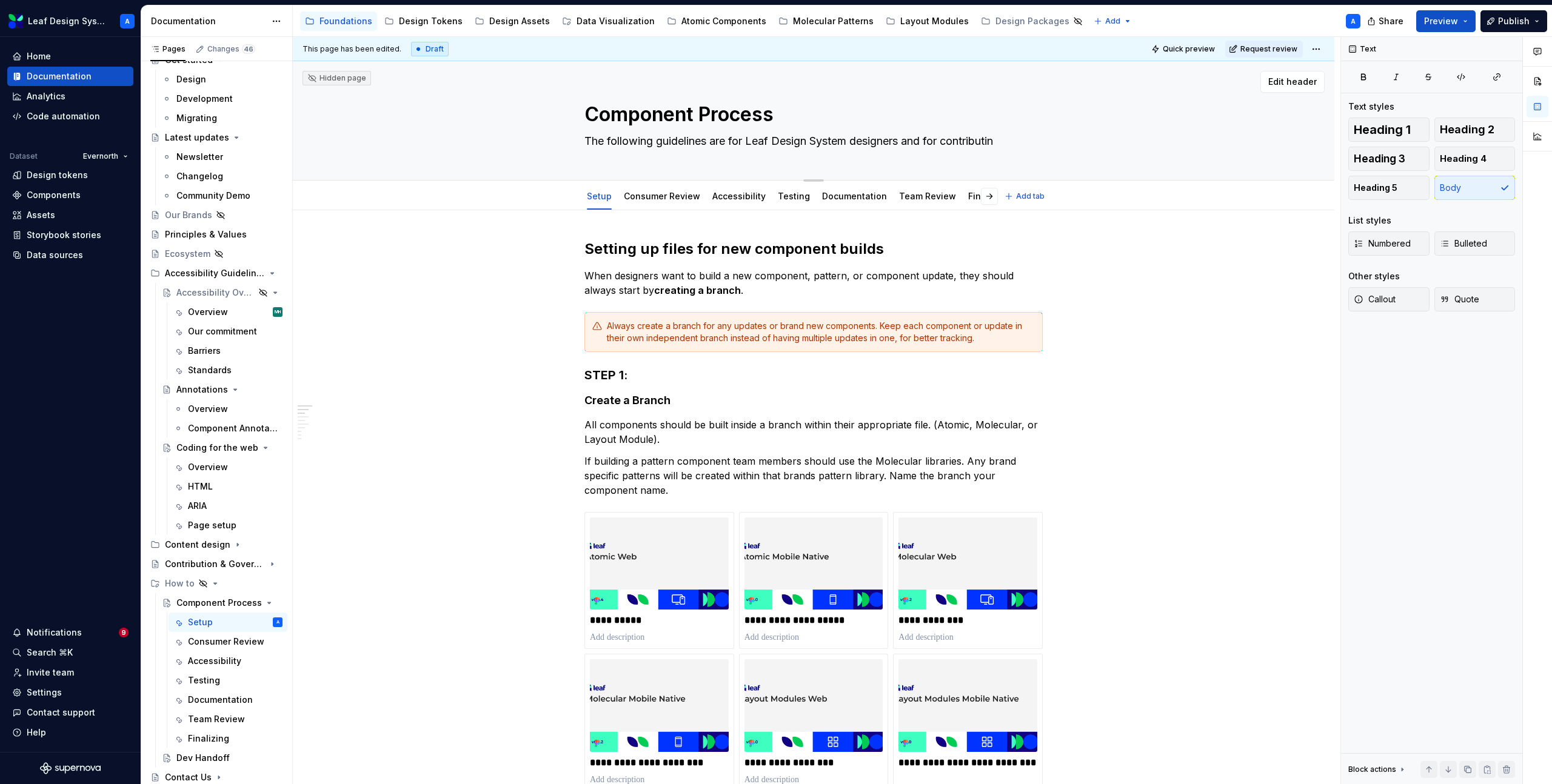
type textarea "*"
type textarea "The following guidelines are for Leaf Design System designers and for contribut…"
type textarea "*"
type textarea "The following guidelines are for Leaf Design System designers and for contribut…"
type textarea "*"
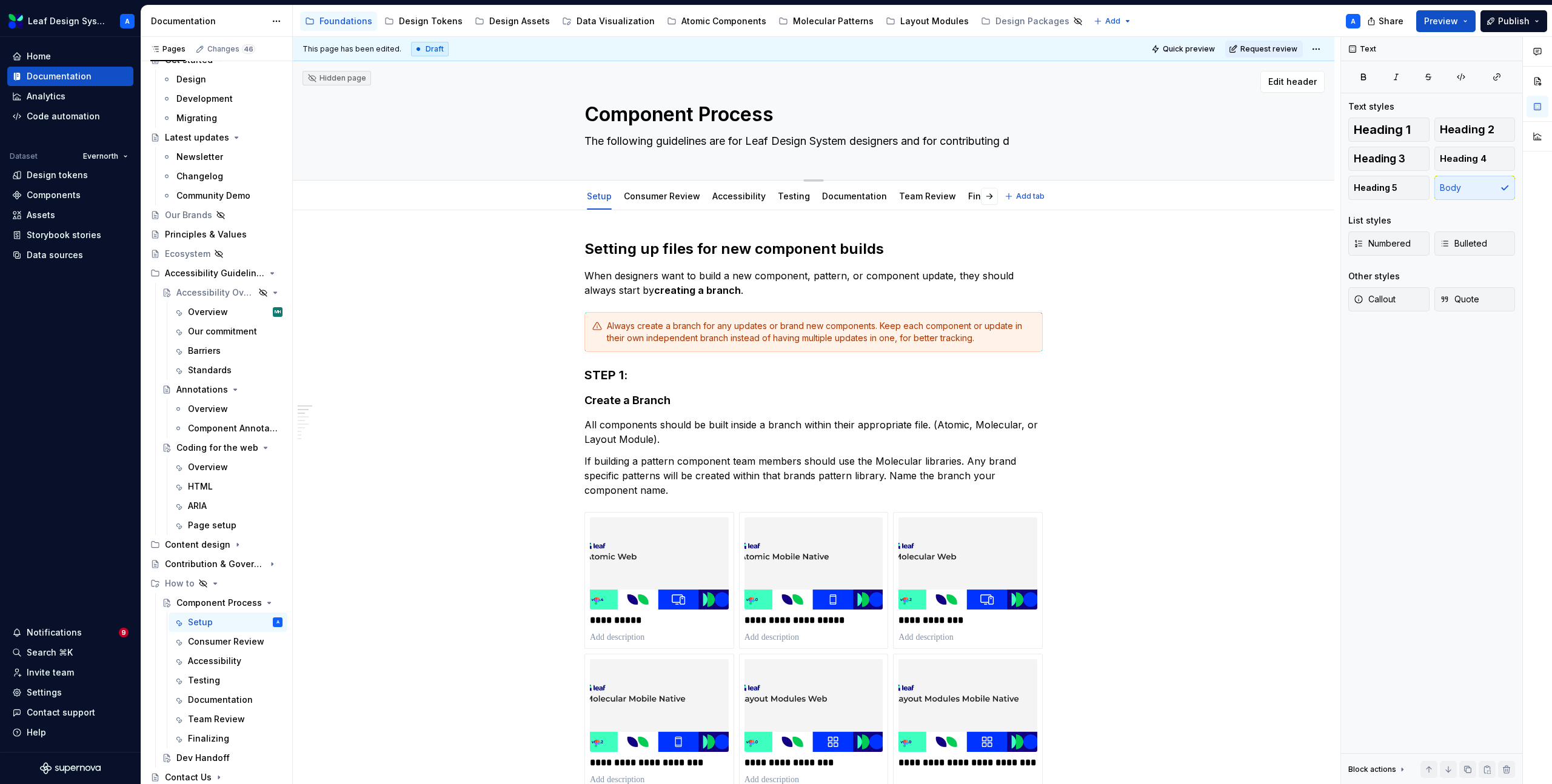
type textarea "The following guidelines are for Leaf Design System designers and for contribut…"
type textarea "*"
type textarea "The following guidelines are for Leaf Design System designers and for contribut…"
type textarea "*"
type textarea "The following guidelines are for Leaf Design System designers and for contribut…"
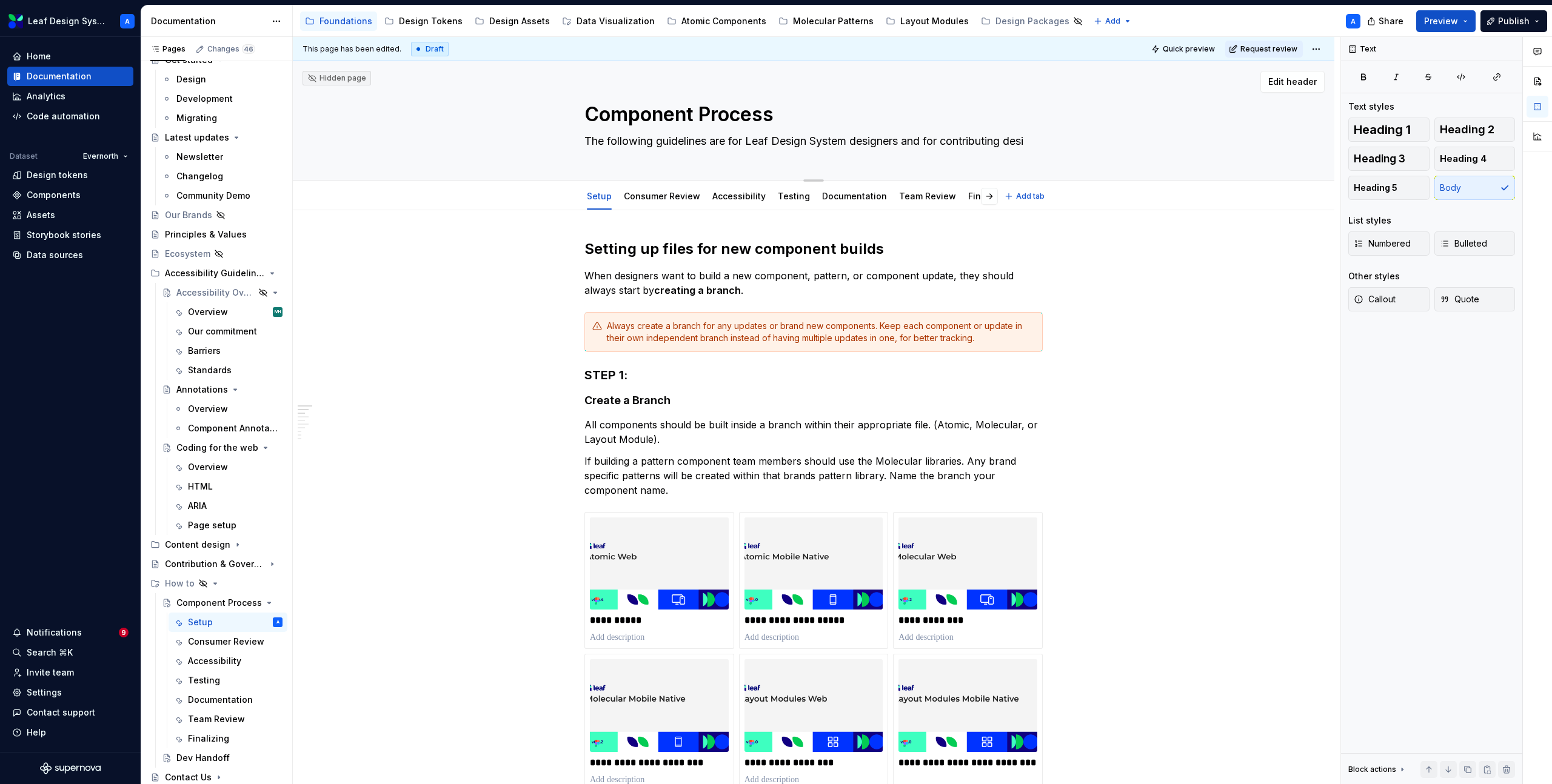
type textarea "*"
type textarea "The following guidelines are for Leaf Design System designers and for contribut…"
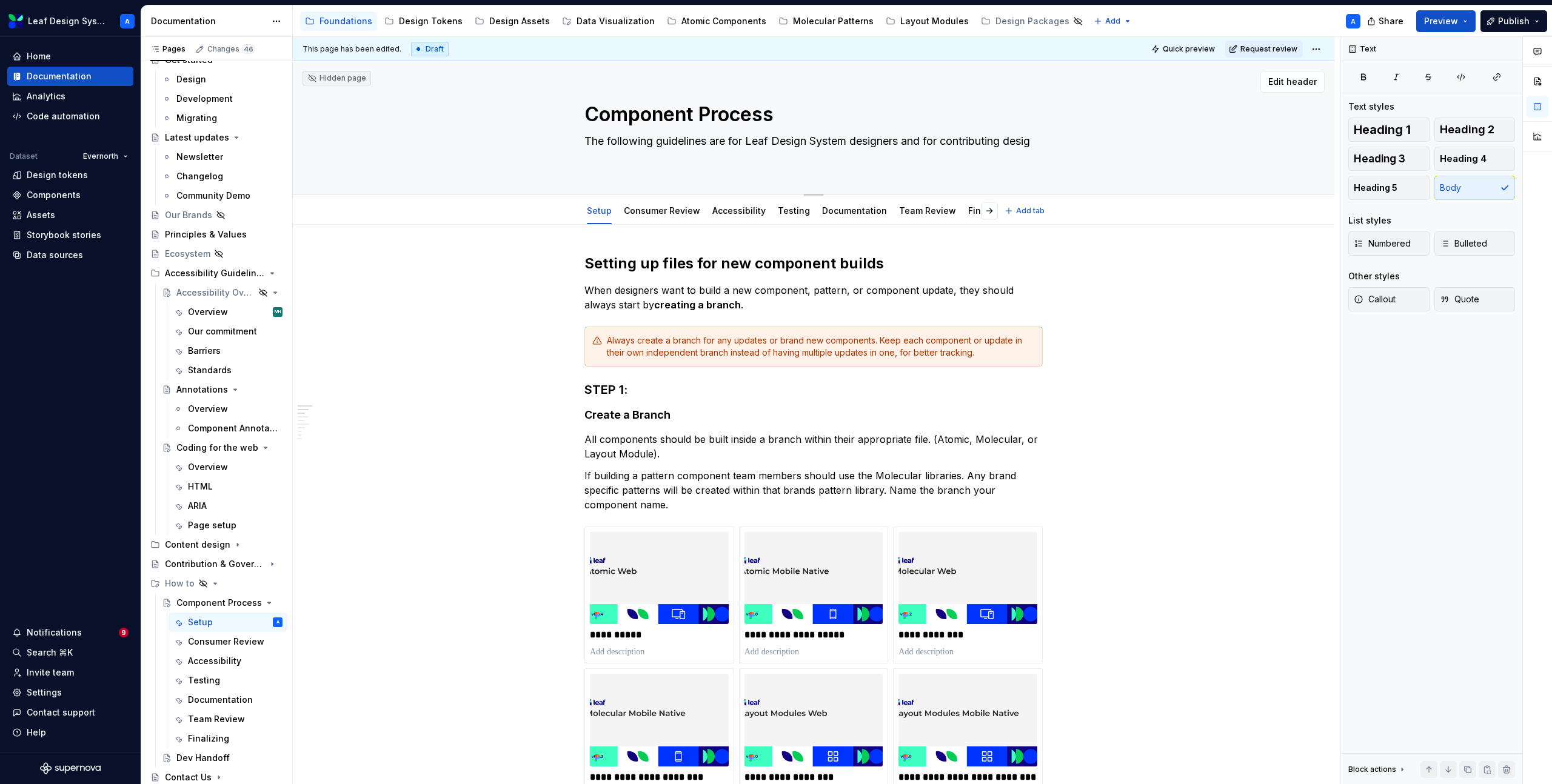
type textarea "*"
type textarea "The following guidelines are for Leaf Design System designers and for contribut…"
type textarea "*"
type textarea "The following guidelines are for Leaf Design System designers and for contribut…"
type textarea "*"
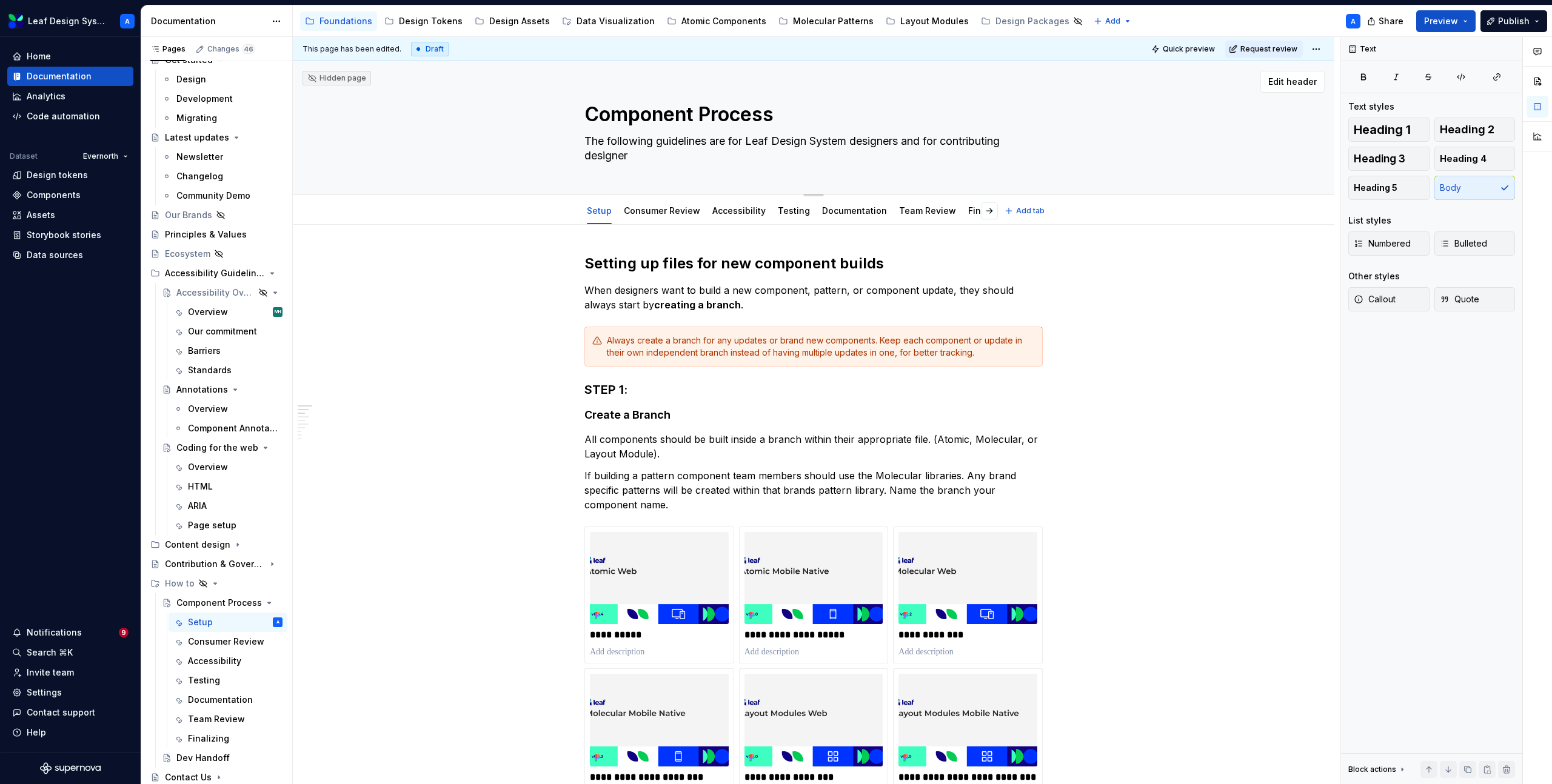
type textarea "The following guidelines are for Leaf Design System designers and for contribut…"
type textarea "*"
type textarea "The following guidelines are for Leaf Design System designers and for contribut…"
type textarea "*"
type textarea "The following guidelines are for Leaf Design System designers and for contribut…"
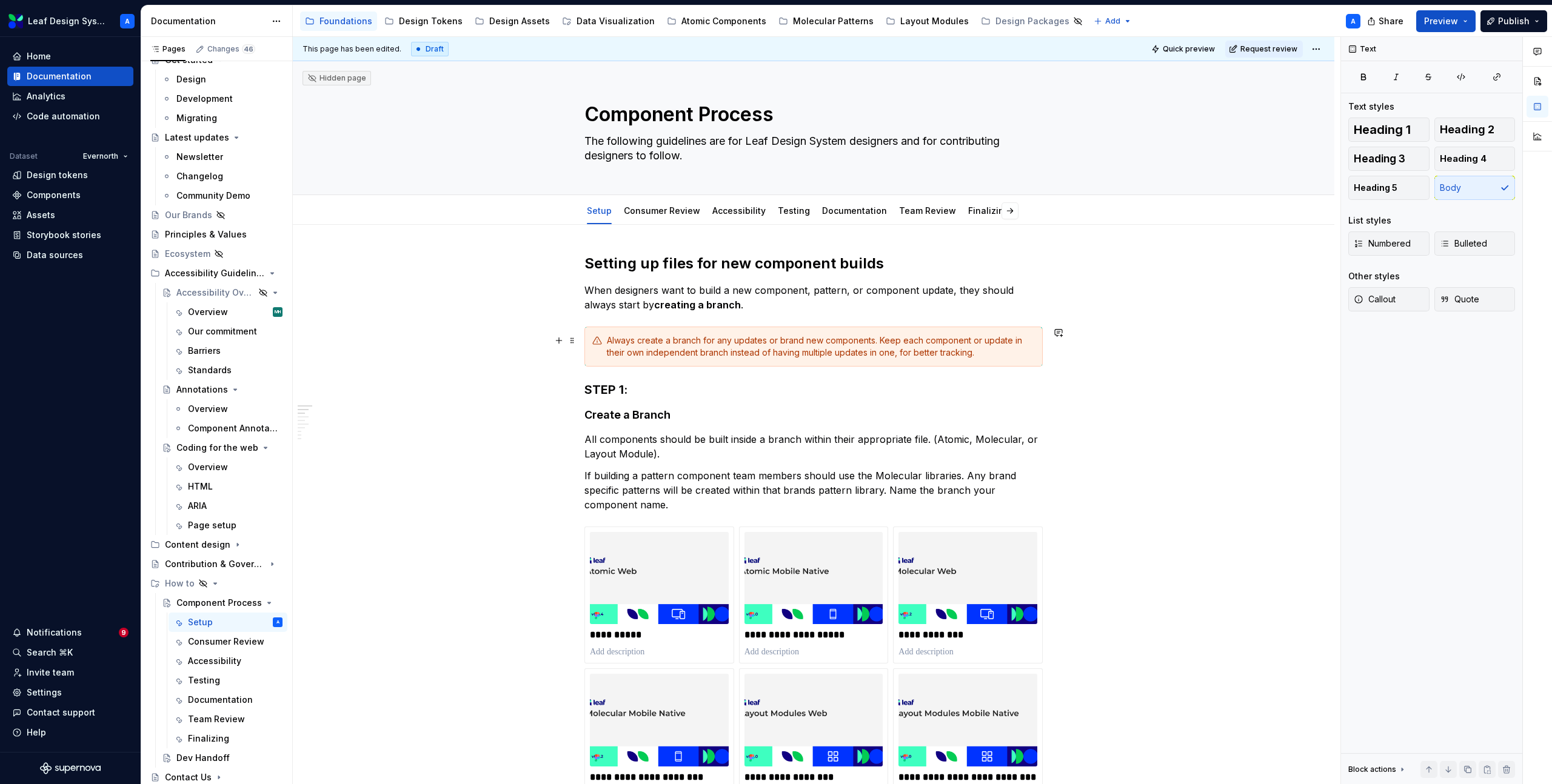
click at [1257, 49] on span "Request review" at bounding box center [1269, 49] width 57 height 9
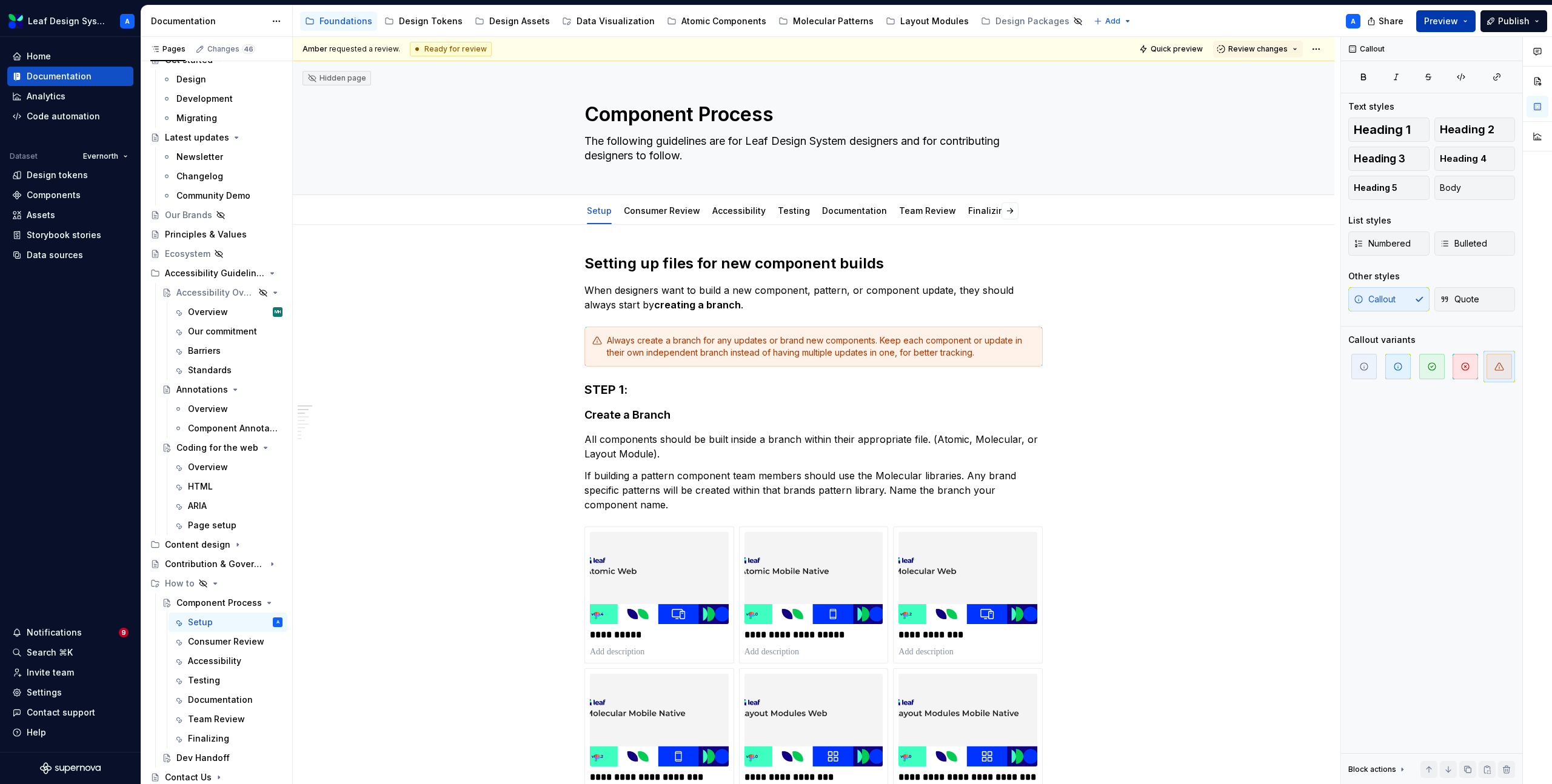
click at [1471, 21] on button "Preview" at bounding box center [1445, 21] width 60 height 22
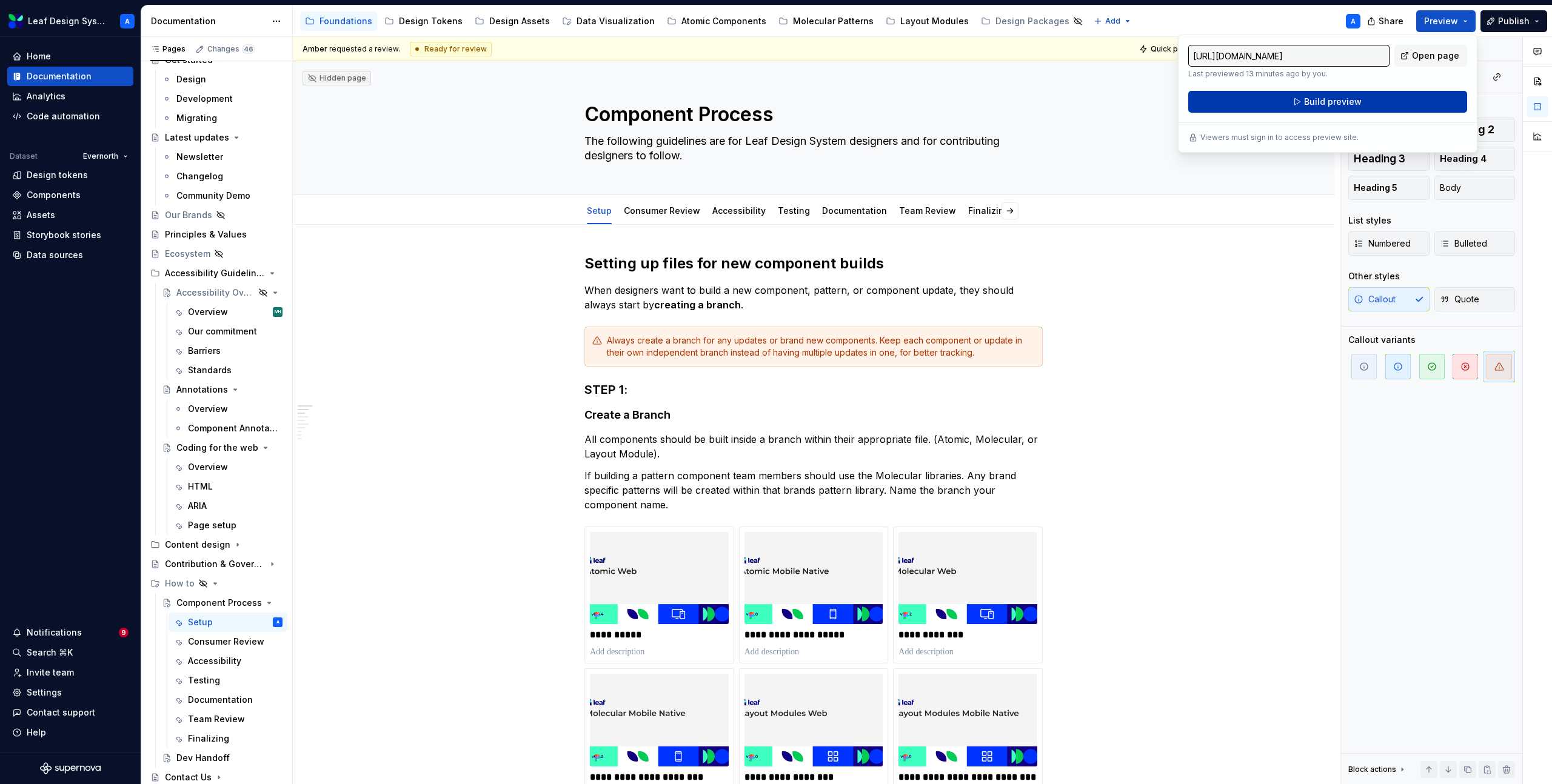
click at [1366, 104] on button "Build preview" at bounding box center [1328, 102] width 279 height 22
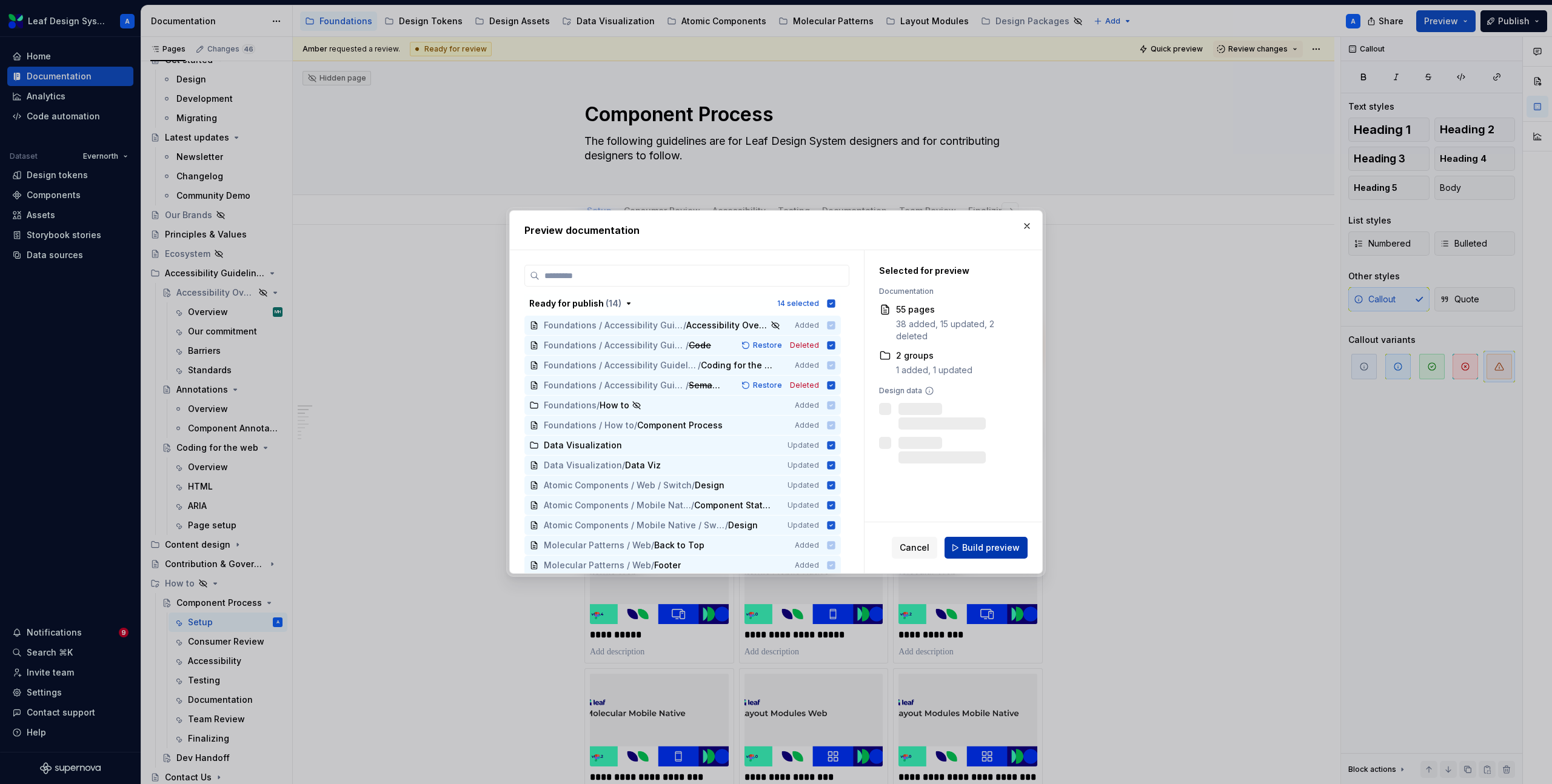
click at [991, 546] on span "Build preview" at bounding box center [991, 548] width 58 height 12
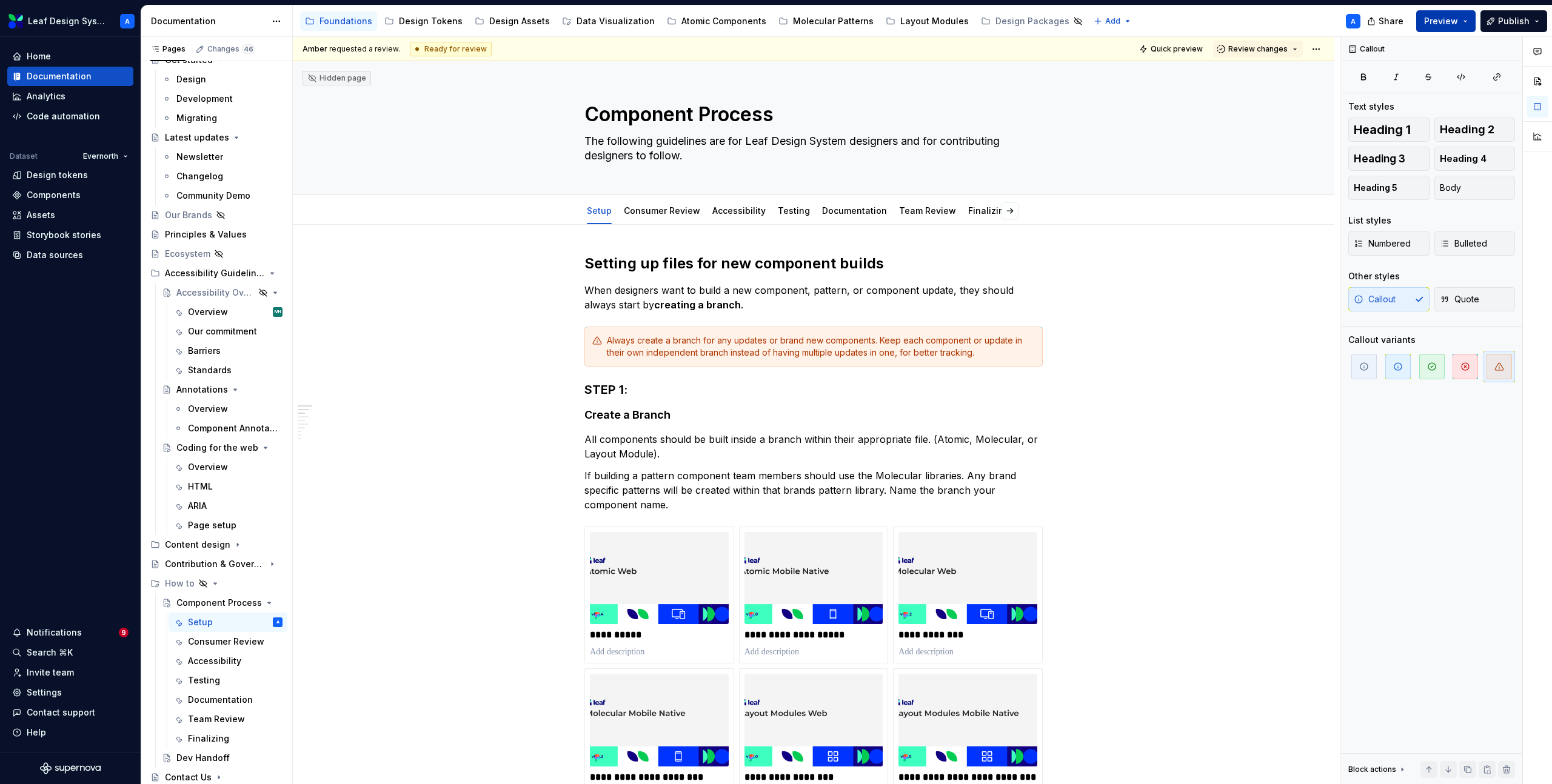
click at [1469, 22] on button "Preview" at bounding box center [1445, 21] width 60 height 22
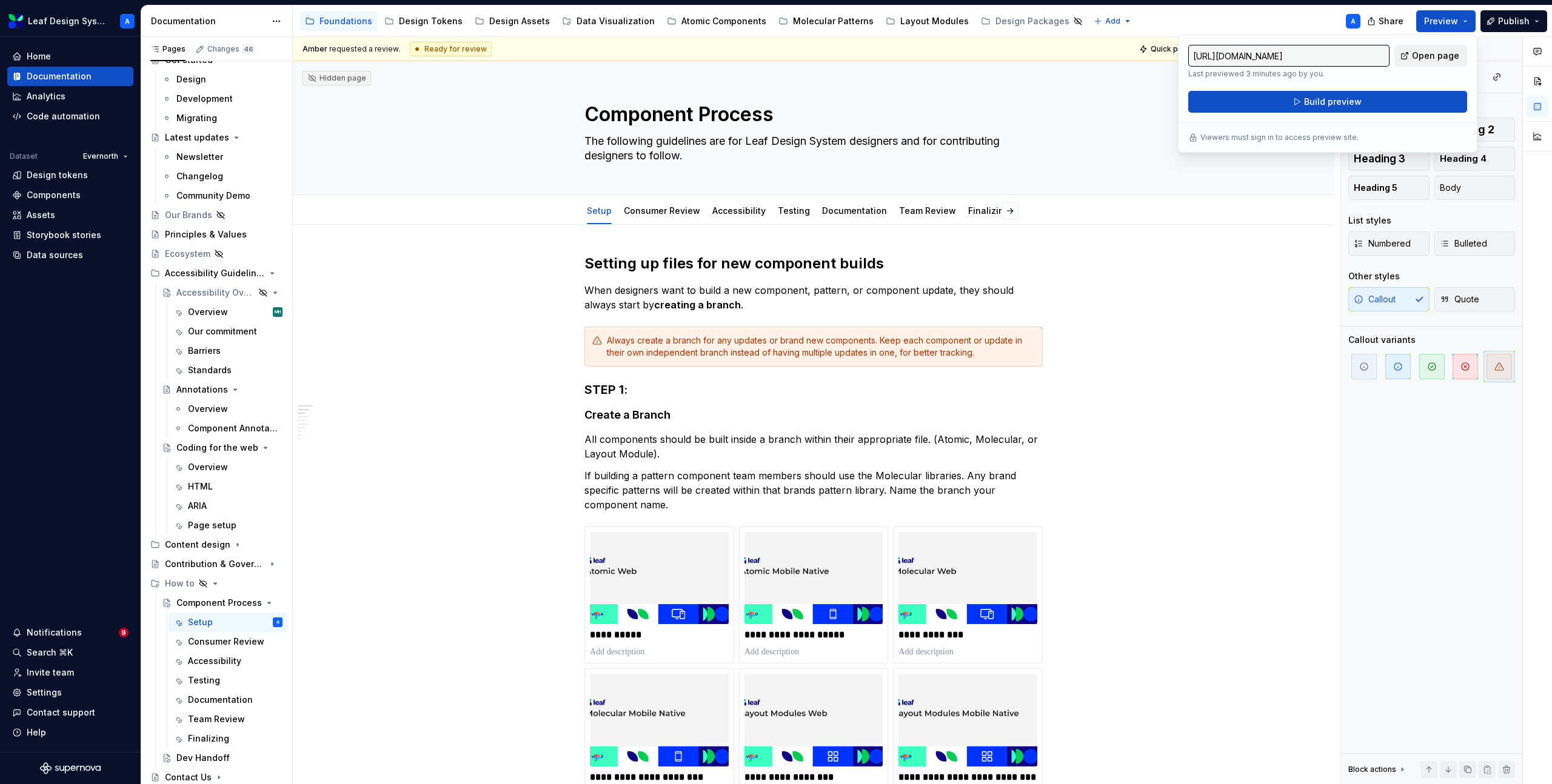
click at [1427, 58] on span "Open page" at bounding box center [1435, 56] width 48 height 12
click at [255, 625] on button "Page tree" at bounding box center [257, 622] width 17 height 17
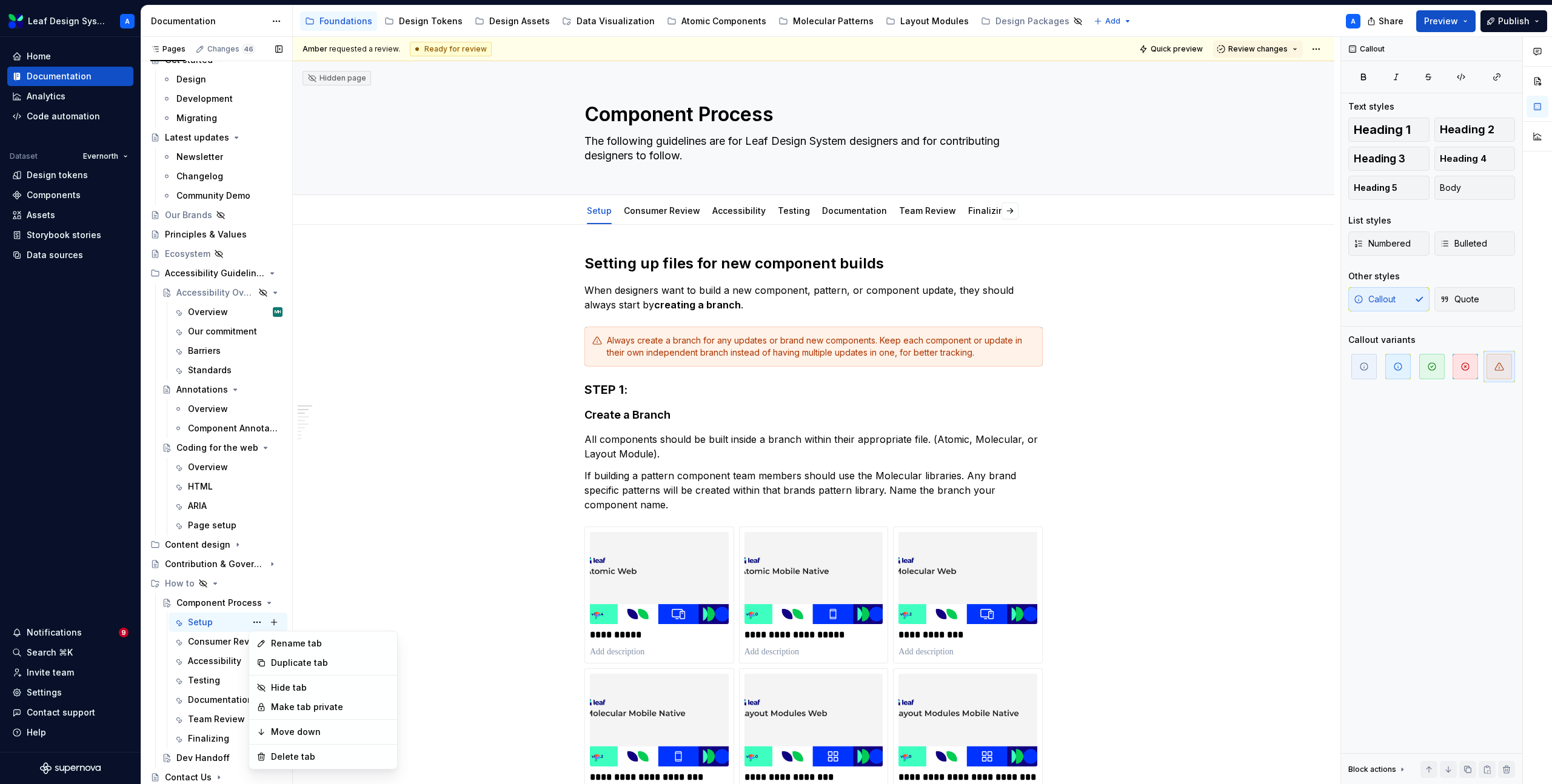
click at [199, 584] on div "Pages Changes 46 Add Accessibility guide for tree Page tree. Navigate the tree …" at bounding box center [216, 413] width 151 height 753
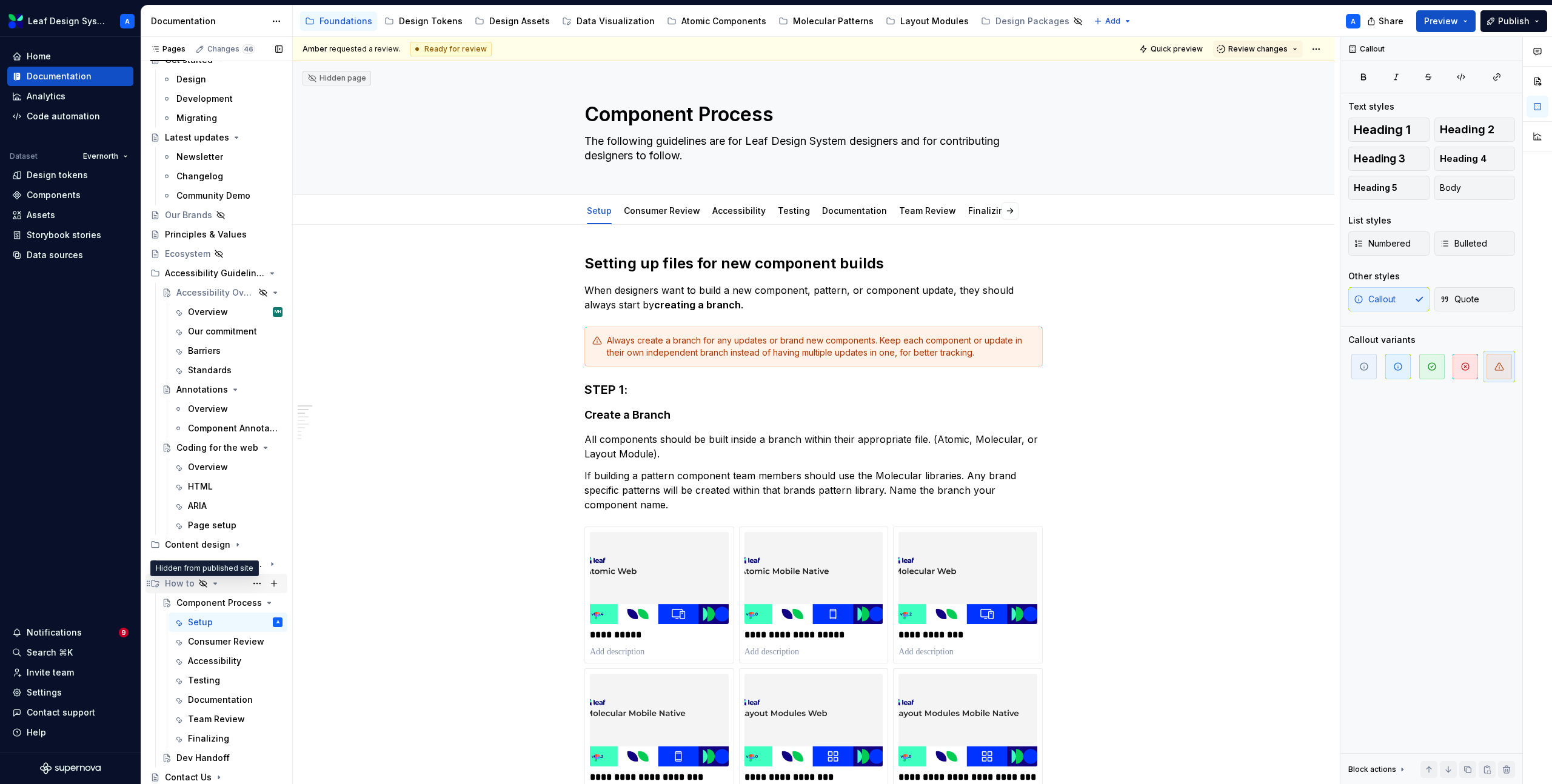
click at [202, 585] on icon "Page tree" at bounding box center [203, 583] width 7 height 7
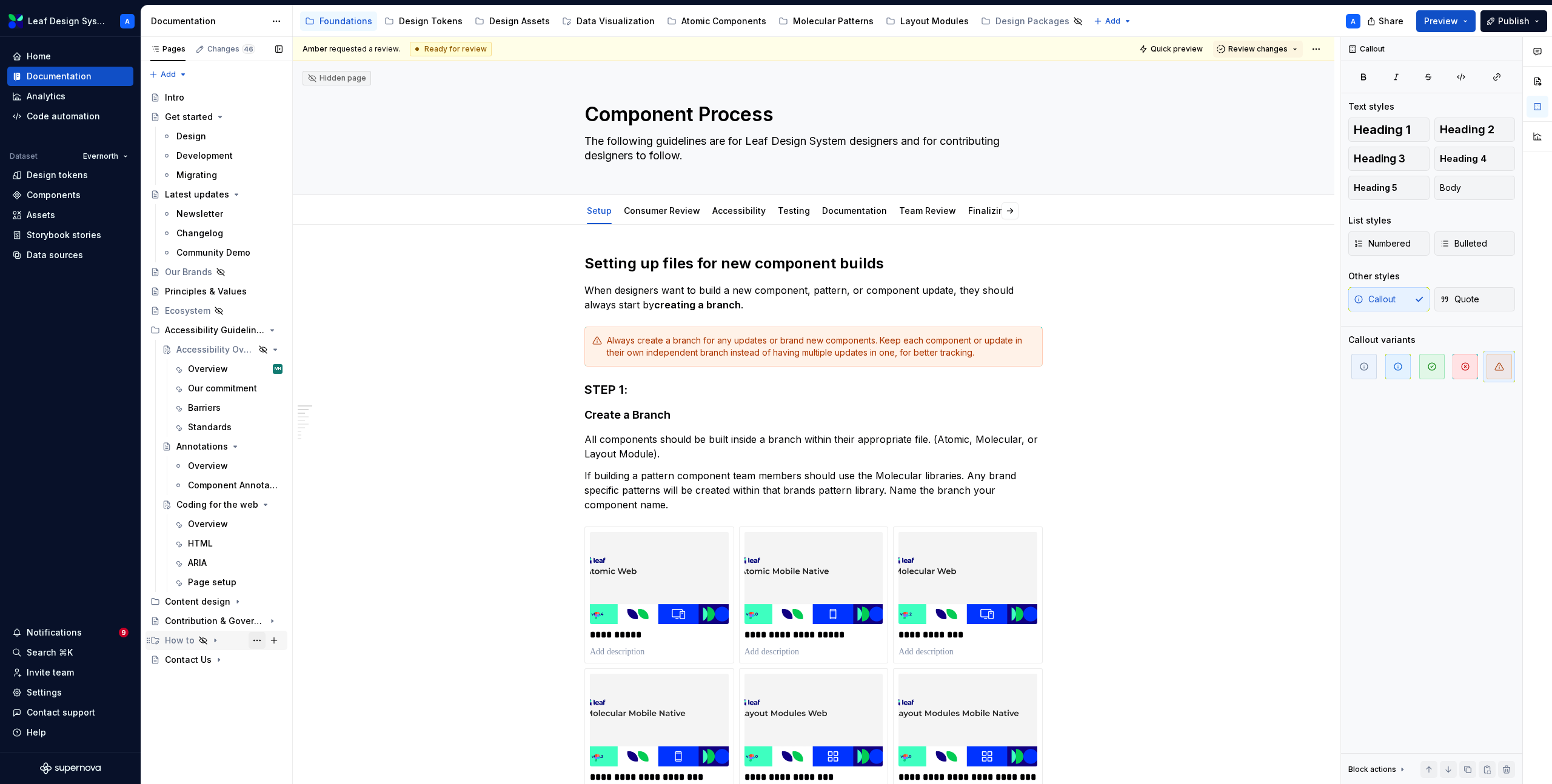
click at [257, 639] on button "Page tree" at bounding box center [257, 640] width 17 height 17
click at [303, 635] on div "Show group" at bounding box center [330, 633] width 119 height 12
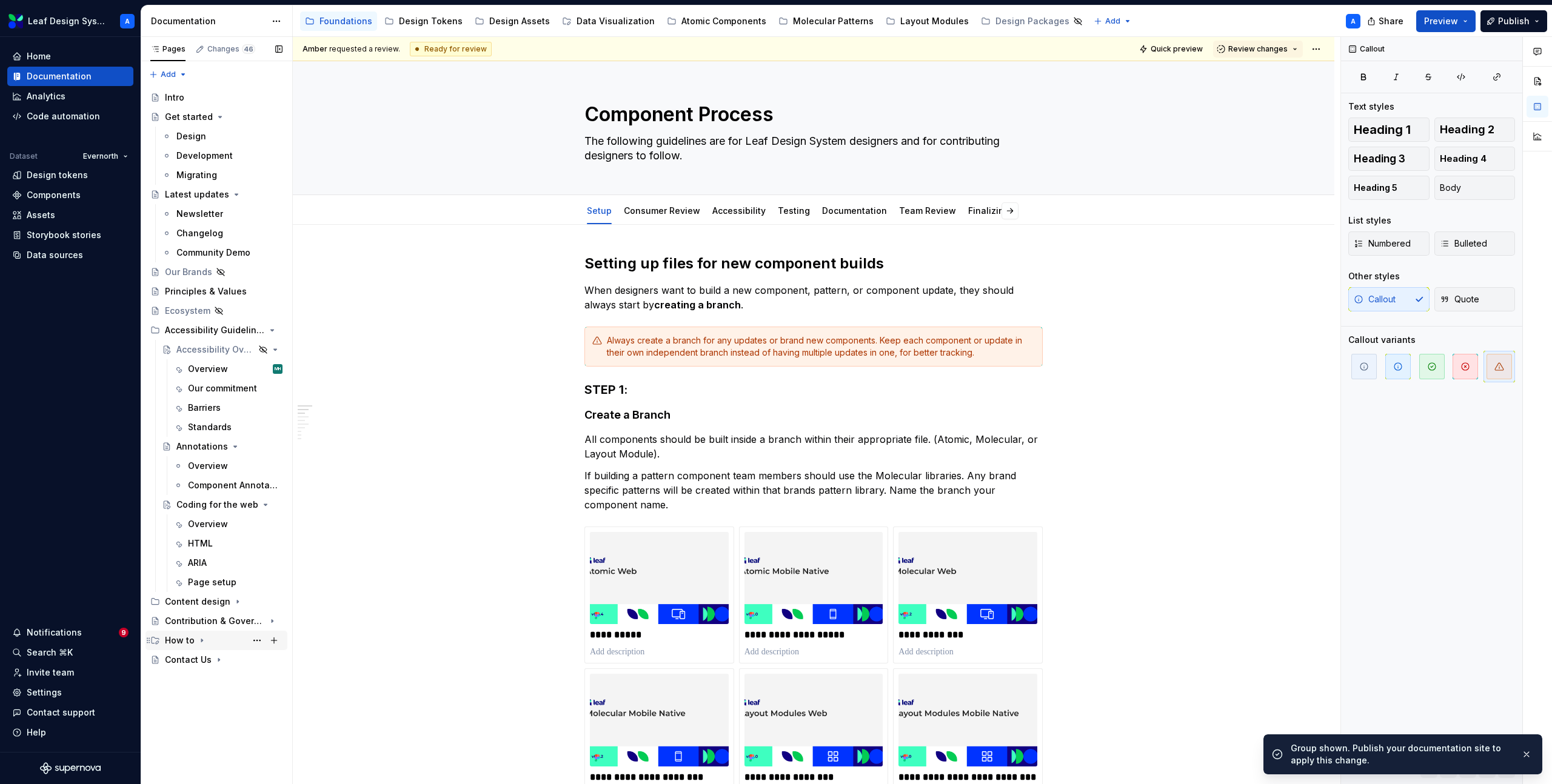
click at [202, 640] on icon "Page tree" at bounding box center [202, 641] width 9 height 9
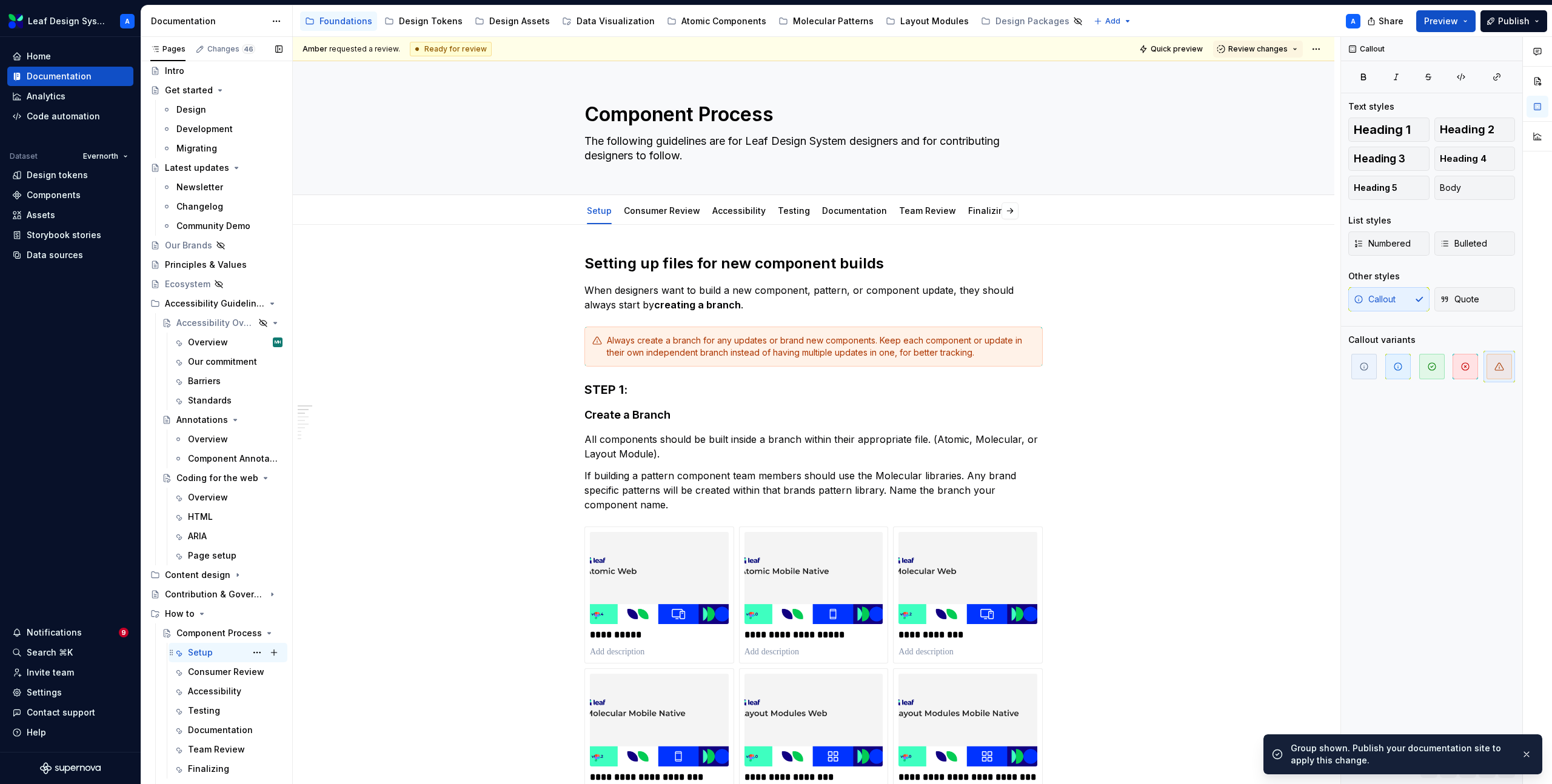
scroll to position [57, 0]
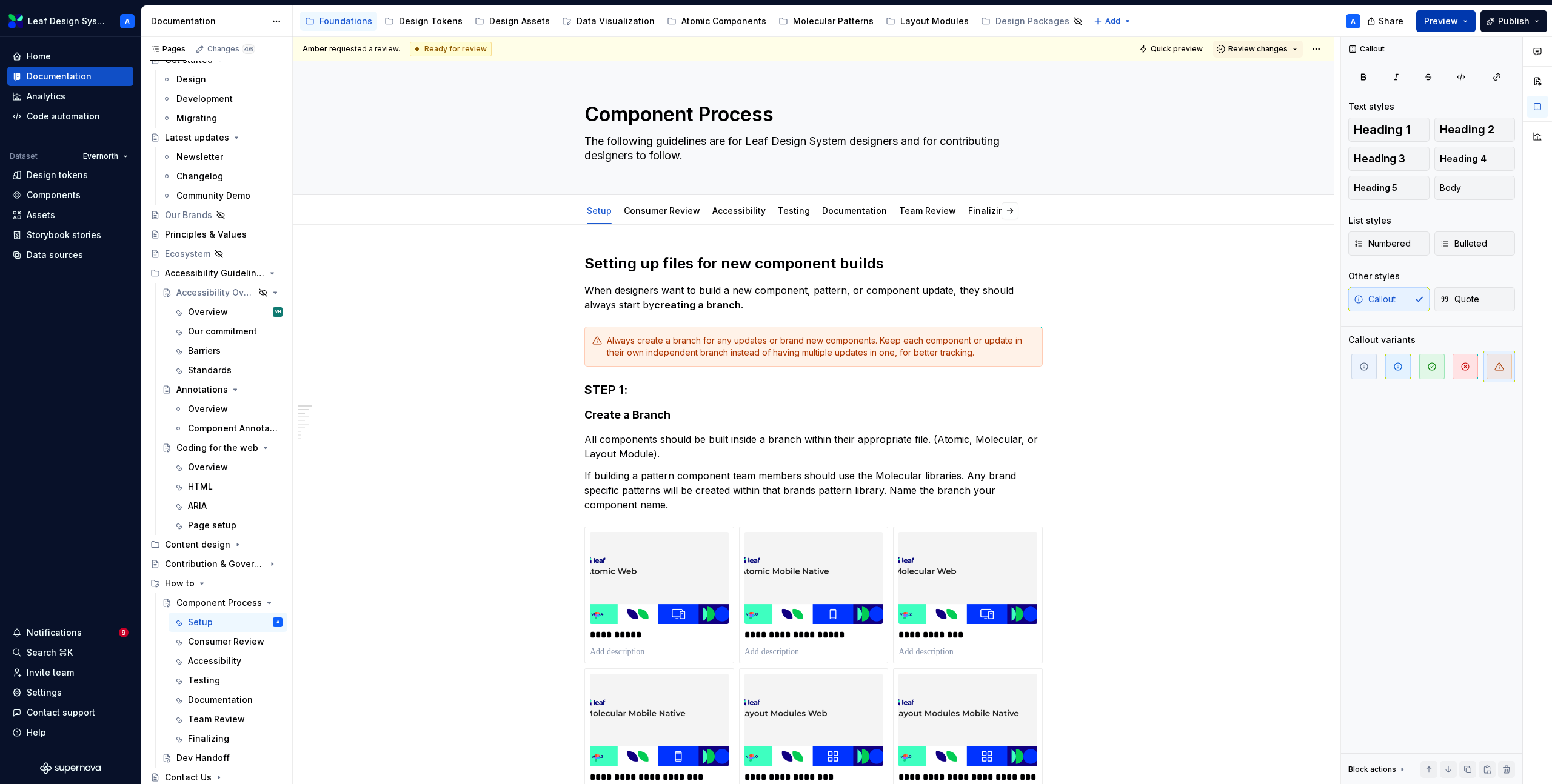
click at [1464, 25] on button "Preview" at bounding box center [1445, 21] width 60 height 22
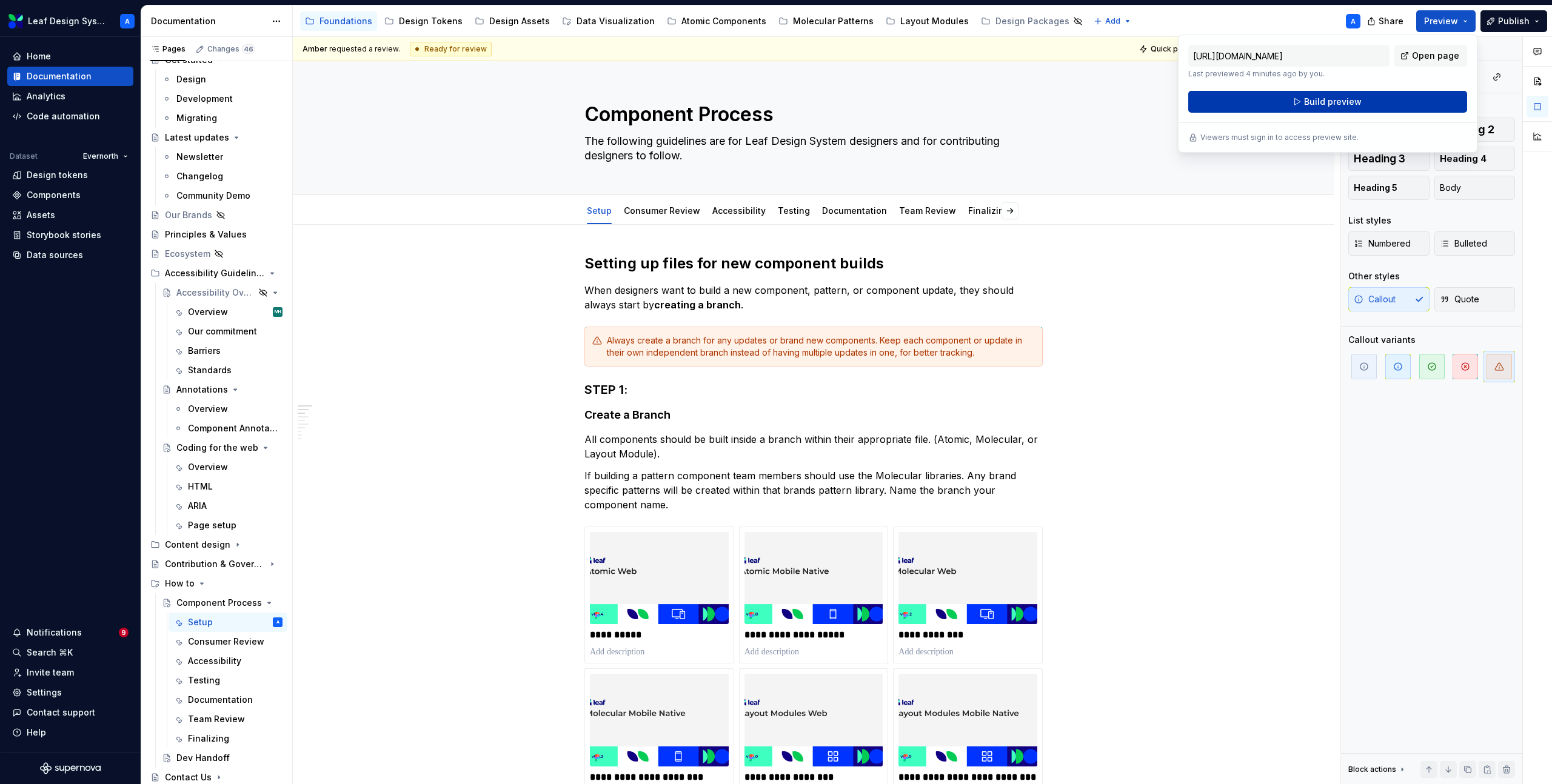
click at [1346, 102] on span "Build preview" at bounding box center [1333, 102] width 58 height 12
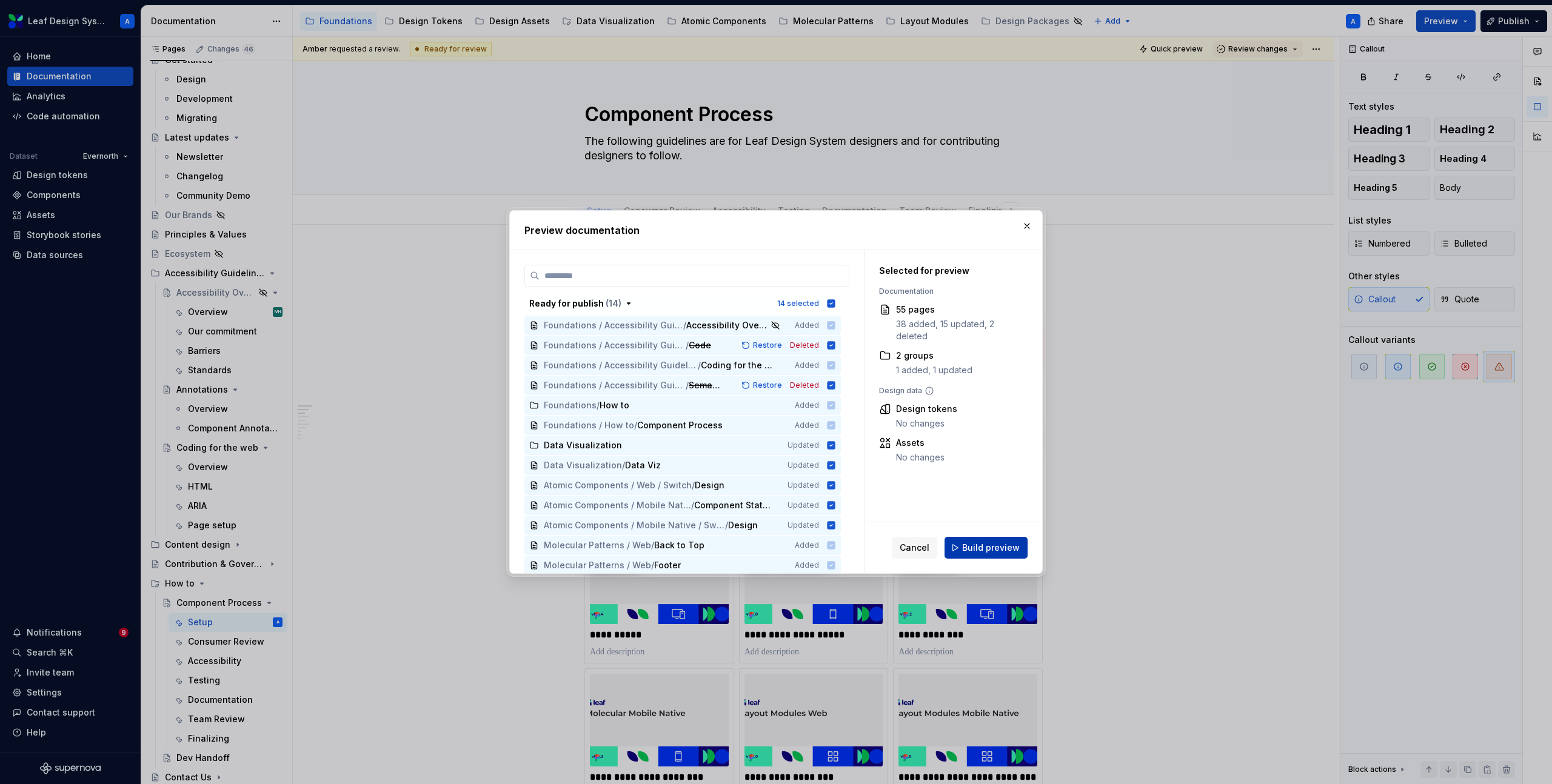
click at [965, 548] on span "Build preview" at bounding box center [991, 548] width 58 height 12
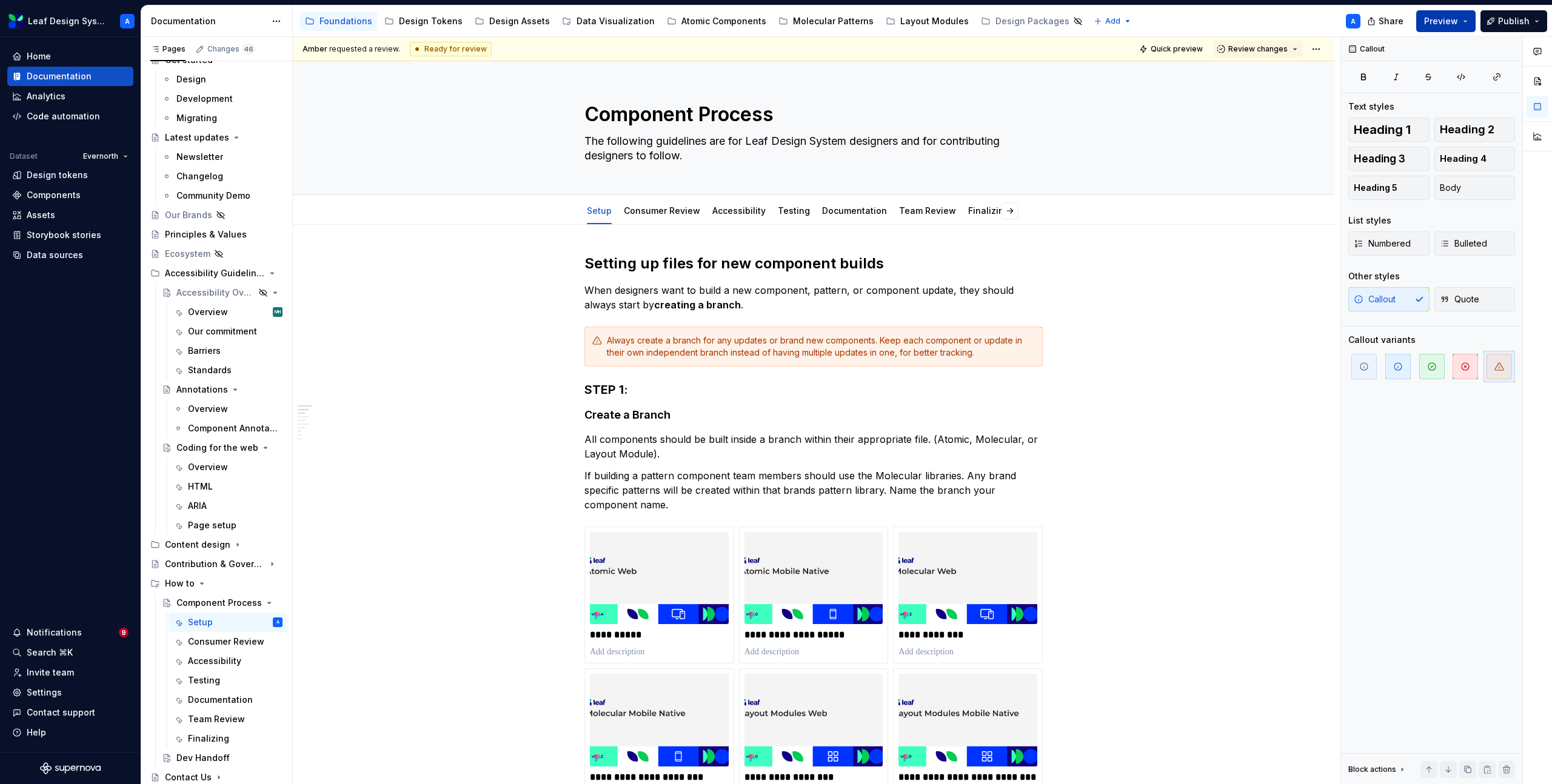
click at [1467, 20] on button "Preview" at bounding box center [1445, 21] width 60 height 22
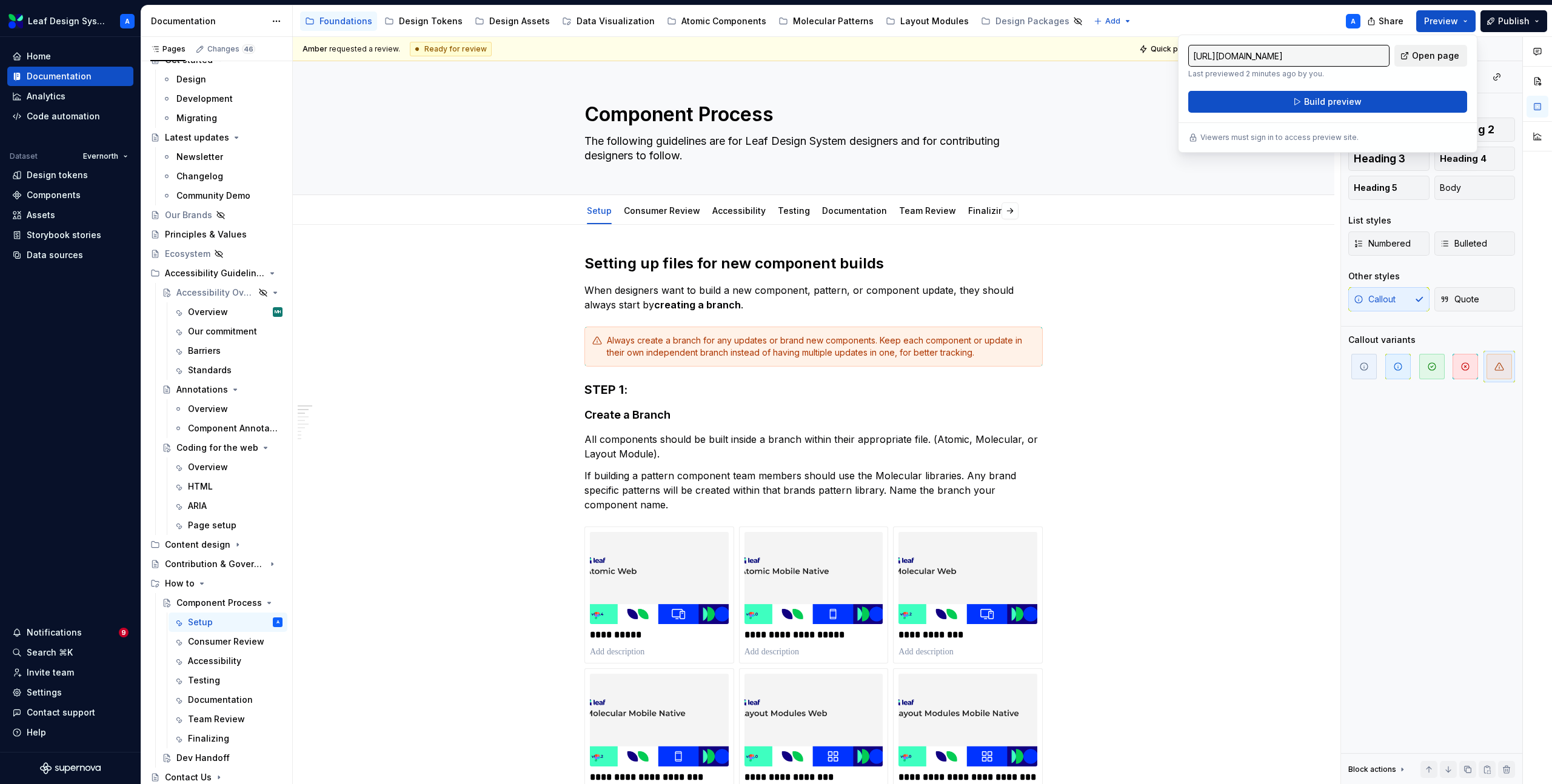
click at [1441, 58] on span "Open page" at bounding box center [1435, 56] width 48 height 12
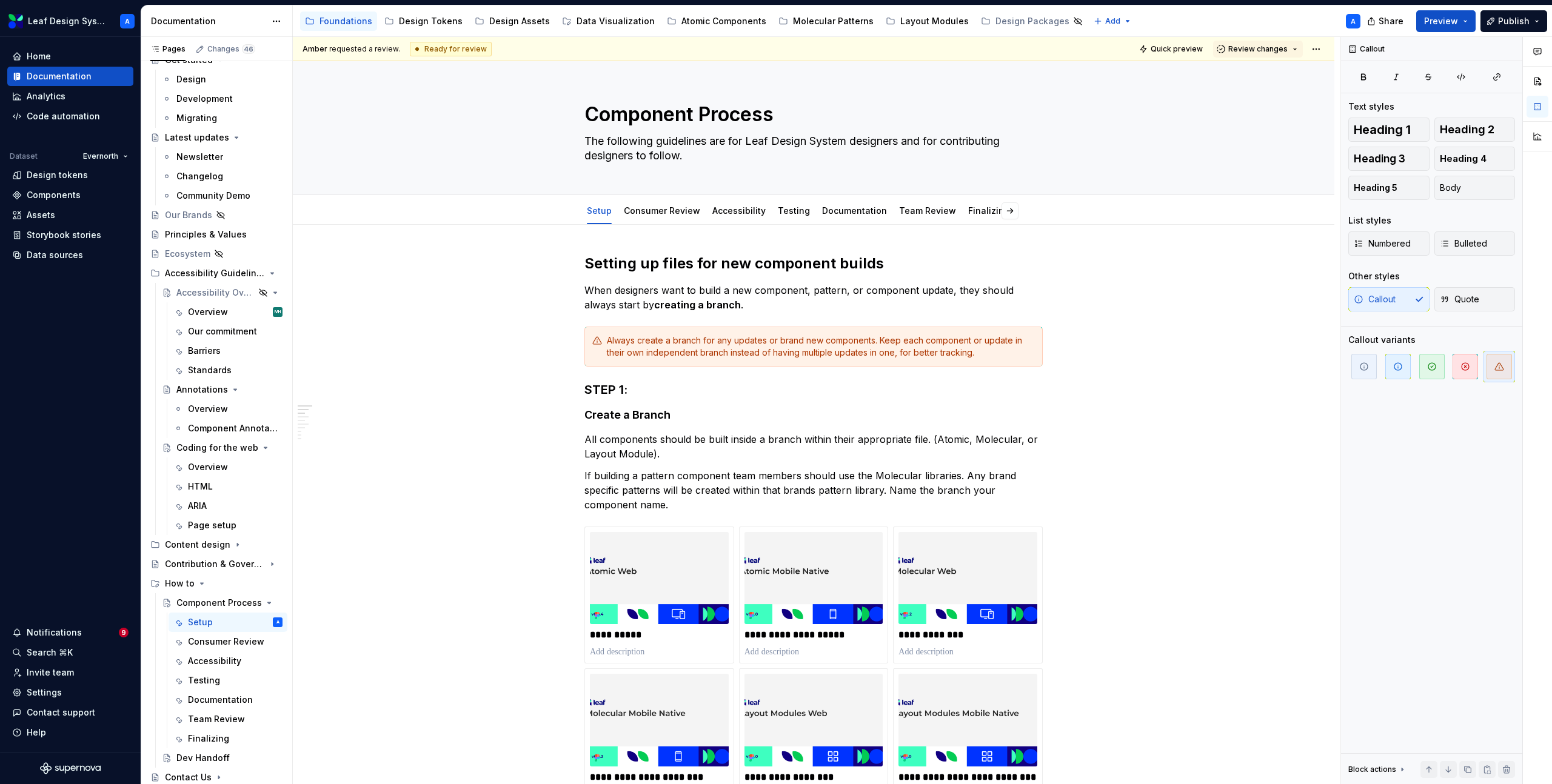
click at [1134, 14] on div "Accessibility guide for tree Page tree. Navigate the tree with the arrow keys. …" at bounding box center [831, 21] width 1077 height 31
click at [1272, 48] on span "Review changes" at bounding box center [1258, 49] width 60 height 9
click at [1269, 104] on div "Request changes" at bounding box center [1308, 103] width 126 height 12
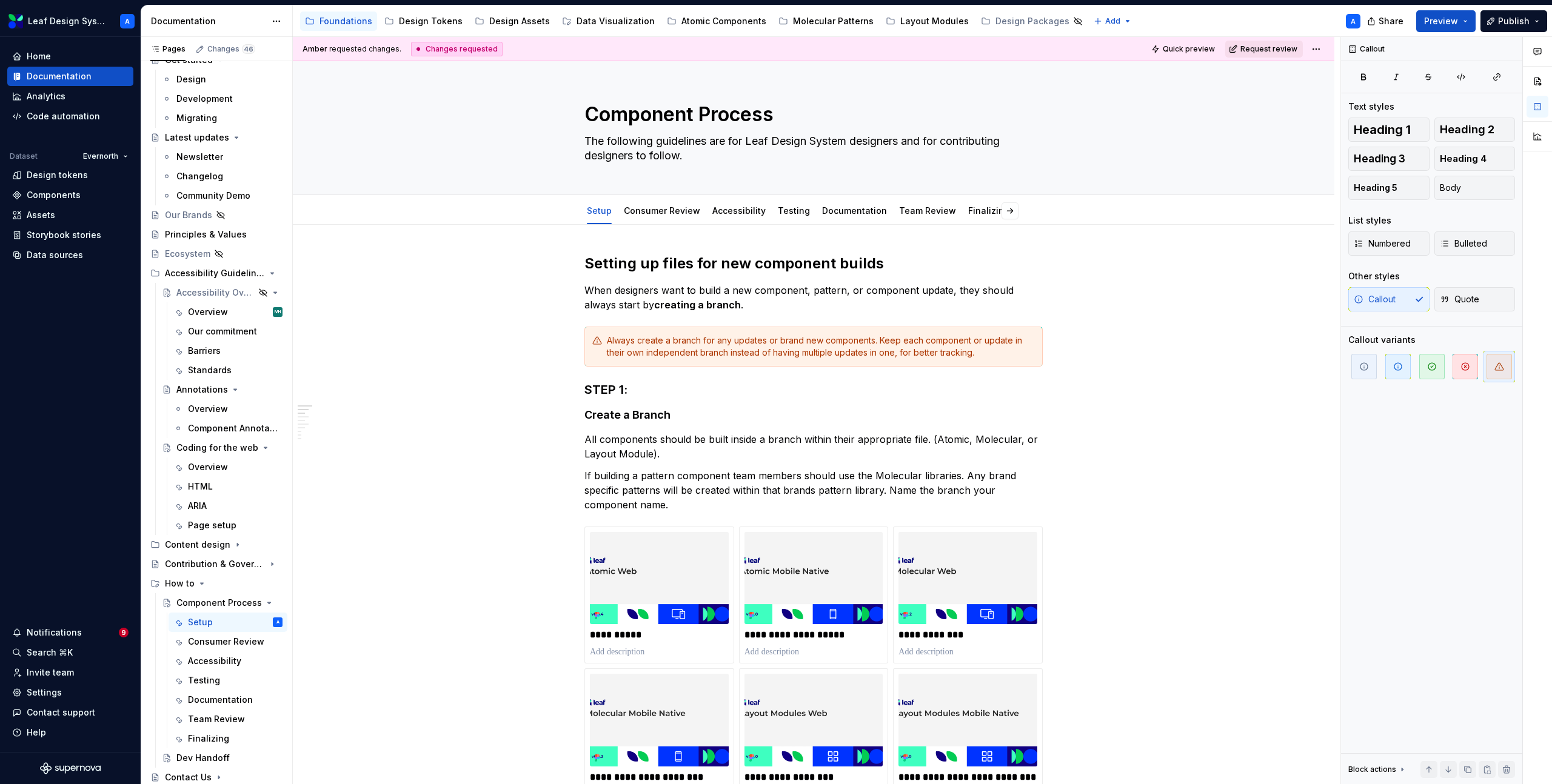
click at [1285, 49] on span "Request review" at bounding box center [1269, 49] width 57 height 9
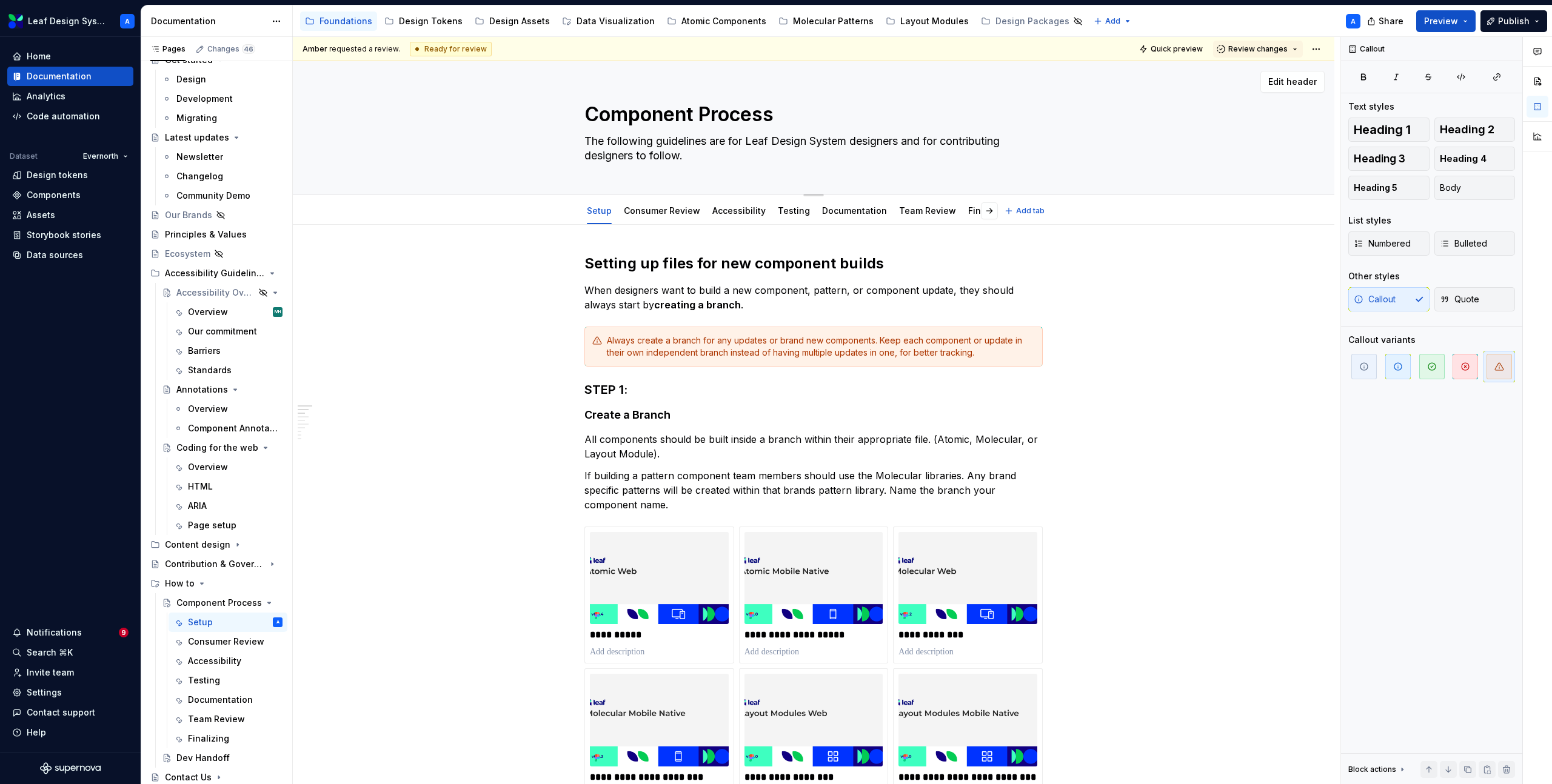
click at [628, 113] on textarea "Component Process" at bounding box center [811, 114] width 458 height 29
click at [589, 113] on textarea "Component Process" at bounding box center [811, 114] width 458 height 29
click at [1288, 80] on span "Edit header" at bounding box center [1293, 82] width 48 height 12
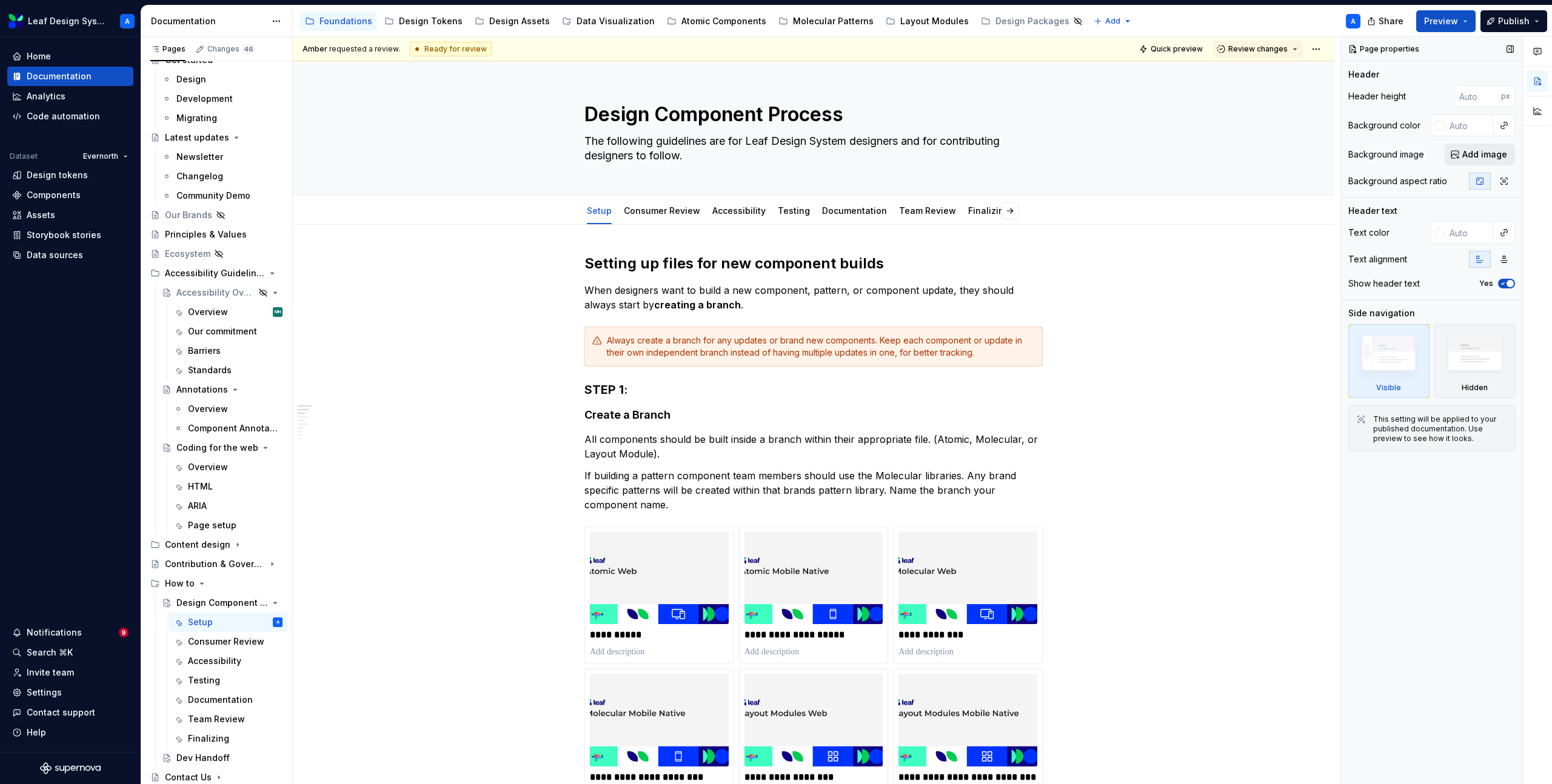
click at [1476, 153] on span "Add image" at bounding box center [1484, 155] width 45 height 12
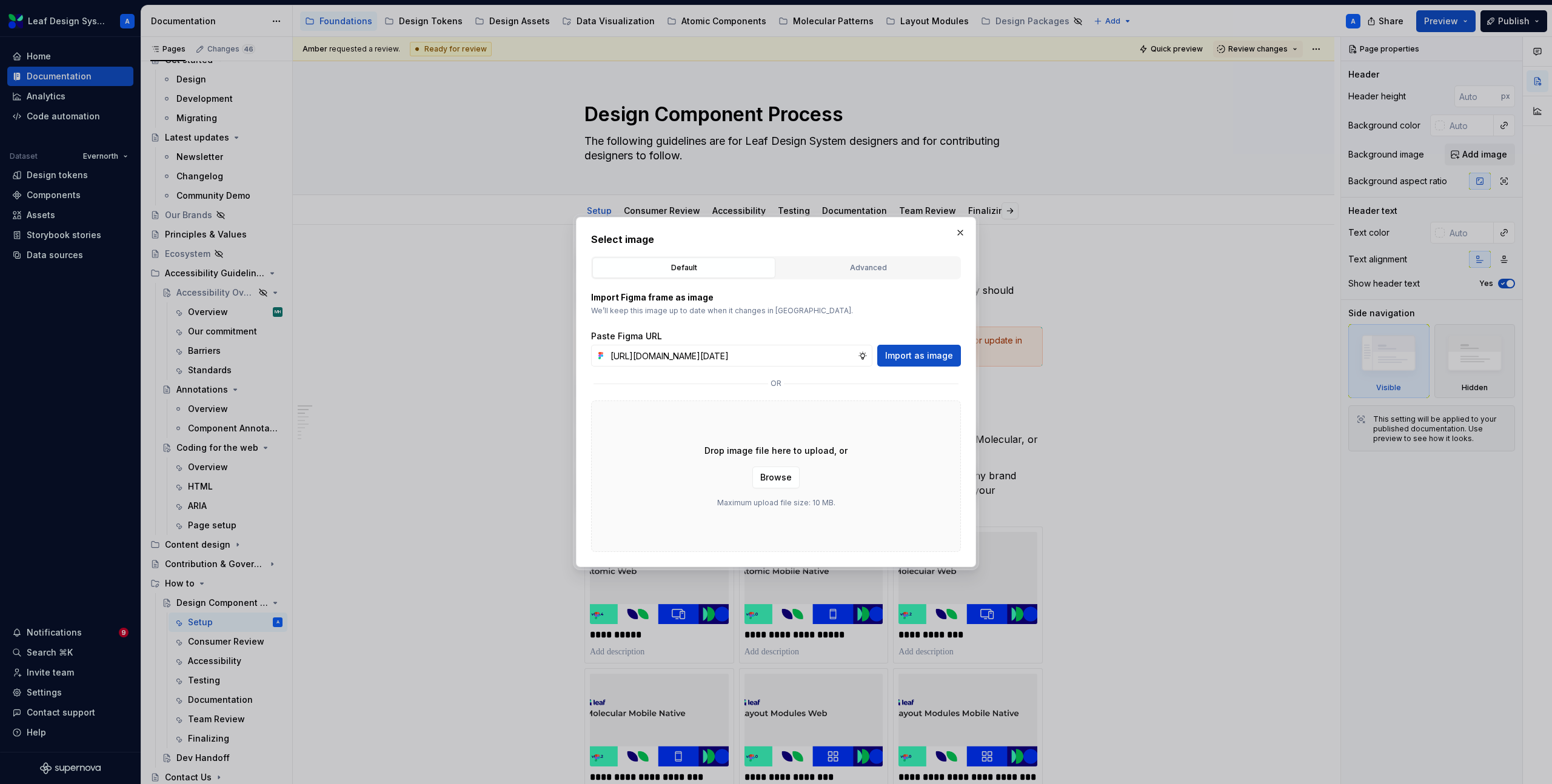
scroll to position [0, 359]
click at [922, 350] on span "Import as image" at bounding box center [919, 356] width 68 height 12
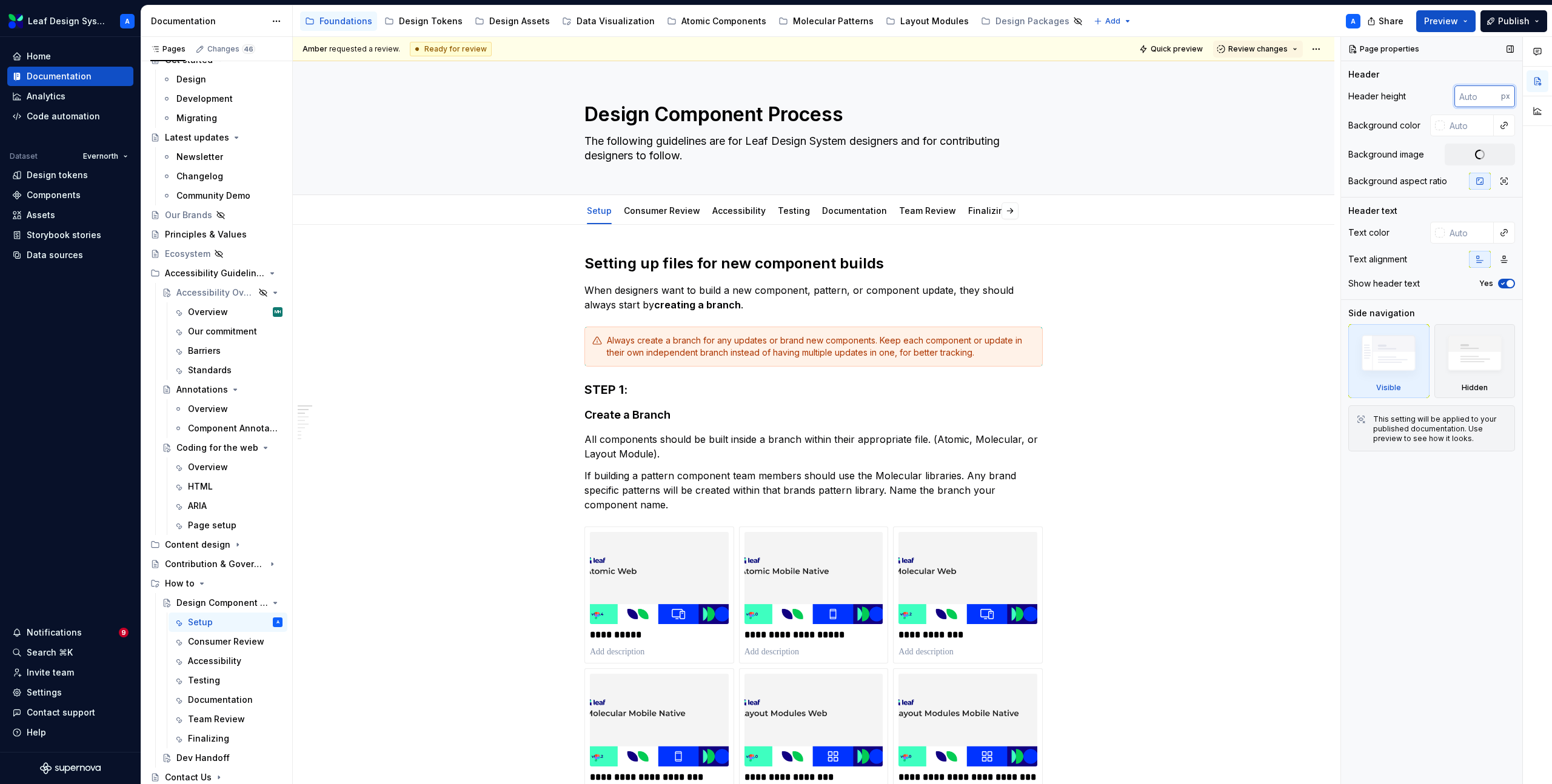
click at [1461, 99] on input "number" at bounding box center [1478, 96] width 47 height 22
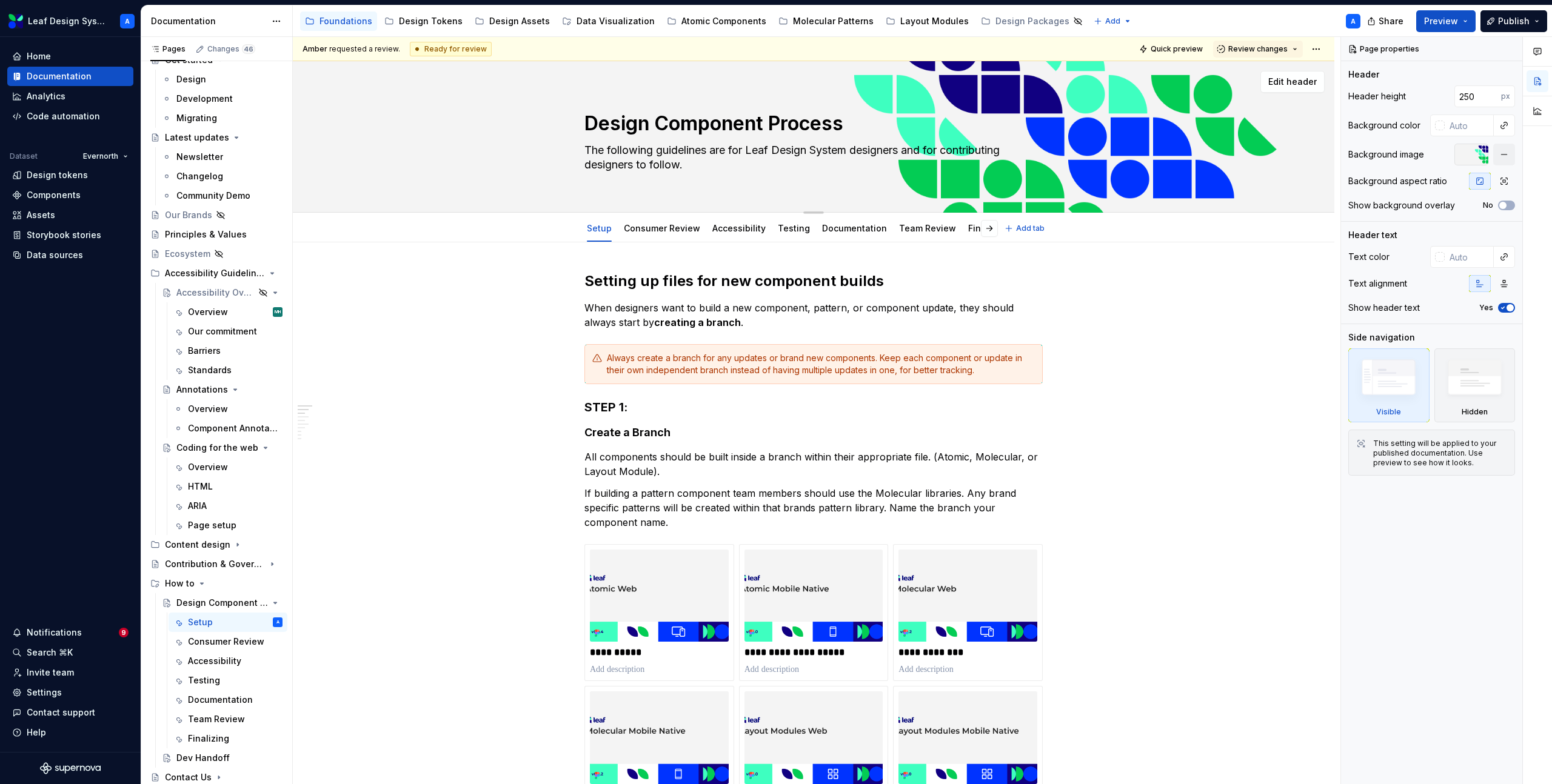
click at [621, 153] on textarea "The following guidelines are for Leaf Design System designers and for contribut…" at bounding box center [811, 157] width 458 height 34
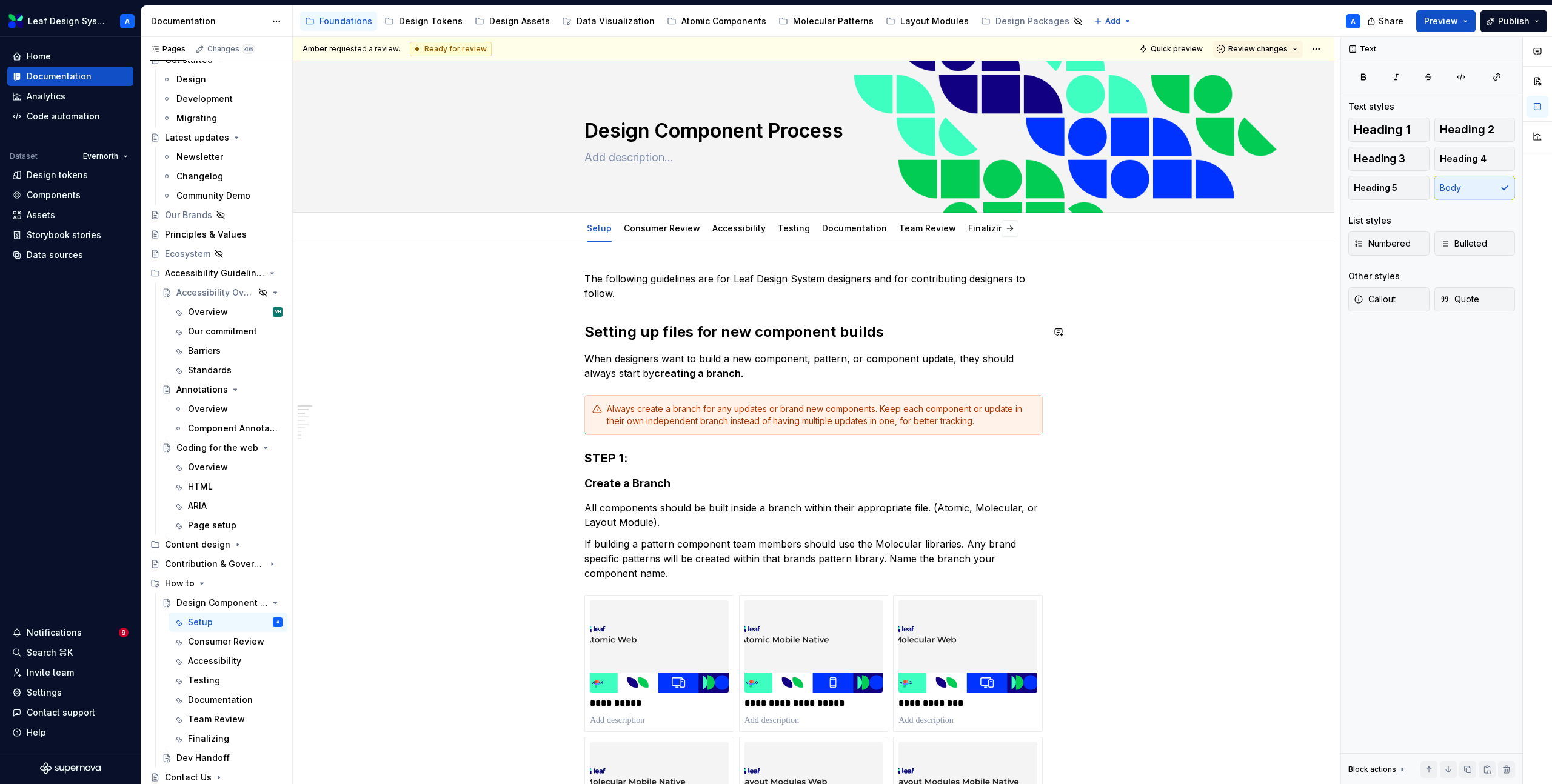
click at [1220, 351] on div "**********" at bounding box center [817, 410] width 1048 height 748
click at [1464, 23] on button "Preview" at bounding box center [1445, 21] width 60 height 22
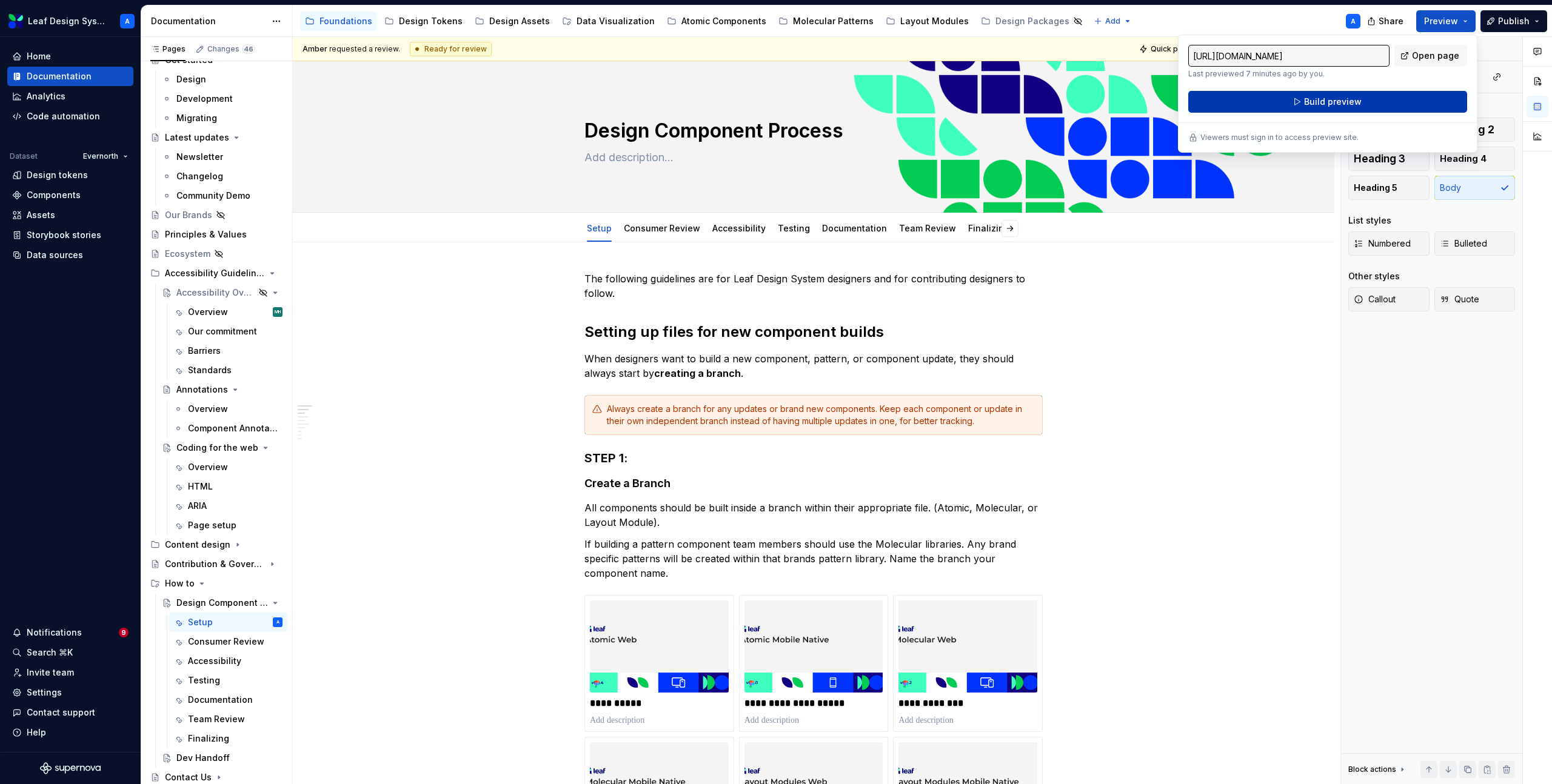
click at [1382, 108] on button "Build preview" at bounding box center [1328, 102] width 279 height 22
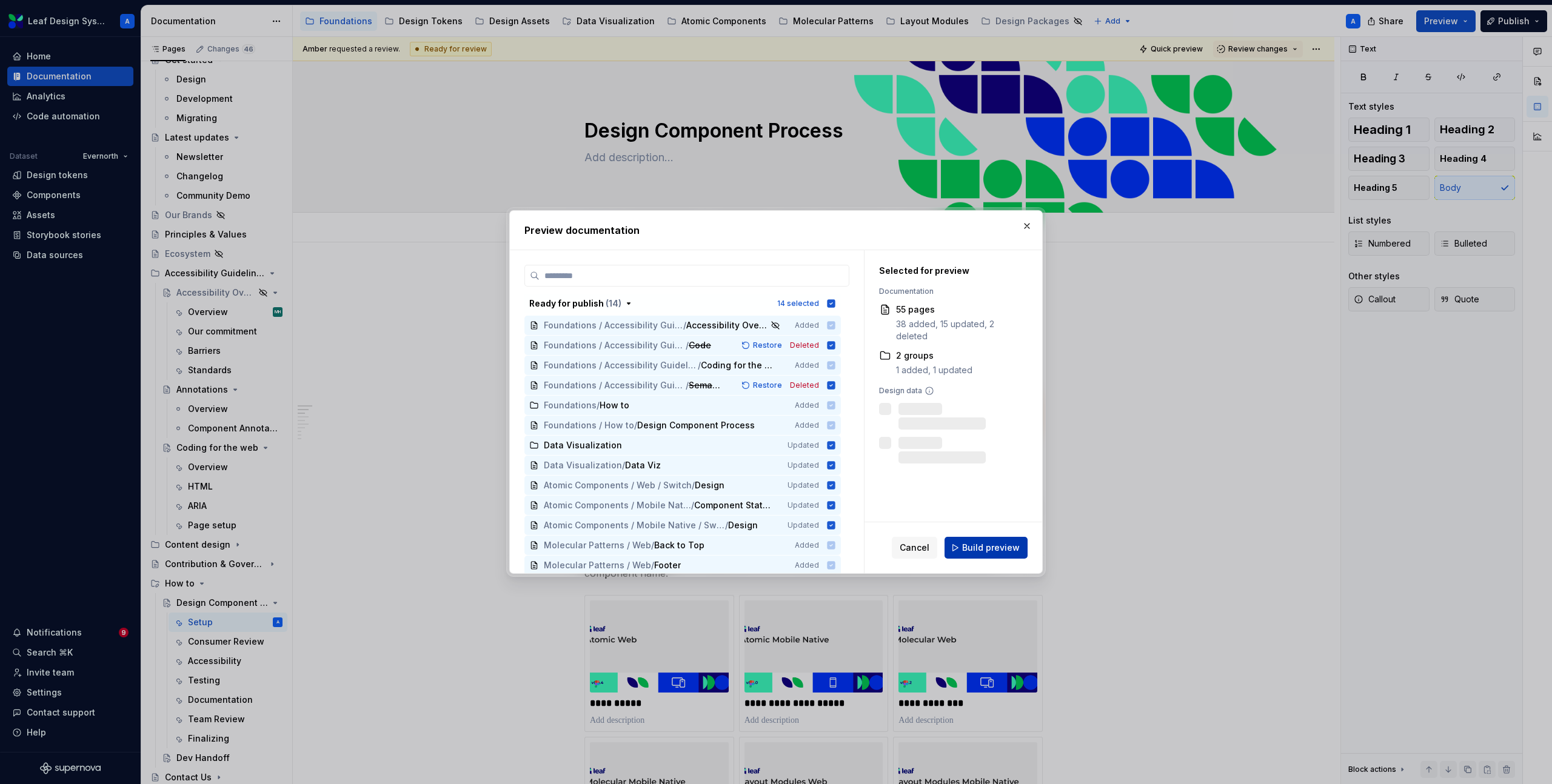
click at [1007, 546] on span "Build preview" at bounding box center [991, 548] width 58 height 12
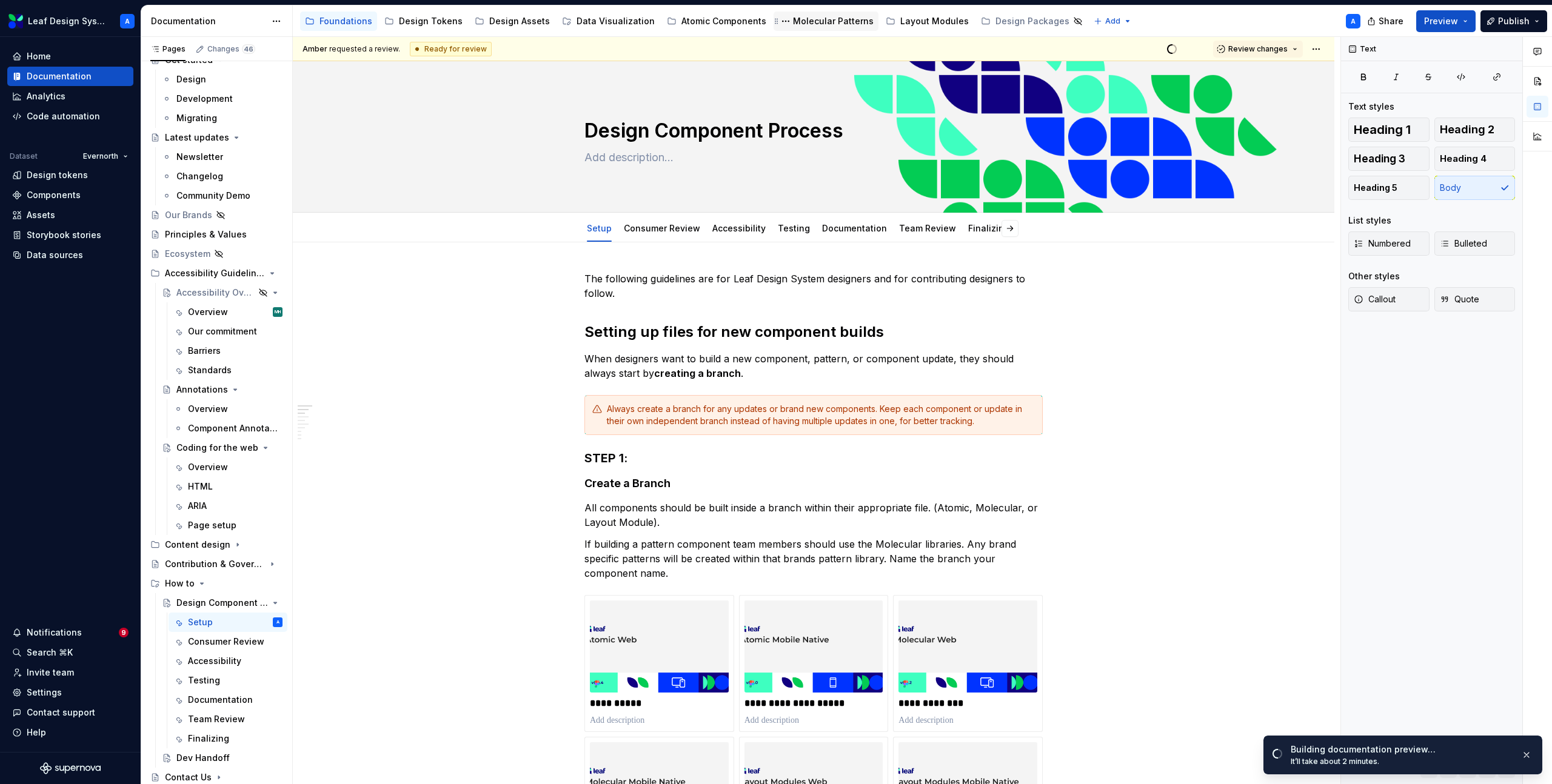
click at [803, 17] on div "Molecular Patterns" at bounding box center [833, 21] width 80 height 12
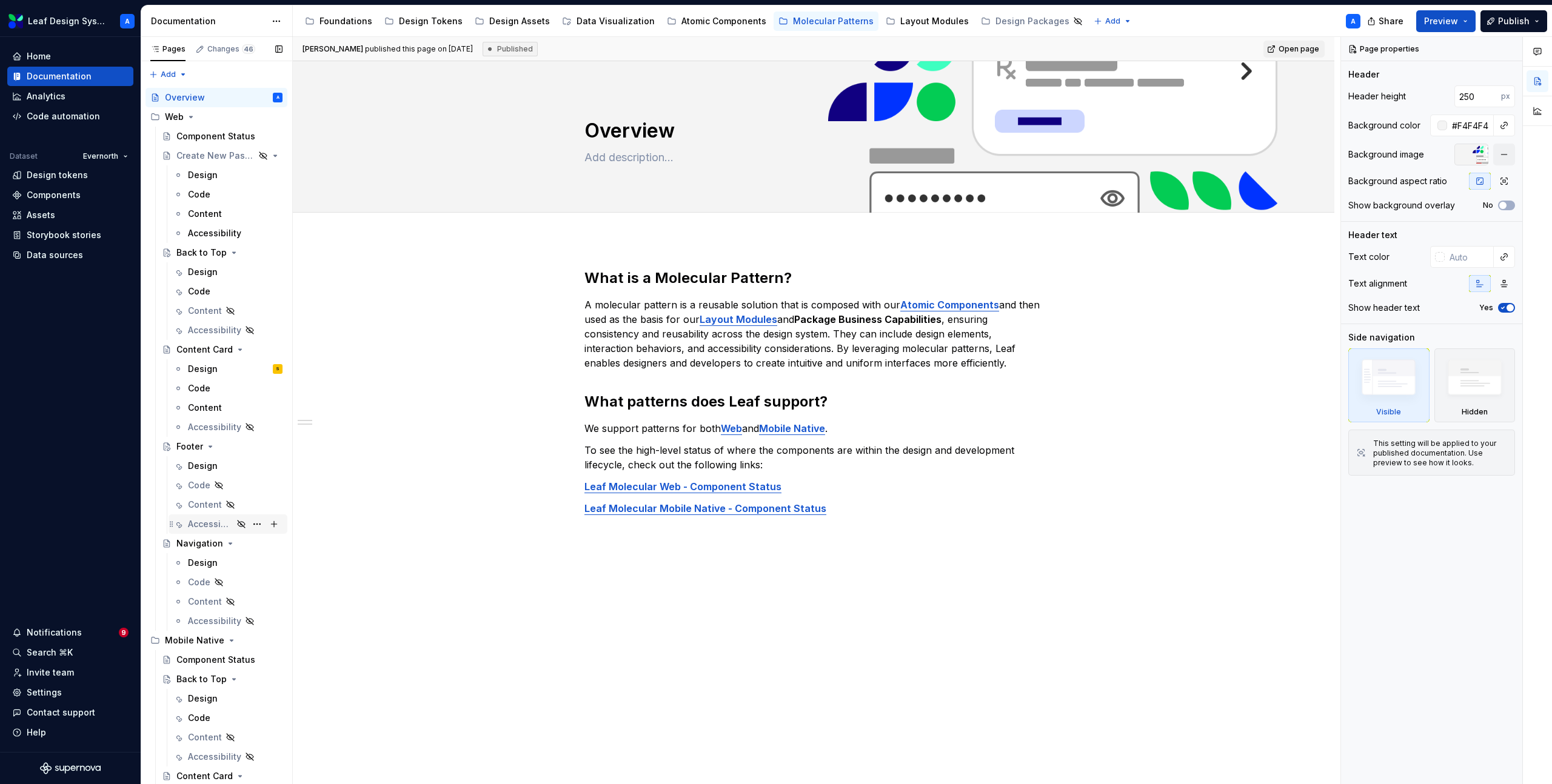
scroll to position [76, 0]
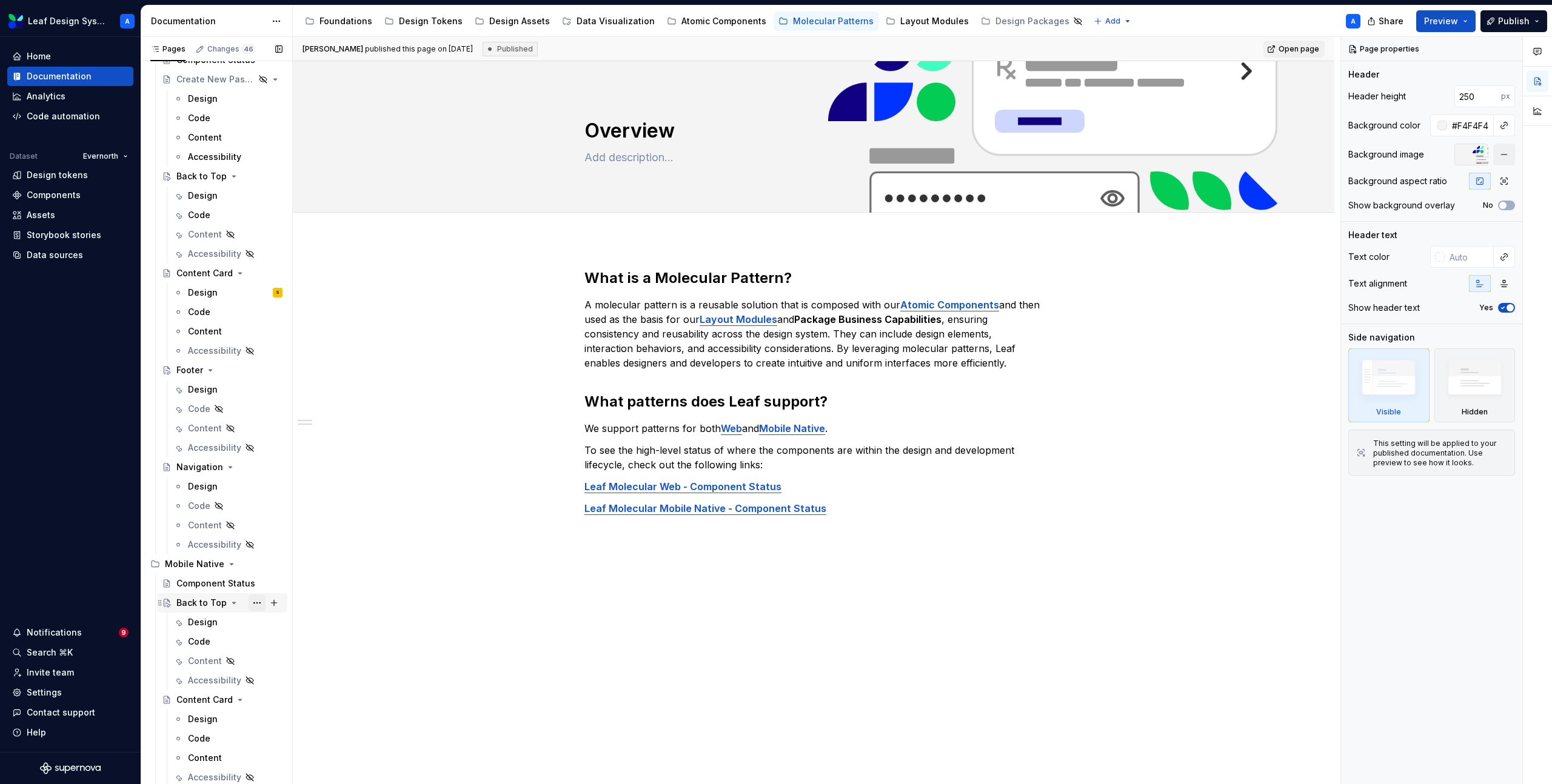
click at [258, 604] on button "Page tree" at bounding box center [257, 603] width 17 height 17
click at [296, 630] on div "Duplicate page" at bounding box center [330, 633] width 119 height 12
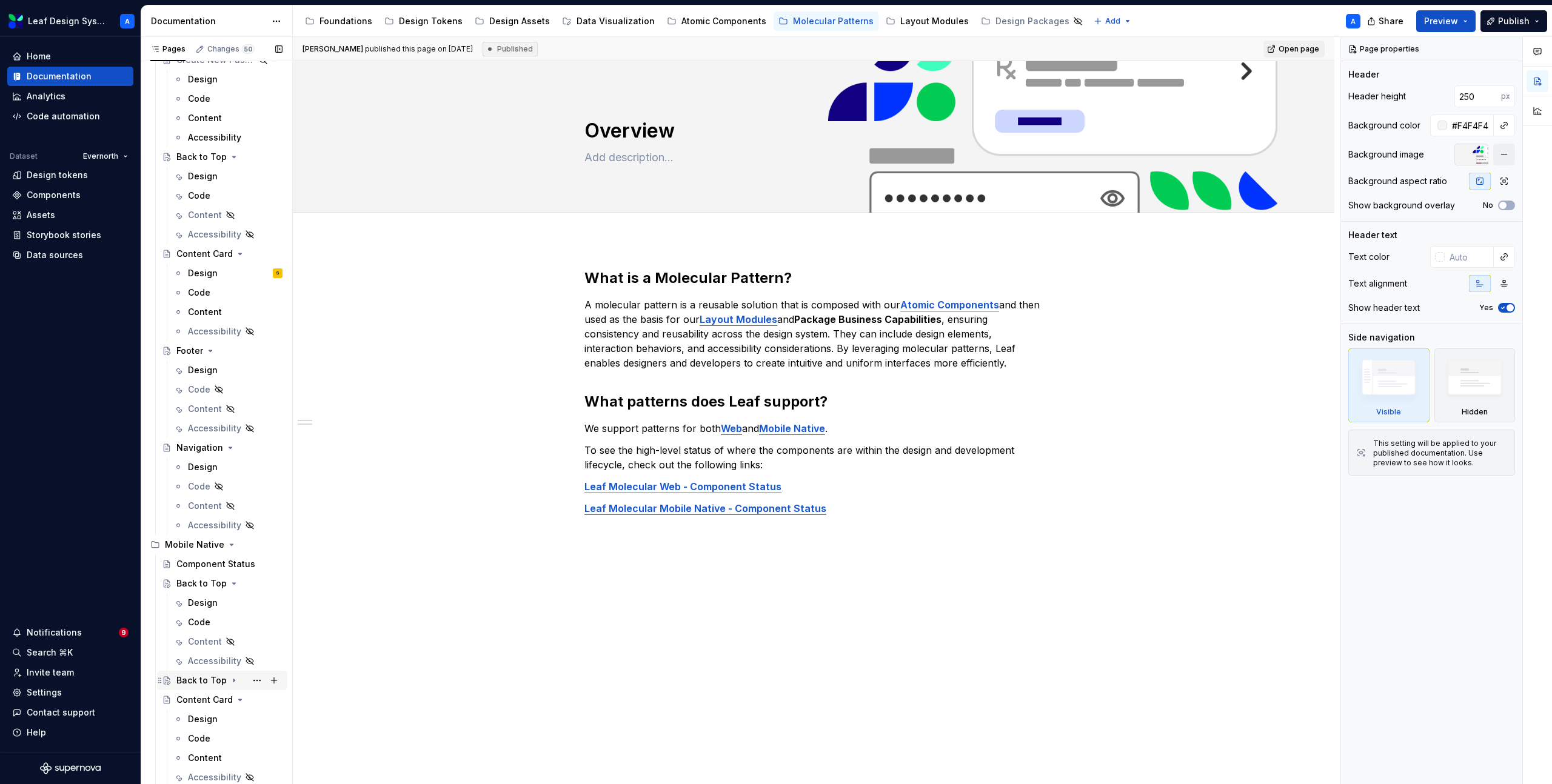
click at [233, 680] on icon "Page tree" at bounding box center [234, 681] width 1 height 3
click at [200, 681] on div "Back to Top" at bounding box center [201, 680] width 50 height 12
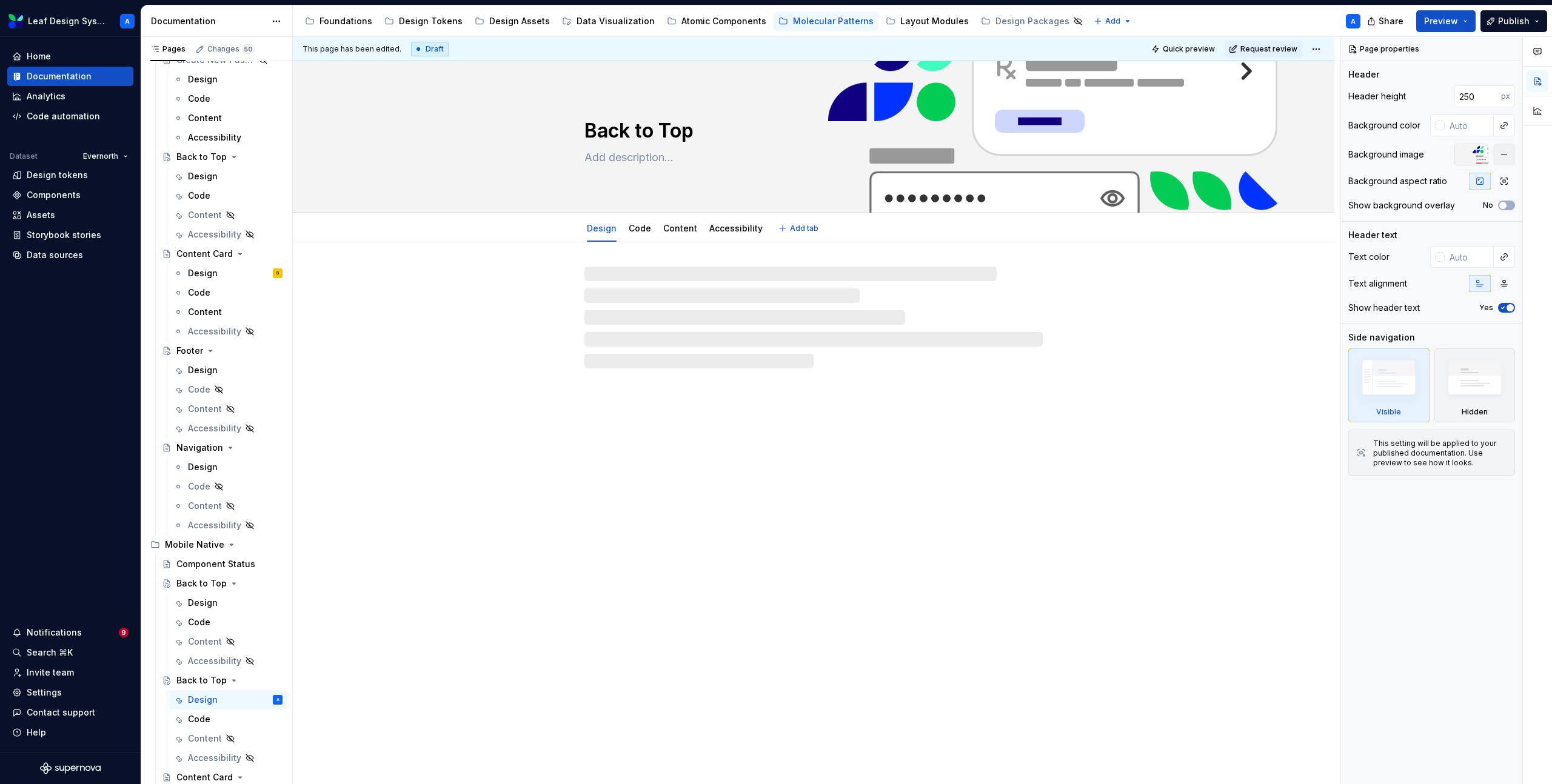
click at [646, 128] on textarea "Back to Top" at bounding box center [811, 131] width 458 height 29
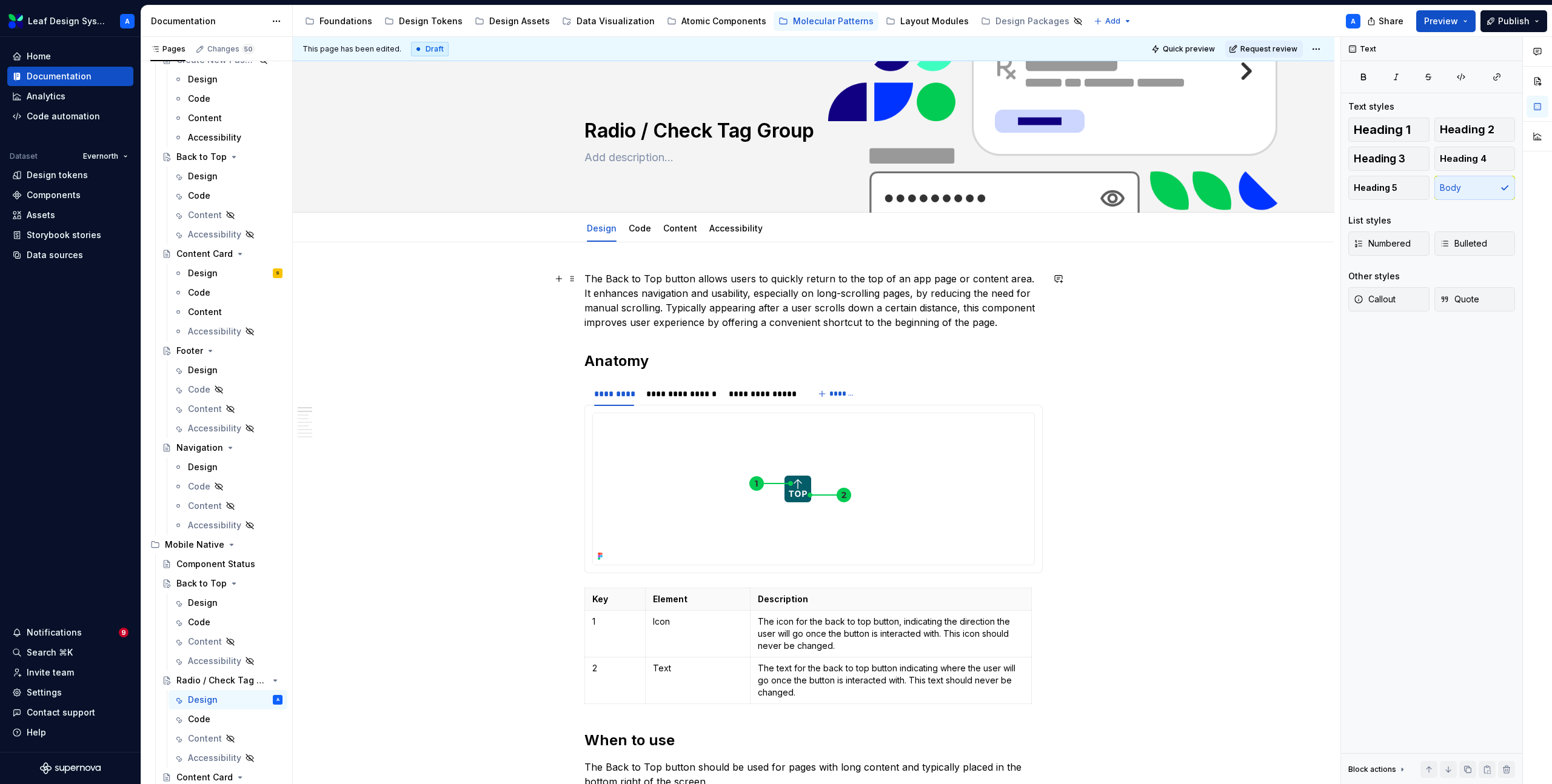
click at [668, 280] on p "The Back to Top button allows users to quickly return to the top of an app page…" at bounding box center [814, 301] width 458 height 58
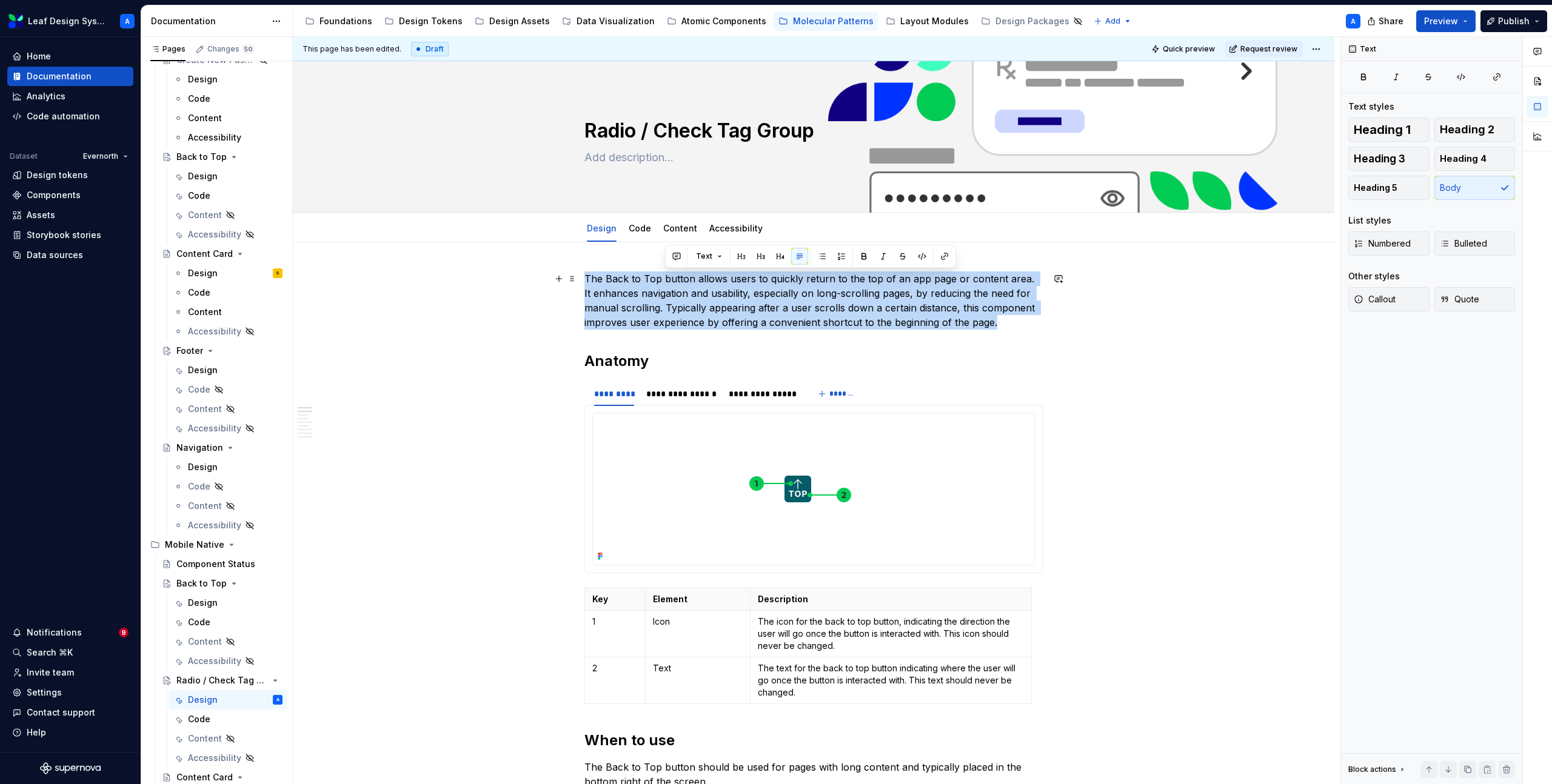
click at [668, 280] on p "The Back to Top button allows users to quickly return to the top of an app page…" at bounding box center [814, 301] width 458 height 58
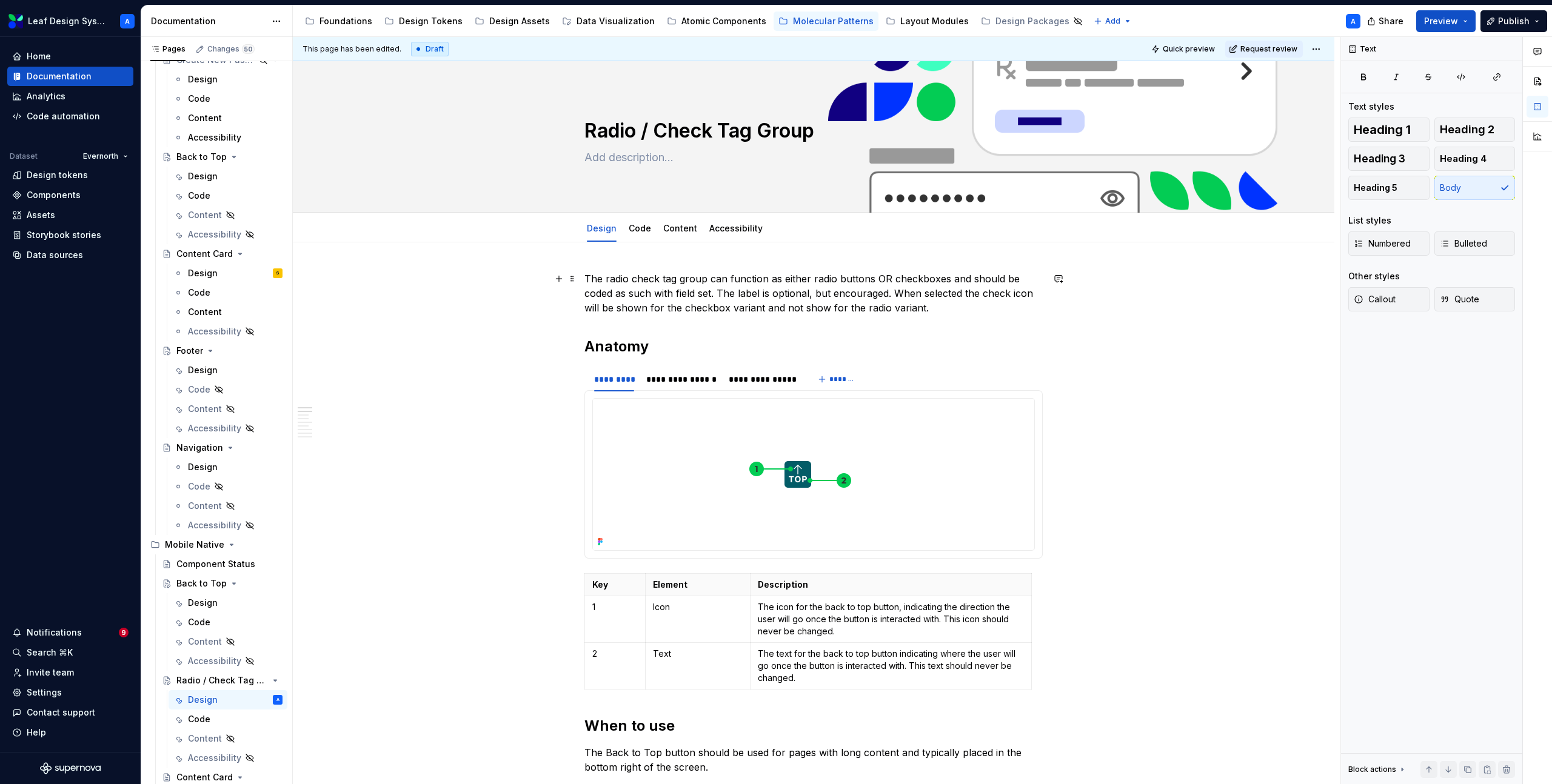
click at [785, 308] on p "The radio check tag group can function as either radio buttons OR checkboxes an…" at bounding box center [814, 293] width 458 height 44
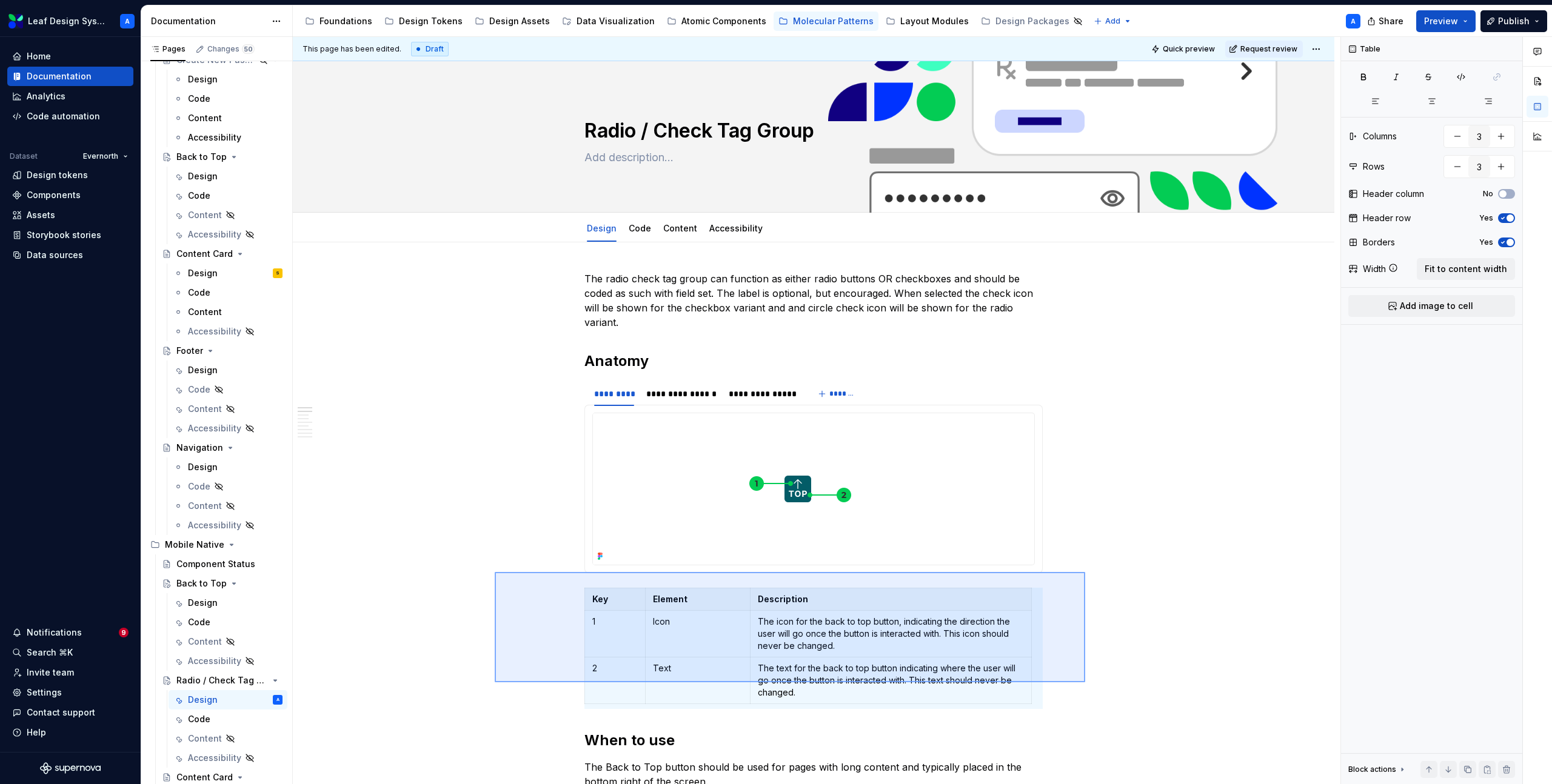
drag, startPoint x: 495, startPoint y: 572, endPoint x: 1087, endPoint y: 682, distance: 602.1
click at [1087, 682] on div "**********" at bounding box center [817, 410] width 1048 height 748
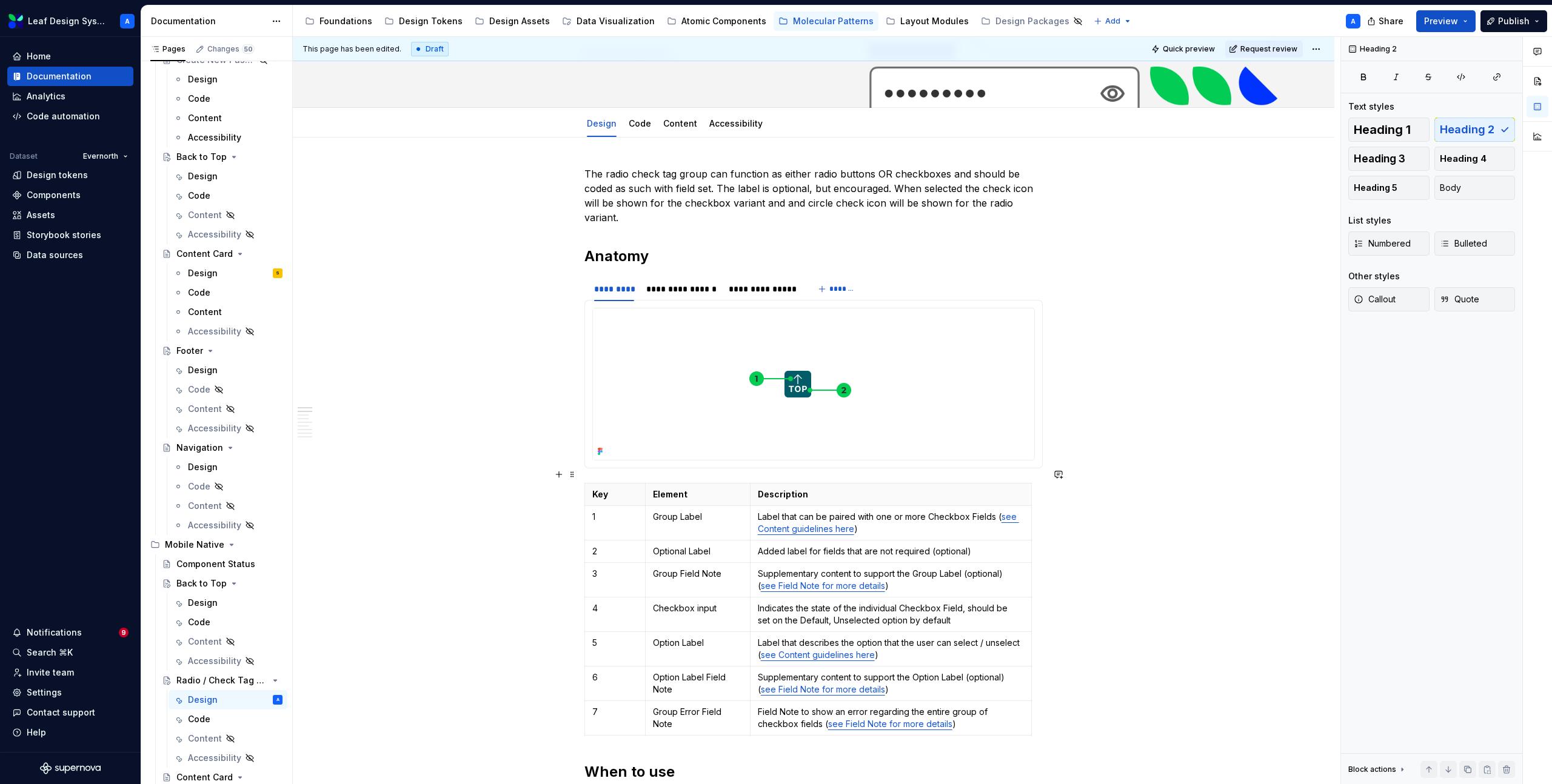
scroll to position [145, 0]
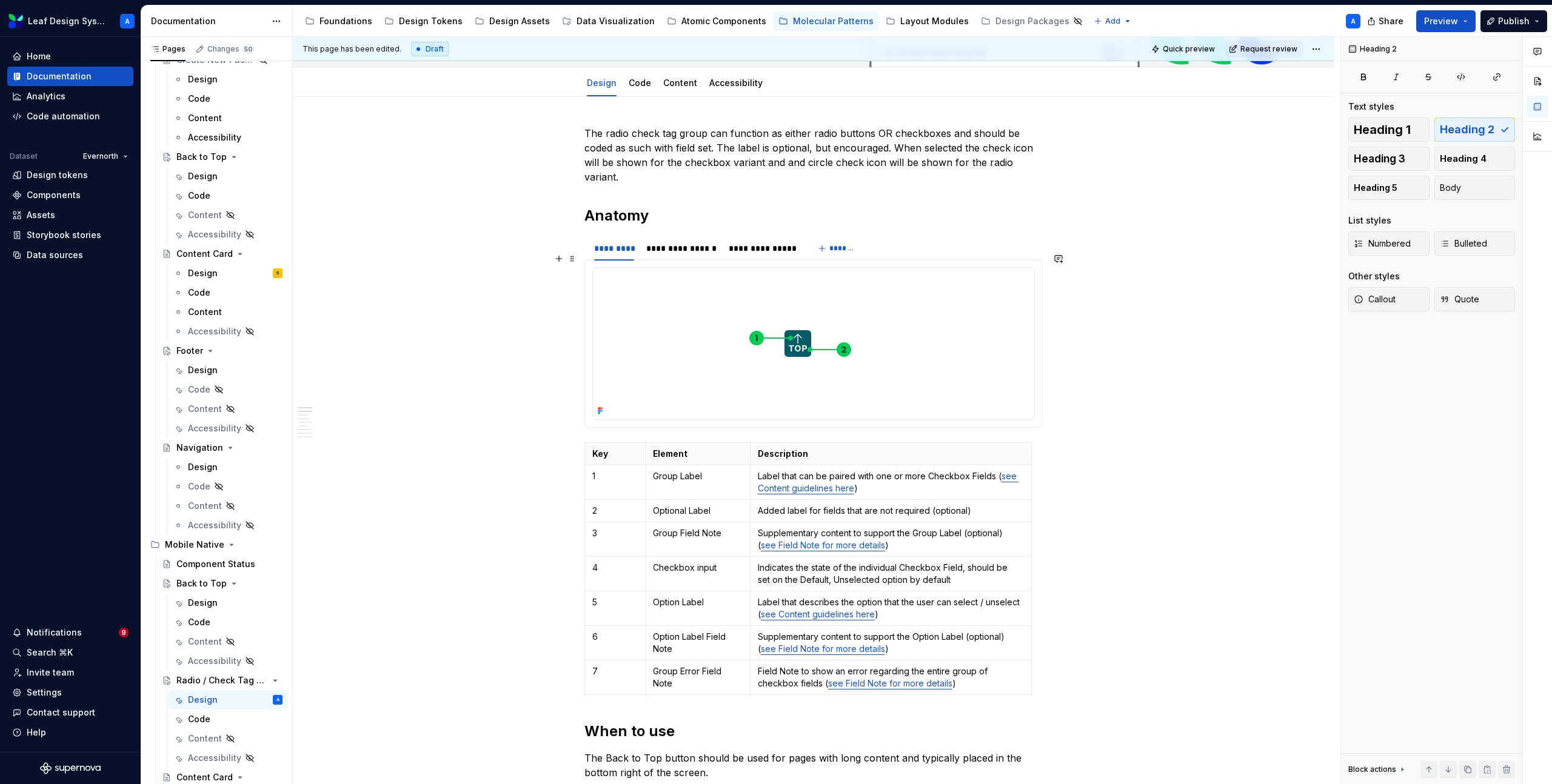
click at [784, 336] on img at bounding box center [798, 343] width 410 height 151
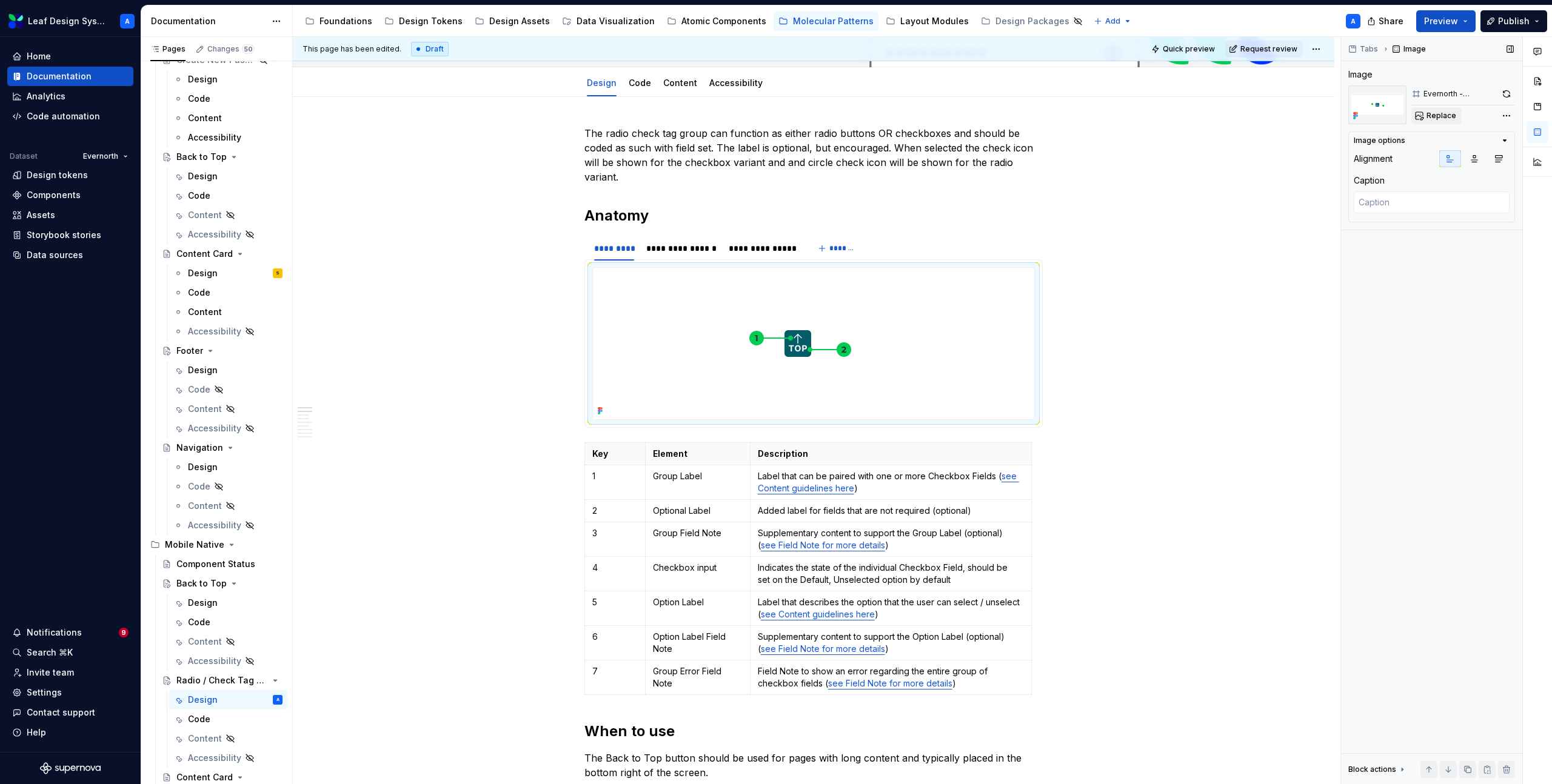
click at [1450, 119] on span "Replace" at bounding box center [1441, 116] width 29 height 9
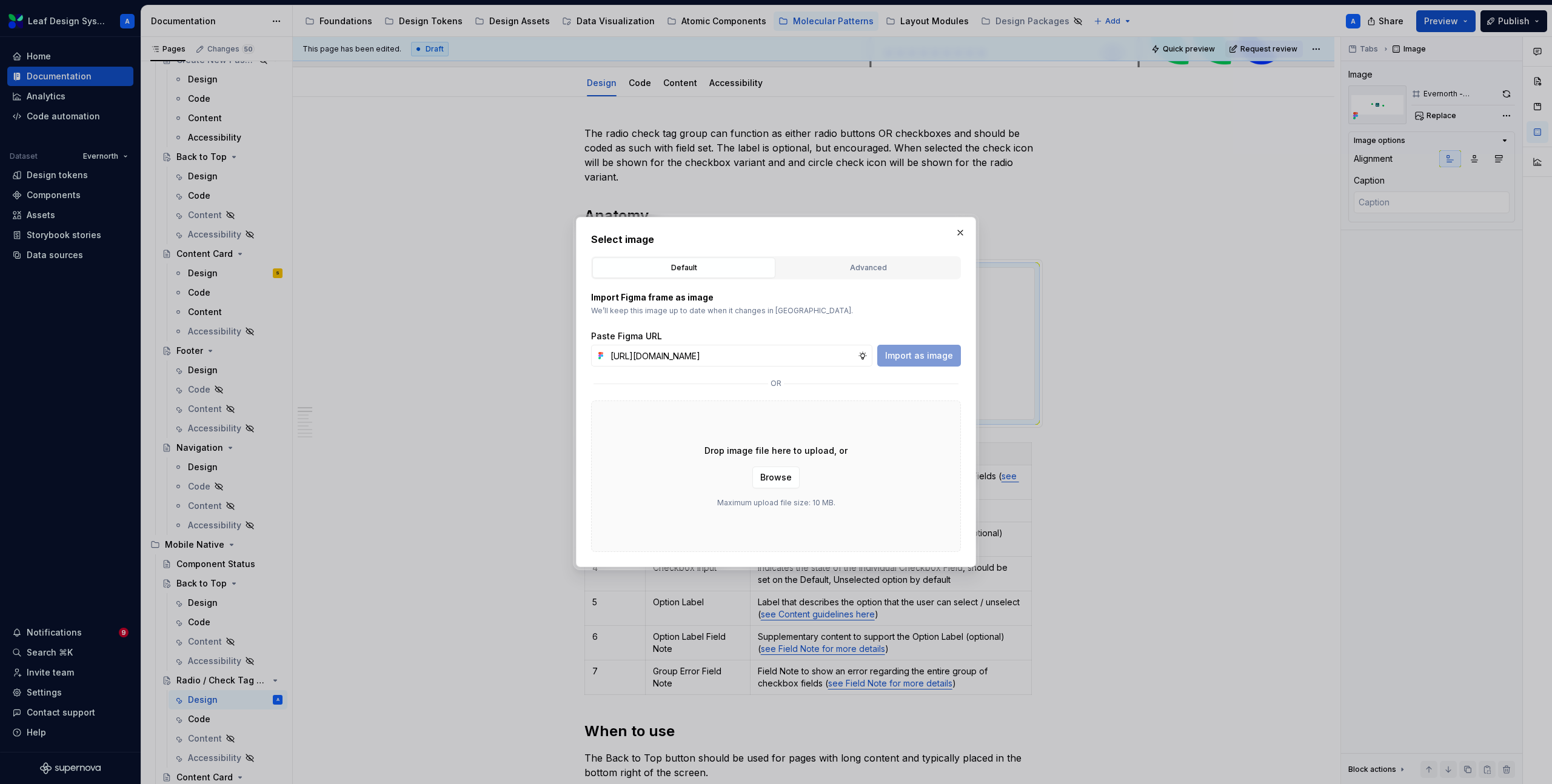
scroll to position [0, 365]
click at [916, 360] on span "Import as image" at bounding box center [919, 356] width 68 height 12
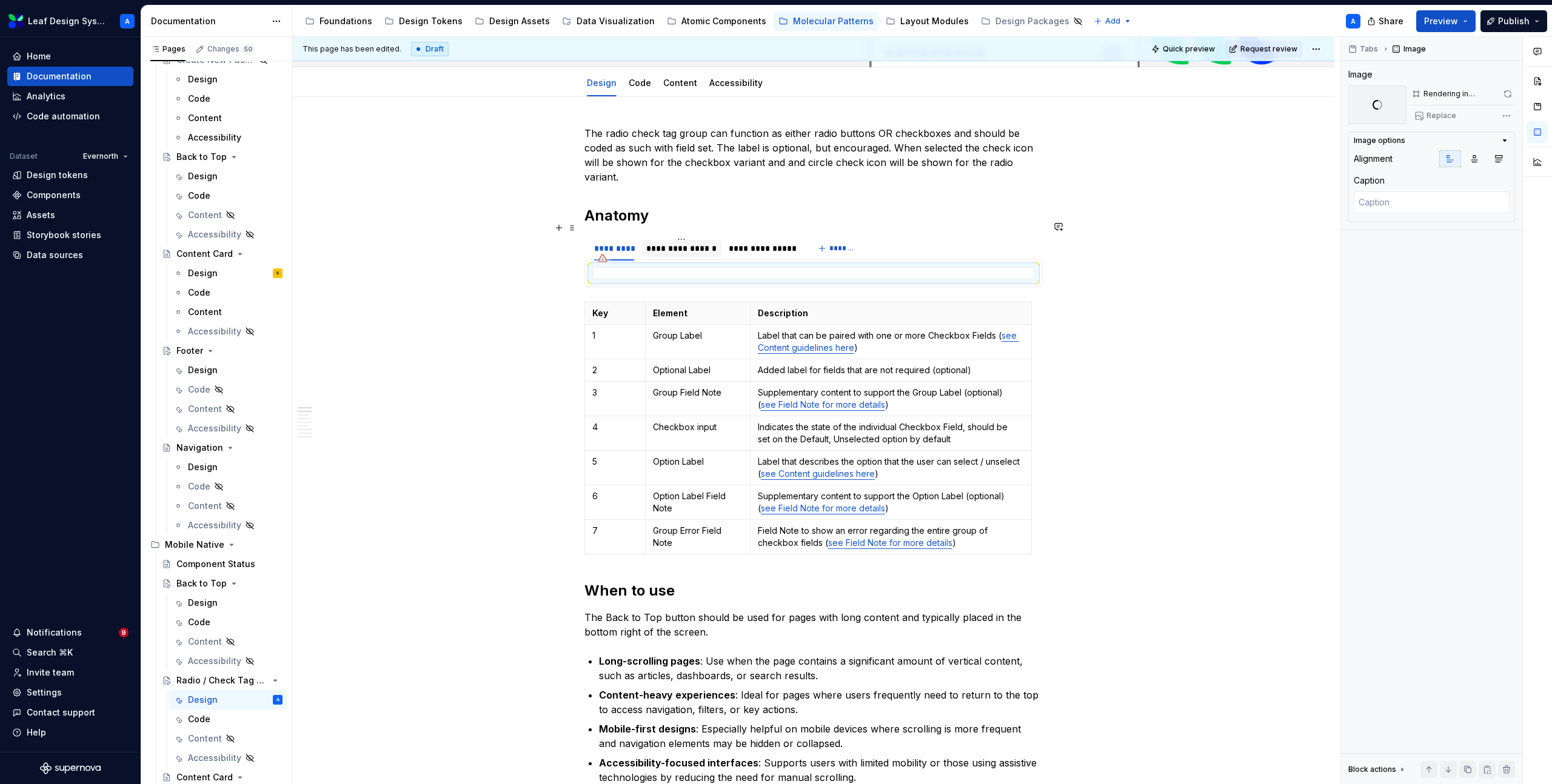
click at [702, 242] on div "**********" at bounding box center [681, 248] width 70 height 12
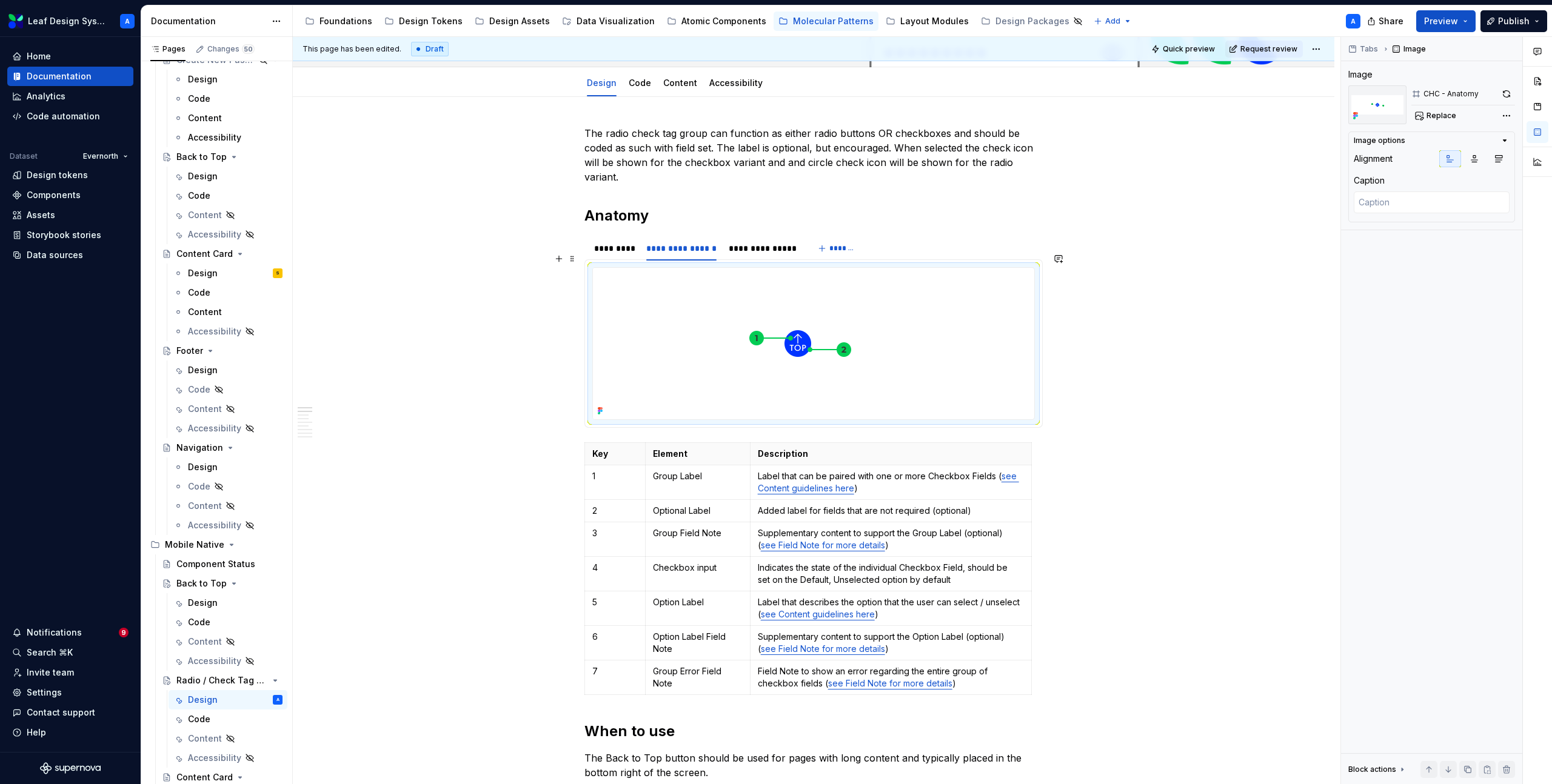
click at [719, 297] on img at bounding box center [798, 343] width 410 height 151
click at [1439, 114] on span "Replace" at bounding box center [1441, 116] width 29 height 9
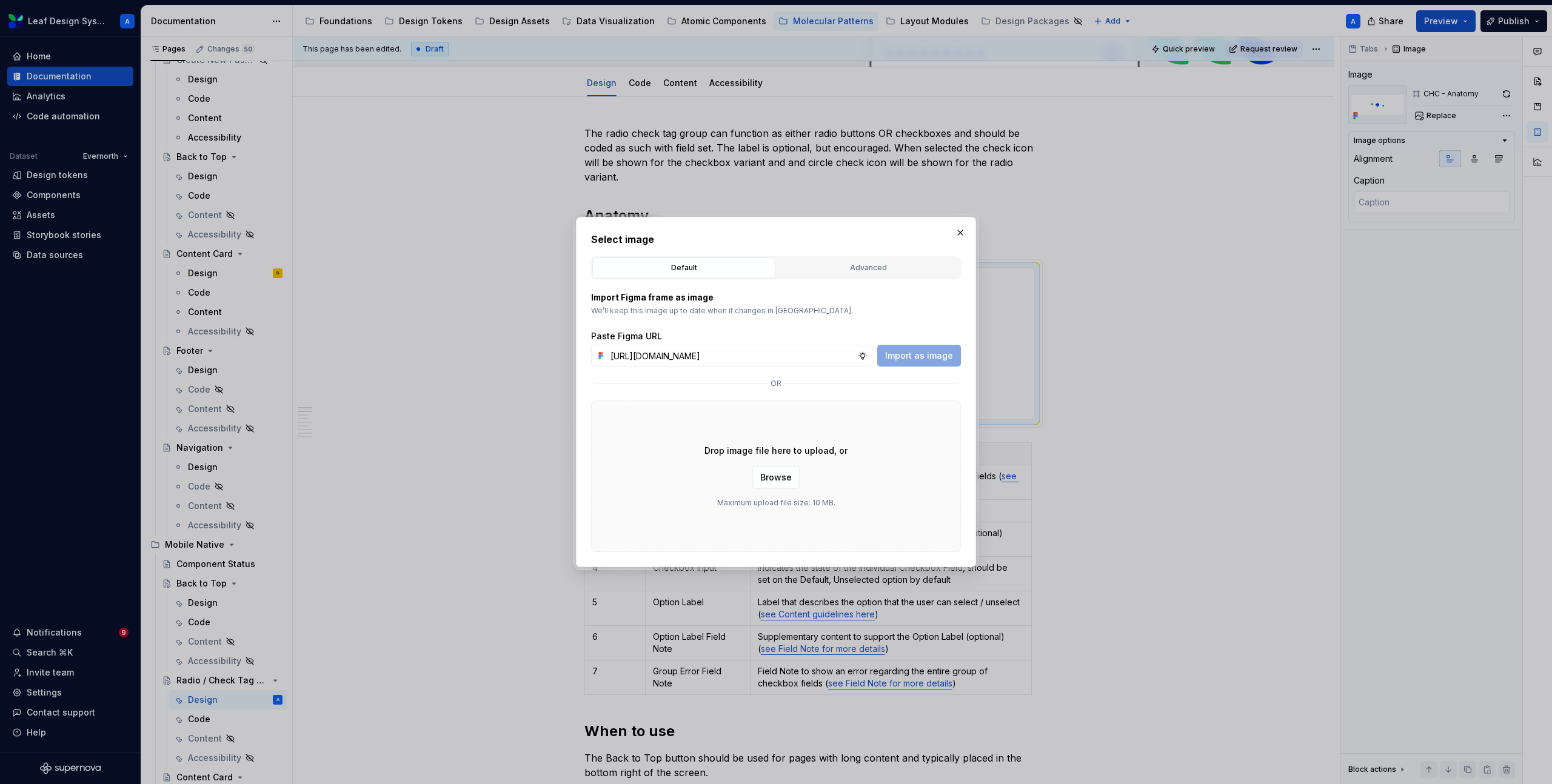
scroll to position [0, 366]
click at [916, 359] on span "Import as image" at bounding box center [919, 356] width 68 height 12
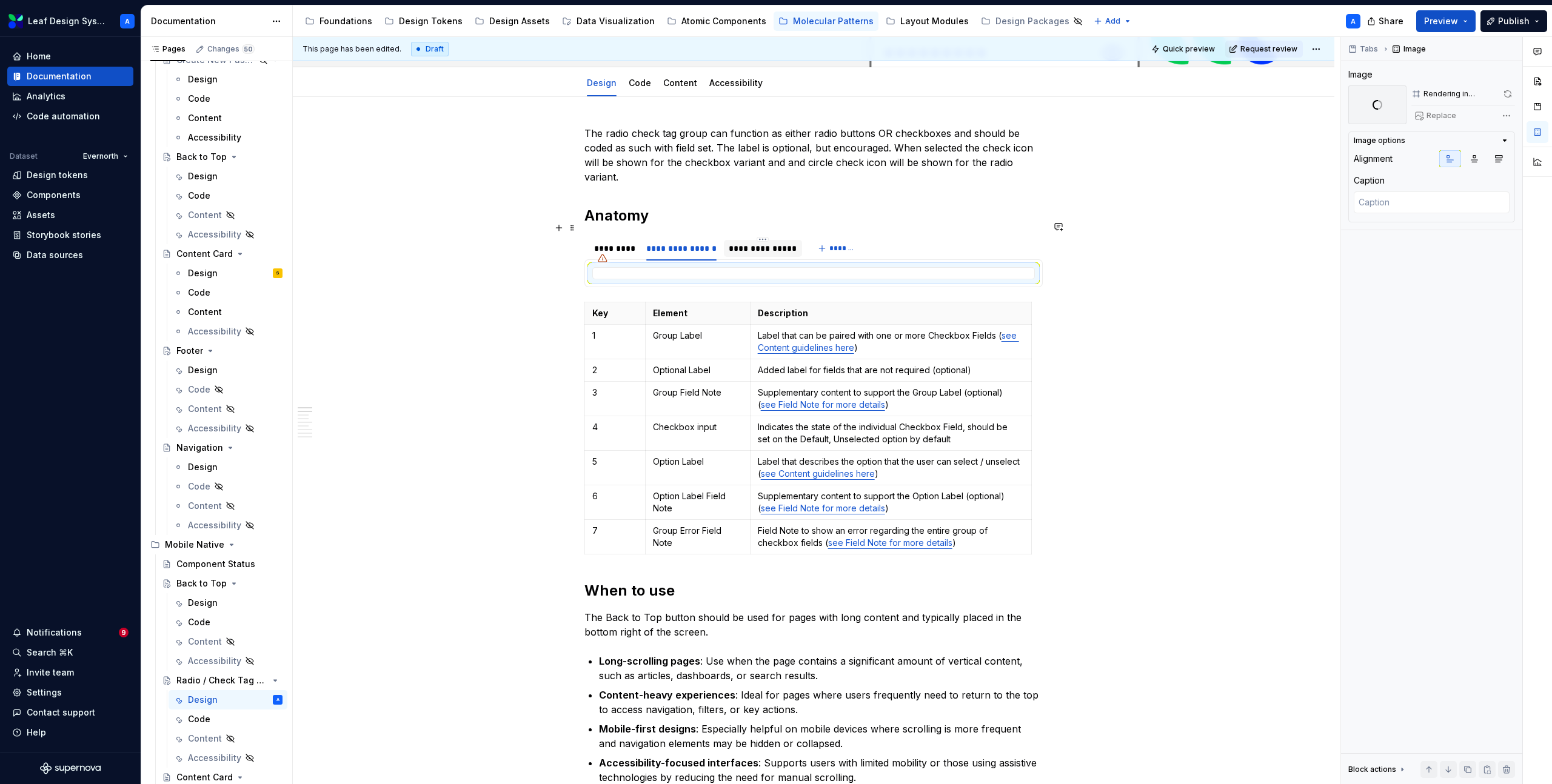
click at [760, 242] on div "**********" at bounding box center [763, 248] width 68 height 12
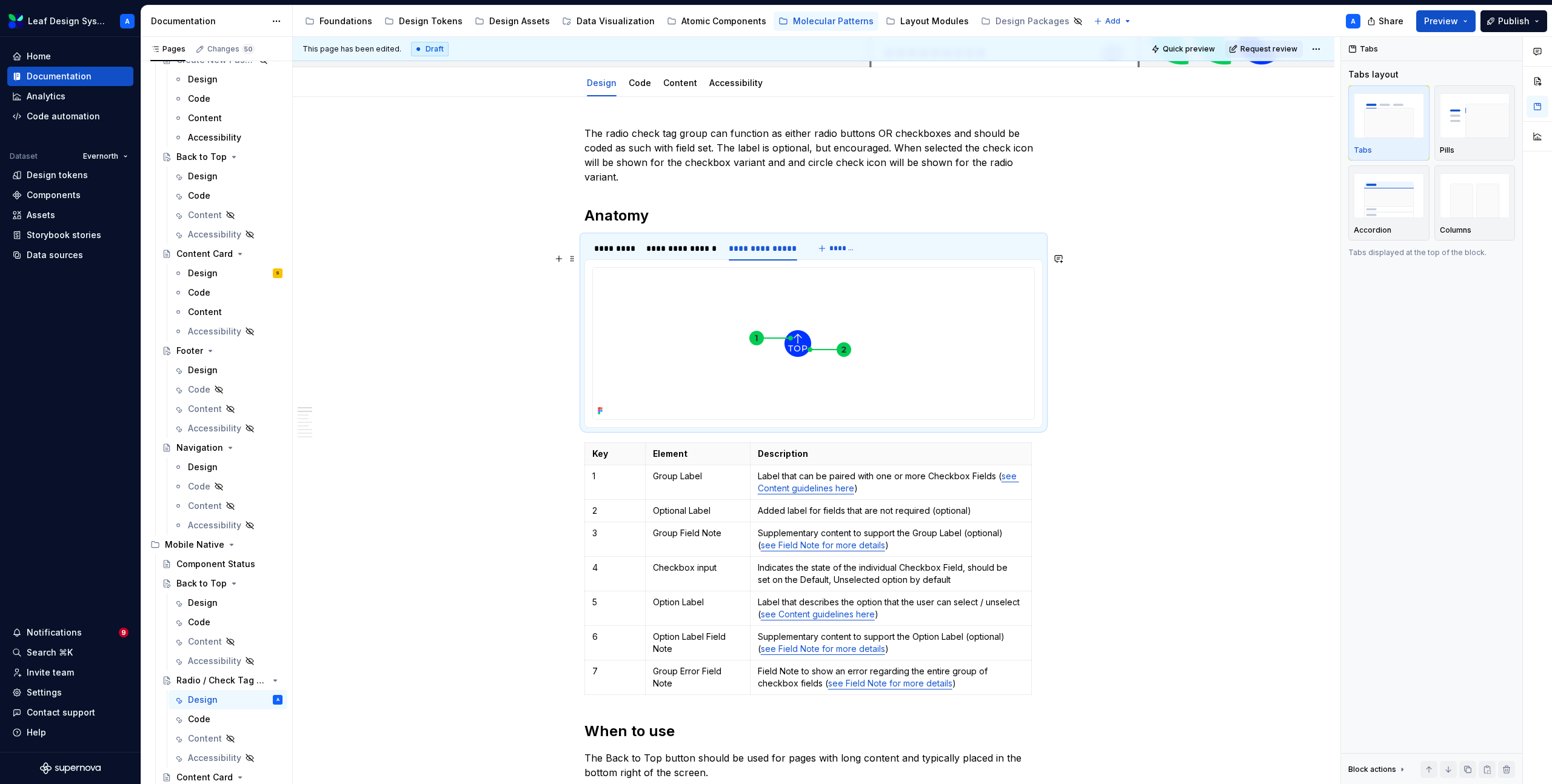
click at [778, 318] on img at bounding box center [798, 343] width 410 height 151
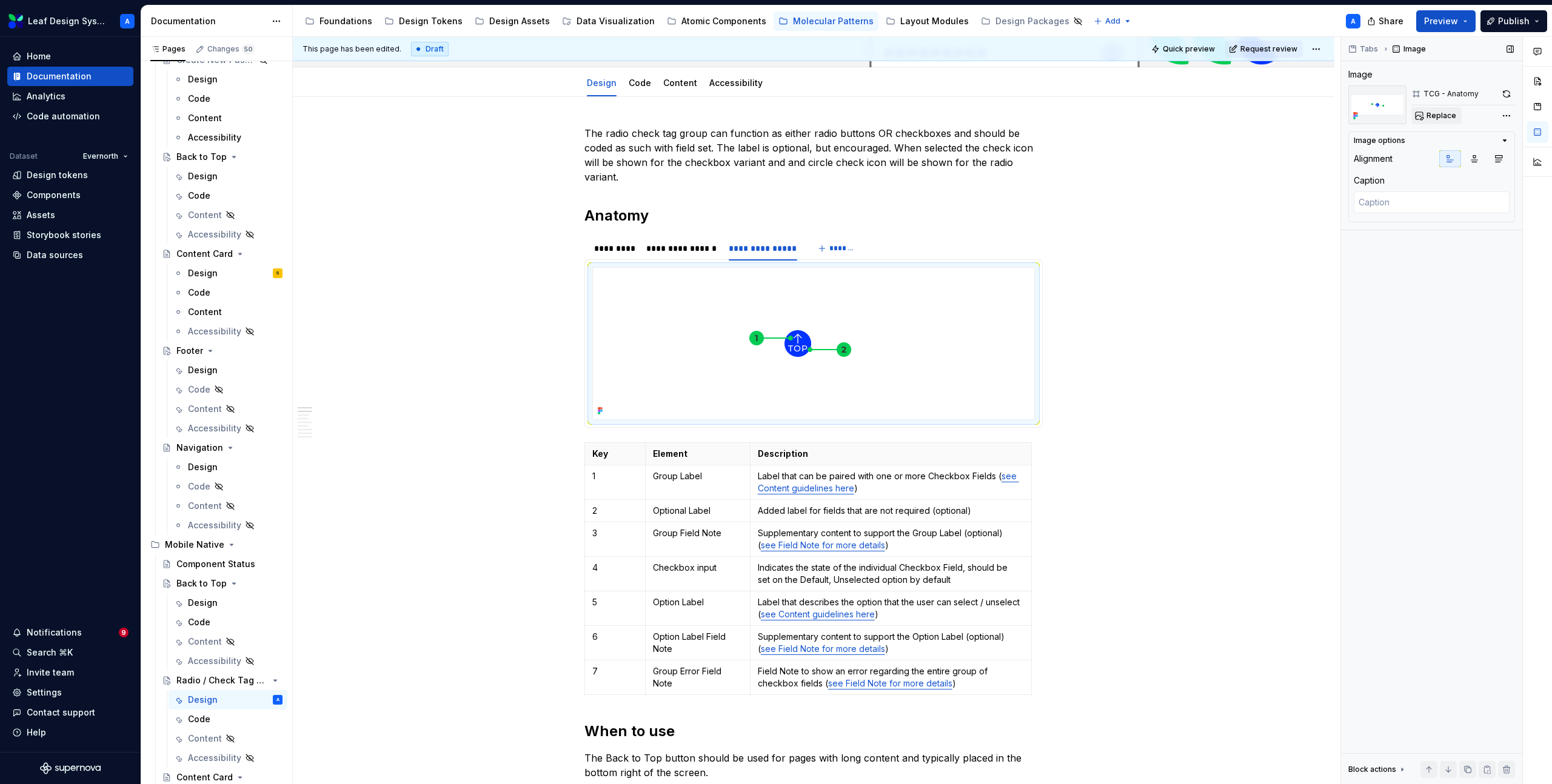
click at [1448, 114] on span "Replace" at bounding box center [1441, 116] width 29 height 9
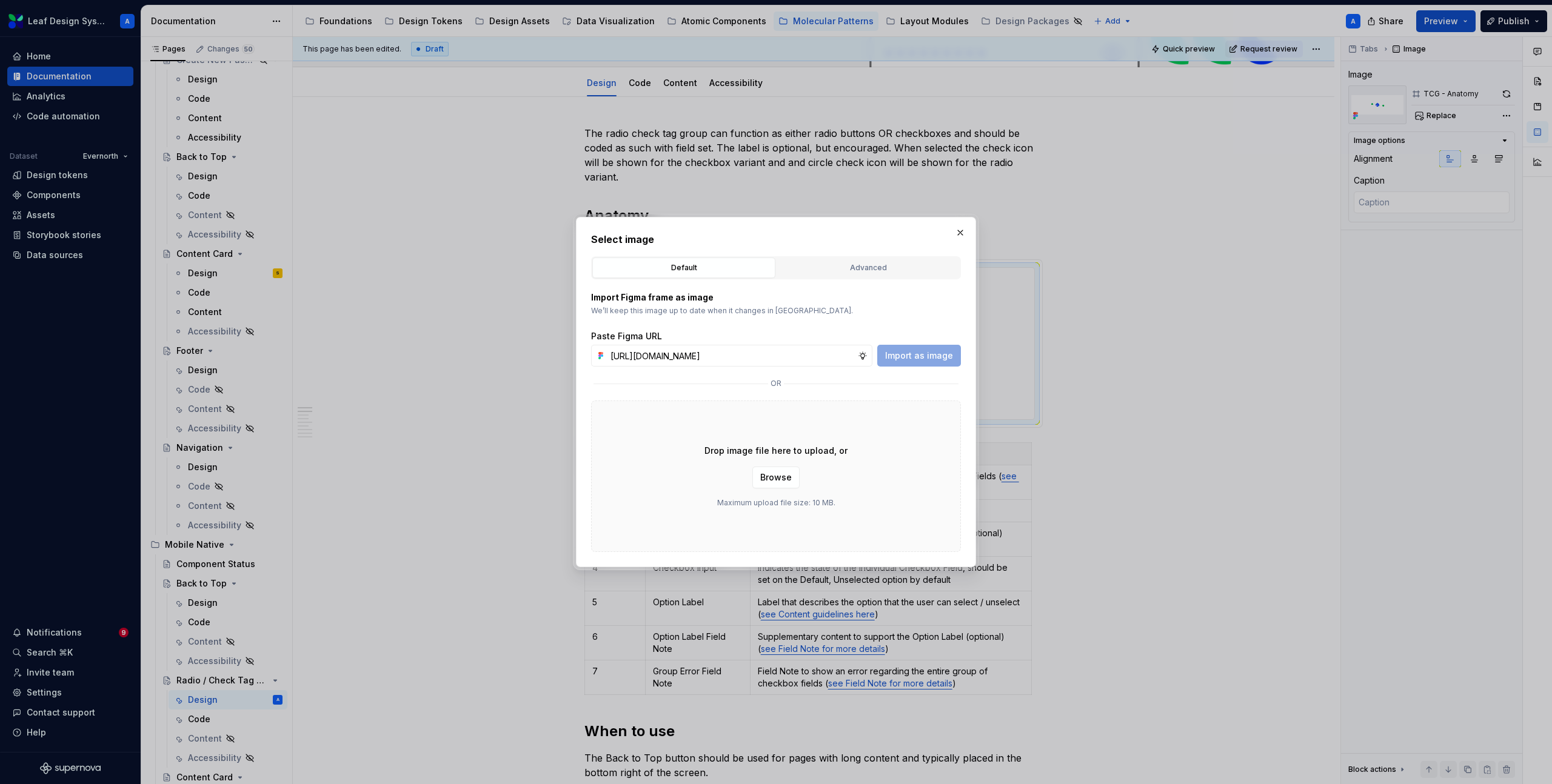
scroll to position [0, 365]
click at [936, 352] on span "Import as image" at bounding box center [919, 356] width 68 height 12
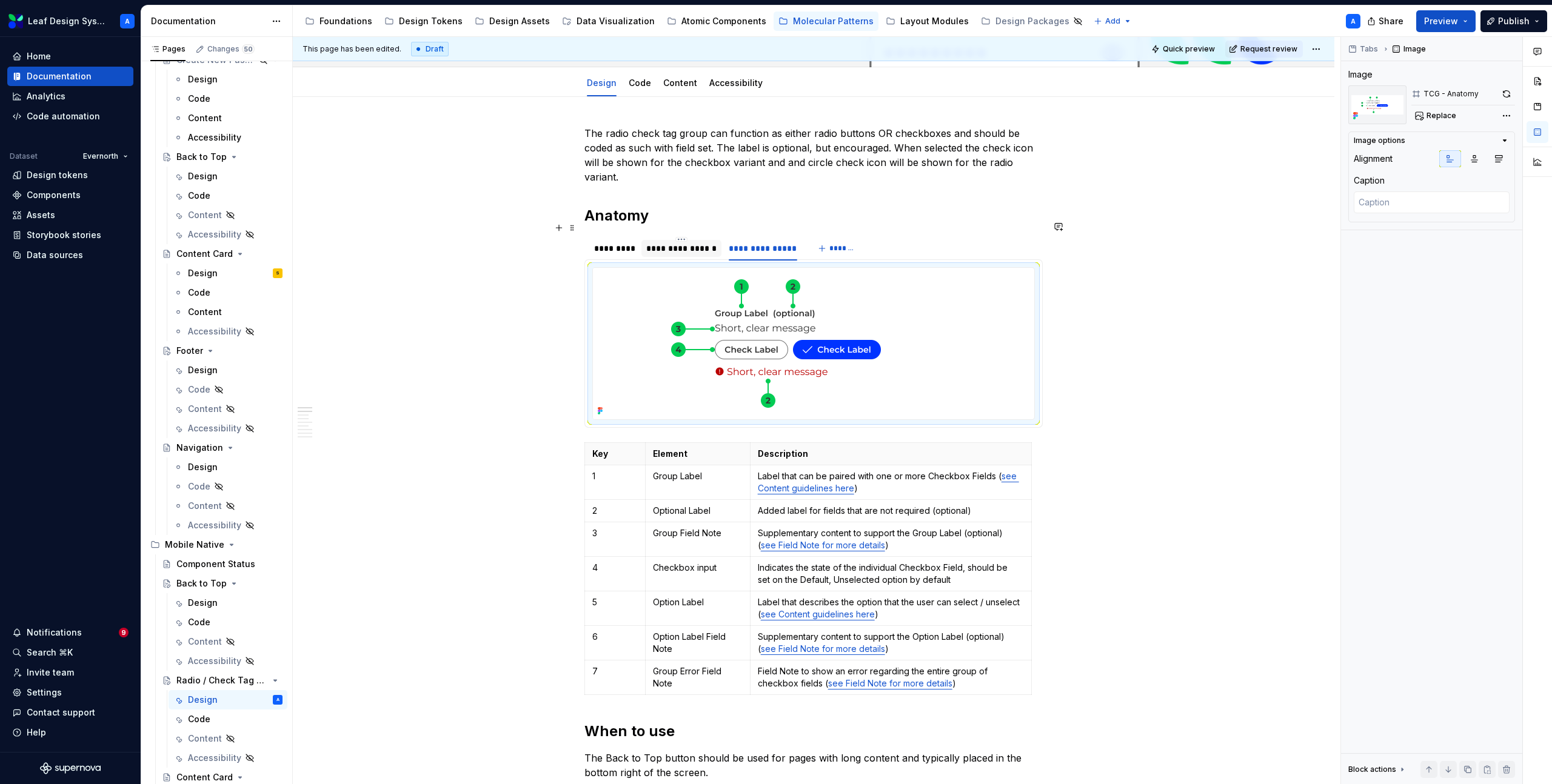
click at [672, 242] on div "**********" at bounding box center [681, 248] width 70 height 12
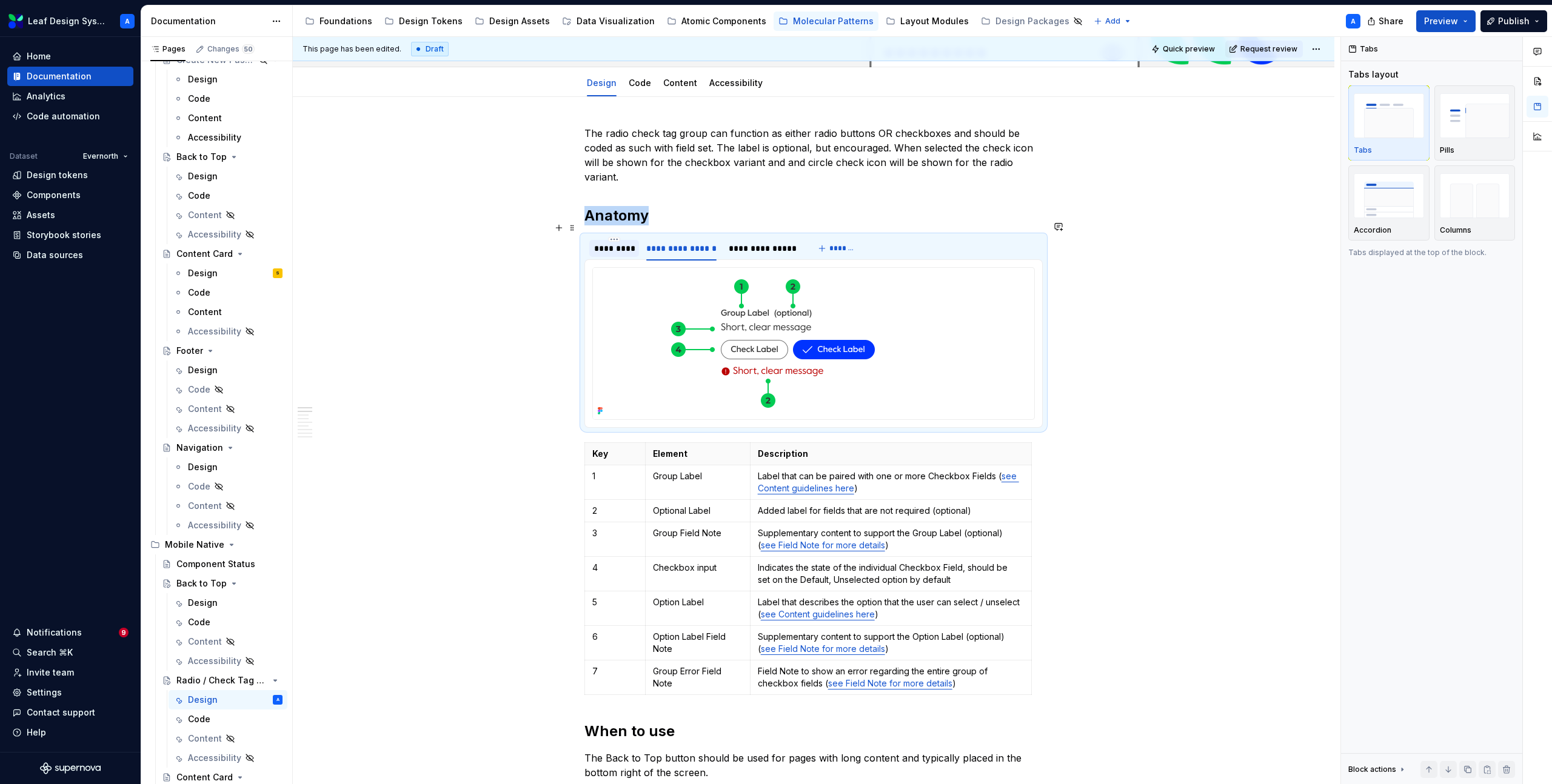
click at [608, 242] on div "*********" at bounding box center [614, 248] width 40 height 12
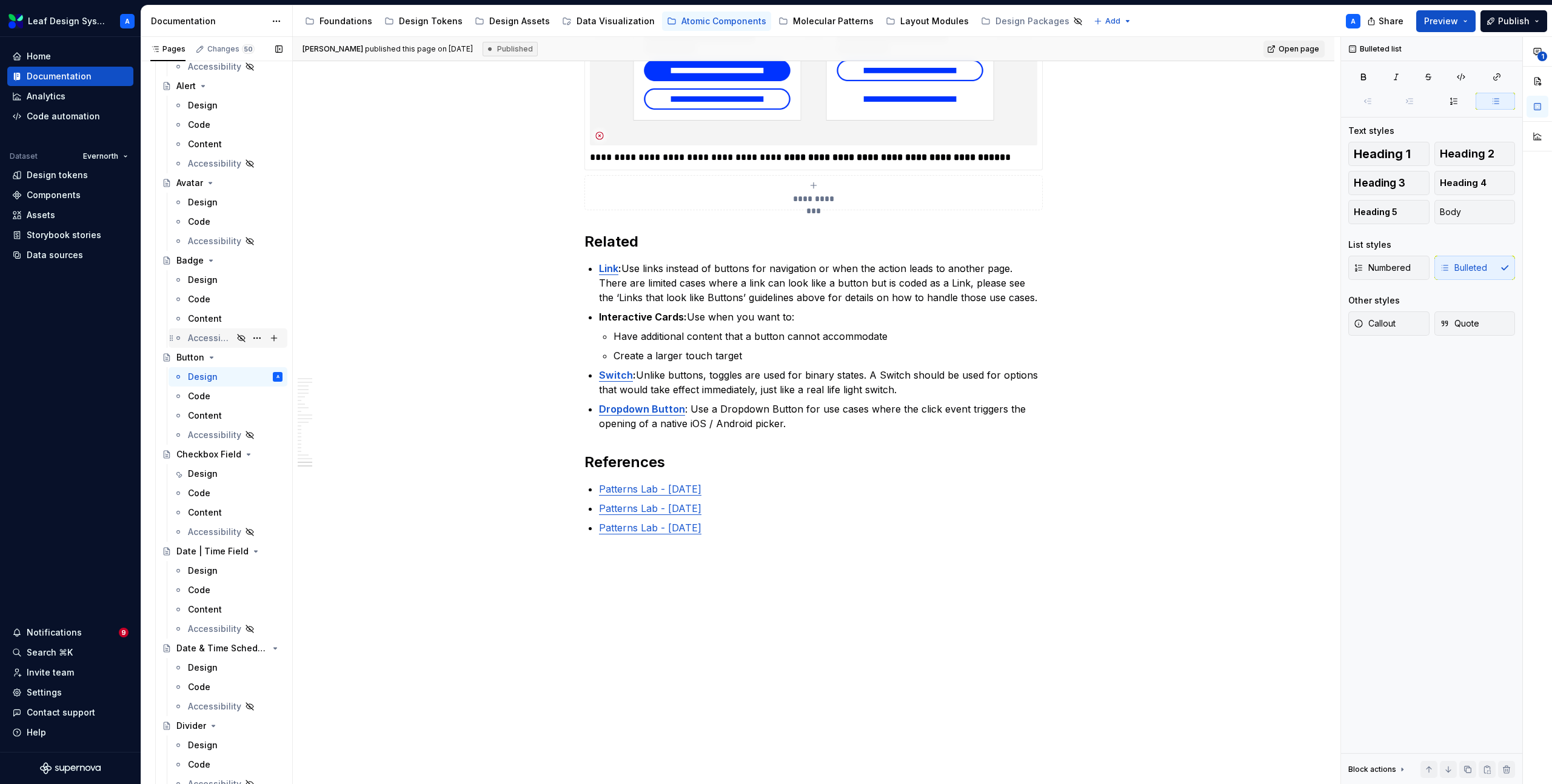
scroll to position [245, 0]
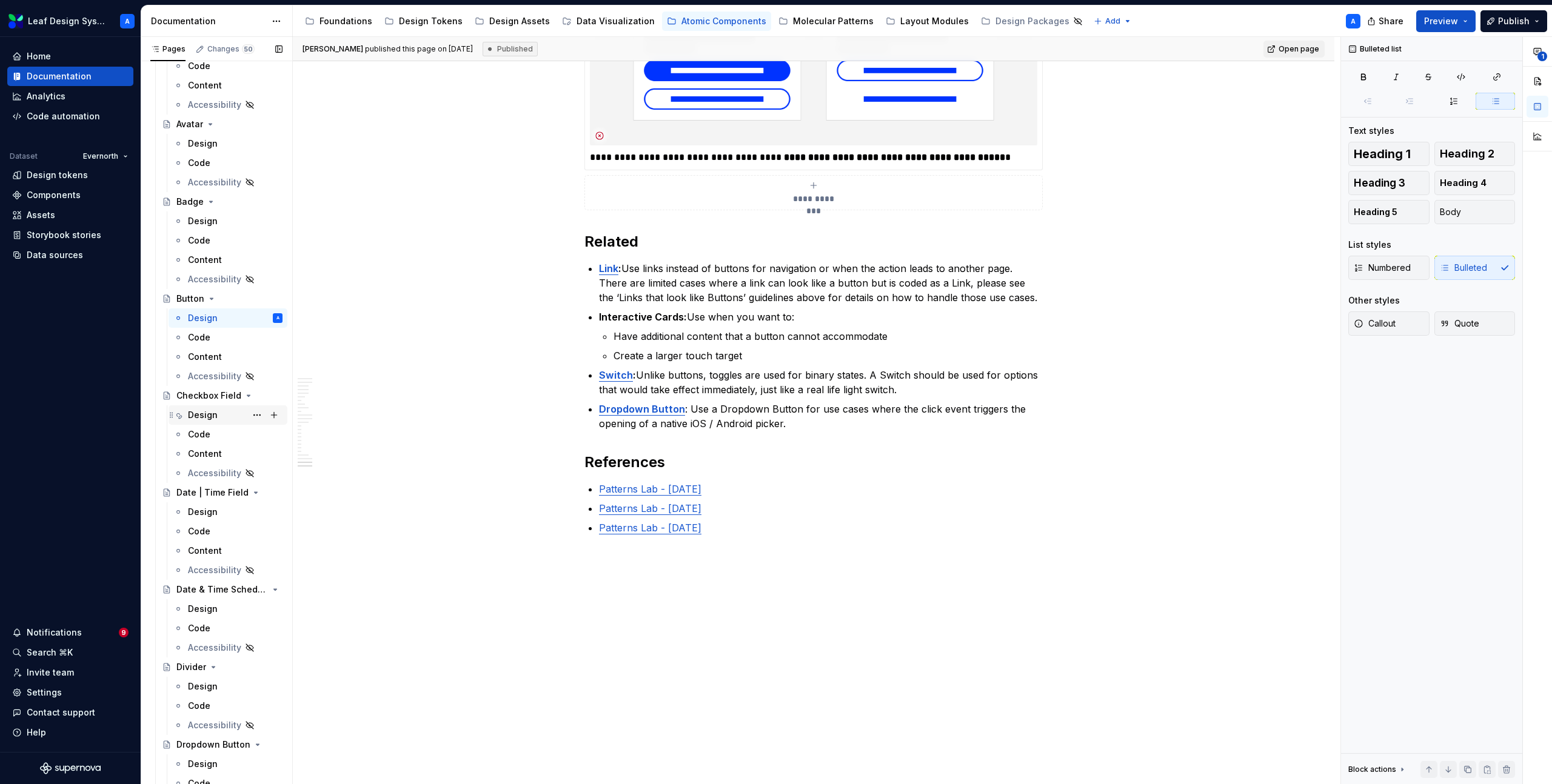
click at [214, 414] on div "Design" at bounding box center [203, 415] width 29 height 12
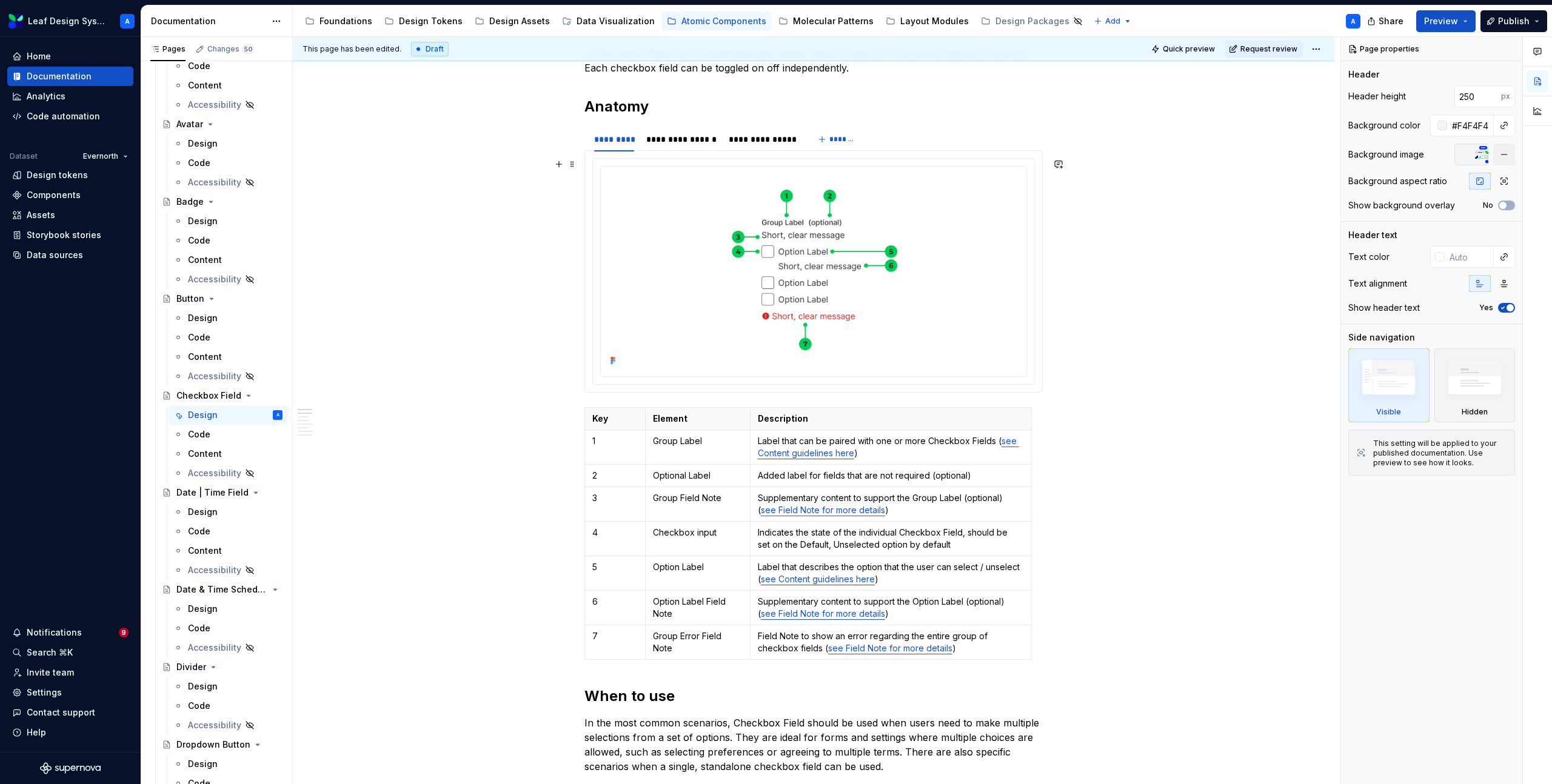
scroll to position [305, 0]
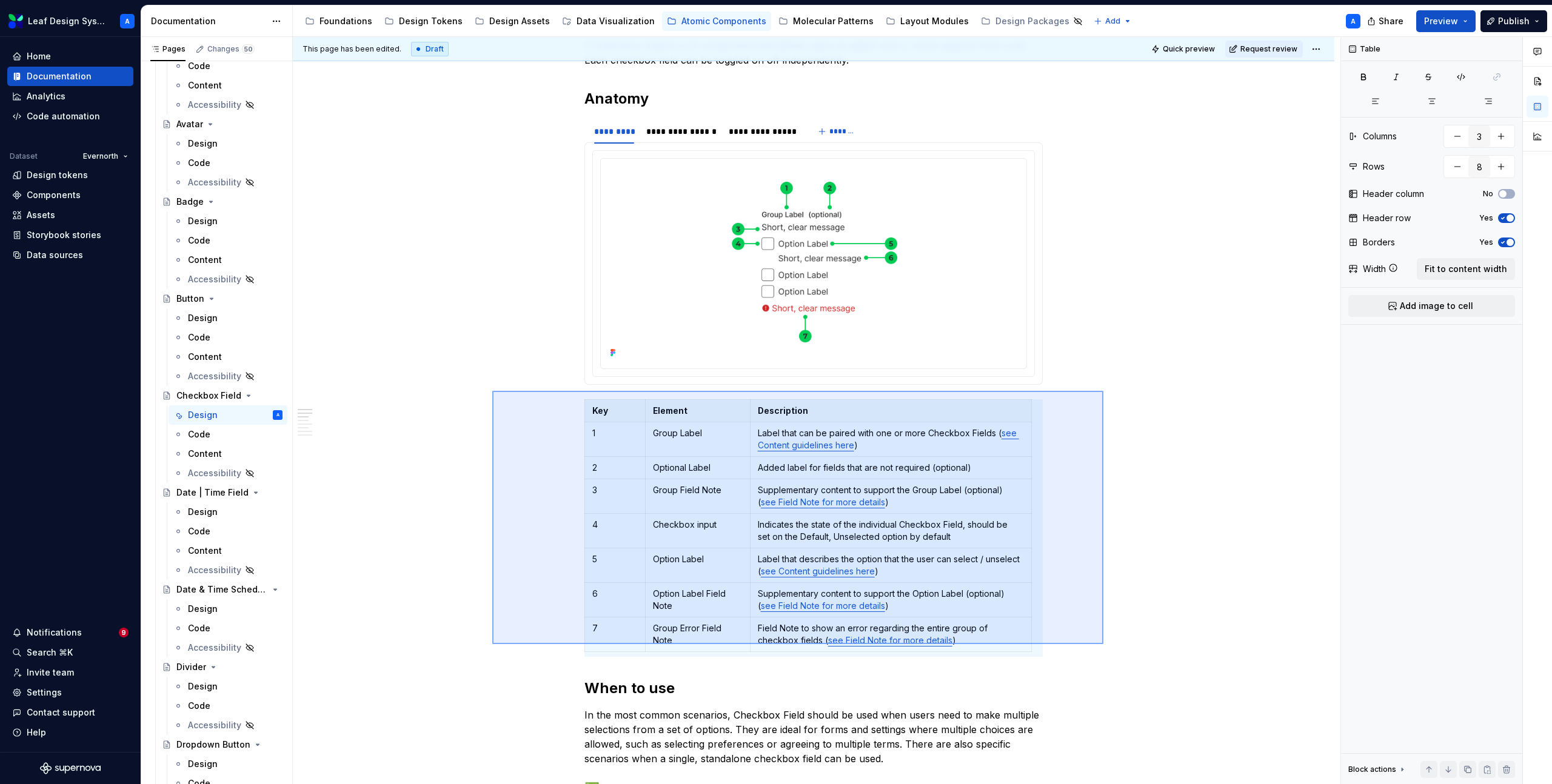
drag, startPoint x: 492, startPoint y: 391, endPoint x: 1103, endPoint y: 644, distance: 661.3
click at [1103, 644] on div "**********" at bounding box center [817, 410] width 1048 height 748
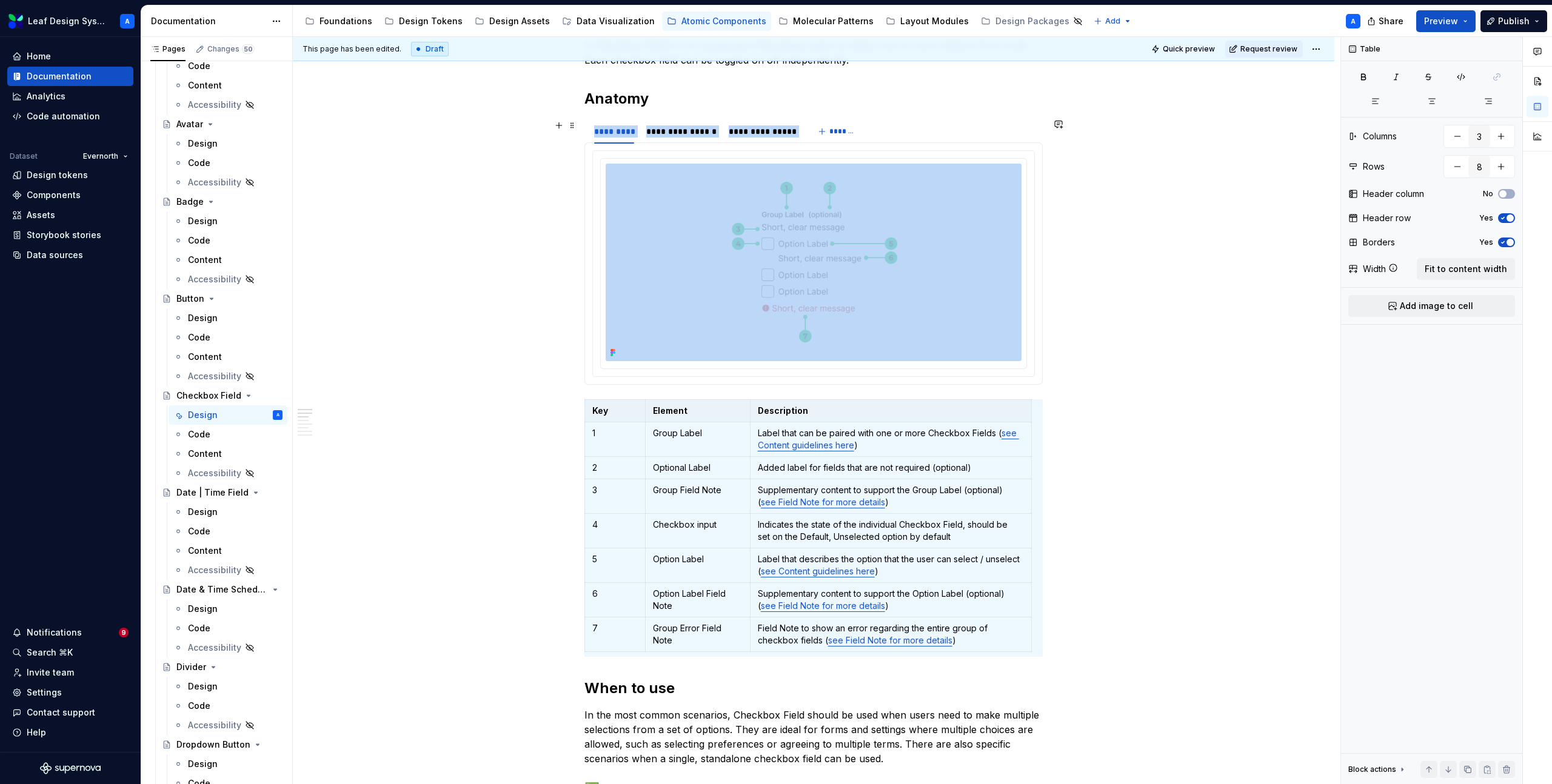
copy section "**********"
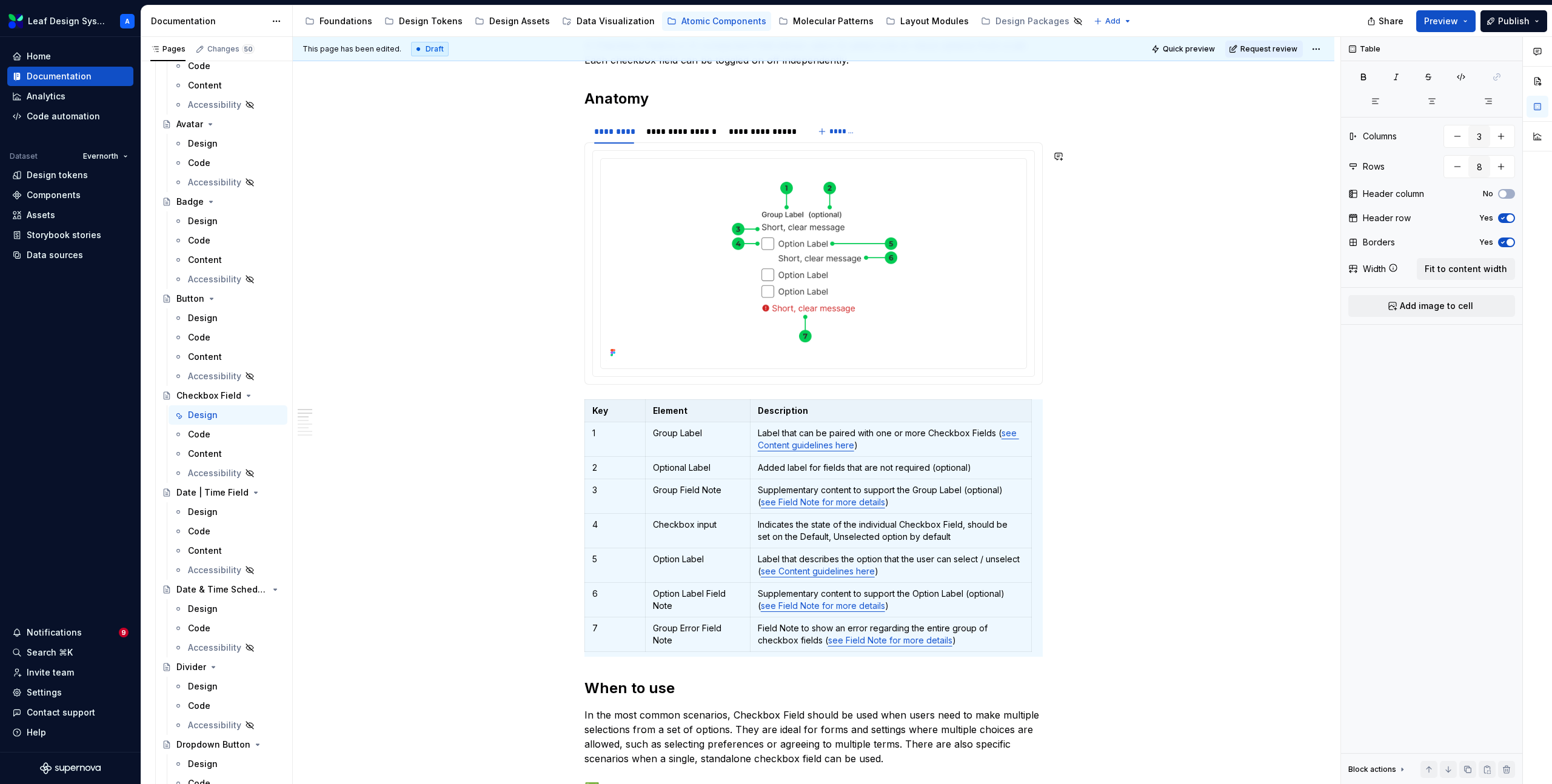
type textarea "*"
